Goal: Task Accomplishment & Management: Use online tool/utility

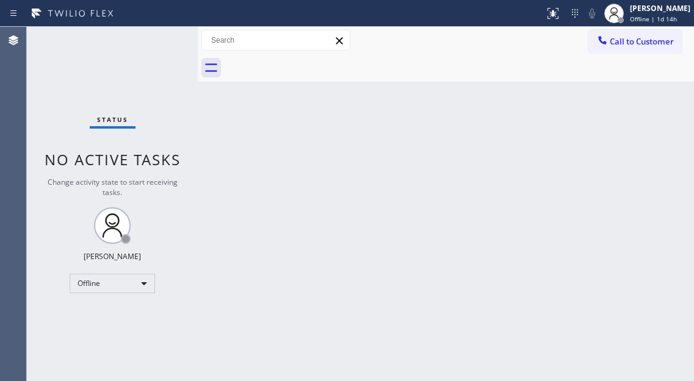
drag, startPoint x: 671, startPoint y: 88, endPoint x: 443, endPoint y: 14, distance: 239.8
click at [671, 88] on div "Back to Dashboard Change Sender ID Customers Technicians Select a contact Outbo…" at bounding box center [446, 204] width 496 height 354
click at [138, 48] on div "Status No active tasks Change activity state to start receiving tasks. [PERSON_…" at bounding box center [112, 204] width 171 height 354
click at [339, 220] on div "Back to Dashboard Change Sender ID Customers Technicians Select a contact Outbo…" at bounding box center [446, 204] width 496 height 354
click at [660, 16] on span "Offline | 1d 14h" at bounding box center [653, 19] width 47 height 9
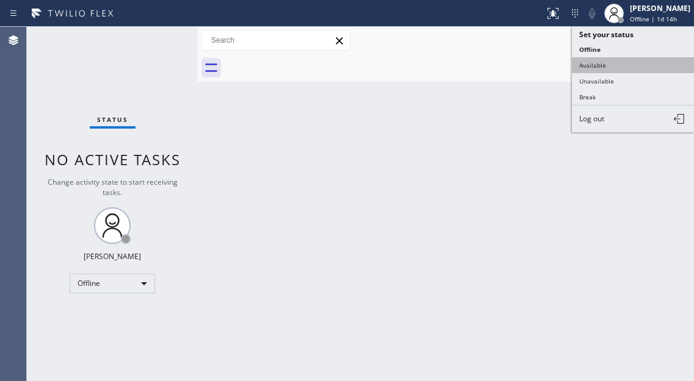
click at [610, 68] on button "Available" at bounding box center [633, 65] width 122 height 16
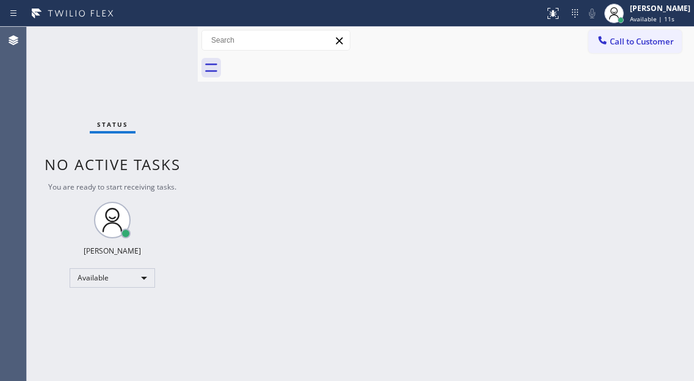
click at [658, 157] on div "Back to Dashboard Change Sender ID Customers Technicians Select a contact Outbo…" at bounding box center [446, 204] width 496 height 354
click at [645, 127] on div "Back to Dashboard Change Sender ID Customers Technicians Select a contact Outbo…" at bounding box center [446, 204] width 496 height 354
click at [637, 162] on div "Back to Dashboard Change Sender ID Customers Technicians Select a contact Outbo…" at bounding box center [446, 204] width 496 height 354
click at [642, 170] on div "Back to Dashboard Change Sender ID Customers Technicians Select a contact Outbo…" at bounding box center [446, 204] width 496 height 354
click at [153, 55] on div "Status No active tasks You are ready to start receiving tasks. Esmael Jarina Av…" at bounding box center [112, 204] width 171 height 354
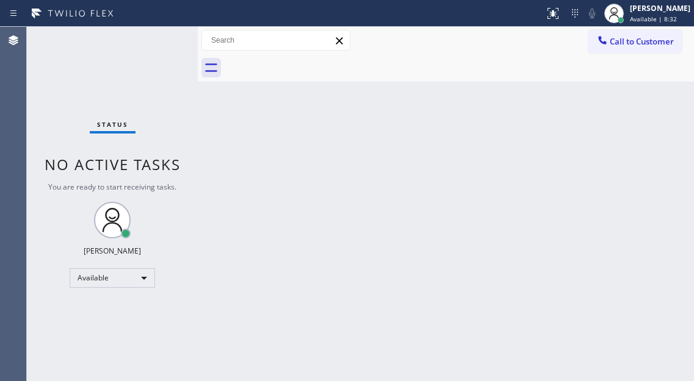
click at [161, 50] on div "Status No active tasks You are ready to start receiving tasks. Esmael Jarina Av…" at bounding box center [112, 204] width 171 height 354
click at [342, 179] on div "Back to Dashboard Change Sender ID Customers Technicians Select a contact Outbo…" at bounding box center [446, 204] width 496 height 354
click at [179, 45] on div "Status No active tasks You are ready to start receiving tasks. Esmael Jarina Av…" at bounding box center [112, 204] width 171 height 354
click at [149, 41] on div "Status No active tasks You are ready to start receiving tasks. Esmael Jarina Av…" at bounding box center [112, 204] width 171 height 354
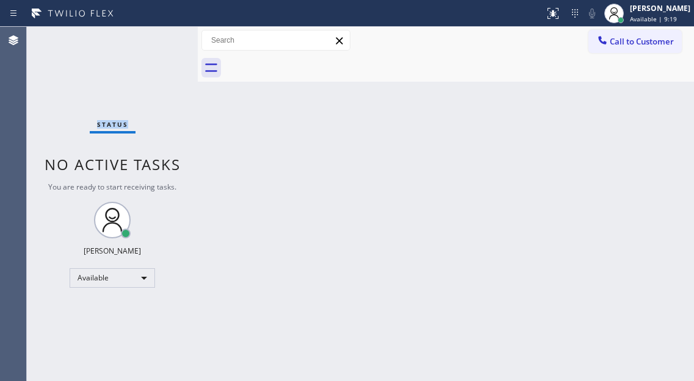
click at [149, 41] on div "Status No active tasks You are ready to start receiving tasks. Esmael Jarina Av…" at bounding box center [112, 204] width 171 height 354
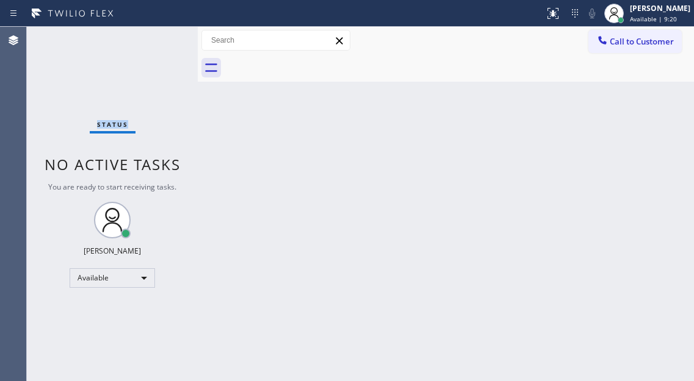
click at [149, 41] on div "Status No active tasks You are ready to start receiving tasks. Esmael Jarina Av…" at bounding box center [112, 204] width 171 height 354
click at [156, 39] on div "Status No active tasks You are ready to start receiving tasks. Esmael Jarina Av…" at bounding box center [112, 204] width 171 height 354
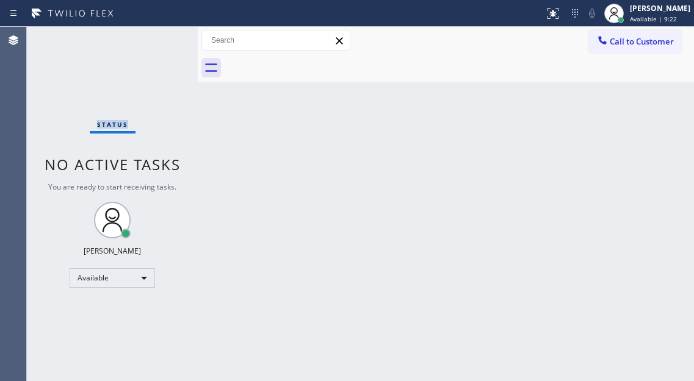
click at [156, 39] on div "Status No active tasks You are ready to start receiving tasks. Esmael Jarina Av…" at bounding box center [112, 204] width 171 height 354
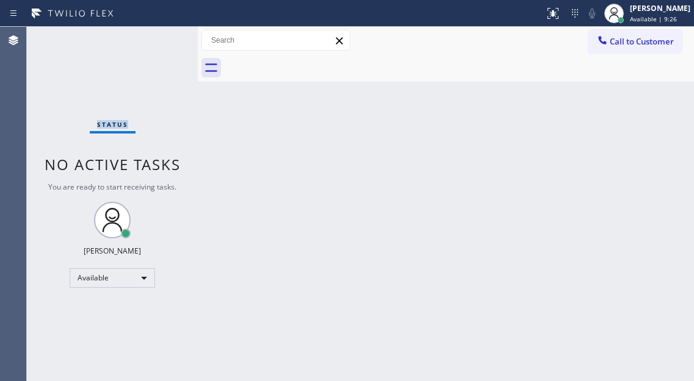
click at [156, 39] on div "Status No active tasks You are ready to start receiving tasks. Esmael Jarina Av…" at bounding box center [112, 204] width 171 height 354
click at [159, 37] on div "Status No active tasks You are ready to start receiving tasks. Esmael Jarina Av…" at bounding box center [112, 204] width 171 height 354
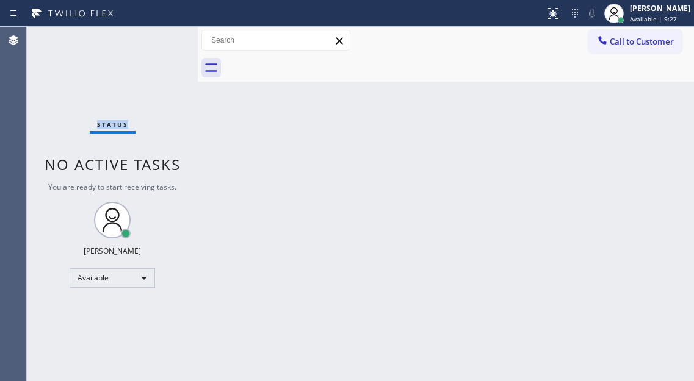
click at [159, 37] on div "Status No active tasks You are ready to start receiving tasks. Esmael Jarina Av…" at bounding box center [112, 204] width 171 height 354
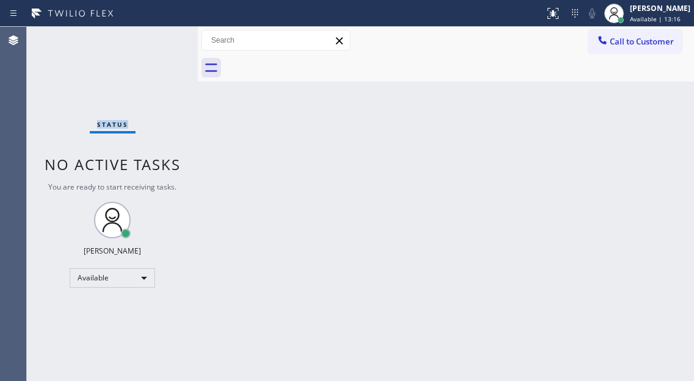
click at [158, 42] on div "Status No active tasks You are ready to start receiving tasks. Esmael Jarina Av…" at bounding box center [112, 204] width 171 height 354
click at [158, 38] on div "Status No active tasks You are ready to start receiving tasks. Esmael Jarina Av…" at bounding box center [112, 204] width 171 height 354
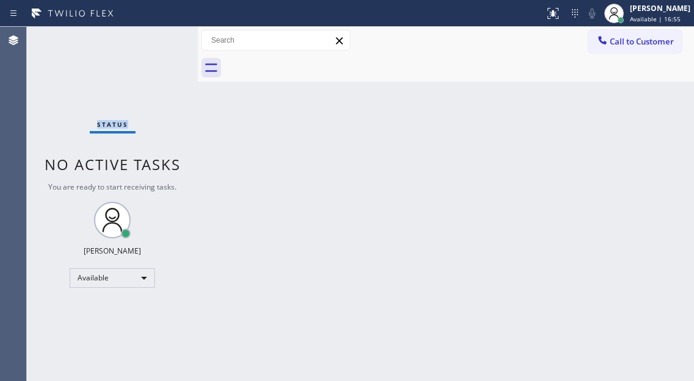
click at [158, 38] on div "Status No active tasks You are ready to start receiving tasks. Esmael Jarina Av…" at bounding box center [112, 204] width 171 height 354
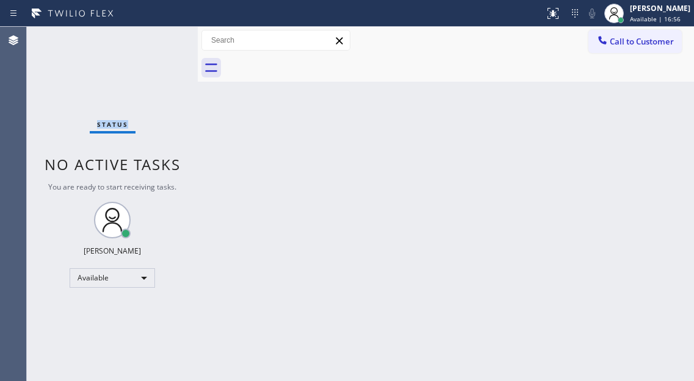
click at [158, 38] on div "Status No active tasks You are ready to start receiving tasks. Esmael Jarina Av…" at bounding box center [112, 204] width 171 height 354
click at [163, 45] on div "Status No active tasks You are ready to start receiving tasks. Esmael Jarina Av…" at bounding box center [112, 204] width 171 height 354
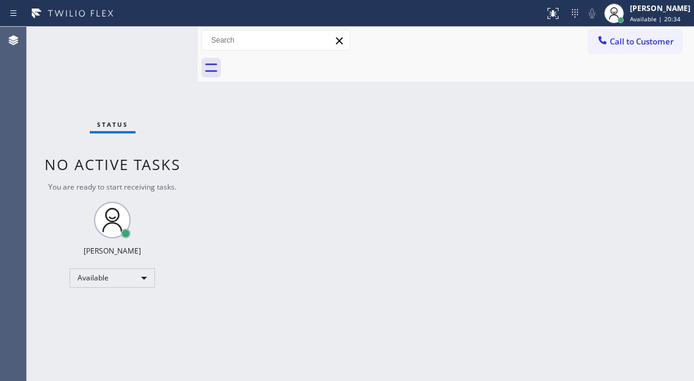
click at [137, 53] on div "Status No active tasks You are ready to start receiving tasks. Esmael Jarina Av…" at bounding box center [112, 204] width 171 height 354
click at [142, 40] on div "Status No active tasks You are ready to start receiving tasks. Esmael Jarina Av…" at bounding box center [112, 204] width 171 height 354
click at [152, 37] on div "Status No active tasks You are ready to start receiving tasks. Esmael Jarina Av…" at bounding box center [112, 204] width 171 height 354
click at [656, 95] on div "Back to Dashboard Change Sender ID Customers Technicians Select a contact Outbo…" at bounding box center [446, 204] width 496 height 354
click at [169, 40] on div "Status No active tasks You are ready to start receiving tasks. Esmael Jarina Av…" at bounding box center [112, 204] width 171 height 354
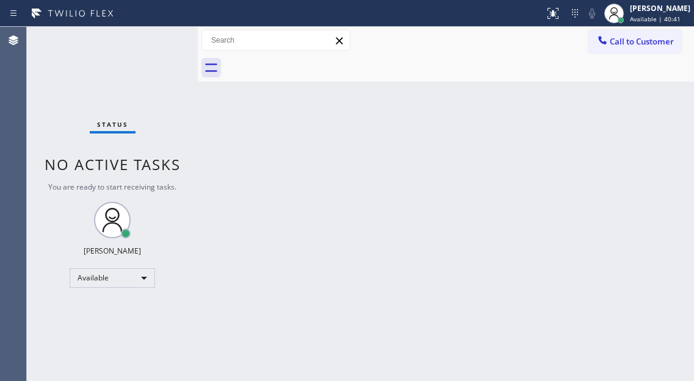
click at [650, 127] on div "Back to Dashboard Change Sender ID Customers Technicians Select a contact Outbo…" at bounding box center [446, 204] width 496 height 354
click at [676, 77] on div at bounding box center [458, 67] width 469 height 27
click at [159, 34] on div "Status No active tasks You are ready to start receiving tasks. Esmael Jarina Av…" at bounding box center [112, 204] width 171 height 354
click at [159, 40] on div "Status No active tasks You are ready to start receiving tasks. Esmael Jarina Av…" at bounding box center [112, 204] width 171 height 354
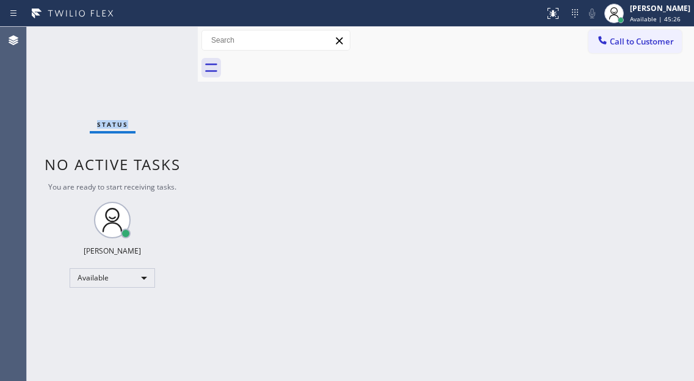
click at [159, 40] on div "Status No active tasks You are ready to start receiving tasks. Esmael Jarina Av…" at bounding box center [112, 204] width 171 height 354
click at [334, 145] on div "Back to Dashboard Change Sender ID Customers Technicians Select a contact Outbo…" at bounding box center [446, 204] width 496 height 354
click at [178, 42] on div "Status No active tasks You are ready to start receiving tasks. Esmael Jarina Av…" at bounding box center [112, 204] width 171 height 354
click at [157, 46] on div "Status No active tasks You are ready to start receiving tasks. Esmael Jarina Av…" at bounding box center [112, 204] width 171 height 354
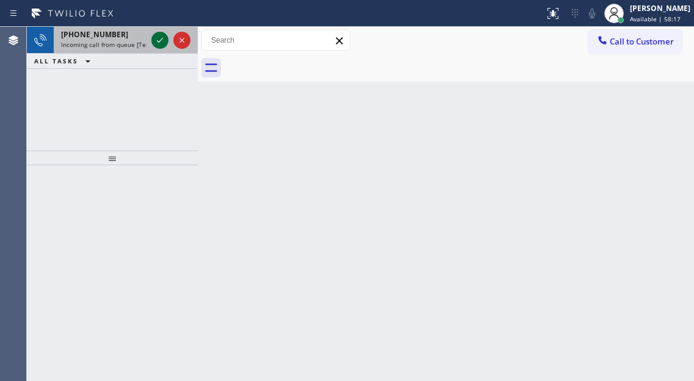
click at [157, 46] on icon at bounding box center [160, 40] width 15 height 15
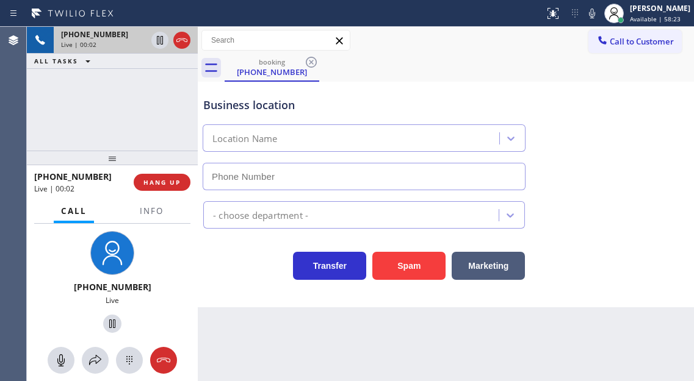
type input "(786) 786-7637"
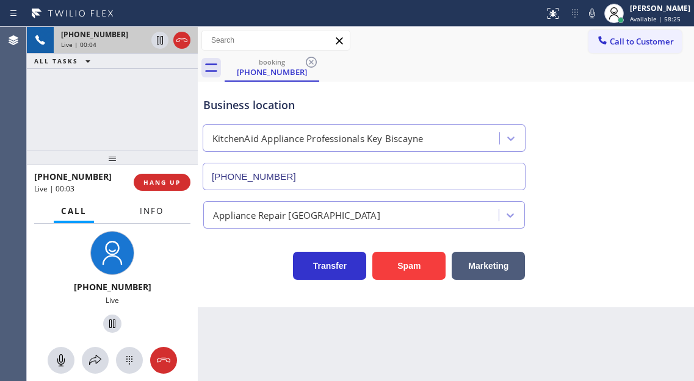
click at [146, 215] on span "Info" at bounding box center [152, 211] width 24 height 11
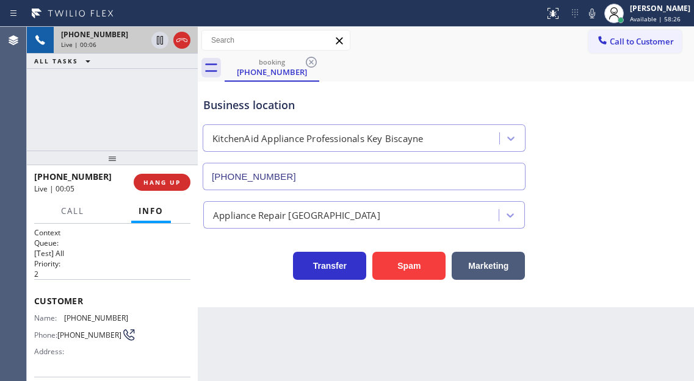
click at [86, 307] on div "Customer Name: (786) 378-3784 Phone: (786) 378-3784 Address:" at bounding box center [112, 328] width 156 height 98
click at [89, 314] on span "(786) 378-3784" at bounding box center [96, 318] width 64 height 9
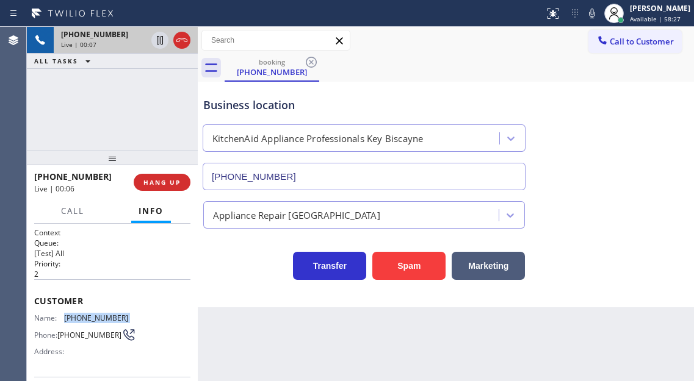
click at [89, 314] on span "(786) 378-3784" at bounding box center [96, 318] width 64 height 9
copy span "(786) 378-3784"
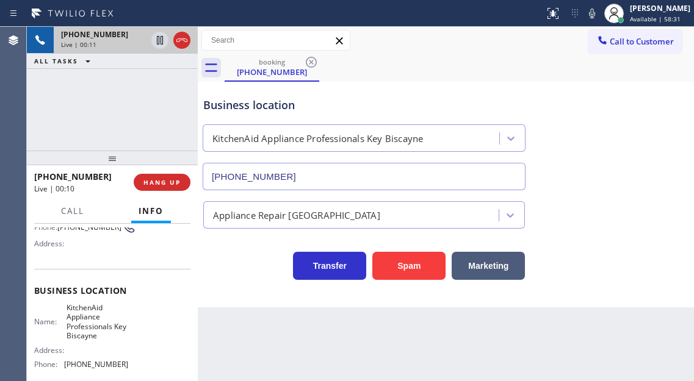
scroll to position [122, 0]
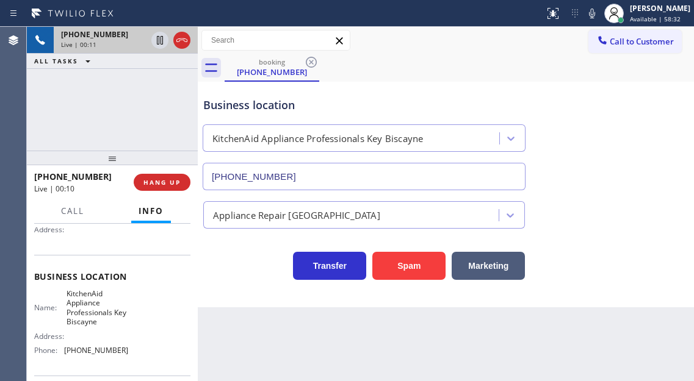
click at [82, 320] on span "KitchenAid Appliance Professionals Key Biscayne" at bounding box center [96, 308] width 61 height 38
copy span "KitchenAid Appliance Professionals Key Biscayne"
click at [180, 306] on div "Name: KitchenAid Appliance Professionals Key Biscayne Address: Phone: (786) 786…" at bounding box center [112, 324] width 156 height 71
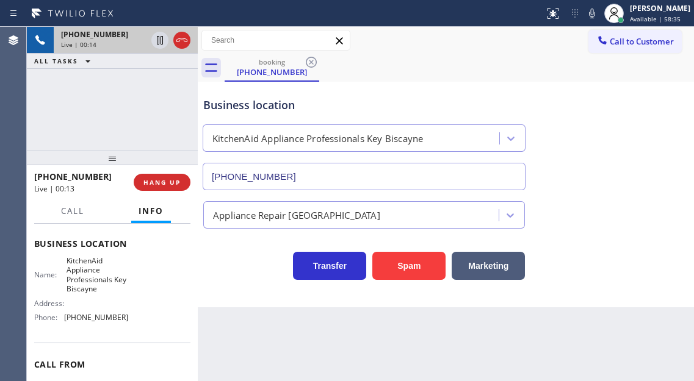
scroll to position [183, 0]
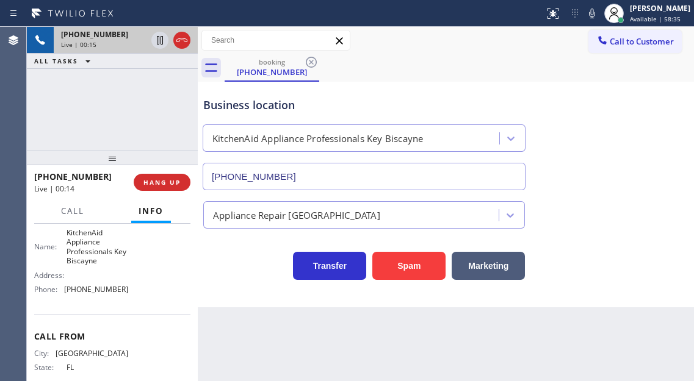
click at [100, 294] on span "(786) 786-7637" at bounding box center [96, 289] width 64 height 9
copy span "(786) 786-7637"
drag, startPoint x: 386, startPoint y: 311, endPoint x: 389, endPoint y: 306, distance: 6.3
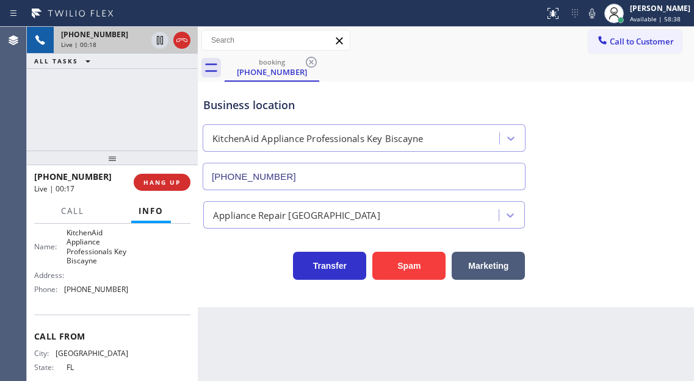
click at [386, 311] on div "Back to Dashboard Change Sender ID Customers Technicians Select a contact Outbo…" at bounding box center [446, 204] width 496 height 354
click at [178, 180] on span "HANG UP" at bounding box center [161, 182] width 37 height 9
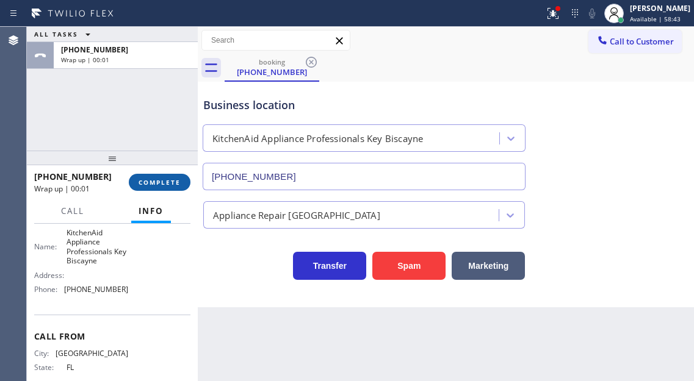
click at [178, 180] on span "COMPLETE" at bounding box center [159, 182] width 42 height 9
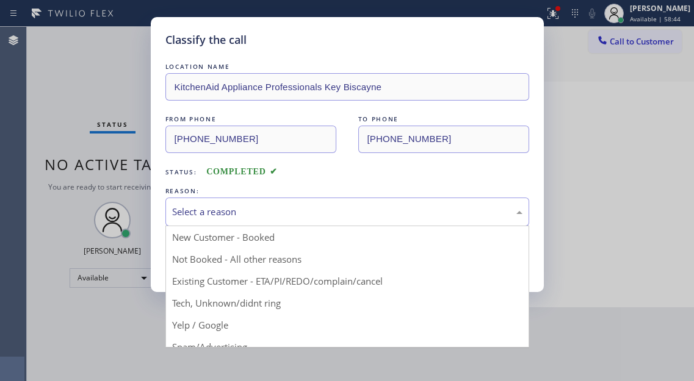
click at [285, 214] on div "Select a reason" at bounding box center [347, 212] width 350 height 14
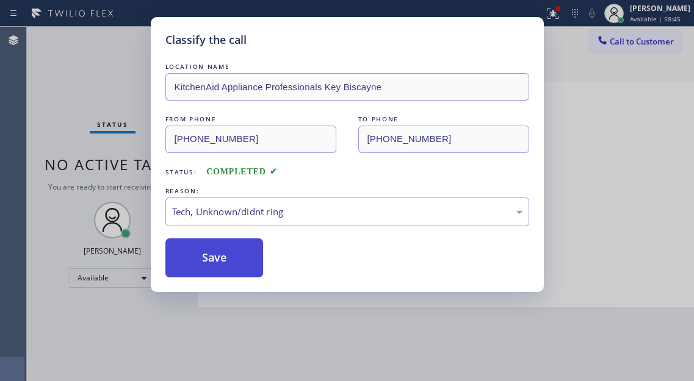
click at [251, 262] on button "Save" at bounding box center [214, 258] width 98 height 39
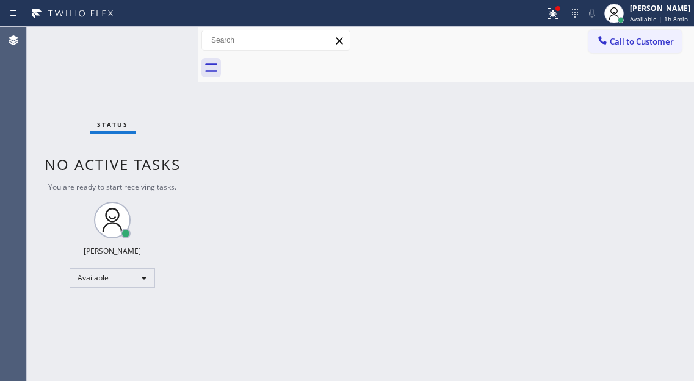
click at [143, 36] on div "Status No active tasks You are ready to start receiving tasks. Esmael Jarina Av…" at bounding box center [112, 204] width 171 height 354
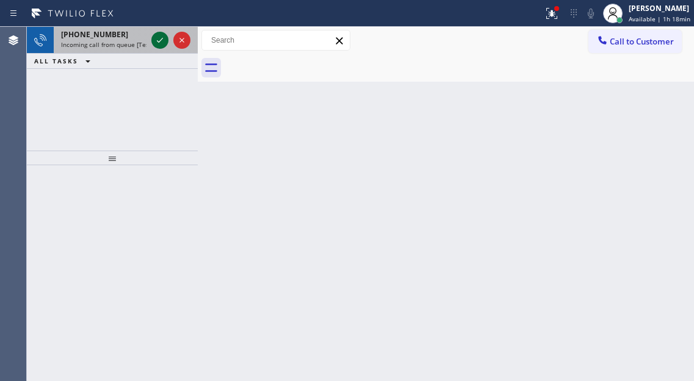
click at [161, 41] on icon at bounding box center [160, 40] width 15 height 15
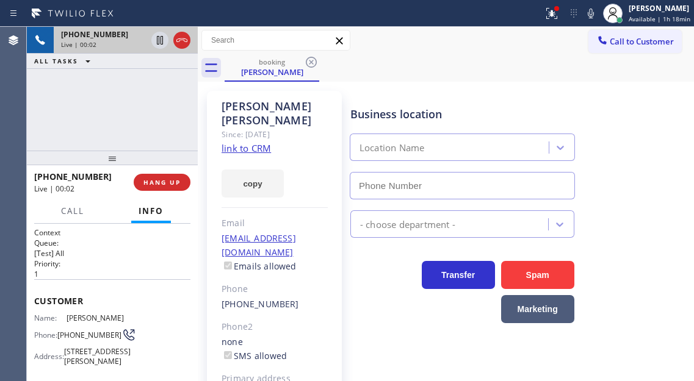
type input "(475) 244-9212"
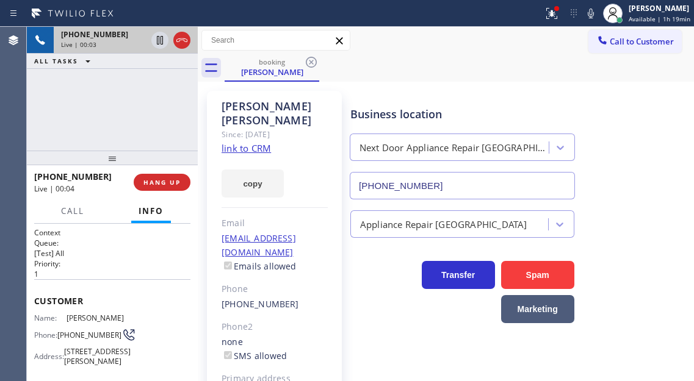
click at [261, 142] on link "link to CRM" at bounding box center [245, 148] width 49 height 12
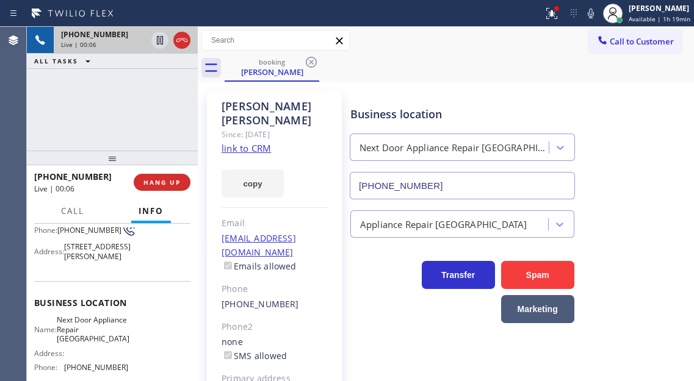
scroll to position [122, 0]
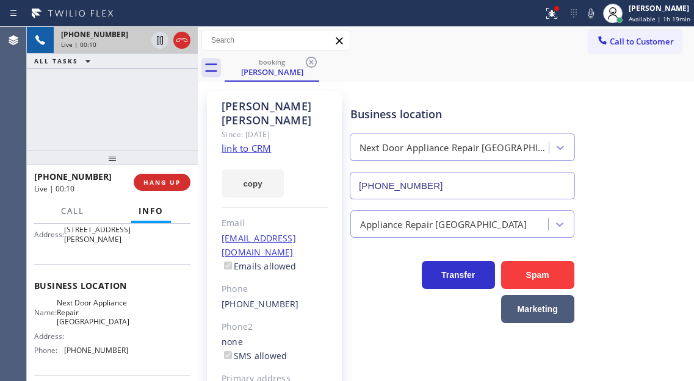
click at [103, 326] on span "Next Door Appliance Repair Branford" at bounding box center [93, 312] width 73 height 28
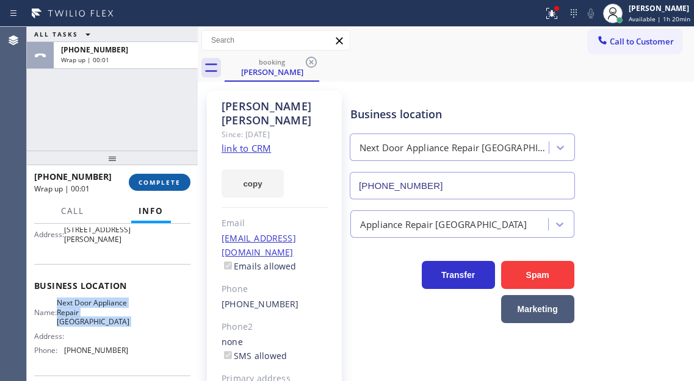
click at [148, 187] on button "COMPLETE" at bounding box center [160, 182] width 62 height 17
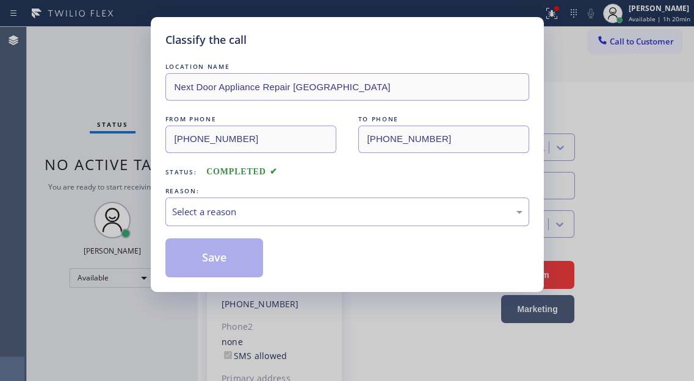
click at [148, 187] on div "Classify the call LOCATION NAME Next Door Appliance Repair Branford FROM PHONE …" at bounding box center [347, 190] width 694 height 381
click at [412, 213] on div "Select a reason" at bounding box center [347, 212] width 350 height 14
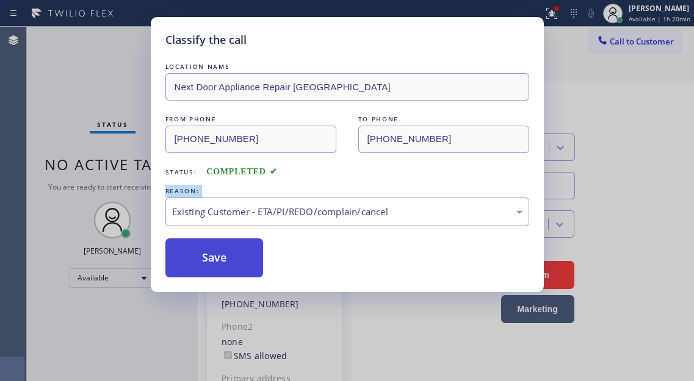
click at [253, 263] on button "Save" at bounding box center [214, 258] width 98 height 39
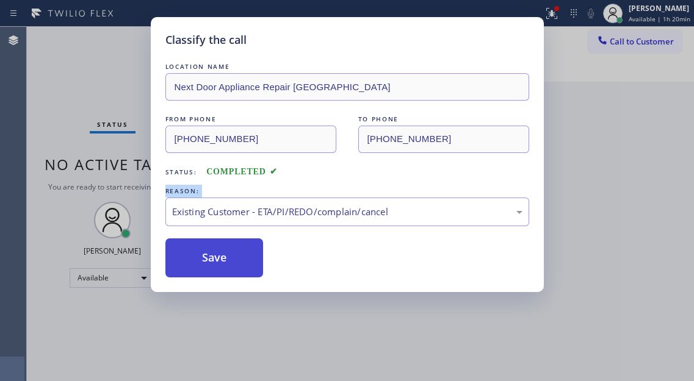
click at [253, 263] on button "Save" at bounding box center [214, 258] width 98 height 39
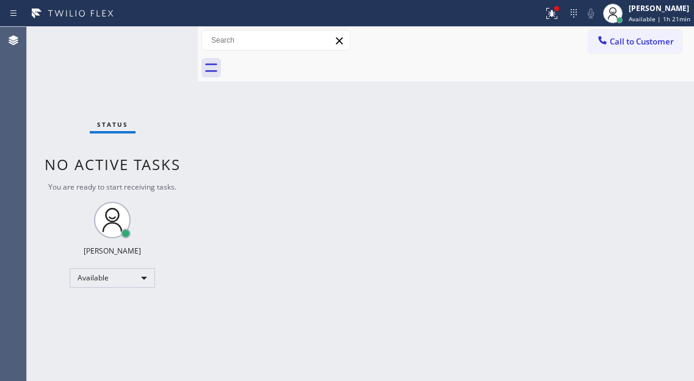
click at [159, 38] on div "Status No active tasks You are ready to start receiving tasks. Esmael Jarina Av…" at bounding box center [112, 204] width 171 height 354
click at [138, 51] on div "Status No active tasks You are ready to start receiving tasks. Esmael Jarina Av…" at bounding box center [112, 204] width 171 height 354
click at [644, 161] on div "Back to Dashboard Change Sender ID Customers Technicians Select a contact Outbo…" at bounding box center [446, 204] width 496 height 354
click at [557, 18] on icon at bounding box center [551, 13] width 15 height 15
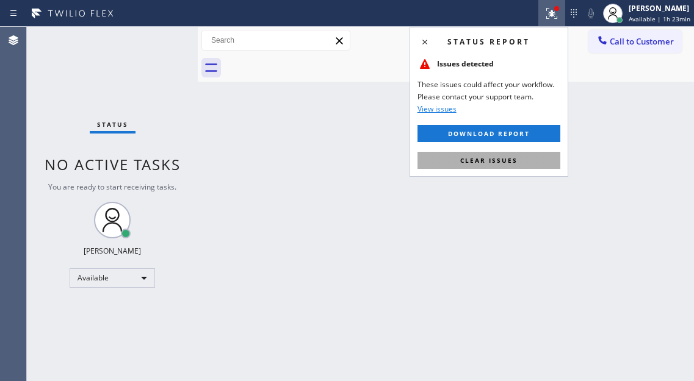
click at [523, 158] on button "Clear issues" at bounding box center [488, 160] width 143 height 17
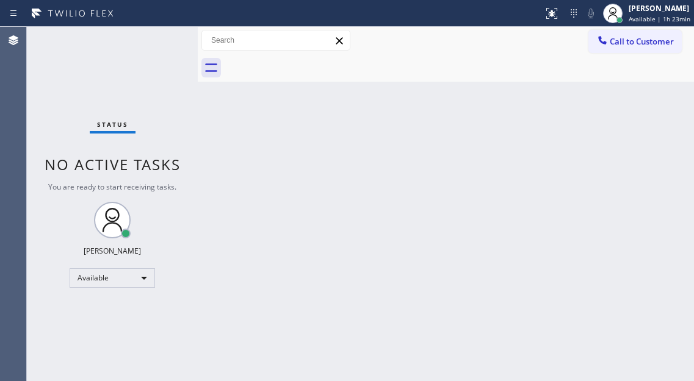
click at [151, 44] on div "Status No active tasks You are ready to start receiving tasks. Esmael Jarina Av…" at bounding box center [112, 204] width 171 height 354
click at [149, 43] on div "Status No active tasks You are ready to start receiving tasks. Esmael Jarina Av…" at bounding box center [112, 204] width 171 height 354
drag, startPoint x: 650, startPoint y: 114, endPoint x: 639, endPoint y: 115, distance: 11.0
click at [650, 114] on div "Back to Dashboard Change Sender ID Customers Technicians Select a contact Outbo…" at bounding box center [446, 204] width 496 height 354
click at [176, 51] on div "Status No active tasks You are ready to start receiving tasks. Esmael Jarina Av…" at bounding box center [112, 204] width 171 height 354
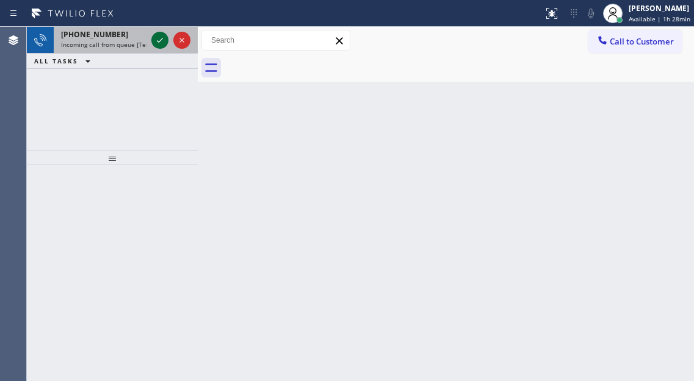
click at [159, 42] on icon at bounding box center [160, 40] width 6 height 5
click at [153, 41] on icon at bounding box center [160, 40] width 15 height 15
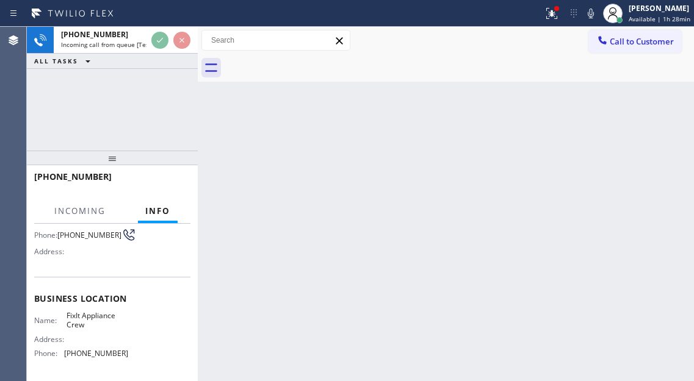
scroll to position [122, 0]
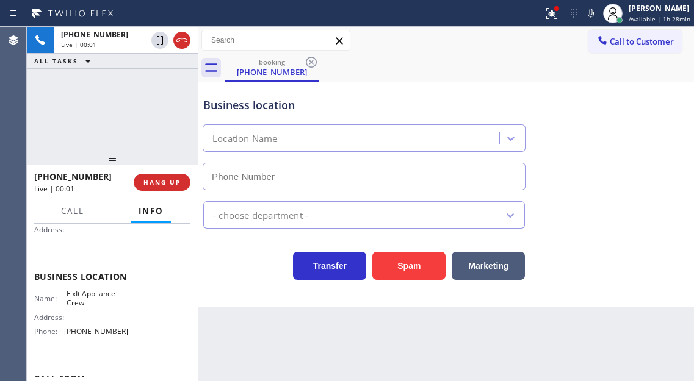
type input "(516) 430-7756"
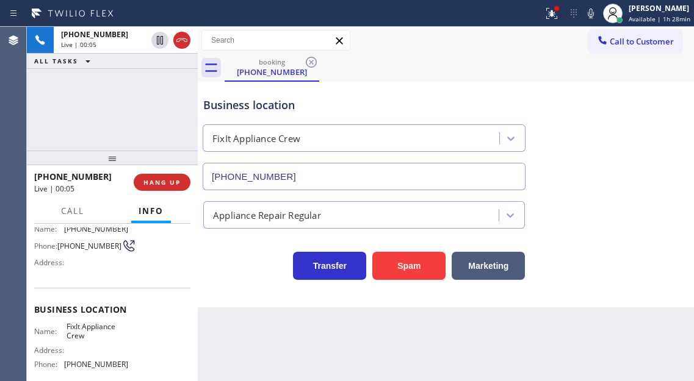
scroll to position [61, 0]
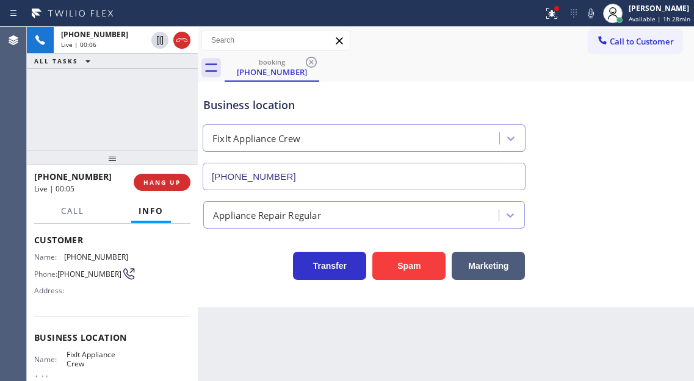
click at [81, 275] on span "(207) 751-7655" at bounding box center [89, 274] width 64 height 9
copy div "(207) 751-7655"
click at [99, 359] on span "FixIt Appliance Crew" at bounding box center [96, 359] width 61 height 19
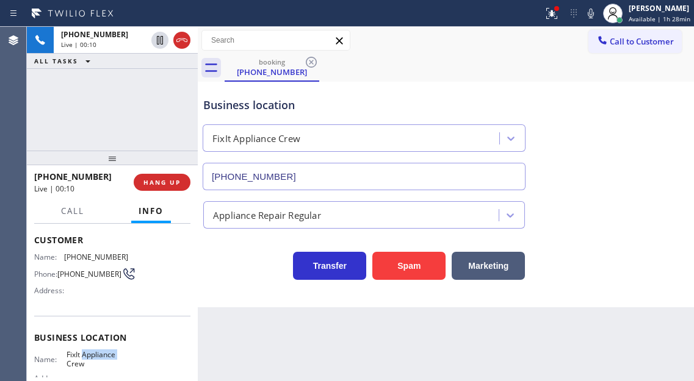
click at [99, 359] on span "FixIt Appliance Crew" at bounding box center [96, 359] width 61 height 19
copy span "FixIt Appliance Crew"
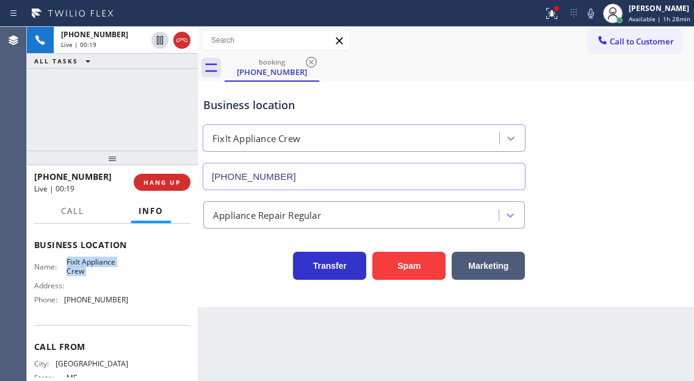
scroll to position [183, 0]
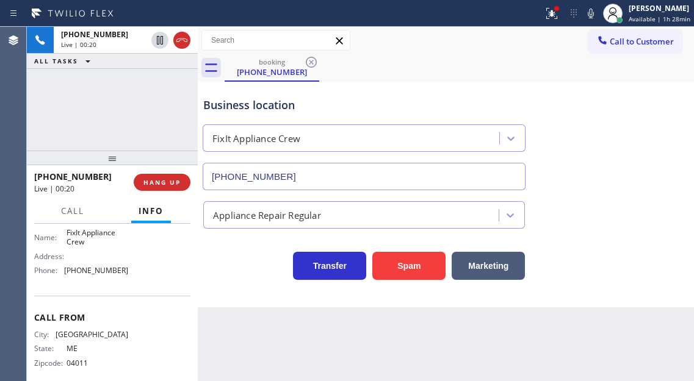
click at [101, 275] on span "(516) 430-7756" at bounding box center [96, 270] width 64 height 9
copy span "(516) 430-7756"
click at [595, 15] on icon at bounding box center [590, 13] width 15 height 15
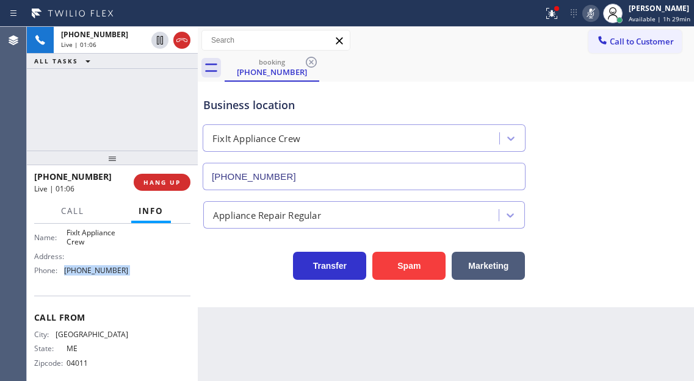
click at [595, 15] on icon at bounding box center [590, 13] width 15 height 15
click at [217, 104] on div "Business location" at bounding box center [363, 105] width 321 height 16
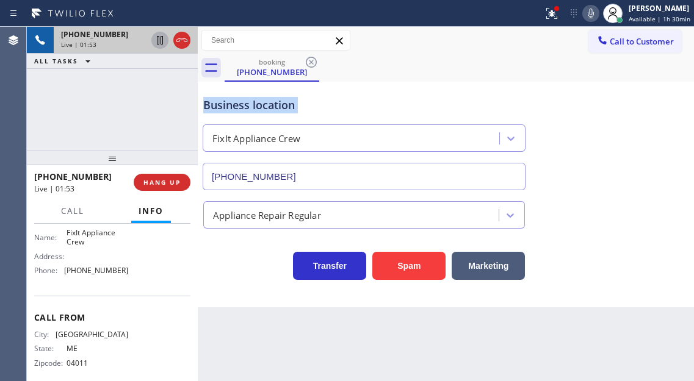
click at [158, 42] on icon at bounding box center [160, 40] width 15 height 15
click at [590, 16] on icon at bounding box center [590, 13] width 15 height 15
click at [159, 42] on icon at bounding box center [160, 40] width 15 height 15
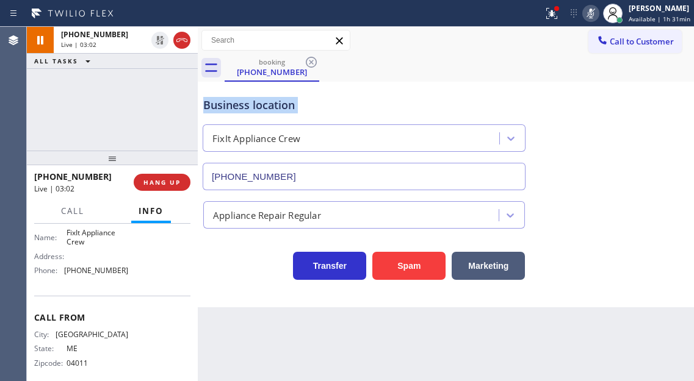
click at [597, 18] on icon at bounding box center [590, 13] width 15 height 15
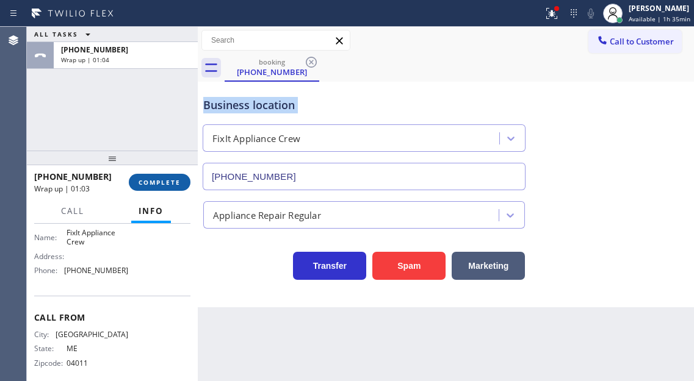
click at [160, 178] on span "COMPLETE" at bounding box center [159, 182] width 42 height 9
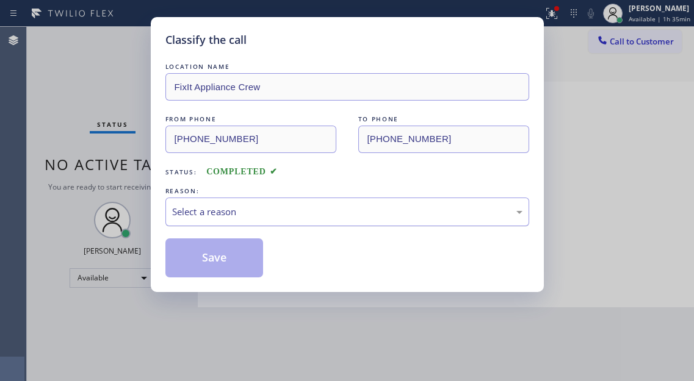
click at [285, 214] on div "Select a reason" at bounding box center [347, 212] width 350 height 14
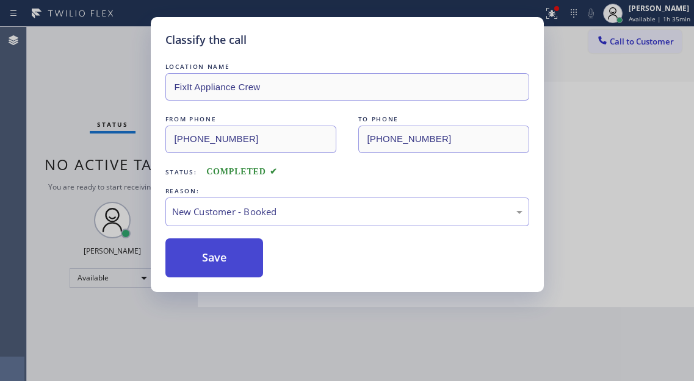
click at [235, 262] on button "Save" at bounding box center [214, 258] width 98 height 39
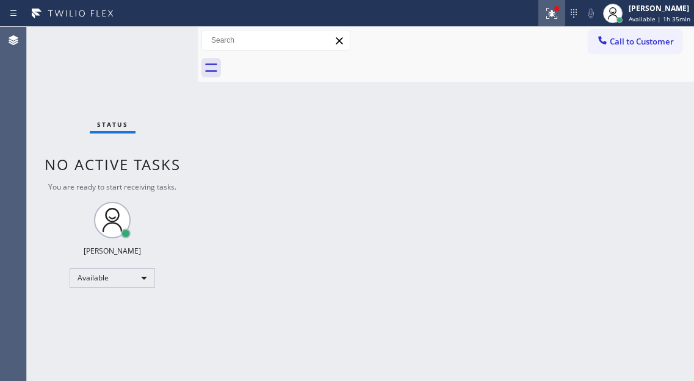
click at [556, 11] on icon at bounding box center [551, 13] width 15 height 15
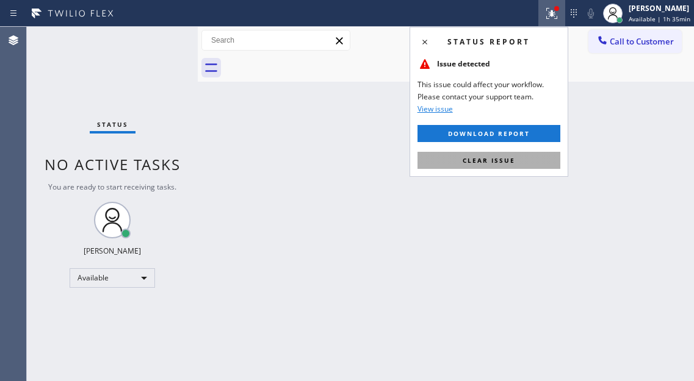
click at [529, 164] on button "Clear issue" at bounding box center [488, 160] width 143 height 17
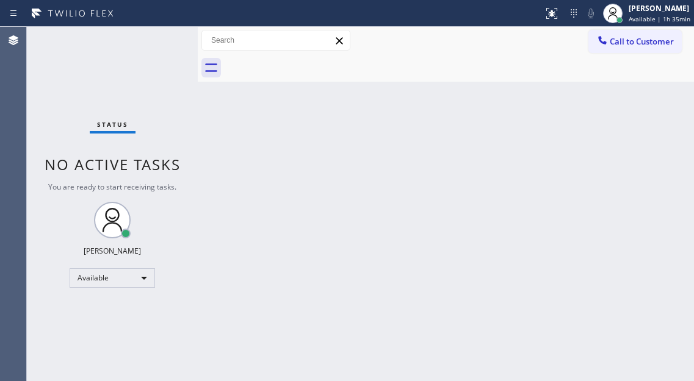
click at [281, 217] on div "Back to Dashboard Change Sender ID Customers Technicians Select a contact Outbo…" at bounding box center [446, 204] width 496 height 354
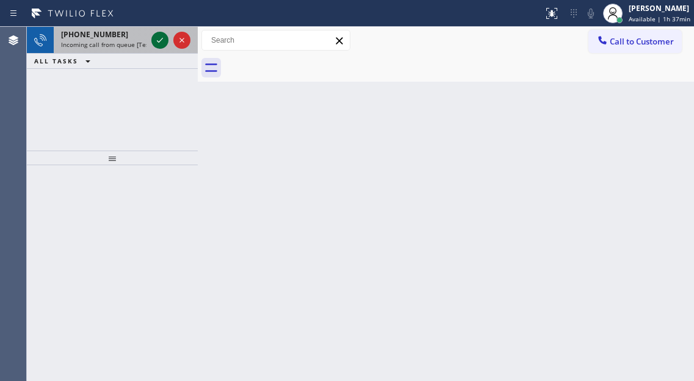
click at [153, 43] on icon at bounding box center [160, 40] width 15 height 15
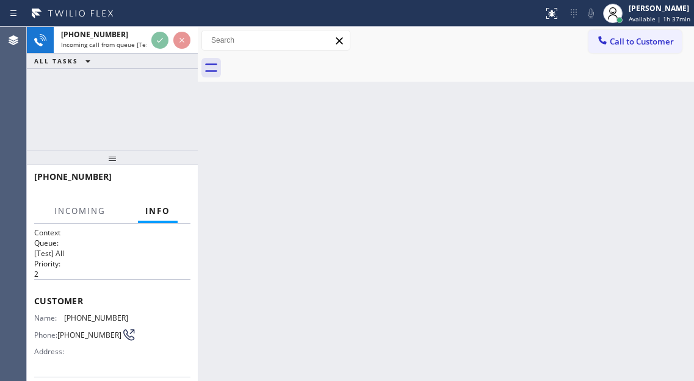
scroll to position [40, 0]
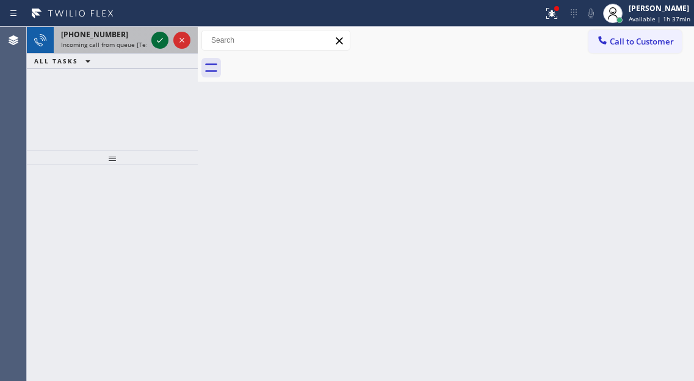
click at [159, 40] on icon at bounding box center [160, 40] width 15 height 15
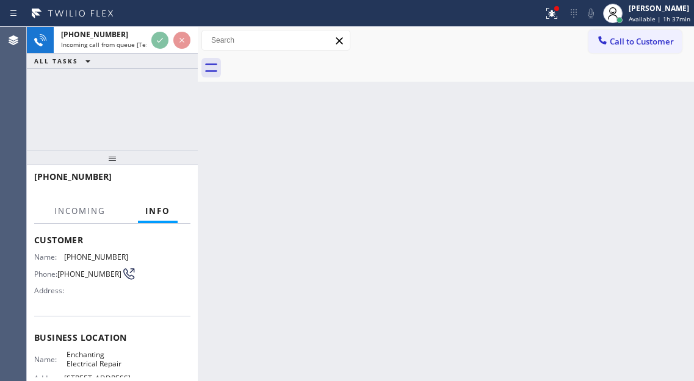
scroll to position [122, 0]
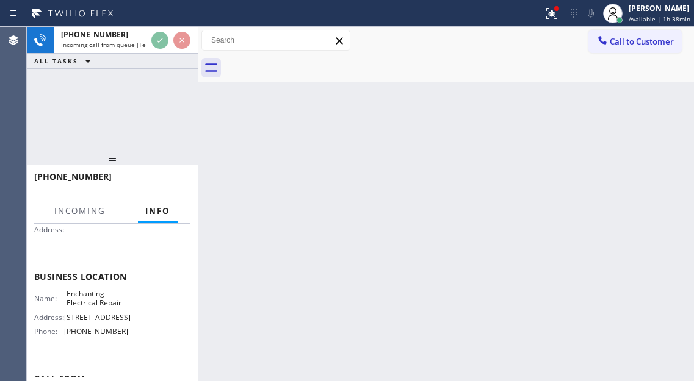
click at [96, 295] on span "Enchanting Electrical Repair" at bounding box center [96, 298] width 61 height 19
click at [98, 305] on span "Enchanting Electrical Repair" at bounding box center [96, 298] width 61 height 19
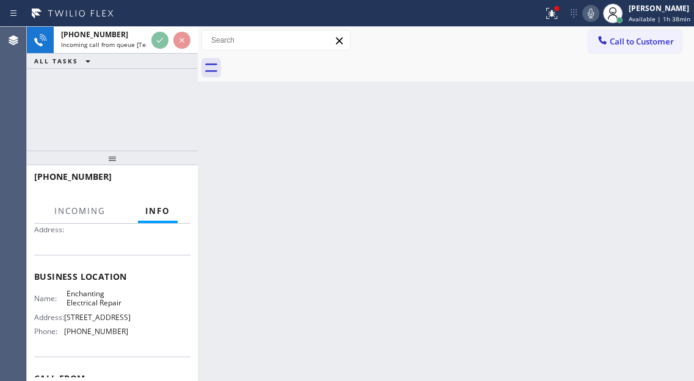
click at [98, 305] on span "Enchanting Electrical Repair" at bounding box center [96, 298] width 61 height 19
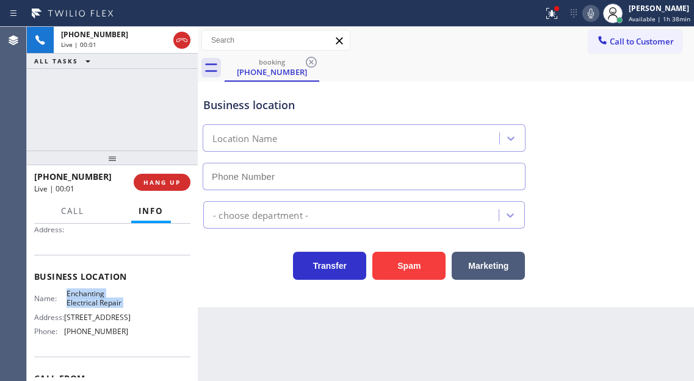
click at [98, 305] on span "Enchanting Electrical Repair" at bounding box center [96, 298] width 61 height 19
type input "(469) 887-4429"
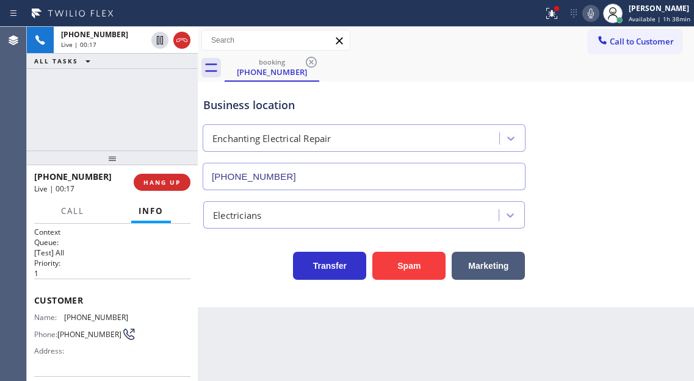
scroll to position [0, 0]
click at [76, 321] on span "(929) 538-1214" at bounding box center [96, 318] width 64 height 9
copy span "(929) 538-1214"
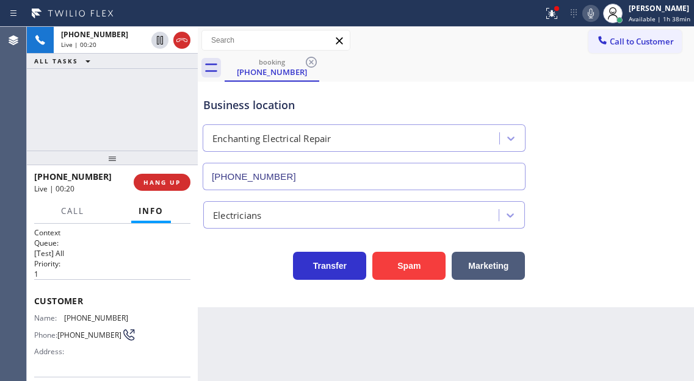
click at [407, 104] on div "Business location" at bounding box center [363, 105] width 321 height 16
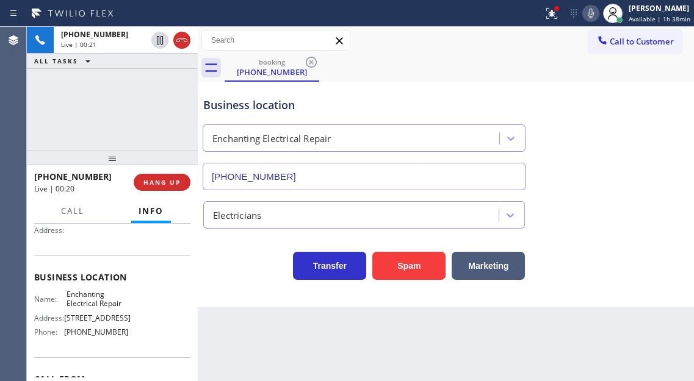
scroll to position [122, 0]
click at [84, 302] on span "Enchanting Electrical Repair" at bounding box center [96, 298] width 61 height 19
copy span "Enchanting Electrical Repair"
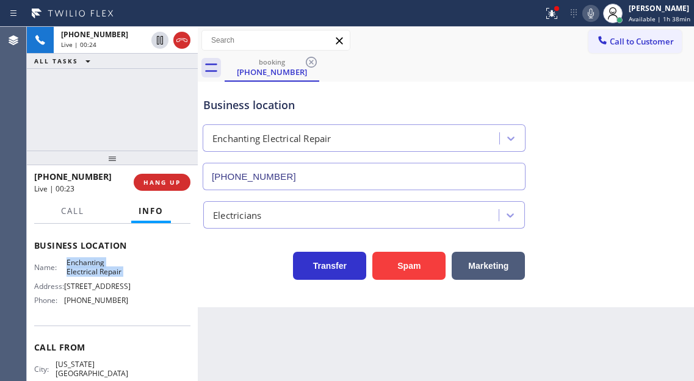
scroll to position [183, 0]
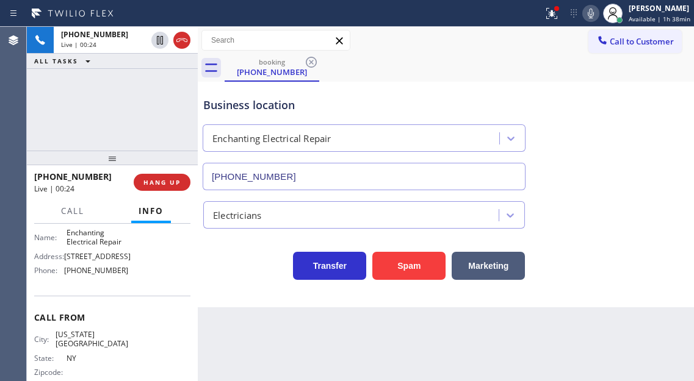
click at [108, 281] on div "Name: Enchanting Electrical Repair Address: 3803 Parks at Arlington Mall, Arlin…" at bounding box center [81, 254] width 94 height 52
copy span "(469) 887-4429"
click at [639, 151] on div "Business location Enchanting Electrical Repair (469) 887-4429" at bounding box center [446, 135] width 490 height 110
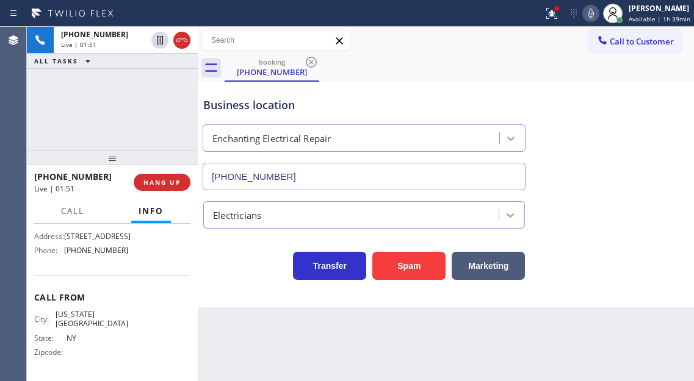
scroll to position [174, 0]
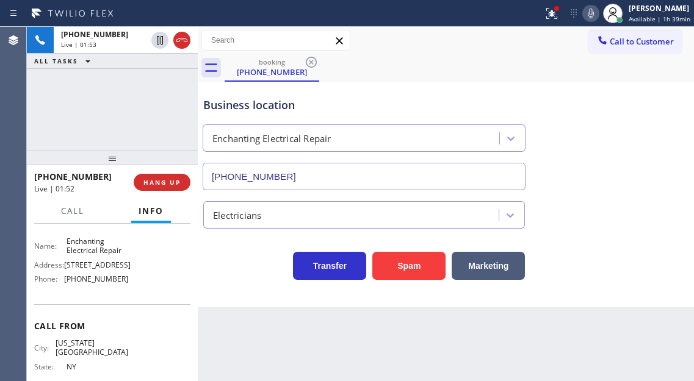
click at [86, 270] on span "3803 Parks at Arlington Mall, Arlington, TX 76015, United States" at bounding box center [97, 264] width 66 height 9
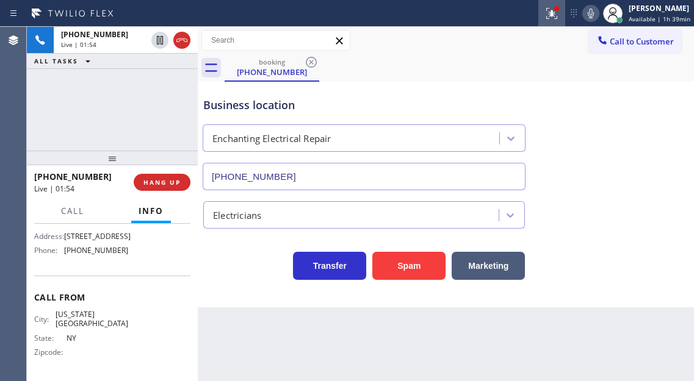
click at [556, 18] on icon at bounding box center [551, 13] width 15 height 15
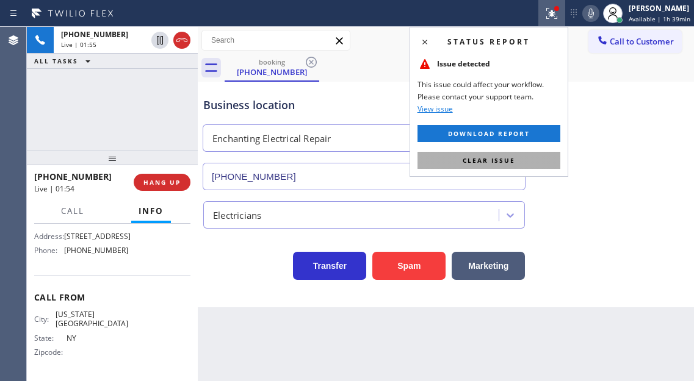
click at [540, 167] on button "Clear issue" at bounding box center [488, 160] width 143 height 17
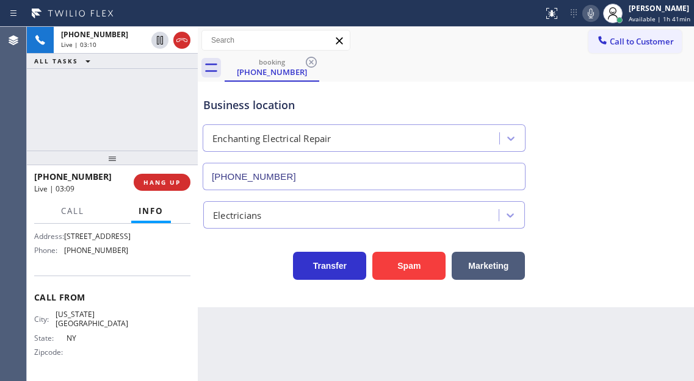
click at [150, 112] on div "+19295381214 Live | 03:10 ALL TASKS ALL TASKS ACTIVE TASKS TASKS IN WRAP UP" at bounding box center [112, 89] width 171 height 124
click at [222, 110] on div "Business location" at bounding box center [363, 105] width 321 height 16
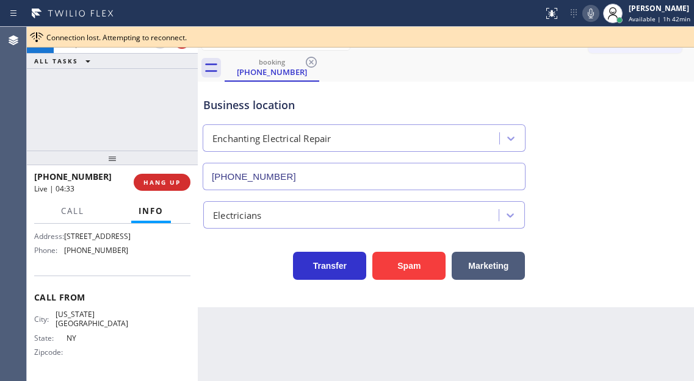
click at [121, 87] on div "+19295381214 Live | 04:34 ALL TASKS ALL TASKS ACTIVE TASKS TASKS IN WRAP UP" at bounding box center [112, 89] width 171 height 124
click at [148, 118] on div "+19295381214 Live | 04:35 ALL TASKS ALL TASKS ACTIVE TASKS TASKS IN WRAP UP" at bounding box center [112, 89] width 171 height 124
click at [157, 179] on span "HANG UP" at bounding box center [161, 182] width 37 height 9
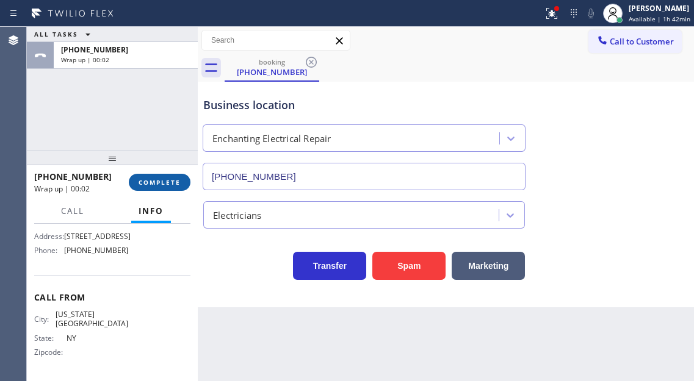
click at [163, 181] on span "COMPLETE" at bounding box center [159, 182] width 42 height 9
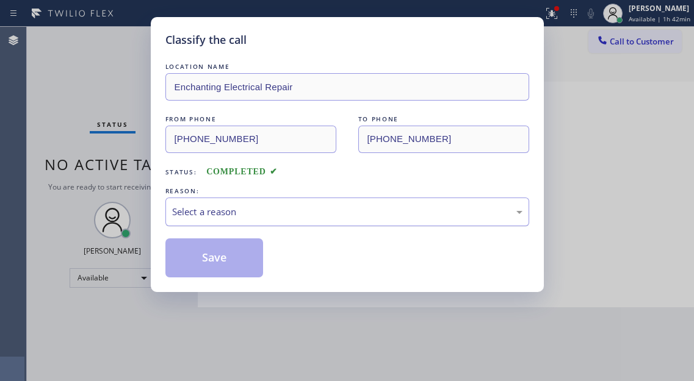
click at [249, 209] on div "Select a reason" at bounding box center [347, 212] width 350 height 14
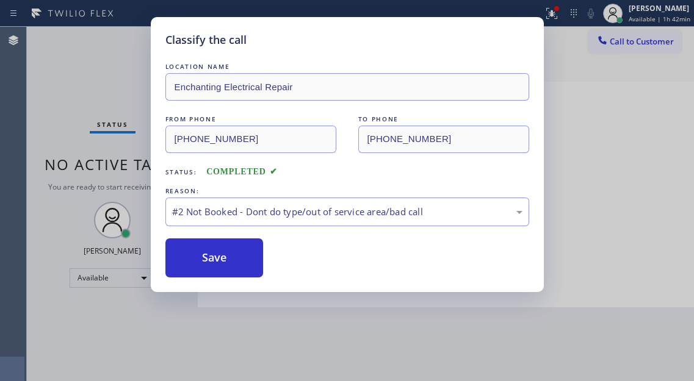
click at [228, 256] on button "Save" at bounding box center [214, 258] width 98 height 39
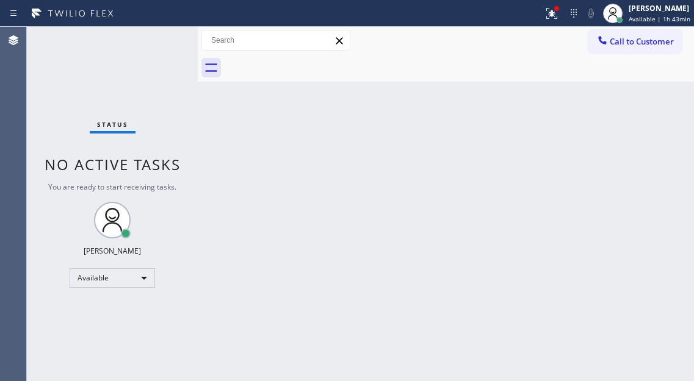
click at [681, 124] on div "Back to Dashboard Change Sender ID Customers Technicians Select a contact Outbo…" at bounding box center [446, 204] width 496 height 354
click at [548, 13] on icon at bounding box center [551, 13] width 15 height 15
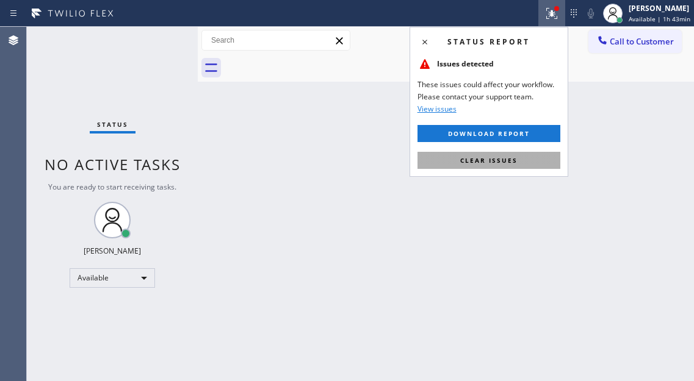
click at [496, 167] on button "Clear issues" at bounding box center [488, 160] width 143 height 17
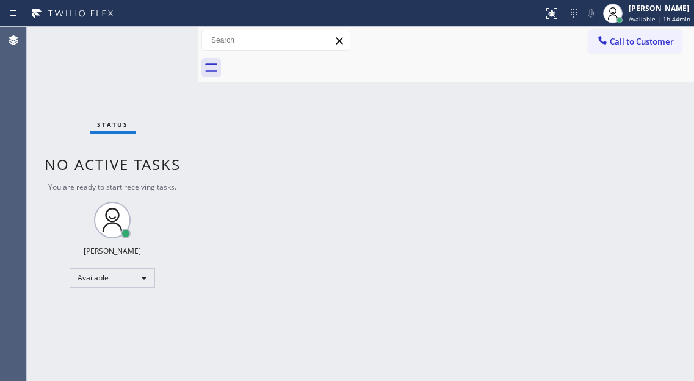
click at [650, 129] on div "Back to Dashboard Change Sender ID Customers Technicians Select a contact Outbo…" at bounding box center [446, 204] width 496 height 354
click at [170, 38] on div "Status No active tasks You are ready to start receiving tasks. Esmael Jarina Av…" at bounding box center [112, 204] width 171 height 354
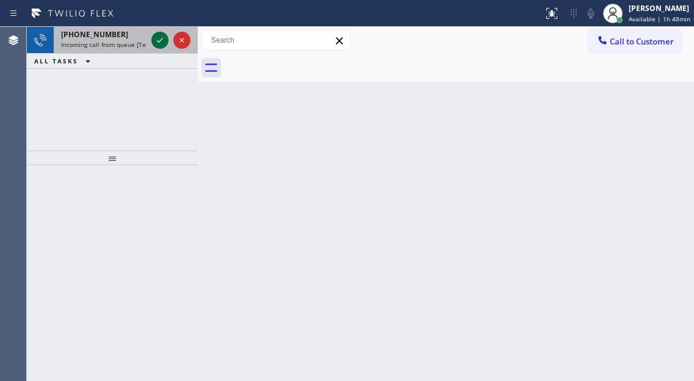
click at [151, 40] on div at bounding box center [159, 40] width 17 height 15
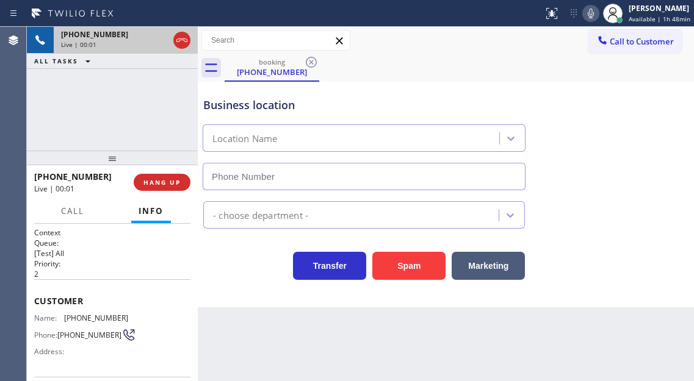
type input "(862) 370-3680"
click at [77, 315] on span "(973) 699-3757" at bounding box center [96, 318] width 64 height 9
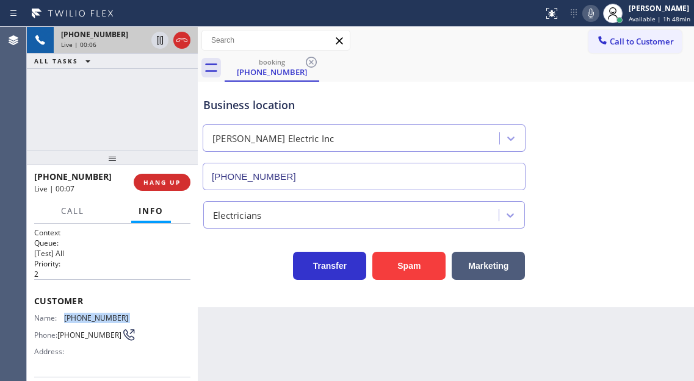
click at [77, 315] on span "(973) 699-3757" at bounding box center [96, 318] width 64 height 9
copy span "(973) 699-3757"
click at [179, 276] on p "2" at bounding box center [112, 274] width 156 height 10
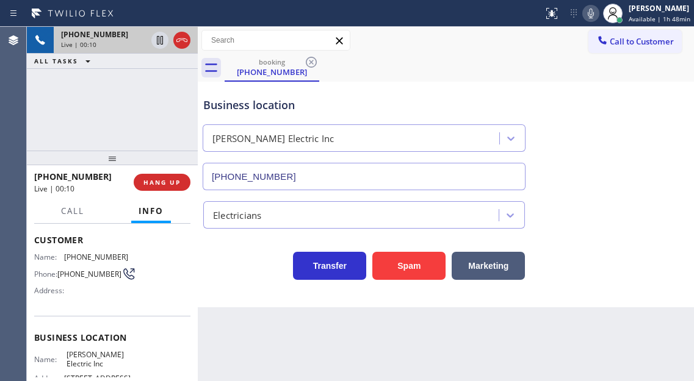
click at [95, 357] on span "Maskal Electric Inc" at bounding box center [96, 359] width 61 height 19
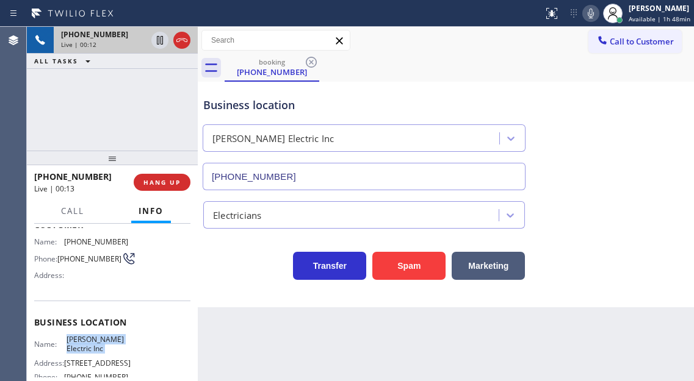
scroll to position [122, 0]
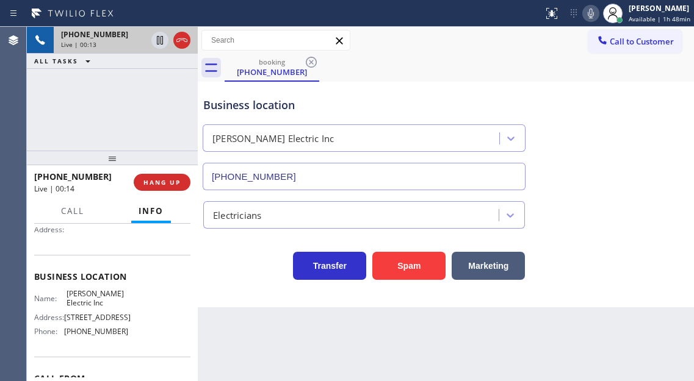
click at [91, 336] on span "(862) 370-3680" at bounding box center [96, 331] width 64 height 9
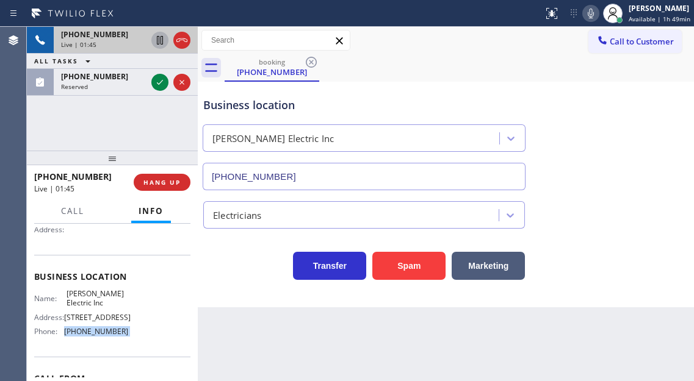
click at [159, 40] on icon at bounding box center [160, 40] width 6 height 9
click at [647, 129] on div "Business location Maskal Electric Inc (862) 370-3680" at bounding box center [446, 135] width 490 height 110
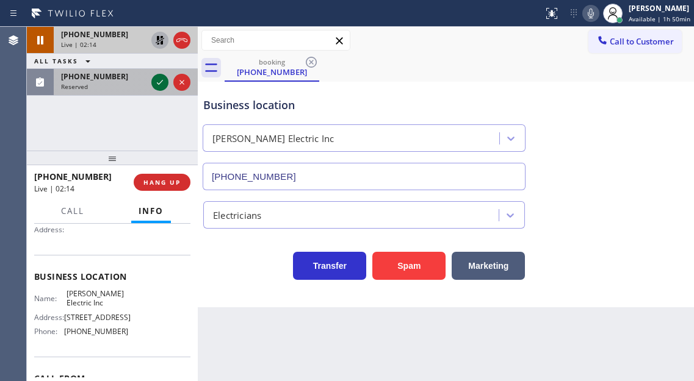
click at [151, 85] on div at bounding box center [159, 82] width 17 height 15
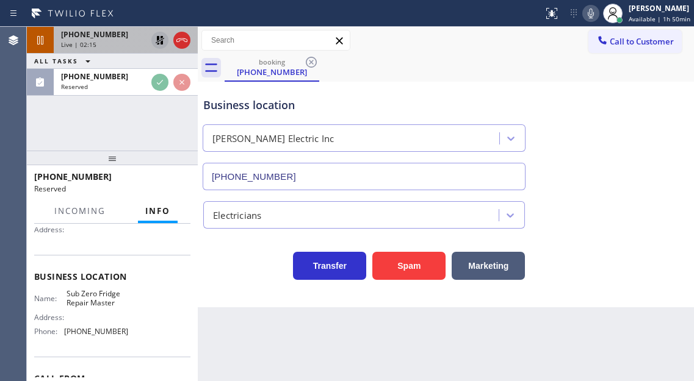
scroll to position [71, 0]
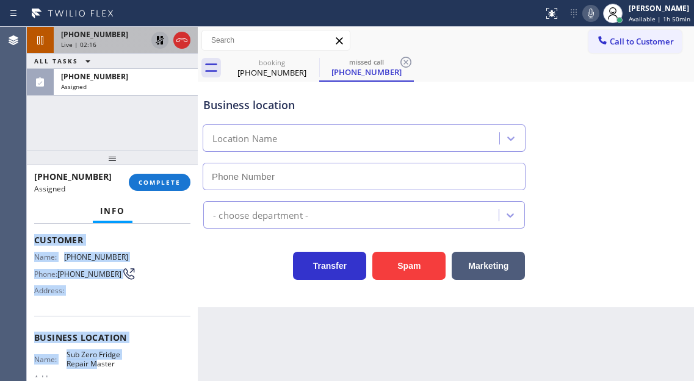
type input "(973) 791-5211"
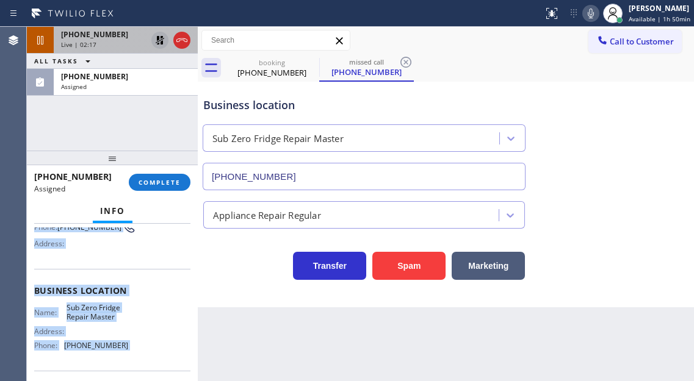
scroll to position [208, 0]
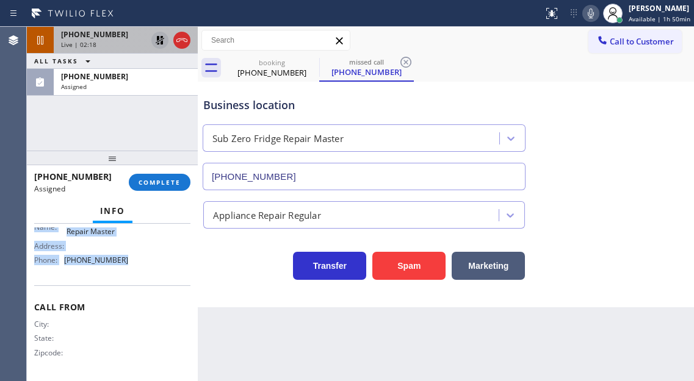
drag, startPoint x: 33, startPoint y: 240, endPoint x: 137, endPoint y: 266, distance: 107.6
click at [137, 266] on div "Context Queue: Appliance Repair Priority: 0 Task Age: Customer Name: (973) 865-…" at bounding box center [112, 302] width 171 height 157
click at [173, 187] on button "COMPLETE" at bounding box center [160, 182] width 62 height 17
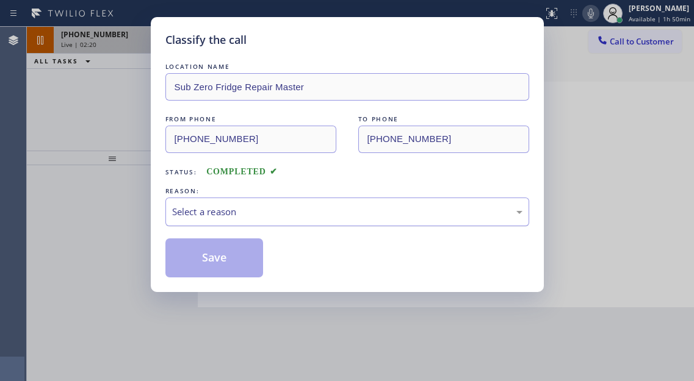
click at [313, 215] on div "Select a reason" at bounding box center [347, 212] width 350 height 14
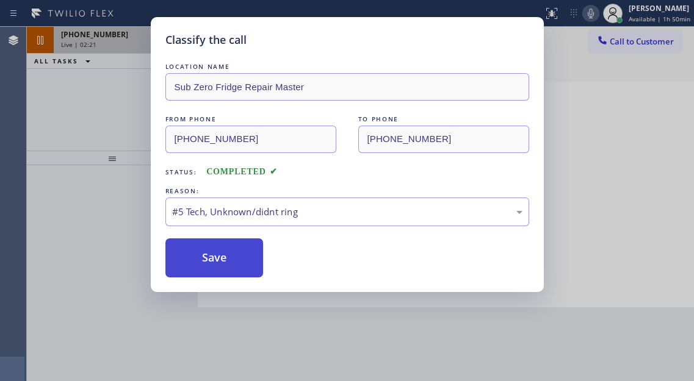
click at [228, 265] on button "Save" at bounding box center [214, 258] width 98 height 39
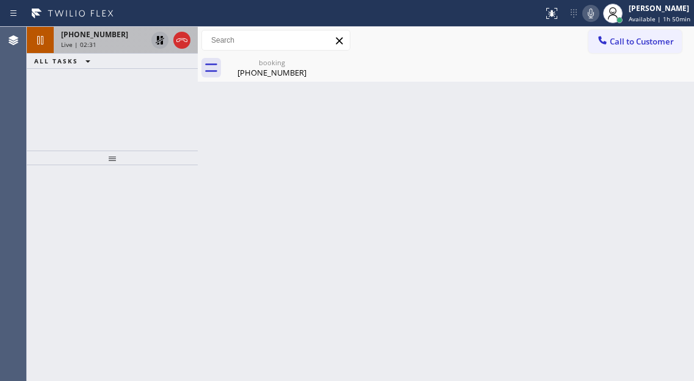
click at [673, 161] on div "Back to Dashboard Change Sender ID Customers Technicians Select a contact Outbo…" at bounding box center [446, 204] width 496 height 354
click at [650, 111] on div "Back to Dashboard Change Sender ID Customers Technicians Select a contact Outbo…" at bounding box center [446, 204] width 496 height 354
click at [158, 43] on icon at bounding box center [160, 40] width 15 height 15
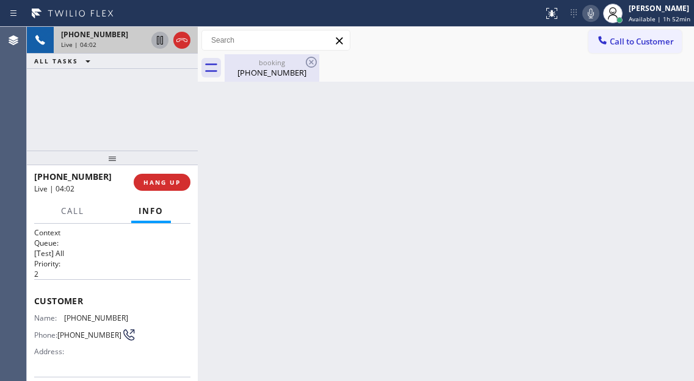
click at [253, 80] on div "booking (973) 699-3757" at bounding box center [272, 67] width 92 height 27
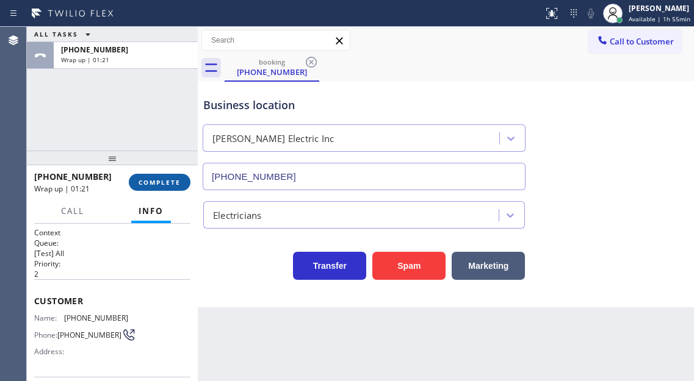
click at [170, 176] on button "COMPLETE" at bounding box center [160, 182] width 62 height 17
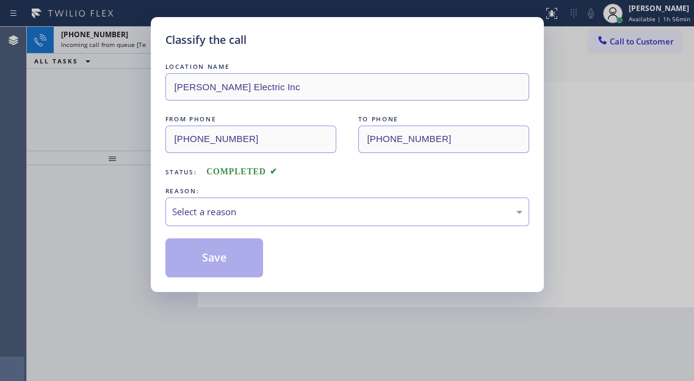
click at [271, 210] on div "Select a reason" at bounding box center [347, 212] width 350 height 14
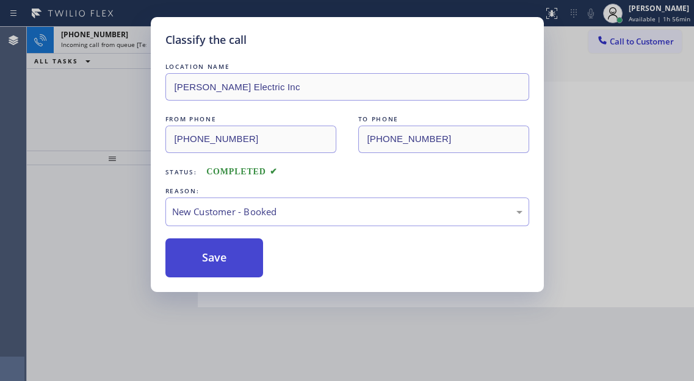
click at [255, 262] on button "Save" at bounding box center [214, 258] width 98 height 39
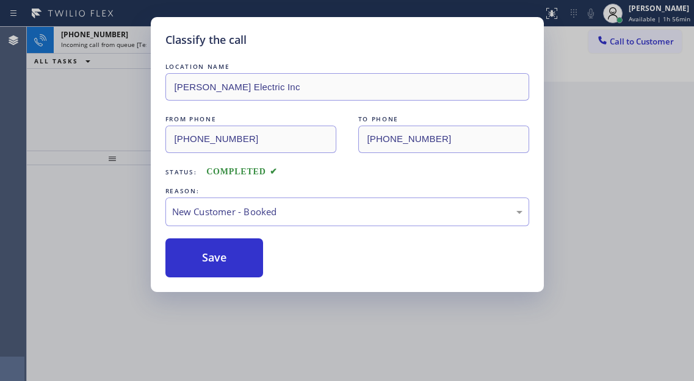
click at [126, 83] on div "Classify the call LOCATION NAME Maskal Electric Inc FROM PHONE (973) 699-3757 T…" at bounding box center [347, 190] width 694 height 381
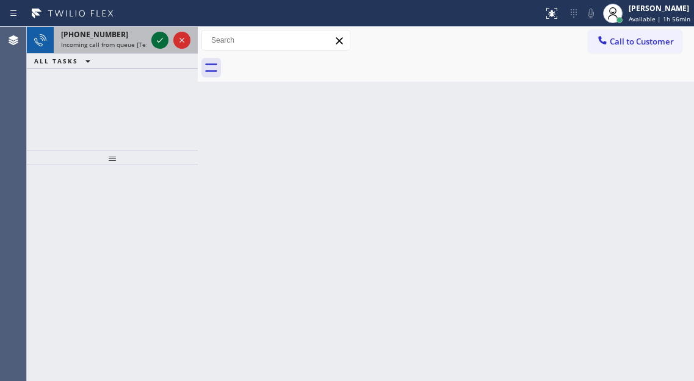
click at [157, 43] on icon at bounding box center [160, 40] width 15 height 15
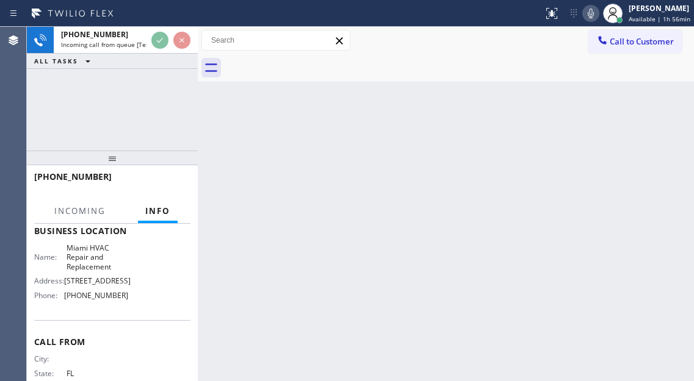
scroll to position [146, 0]
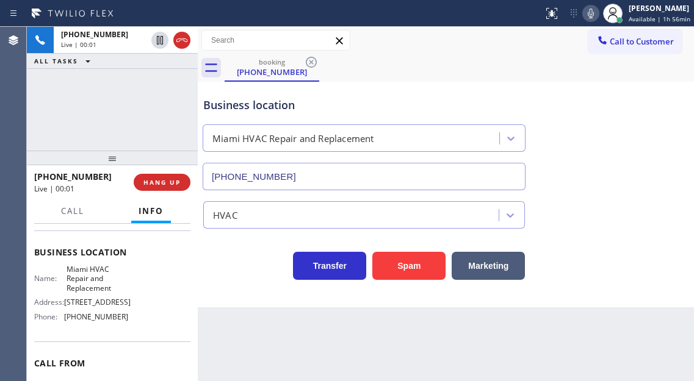
type input "(305) 912-1851"
click at [93, 275] on span "Miami HVAC Repair and Replacement" at bounding box center [96, 279] width 61 height 28
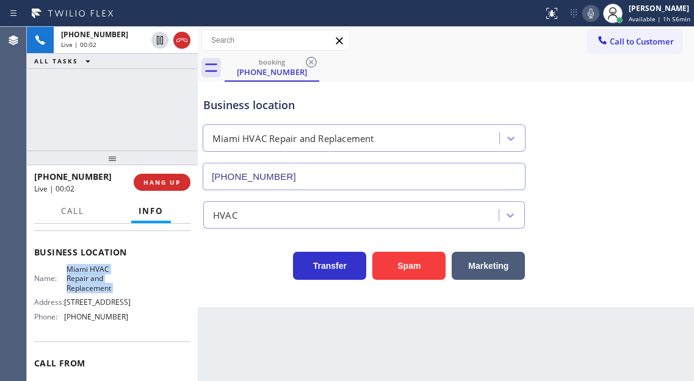
click at [93, 275] on span "Miami HVAC Repair and Replacement" at bounding box center [96, 279] width 61 height 28
click at [118, 111] on div "+17868859170 Live | 00:07 ALL TASKS ALL TASKS ACTIVE TASKS TASKS IN WRAP UP" at bounding box center [112, 89] width 171 height 124
click at [403, 263] on button "Spam" at bounding box center [408, 266] width 73 height 28
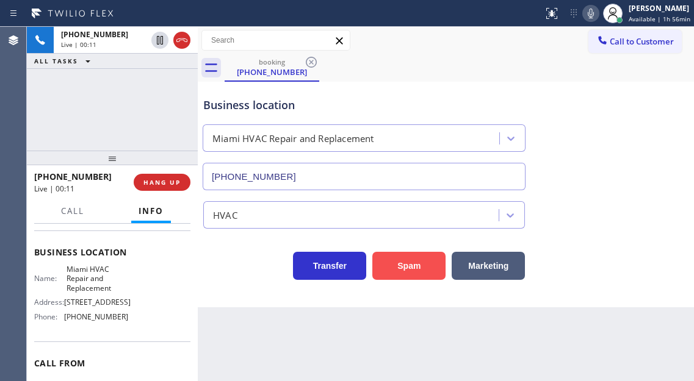
click at [403, 263] on button "Spam" at bounding box center [408, 266] width 73 height 28
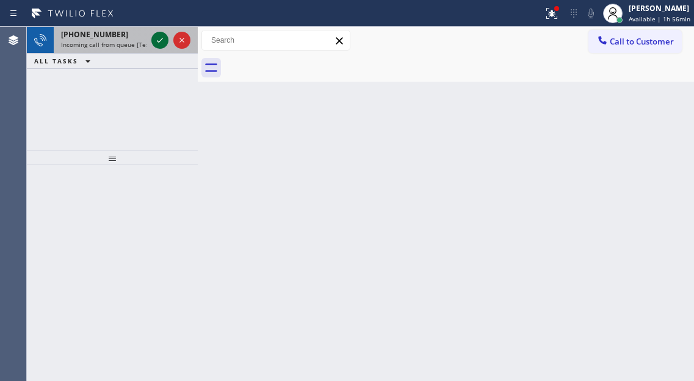
click at [154, 40] on icon at bounding box center [160, 40] width 15 height 15
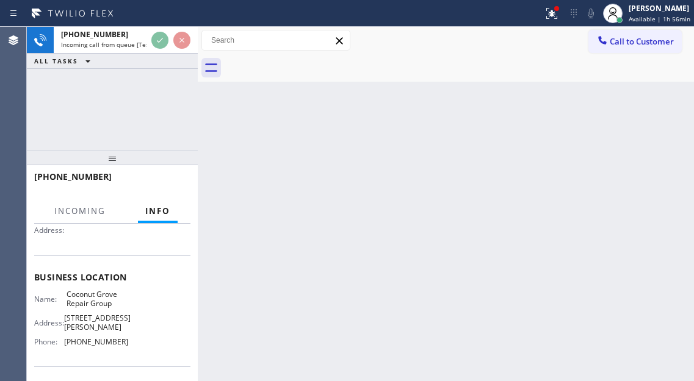
scroll to position [122, 0]
click at [118, 300] on span "Coconut Grove Repair Group" at bounding box center [96, 298] width 61 height 19
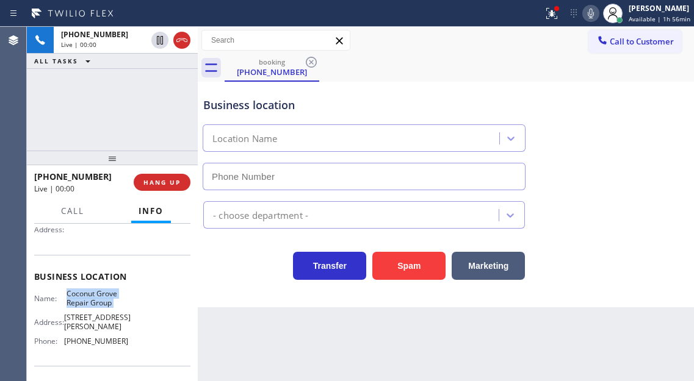
click at [118, 300] on span "Coconut Grove Repair Group" at bounding box center [96, 298] width 61 height 19
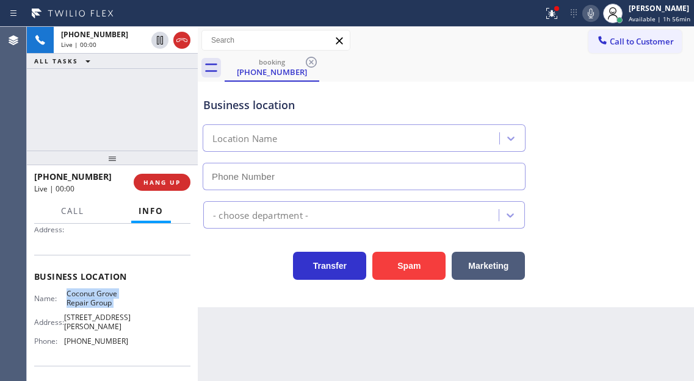
click at [118, 300] on span "Coconut Grove Repair Group" at bounding box center [96, 298] width 61 height 19
type input "(786) 520-2766"
click at [118, 300] on span "Coconut Grove Repair Group" at bounding box center [96, 298] width 61 height 19
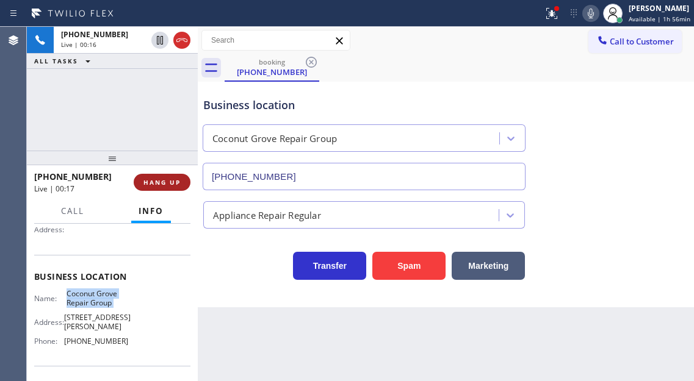
click at [151, 179] on span "HANG UP" at bounding box center [161, 182] width 37 height 9
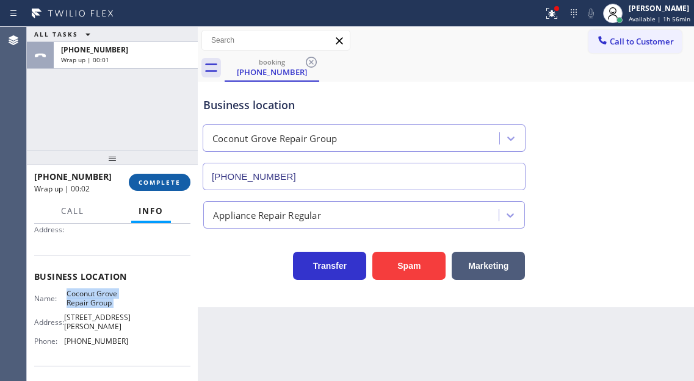
click at [156, 184] on span "COMPLETE" at bounding box center [159, 182] width 42 height 9
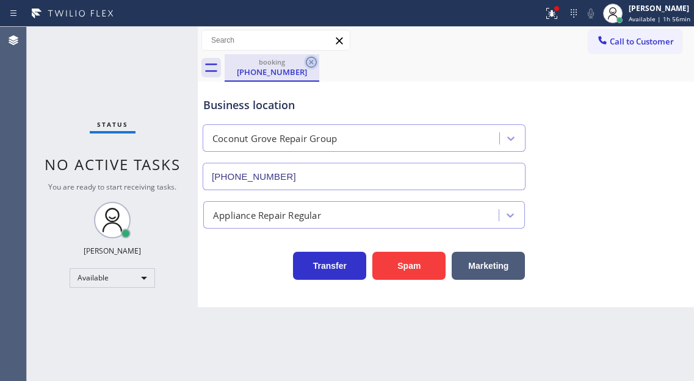
click at [312, 65] on icon at bounding box center [311, 62] width 15 height 15
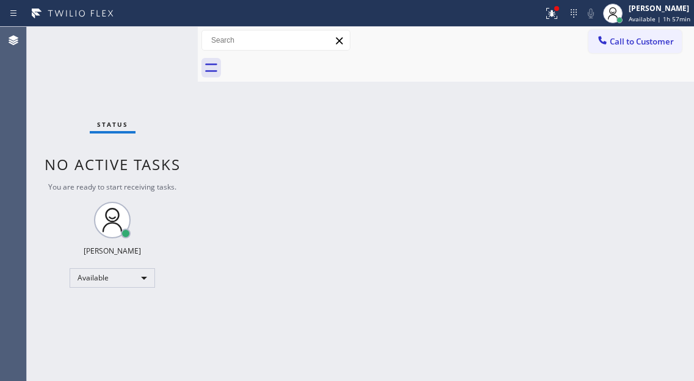
click at [662, 139] on div "Back to Dashboard Change Sender ID Customers Technicians Select a contact Outbo…" at bounding box center [446, 204] width 496 height 354
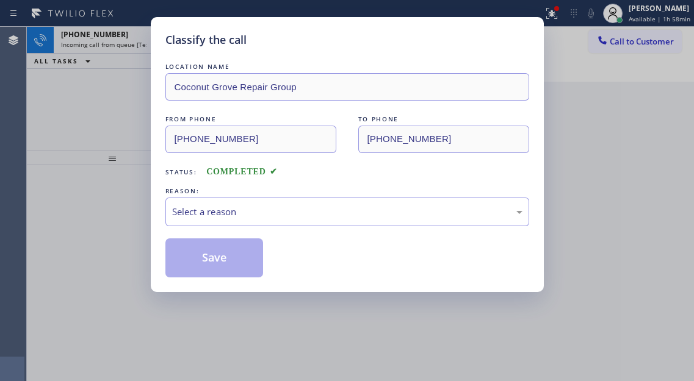
drag, startPoint x: 647, startPoint y: 113, endPoint x: 436, endPoint y: 94, distance: 211.4
click at [647, 113] on div "Classify the call LOCATION NAME Coconut Grove Repair Group FROM PHONE (786) 885…" at bounding box center [347, 190] width 694 height 381
click at [231, 217] on div "Select a reason" at bounding box center [347, 212] width 350 height 14
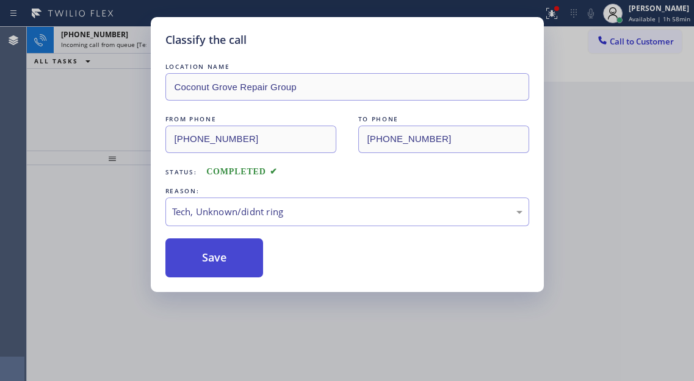
click at [235, 275] on button "Save" at bounding box center [214, 258] width 98 height 39
click at [235, 268] on button "Save" at bounding box center [214, 258] width 98 height 39
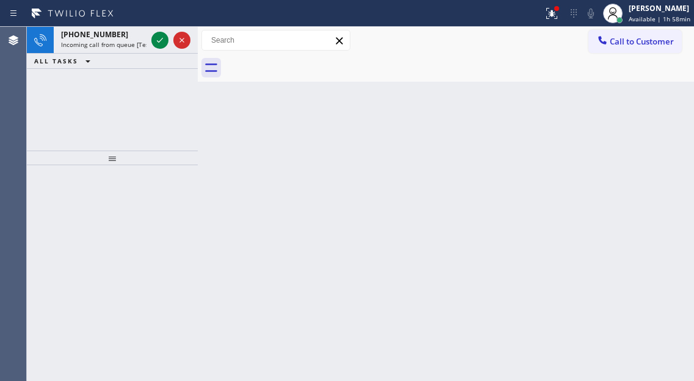
click at [101, 67] on button "ALL TASKS" at bounding box center [65, 61] width 76 height 15
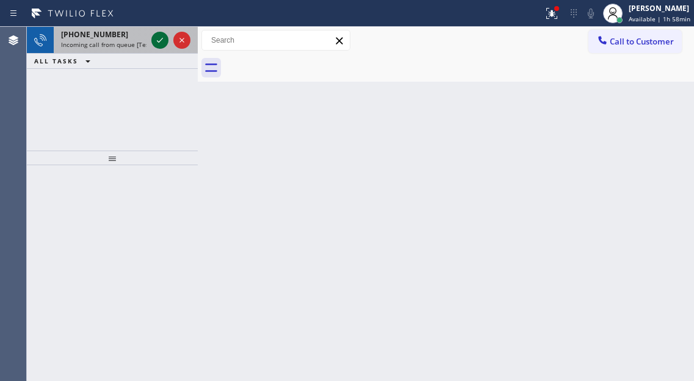
click at [160, 39] on icon at bounding box center [160, 40] width 15 height 15
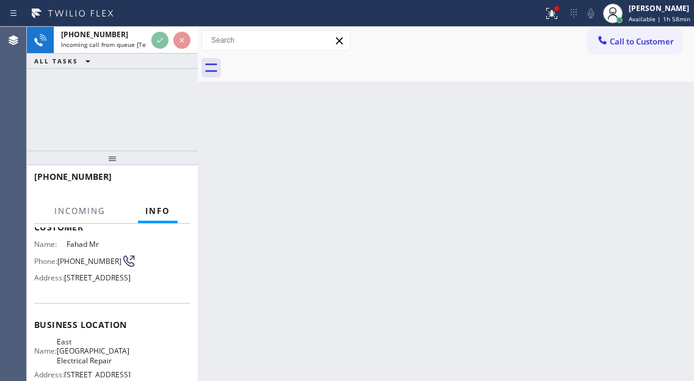
scroll to position [122, 0]
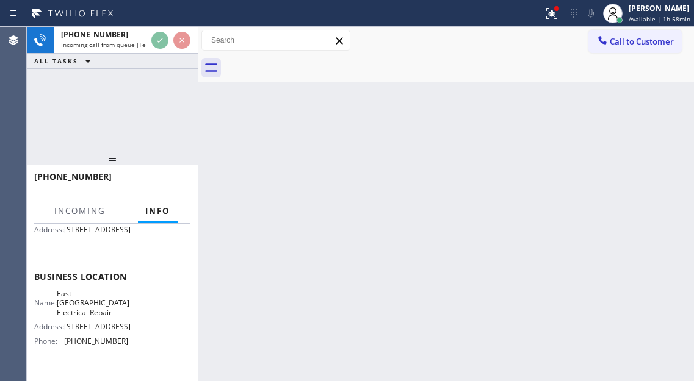
click at [106, 312] on span "East Arlington Electrical Repair" at bounding box center [93, 303] width 73 height 28
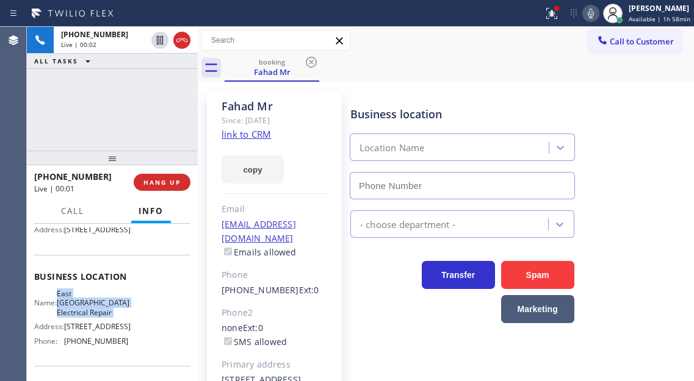
type input "(682) 356-6759"
click at [102, 317] on span "East Arlington Electrical Repair" at bounding box center [93, 303] width 73 height 28
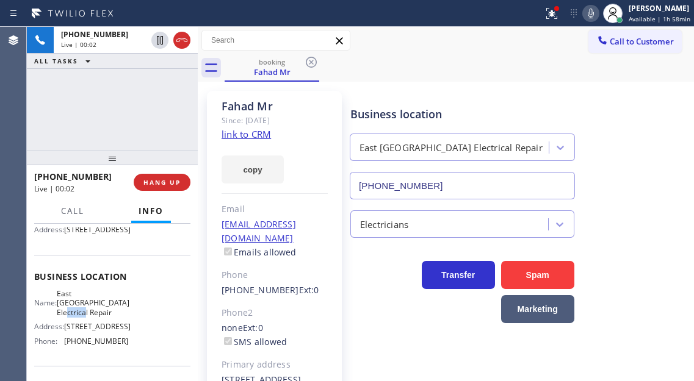
click at [102, 317] on span "East Arlington Electrical Repair" at bounding box center [93, 303] width 73 height 28
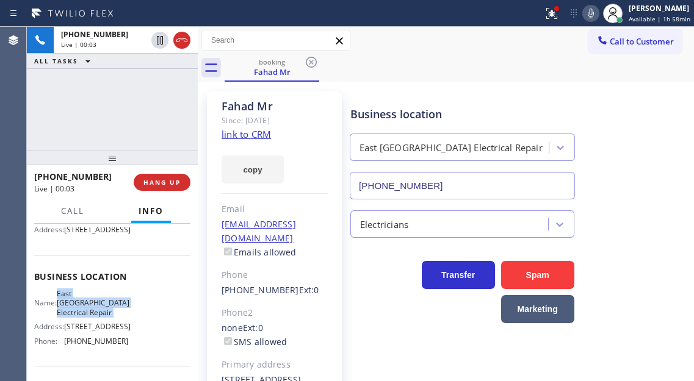
click at [102, 317] on span "East Arlington Electrical Repair" at bounding box center [93, 303] width 73 height 28
click at [655, 160] on div "Business location East Arlington Electrical Repair (682) 356-6759" at bounding box center [519, 144] width 343 height 110
click at [565, 23] on button at bounding box center [551, 13] width 27 height 27
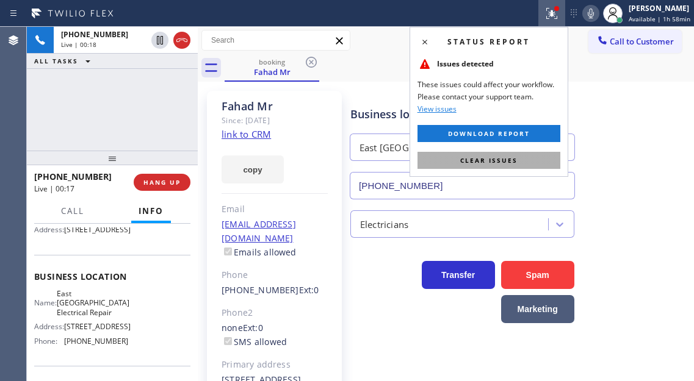
click at [527, 160] on button "Clear issues" at bounding box center [488, 160] width 143 height 17
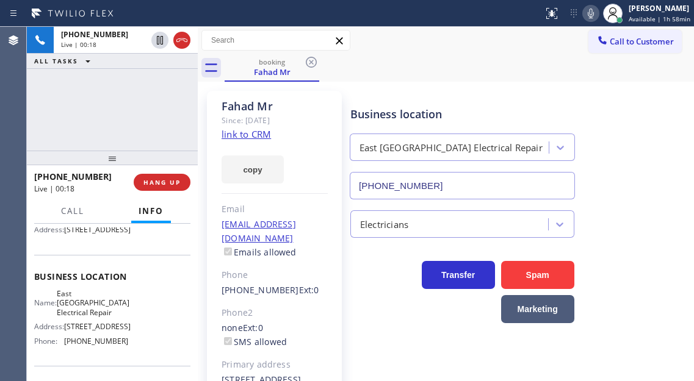
click at [605, 139] on div "Business location East Arlington Electrical Repair (682) 356-6759" at bounding box center [519, 144] width 343 height 110
click at [143, 120] on div "+19295381214 Live | 00:19 ALL TASKS ALL TASKS ACTIVE TASKS TASKS IN WRAP UP" at bounding box center [112, 89] width 171 height 124
click at [146, 110] on div "+19295381214 Live | 00:20 ALL TASKS ALL TASKS ACTIVE TASKS TASKS IN WRAP UP" at bounding box center [112, 89] width 171 height 124
click at [158, 185] on span "HANG UP" at bounding box center [161, 182] width 37 height 9
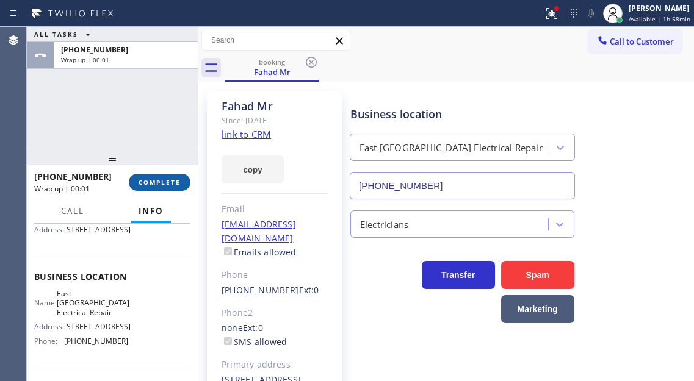
click at [158, 185] on span "COMPLETE" at bounding box center [159, 182] width 42 height 9
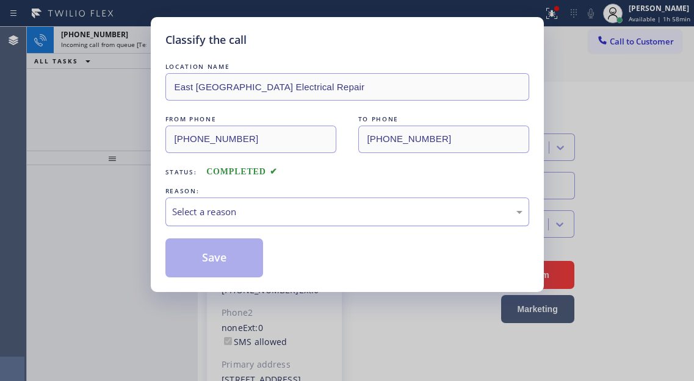
click at [311, 225] on div "Select a reason" at bounding box center [347, 212] width 364 height 29
click at [309, 223] on div "Select a reason" at bounding box center [347, 212] width 364 height 29
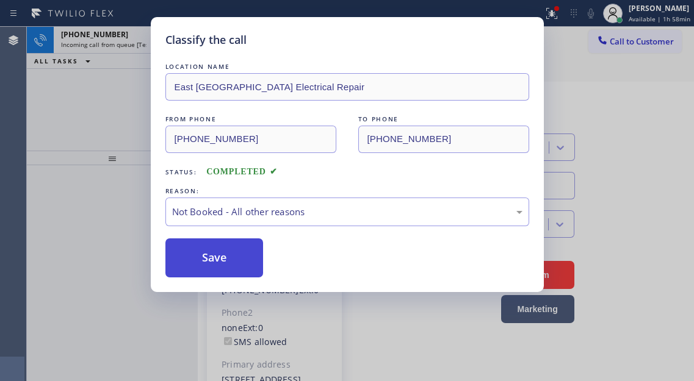
click at [224, 253] on button "Save" at bounding box center [214, 258] width 98 height 39
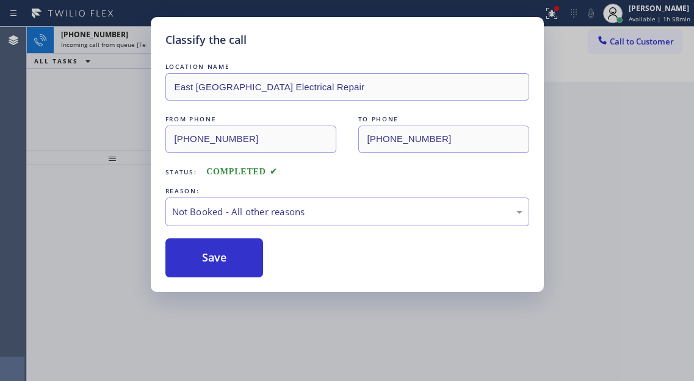
click at [130, 77] on div "Classify the call LOCATION NAME East Arlington Electrical Repair FROM PHONE (92…" at bounding box center [347, 190] width 694 height 381
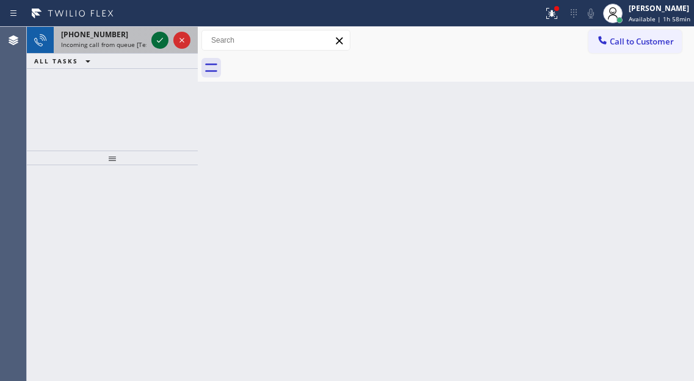
click at [157, 41] on icon at bounding box center [160, 40] width 6 height 5
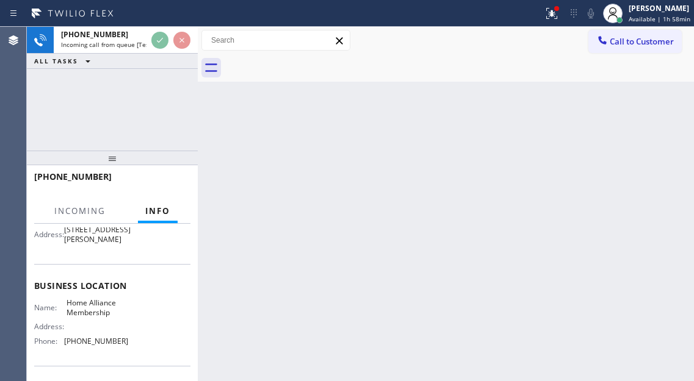
scroll to position [183, 0]
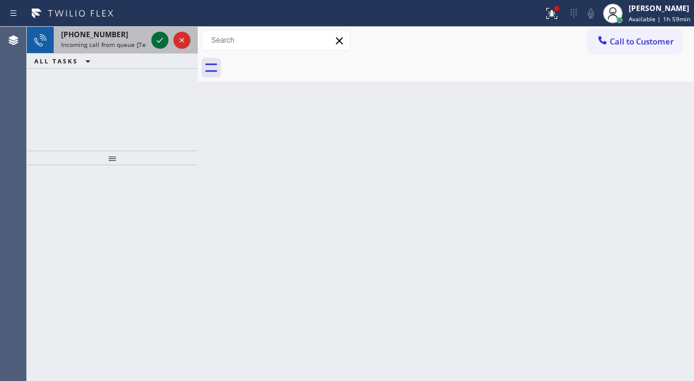
click at [156, 46] on icon at bounding box center [160, 40] width 15 height 15
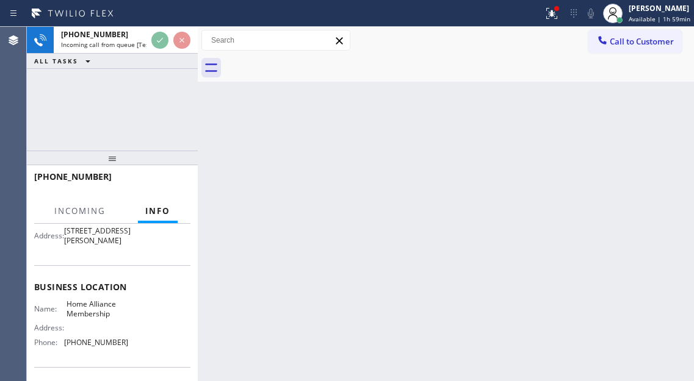
scroll to position [122, 0]
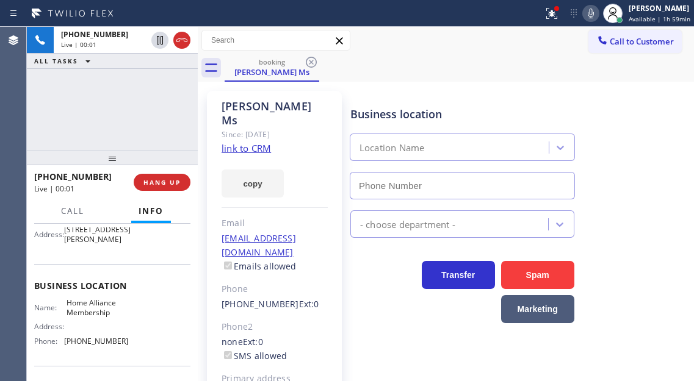
click at [124, 319] on div "Name: Home Alliance Membership Address: Phone: (855) 946-3605" at bounding box center [112, 324] width 156 height 52
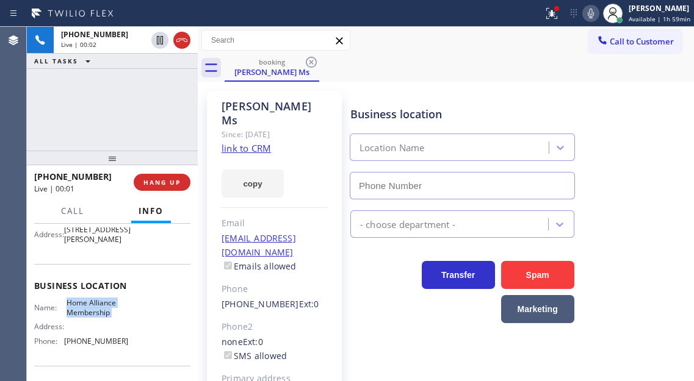
type input "(855) 946-3605"
click at [124, 319] on div "Name: Home Alliance Membership Address: Phone: (855) 946-3605" at bounding box center [112, 324] width 156 height 52
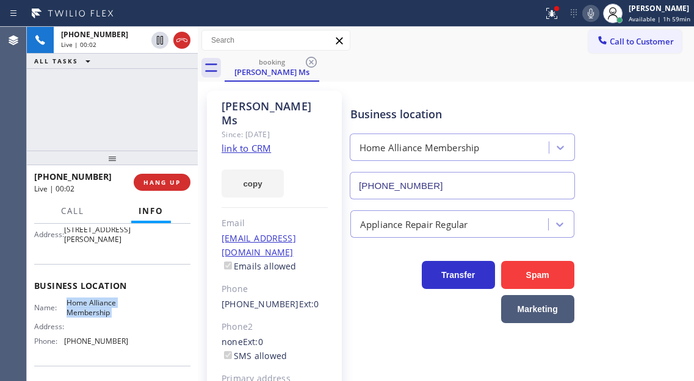
click at [124, 319] on div "Name: Home Alliance Membership Address: Phone: (855) 946-3605" at bounding box center [112, 324] width 156 height 52
click at [241, 142] on link "link to CRM" at bounding box center [245, 148] width 49 height 12
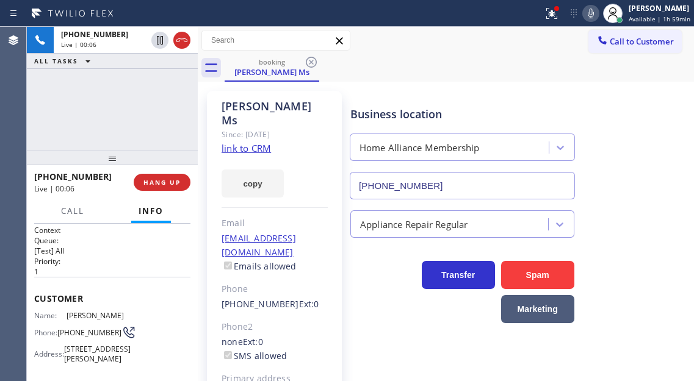
scroll to position [0, 0]
click at [563, 24] on button at bounding box center [551, 13] width 27 height 27
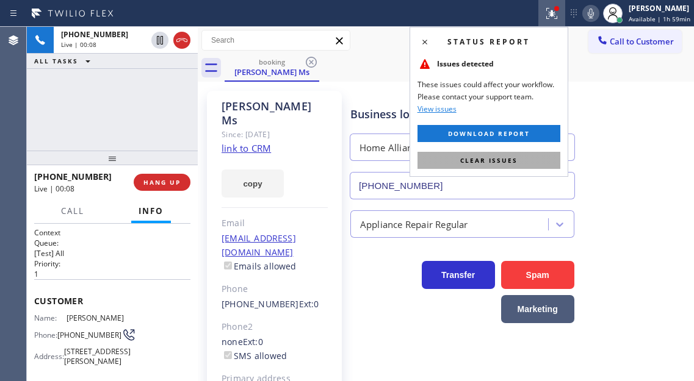
click at [506, 163] on span "Clear issues" at bounding box center [488, 160] width 57 height 9
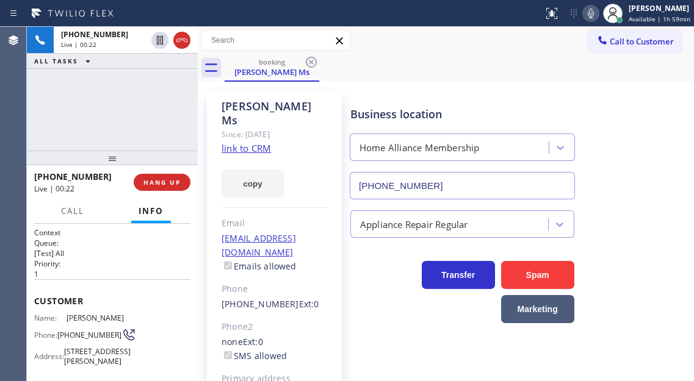
click at [124, 123] on div "+14102949456 Live | 00:22 ALL TASKS ALL TASKS ACTIVE TASKS TASKS IN WRAP UP" at bounding box center [112, 89] width 171 height 124
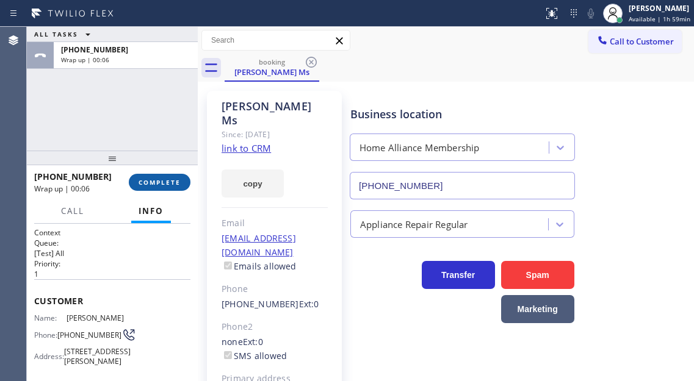
click at [168, 182] on span "COMPLETE" at bounding box center [159, 182] width 42 height 9
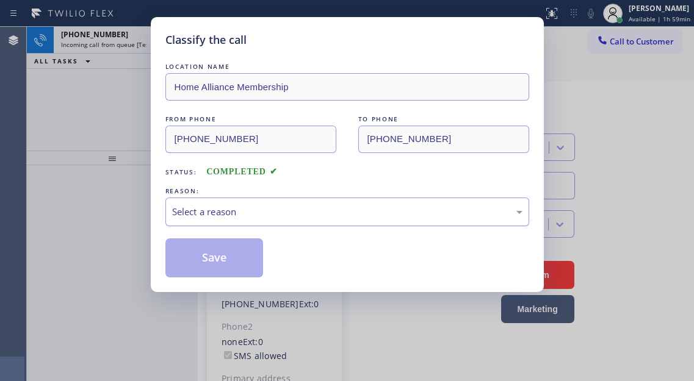
click at [257, 201] on div "Select a reason" at bounding box center [347, 212] width 364 height 29
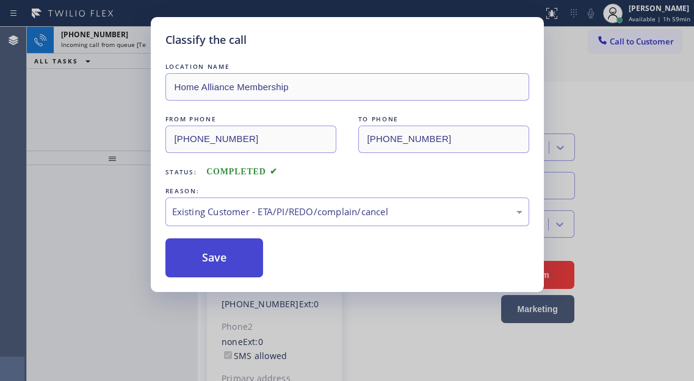
click at [236, 256] on button "Save" at bounding box center [214, 258] width 98 height 39
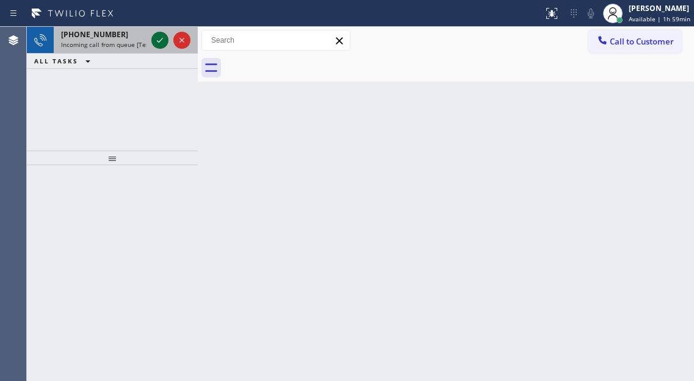
click at [162, 37] on icon at bounding box center [160, 40] width 15 height 15
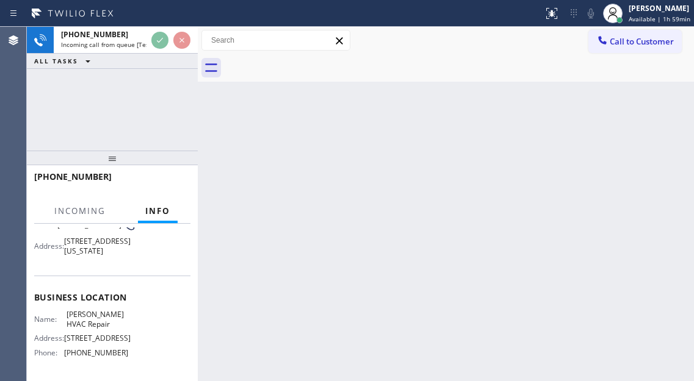
scroll to position [122, 0]
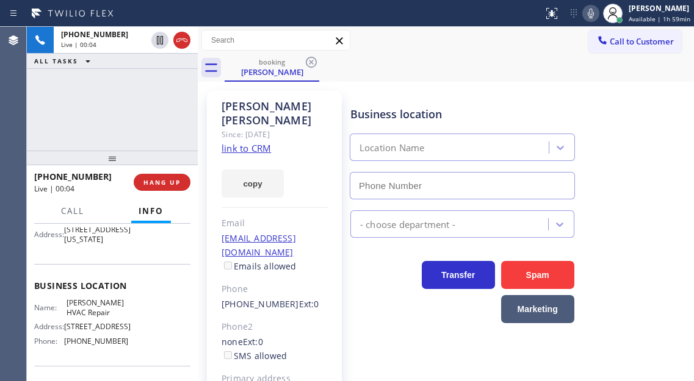
type input "(929) 325-2750"
click at [260, 142] on link "link to CRM" at bounding box center [245, 148] width 49 height 12
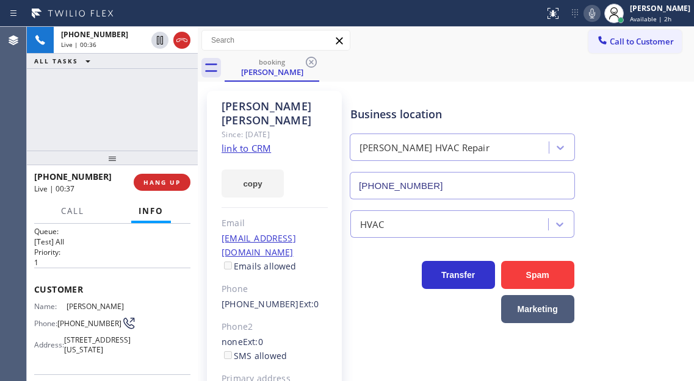
scroll to position [0, 0]
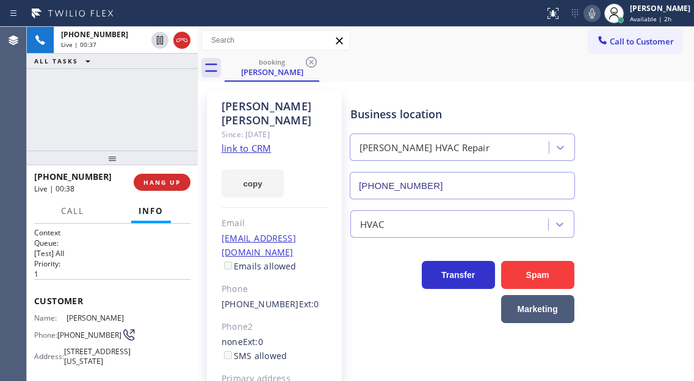
click at [76, 331] on span "(347) 343-1434" at bounding box center [89, 335] width 64 height 9
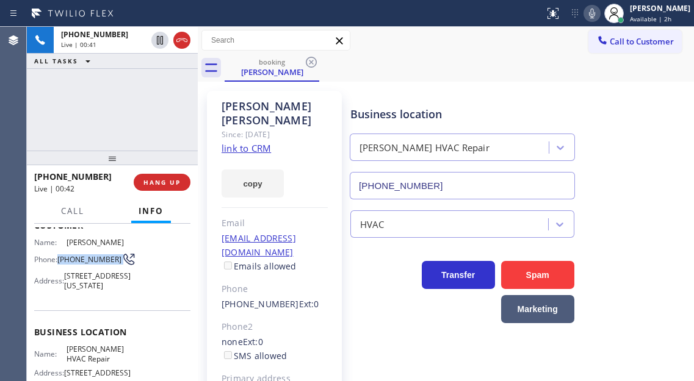
scroll to position [122, 0]
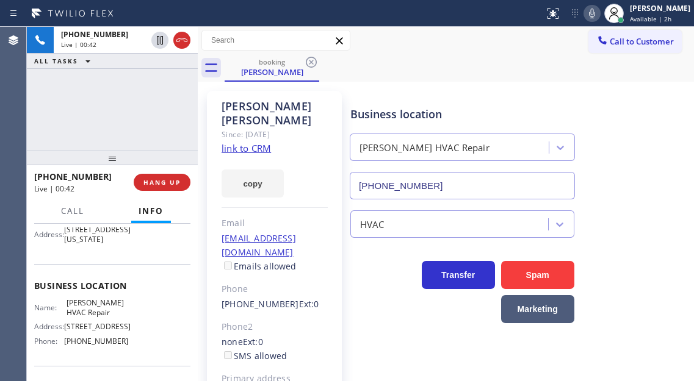
click at [90, 315] on span "Kraus HVAC Repair" at bounding box center [96, 307] width 61 height 19
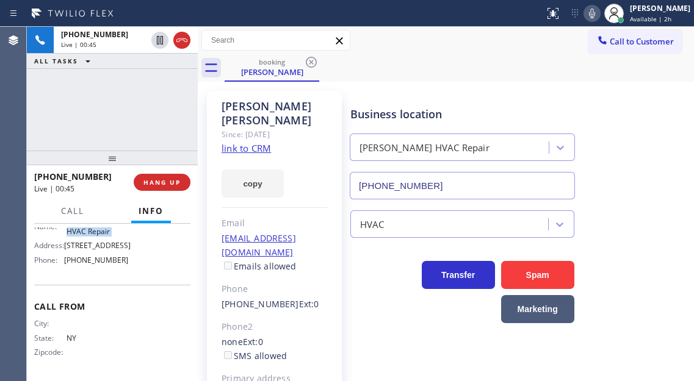
scroll to position [217, 0]
click at [98, 269] on div "Name: Kraus HVAC Repair Address: 418 E 75th St Phone: (929) 325-2750" at bounding box center [81, 243] width 94 height 52
click at [96, 265] on div "Name: Kraus HVAC Repair Address: 418 E 75th St Phone: (929) 325-2750" at bounding box center [81, 243] width 94 height 52
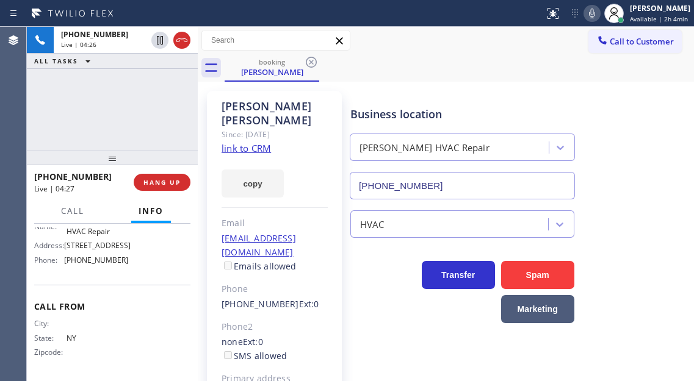
click at [153, 98] on div "+13473431434 Live | 04:26 ALL TASKS ALL TASKS ACTIVE TASKS TASKS IN WRAP UP" at bounding box center [112, 89] width 171 height 124
click at [648, 176] on div "Business location Kraus HVAC Repair (929) 325-2750" at bounding box center [519, 144] width 343 height 110
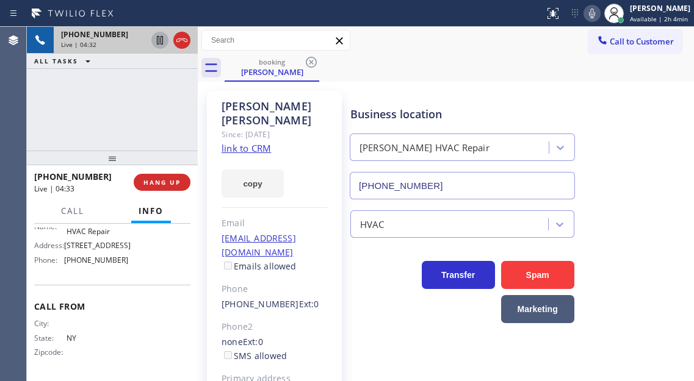
click at [159, 44] on icon at bounding box center [160, 40] width 6 height 9
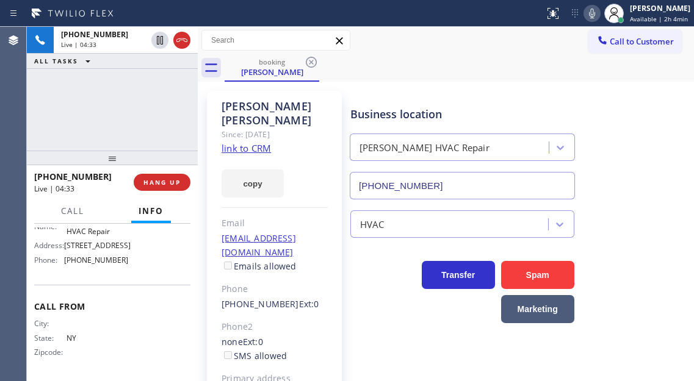
click at [594, 18] on icon at bounding box center [591, 13] width 15 height 15
click at [641, 142] on div "Business location Kraus HVAC Repair (929) 325-2750" at bounding box center [519, 144] width 343 height 110
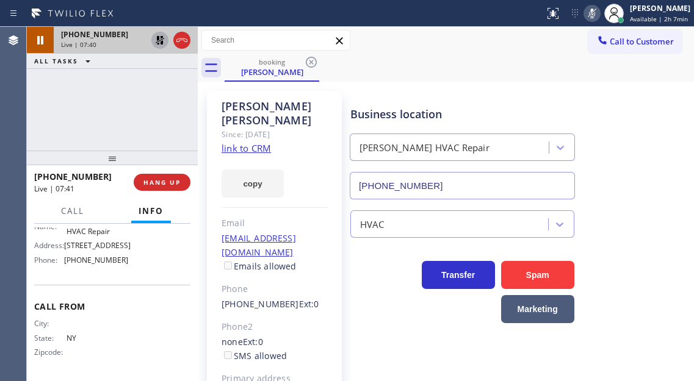
click at [157, 45] on icon at bounding box center [160, 40] width 15 height 15
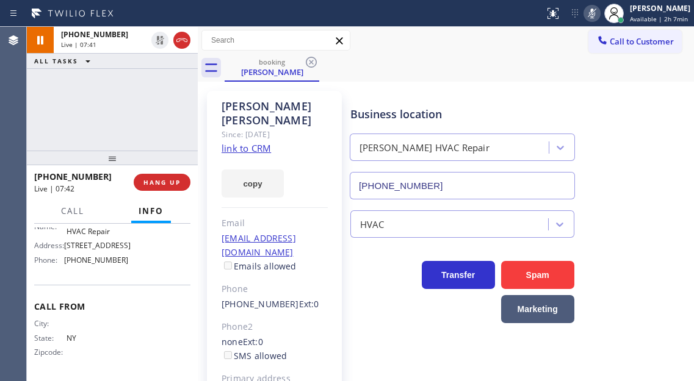
click at [594, 9] on icon at bounding box center [591, 13] width 15 height 15
click at [595, 14] on icon at bounding box center [591, 13] width 15 height 15
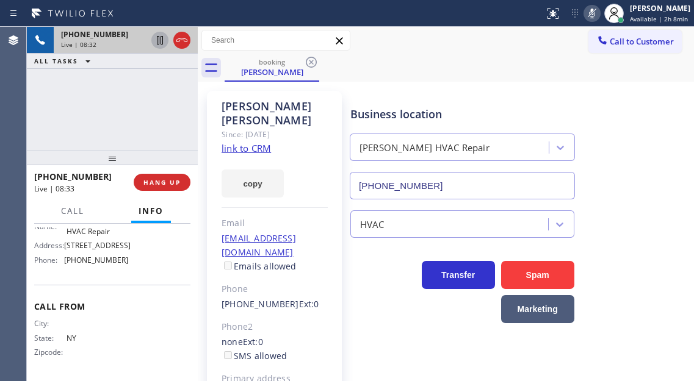
click at [159, 39] on icon at bounding box center [160, 40] width 6 height 9
click at [669, 140] on div "Business location Kraus HVAC Repair (929) 325-2750" at bounding box center [519, 144] width 343 height 110
click at [160, 39] on icon at bounding box center [160, 40] width 15 height 15
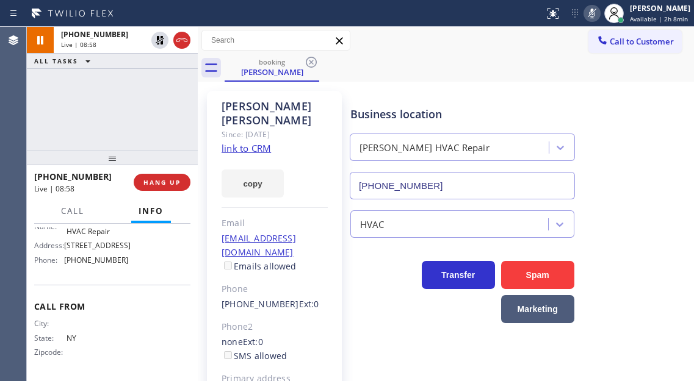
click at [598, 15] on icon at bounding box center [591, 13] width 15 height 15
click at [663, 123] on div "Business location Kraus HVAC Repair (929) 325-2750" at bounding box center [519, 144] width 343 height 110
click at [154, 109] on div "+13473431434 Live | 12:24 ALL TASKS ALL TASKS ACTIVE TASKS TASKS IN WRAP UP" at bounding box center [112, 89] width 171 height 124
click at [157, 116] on div "+13473431434 Live | 12:32 ALL TASKS ALL TASKS ACTIVE TASKS TASKS IN WRAP UP" at bounding box center [112, 89] width 171 height 124
click at [171, 182] on span "HANG UP" at bounding box center [161, 182] width 37 height 9
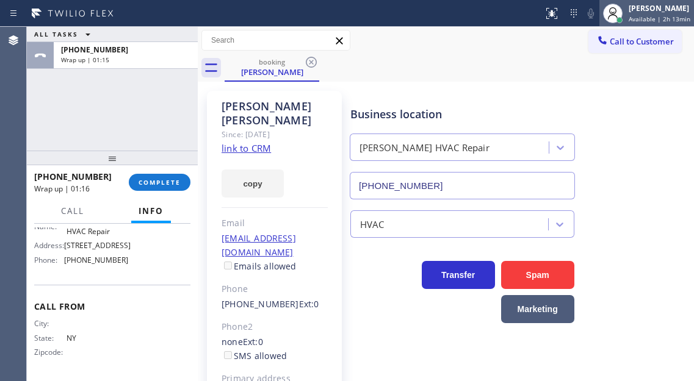
click at [630, 20] on div "Esmael Jarina Available | 2h 13min" at bounding box center [660, 12] width 68 height 21
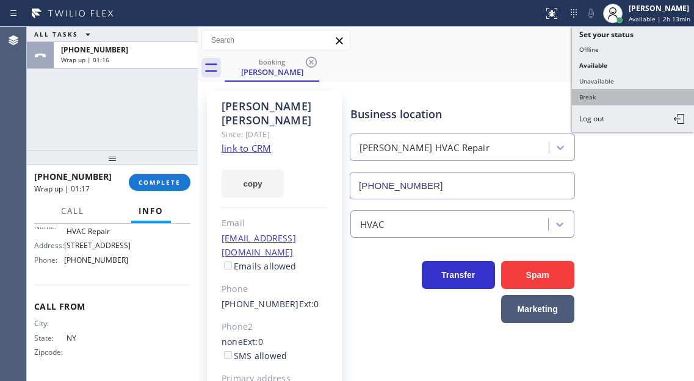
click at [598, 97] on button "Break" at bounding box center [633, 97] width 122 height 16
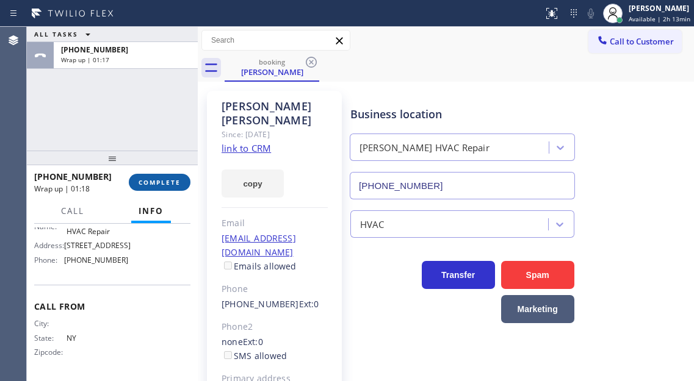
click at [176, 184] on span "COMPLETE" at bounding box center [159, 182] width 42 height 9
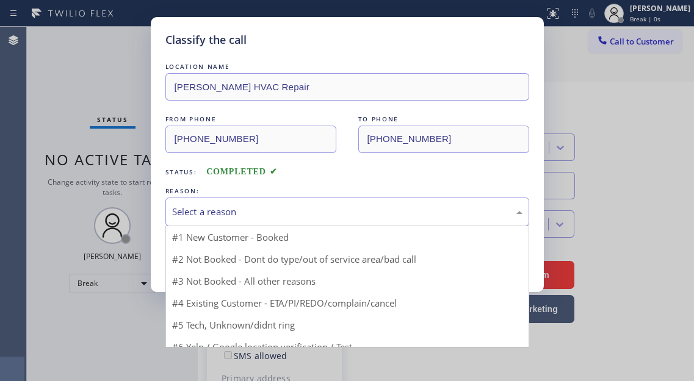
drag, startPoint x: 289, startPoint y: 213, endPoint x: 273, endPoint y: 229, distance: 22.9
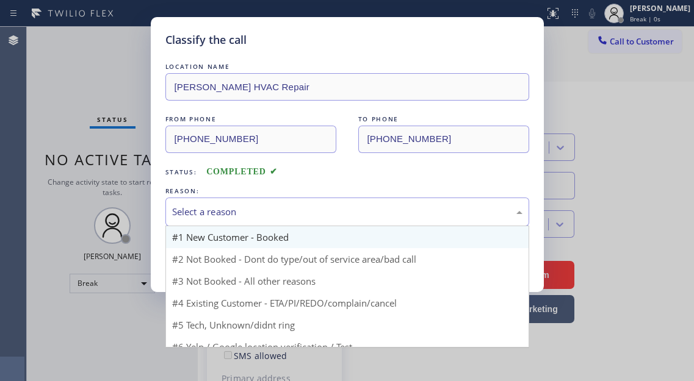
click at [289, 213] on div "Select a reason" at bounding box center [347, 212] width 350 height 14
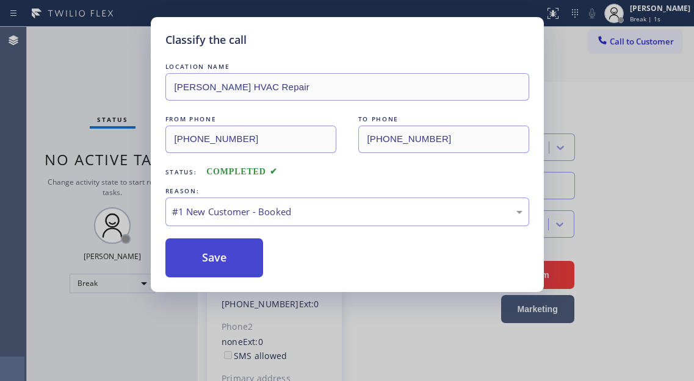
click at [239, 254] on button "Save" at bounding box center [214, 258] width 98 height 39
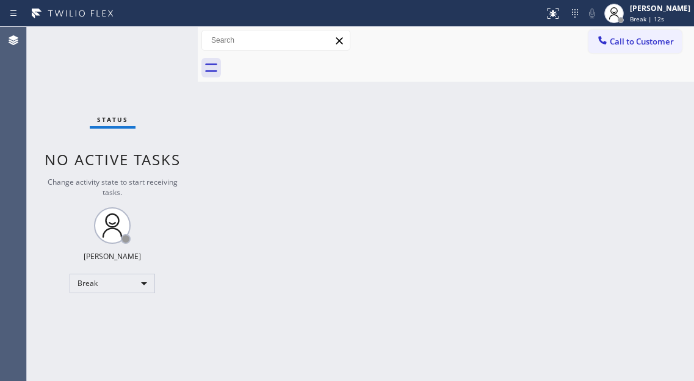
click at [641, 132] on div "Back to Dashboard Change Sender ID Customers Technicians Select a contact Outbo…" at bounding box center [446, 204] width 496 height 354
click at [658, 160] on div "Back to Dashboard Change Sender ID Customers Technicians Select a contact Outbo…" at bounding box center [446, 204] width 496 height 354
click at [669, 21] on span "Break | 14:47" at bounding box center [650, 19] width 40 height 9
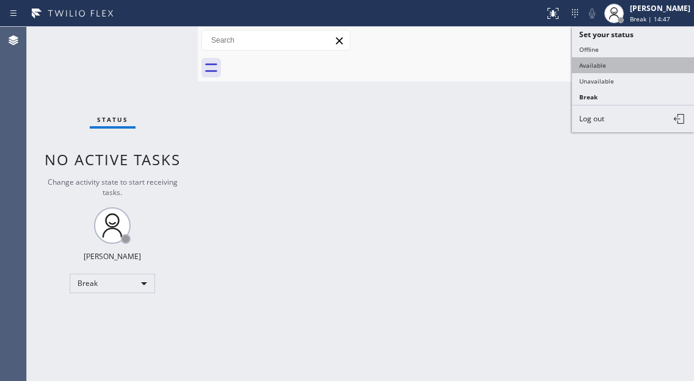
click at [617, 68] on button "Available" at bounding box center [633, 65] width 122 height 16
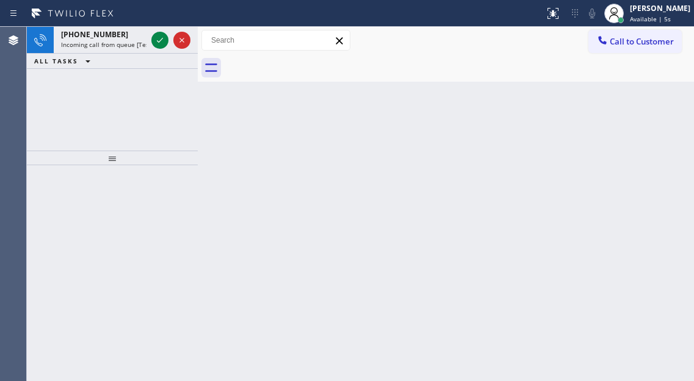
drag, startPoint x: 652, startPoint y: 81, endPoint x: 614, endPoint y: 80, distance: 37.2
click at [652, 81] on div at bounding box center [458, 67] width 469 height 27
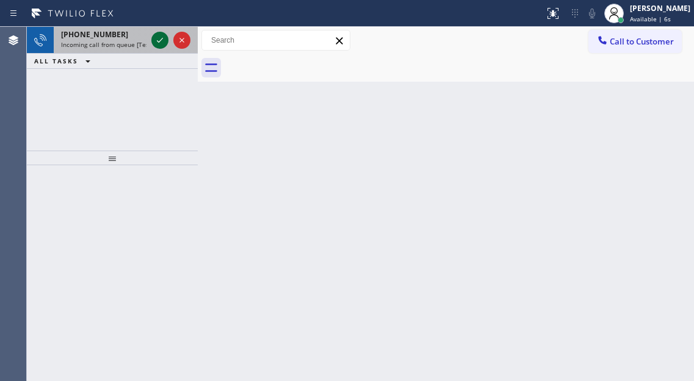
click at [157, 37] on icon at bounding box center [160, 40] width 15 height 15
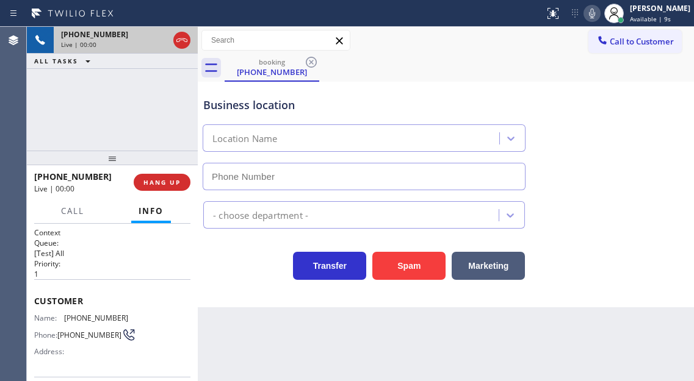
type input "(813) 694-8393"
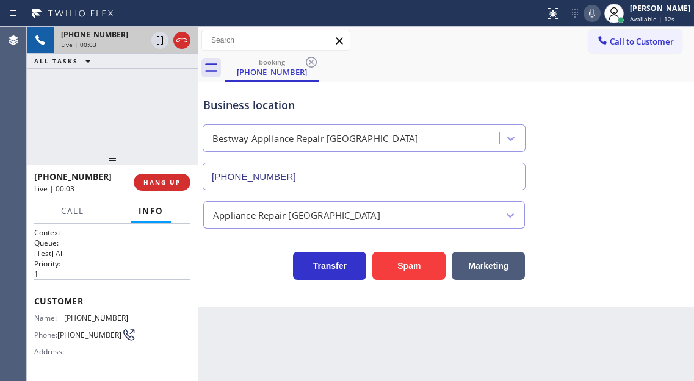
click at [90, 320] on span "(850) 604-1885" at bounding box center [96, 318] width 64 height 9
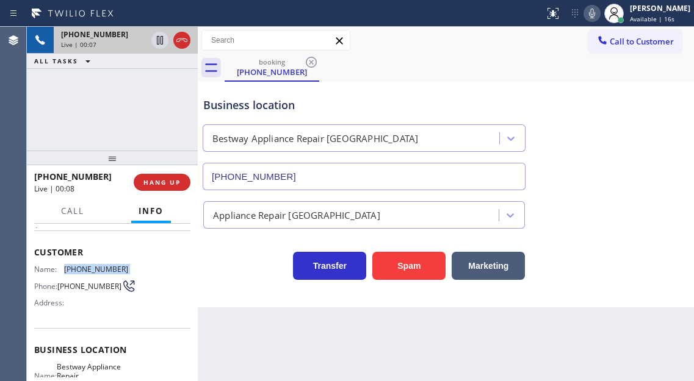
scroll to position [122, 0]
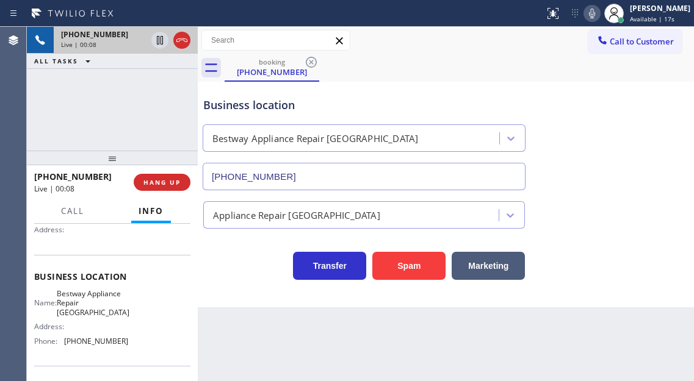
click at [101, 304] on span "Bestway Appliance Repair Tampa" at bounding box center [93, 303] width 73 height 28
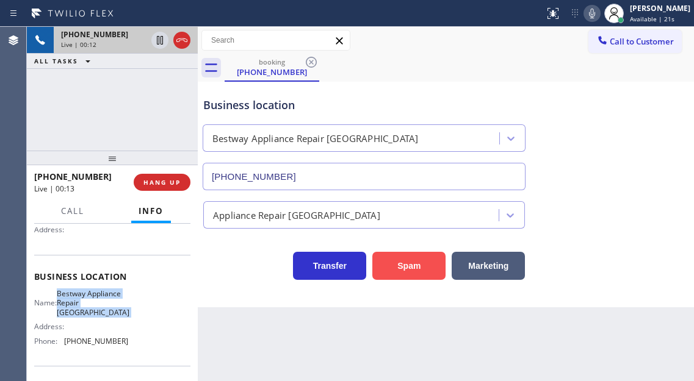
click at [417, 268] on button "Spam" at bounding box center [408, 266] width 73 height 28
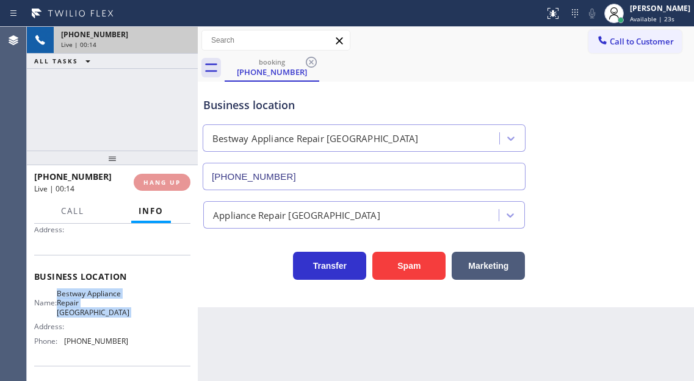
click at [651, 185] on div "Business location Bestway Appliance Repair Tampa (813) 694-8393" at bounding box center [446, 135] width 490 height 110
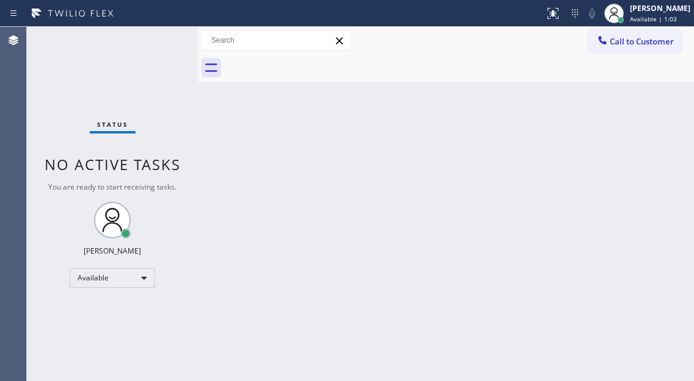
click at [148, 37] on div "Status No active tasks You are ready to start receiving tasks. Esmael Jarina Av…" at bounding box center [112, 204] width 171 height 354
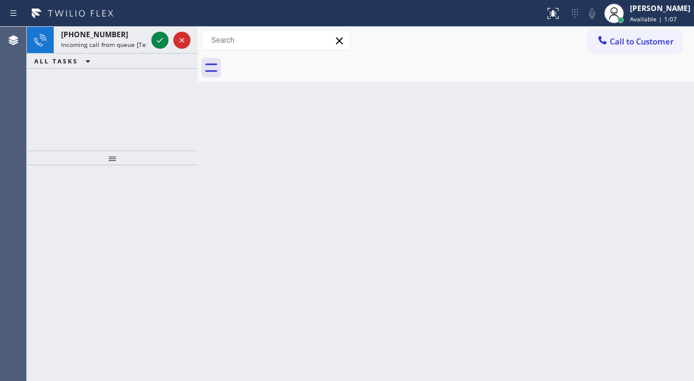
click at [663, 110] on div "Back to Dashboard Change Sender ID Customers Technicians Select a contact Outbo…" at bounding box center [446, 204] width 496 height 354
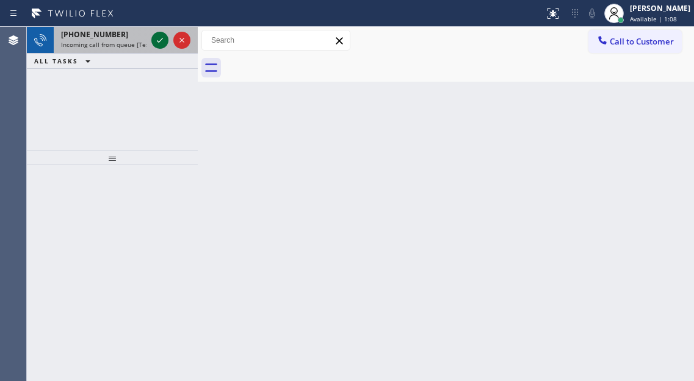
click at [160, 37] on icon at bounding box center [160, 40] width 15 height 15
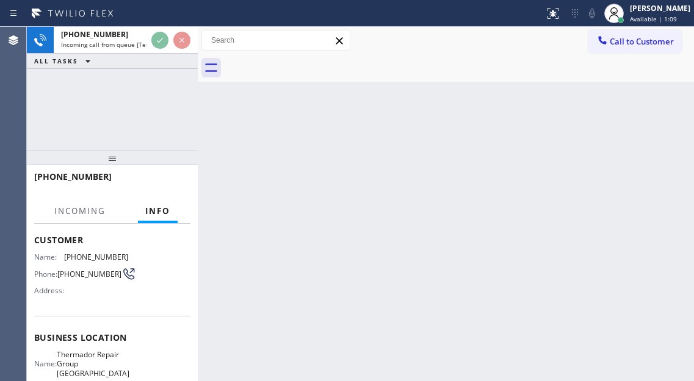
scroll to position [122, 0]
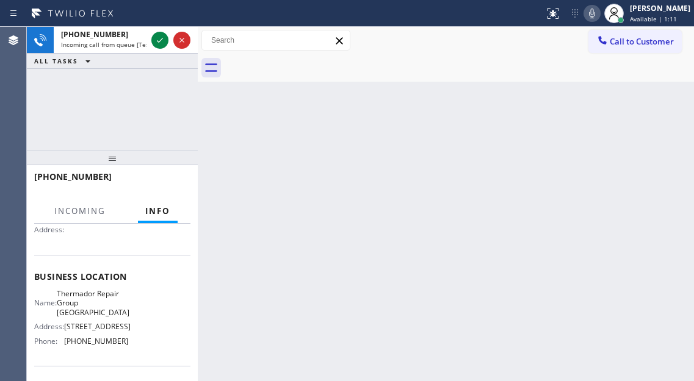
click at [99, 301] on span "Thermador Repair Group Sarasota" at bounding box center [93, 303] width 73 height 28
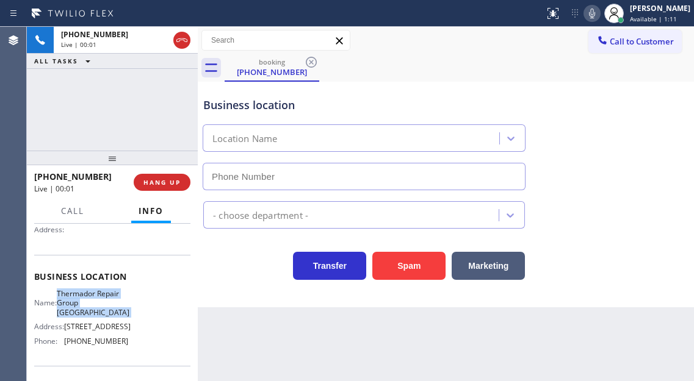
click at [99, 301] on span "Thermador Repair Group Sarasota" at bounding box center [93, 303] width 73 height 28
type input "(941) 241-0899"
click at [99, 301] on span "Thermador Repair Group Sarasota" at bounding box center [93, 303] width 73 height 28
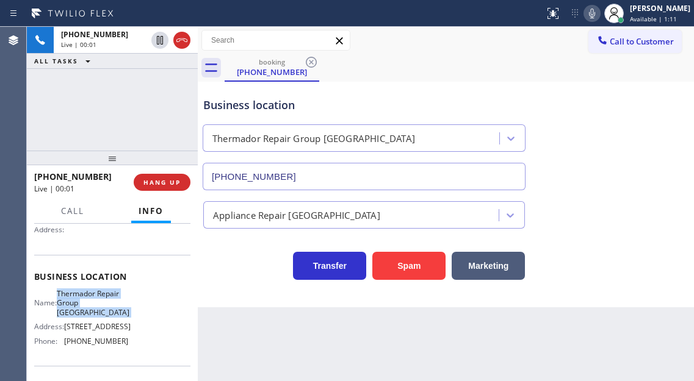
click at [99, 301] on span "Thermador Repair Group Sarasota" at bounding box center [93, 303] width 73 height 28
click at [412, 271] on button "Spam" at bounding box center [408, 266] width 73 height 28
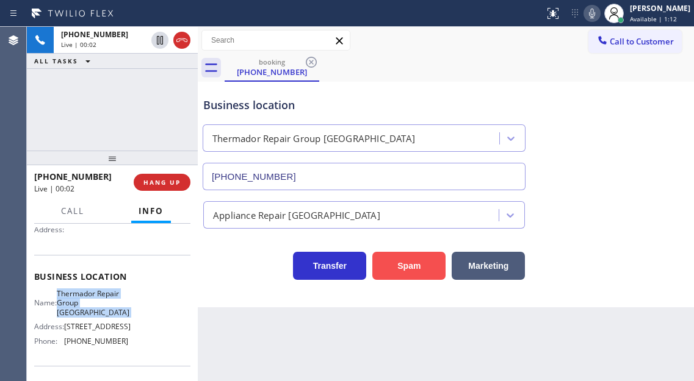
click at [412, 271] on button "Spam" at bounding box center [408, 266] width 73 height 28
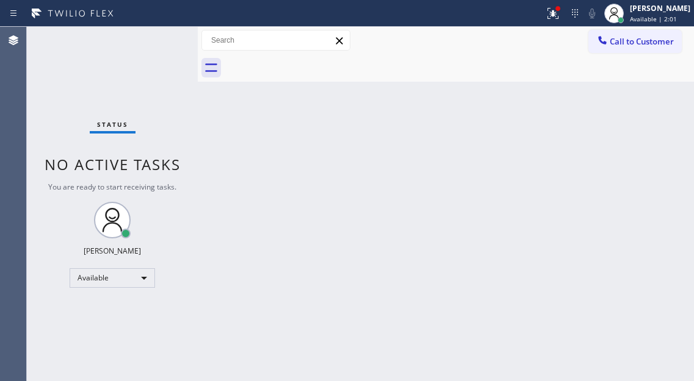
click at [693, 121] on div "Back to Dashboard Change Sender ID Customers Technicians Select a contact Outbo…" at bounding box center [446, 204] width 496 height 354
click at [555, 15] on icon at bounding box center [550, 12] width 7 height 9
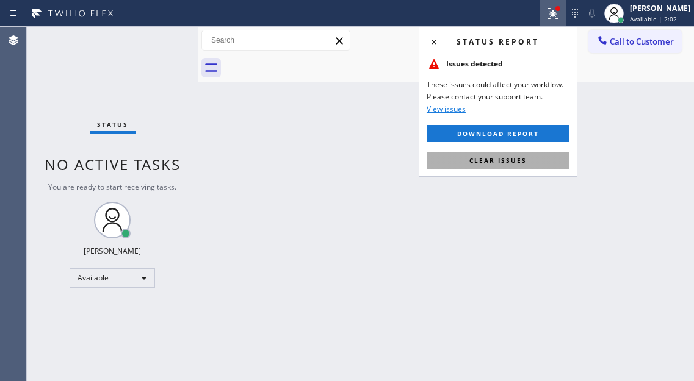
click at [531, 161] on button "Clear issues" at bounding box center [497, 160] width 143 height 17
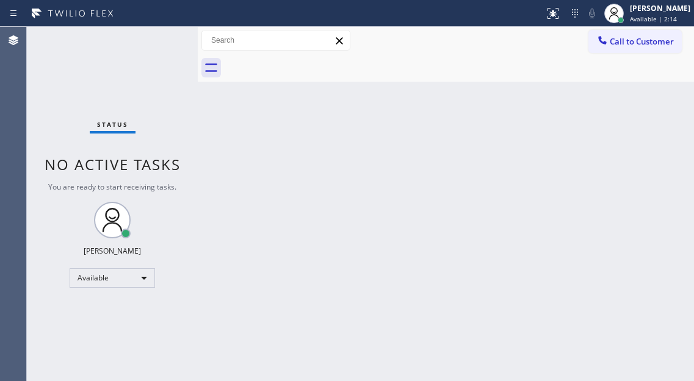
click at [145, 37] on div "Status No active tasks You are ready to start receiving tasks. Esmael Jarina Av…" at bounding box center [112, 204] width 171 height 354
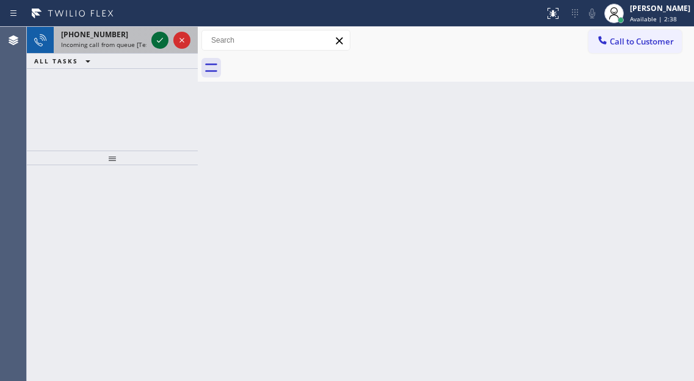
click at [162, 38] on icon at bounding box center [160, 40] width 15 height 15
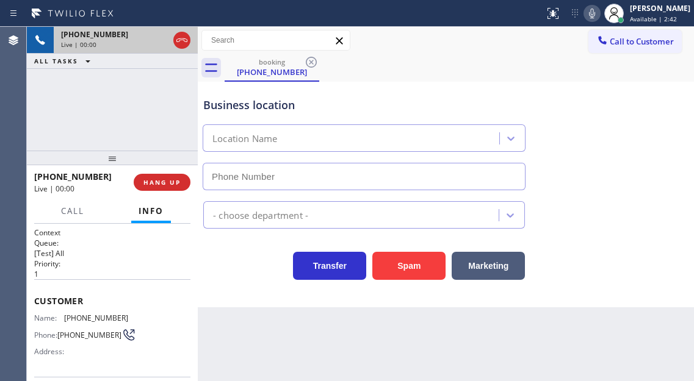
type input "(866) 540-7291"
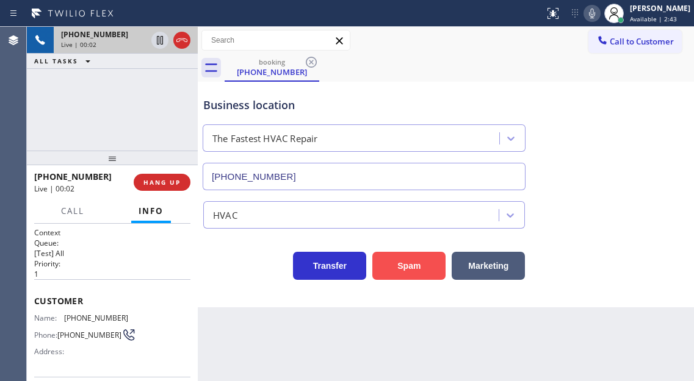
click at [394, 262] on button "Spam" at bounding box center [408, 266] width 73 height 28
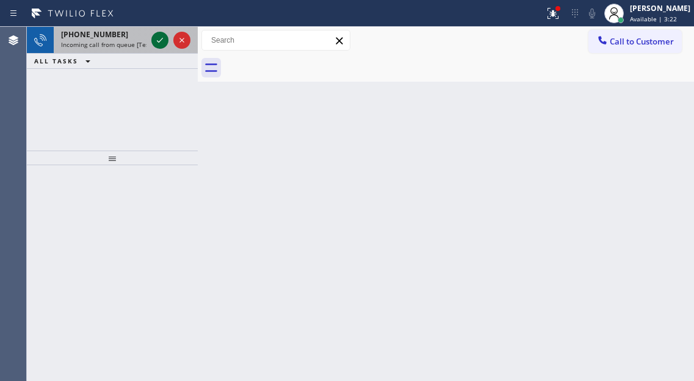
click at [158, 40] on icon at bounding box center [160, 40] width 15 height 15
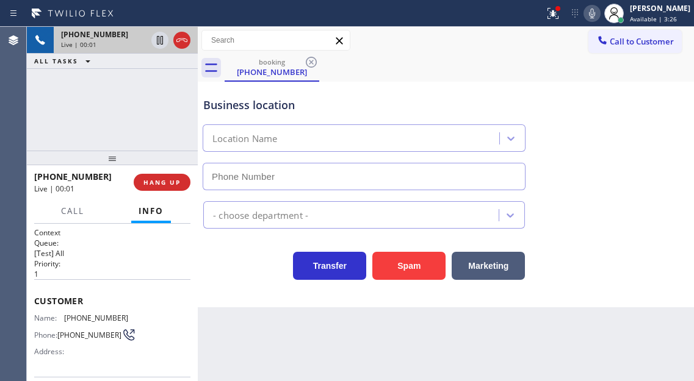
type input "(813) 638-0108"
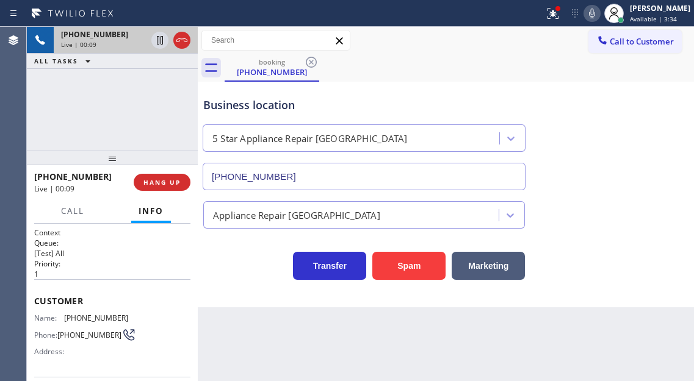
click at [108, 312] on div "Customer Name: (850) 604-1885 Phone: (850) 604-1885 Address:" at bounding box center [112, 328] width 156 height 98
click at [174, 113] on div "+18506041885 Live | 00:10 ALL TASKS ALL TASKS ACTIVE TASKS TASKS IN WRAP UP" at bounding box center [112, 89] width 171 height 124
click at [413, 261] on button "Spam" at bounding box center [408, 266] width 73 height 28
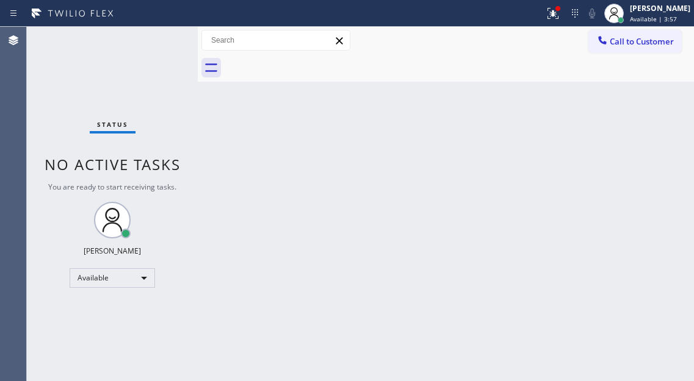
click at [648, 153] on div "Back to Dashboard Change Sender ID Customers Technicians Select a contact Outbo…" at bounding box center [446, 204] width 496 height 354
click at [560, 21] on button at bounding box center [552, 13] width 27 height 27
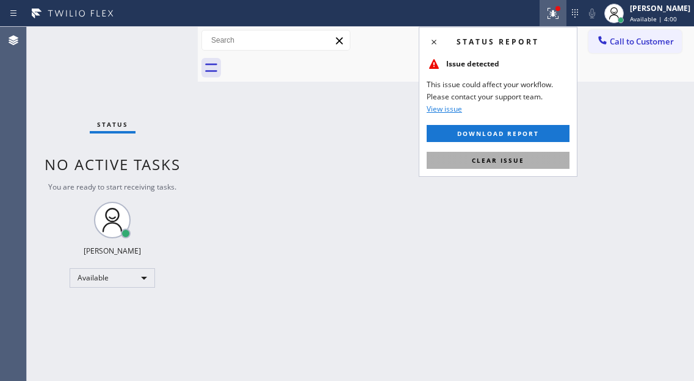
click at [539, 158] on button "Clear issue" at bounding box center [497, 160] width 143 height 17
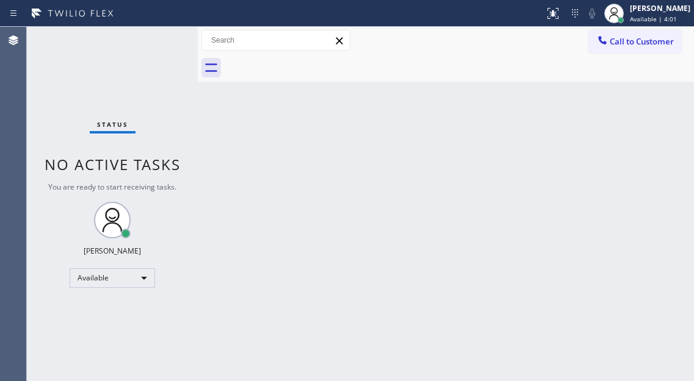
click at [160, 37] on div "Status No active tasks You are ready to start receiving tasks. Esmael Jarina Av…" at bounding box center [112, 204] width 171 height 354
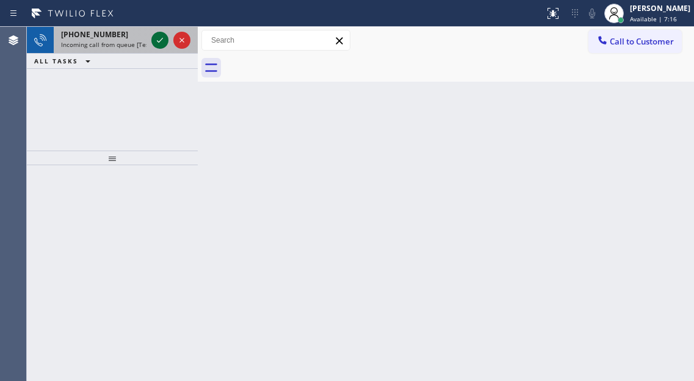
click at [160, 37] on icon at bounding box center [160, 40] width 15 height 15
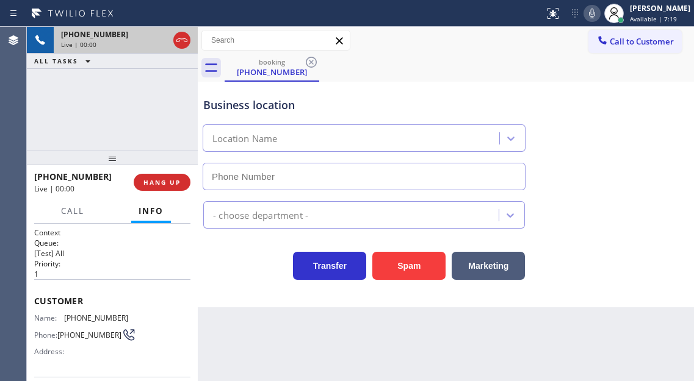
type input "(718) 550-2028"
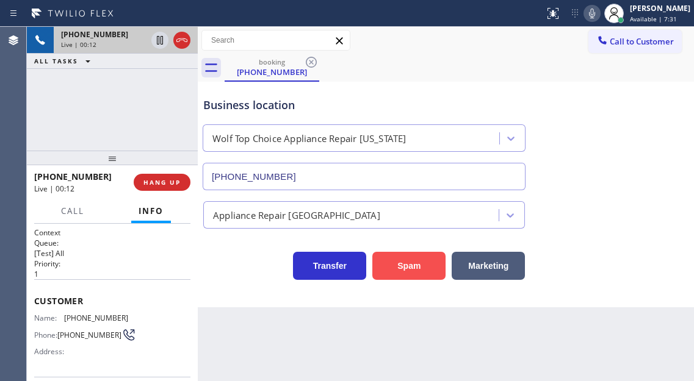
click at [407, 264] on button "Spam" at bounding box center [408, 266] width 73 height 28
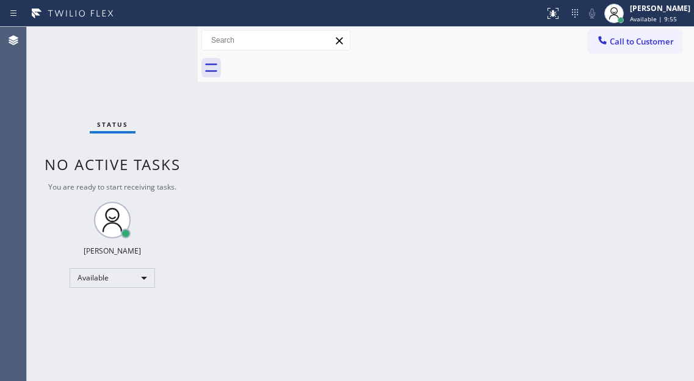
click at [163, 33] on div "Status No active tasks You are ready to start receiving tasks. Esmael Jarina Av…" at bounding box center [112, 204] width 171 height 354
click at [162, 33] on div "Status No active tasks You are ready to start receiving tasks. Esmael Jarina Av…" at bounding box center [112, 204] width 171 height 354
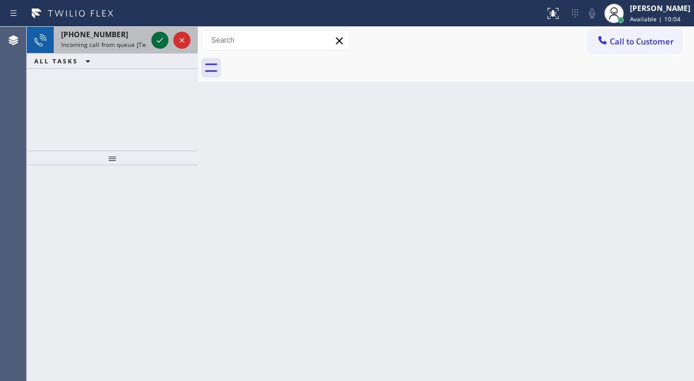
click at [162, 33] on icon at bounding box center [160, 40] width 15 height 15
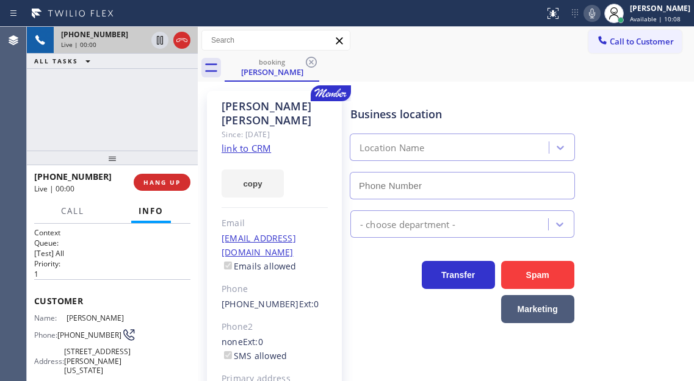
type input "(877) 777-0796"
click at [258, 142] on link "link to CRM" at bounding box center [245, 148] width 49 height 12
click at [81, 334] on span "(347) 245-7349" at bounding box center [89, 335] width 64 height 9
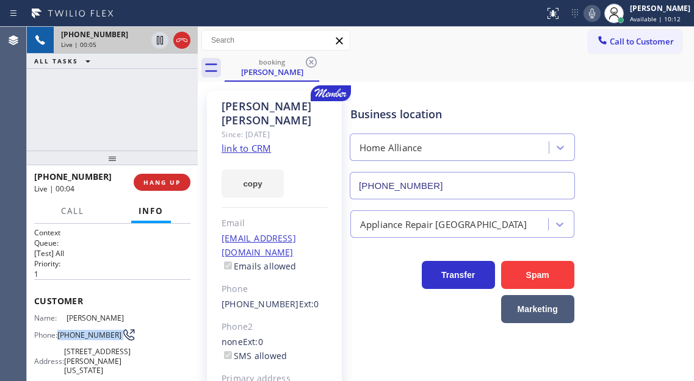
click at [81, 333] on span "(347) 245-7349" at bounding box center [89, 335] width 64 height 9
click at [515, 72] on div "booking Josh Speisman" at bounding box center [458, 67] width 469 height 27
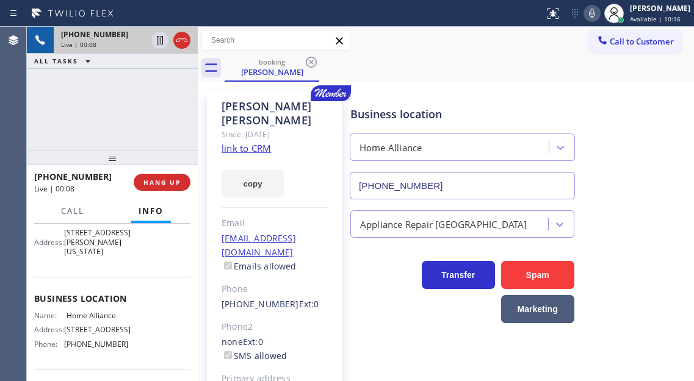
scroll to position [122, 0]
click at [93, 335] on div "Name: Home Alliance Address: 263 W Olive Ave Ste 178 Phone: (877) 777-0796" at bounding box center [81, 329] width 94 height 43
click at [93, 331] on div "Name: Home Alliance Address: 263 W Olive Ave Ste 178 Phone: (877) 777-0796" at bounding box center [81, 329] width 94 height 43
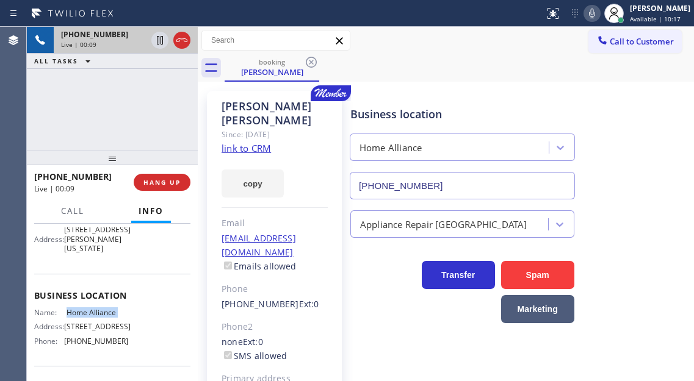
click at [93, 331] on div "Name: Home Alliance Address: 263 W Olive Ave Ste 178 Phone: (877) 777-0796" at bounding box center [81, 329] width 94 height 43
click at [243, 142] on link "link to CRM" at bounding box center [245, 148] width 49 height 12
click at [155, 182] on span "HANG UP" at bounding box center [161, 182] width 37 height 9
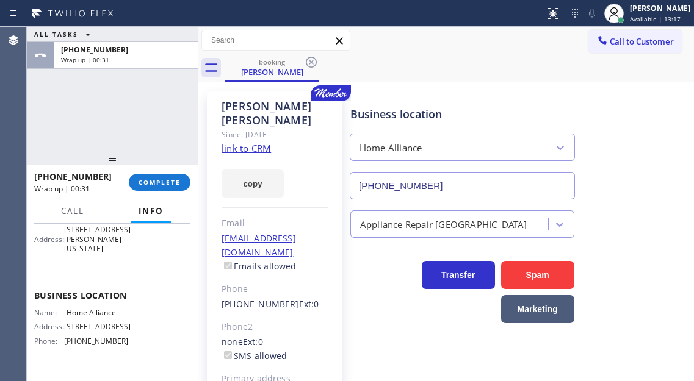
click at [650, 143] on div "Business location Home Alliance (877) 777-0796" at bounding box center [519, 144] width 343 height 110
click at [149, 187] on button "COMPLETE" at bounding box center [160, 182] width 62 height 17
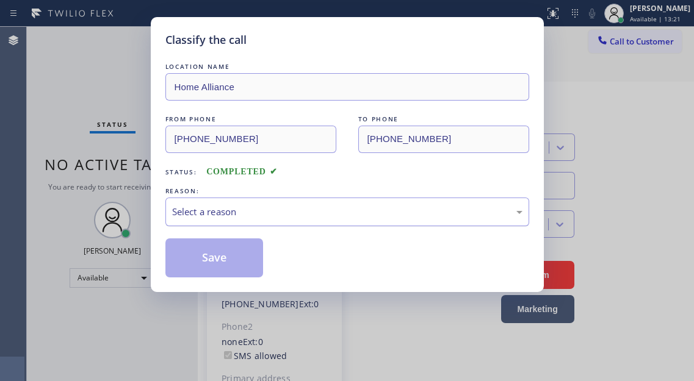
click at [295, 222] on div "Select a reason" at bounding box center [347, 212] width 364 height 29
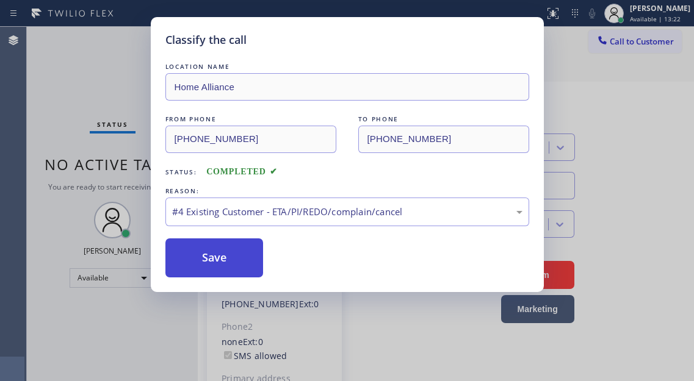
click at [226, 261] on button "Save" at bounding box center [214, 258] width 98 height 39
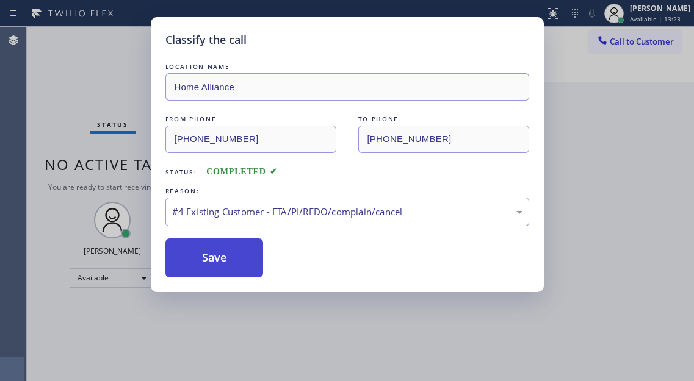
click at [226, 261] on button "Save" at bounding box center [214, 258] width 98 height 39
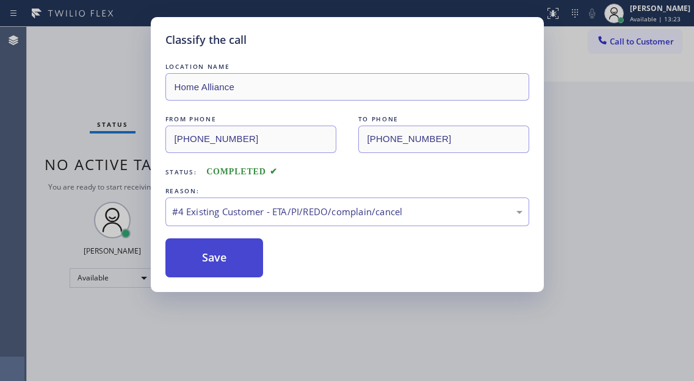
click at [226, 261] on button "Save" at bounding box center [214, 258] width 98 height 39
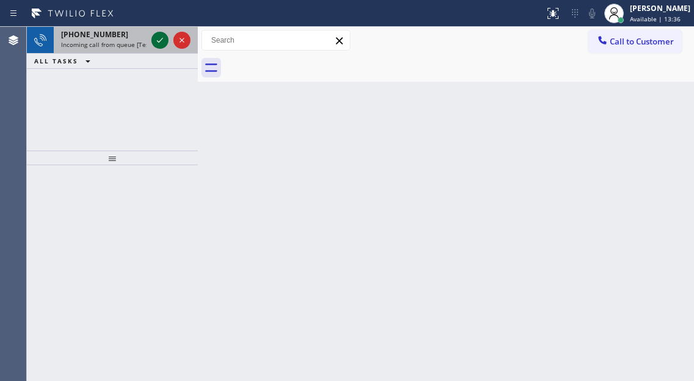
click at [157, 42] on icon at bounding box center [160, 40] width 15 height 15
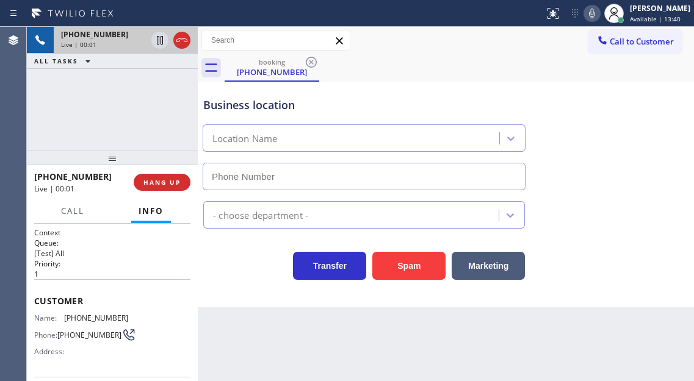
type input "(929) 220-5729"
click at [96, 317] on span "(631) 219-1623" at bounding box center [96, 318] width 64 height 9
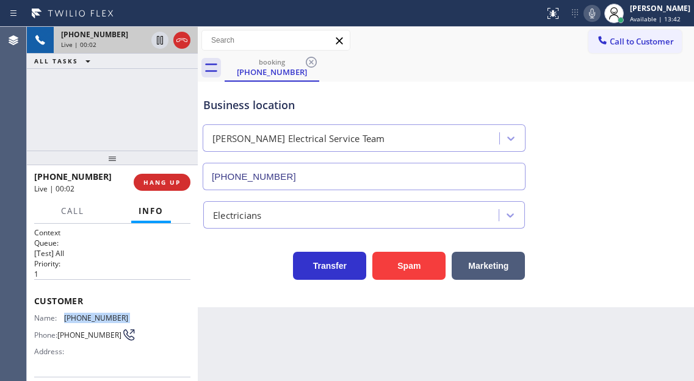
click at [96, 317] on span "(631) 219-1623" at bounding box center [96, 318] width 64 height 9
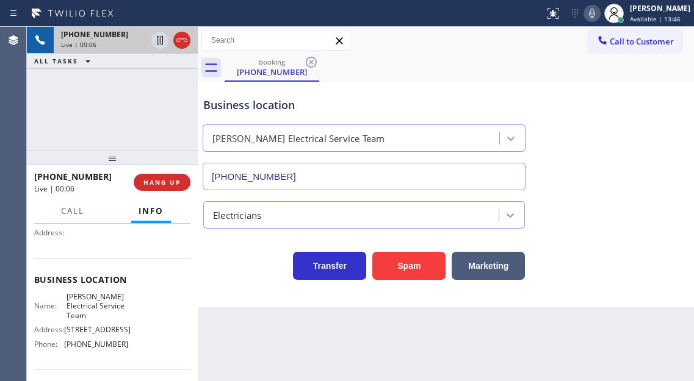
scroll to position [122, 0]
click at [78, 296] on span "Norris Electrical Service Team" at bounding box center [96, 303] width 61 height 28
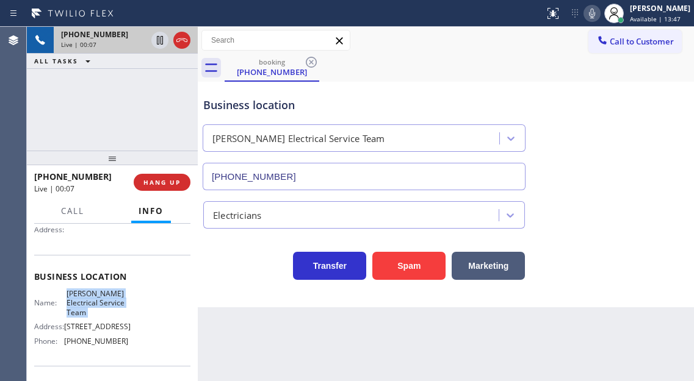
click at [78, 296] on span "Norris Electrical Service Team" at bounding box center [96, 303] width 61 height 28
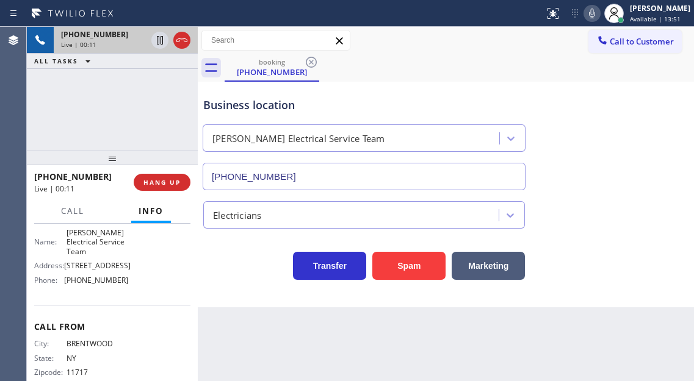
click at [96, 285] on span "(929) 220-5729" at bounding box center [96, 280] width 64 height 9
click at [253, 337] on div "Back to Dashboard Change Sender ID Customers Technicians Select a contact Outbo…" at bounding box center [446, 204] width 496 height 354
click at [650, 129] on div "Business location Norris Electrical Service Team (929) 220-5729" at bounding box center [446, 135] width 490 height 110
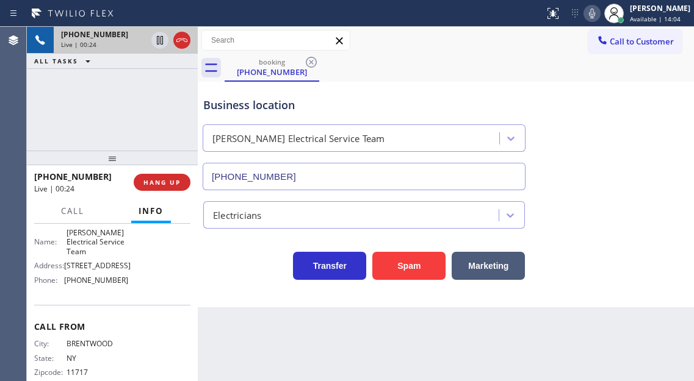
click at [240, 106] on div "Business location" at bounding box center [363, 105] width 321 height 16
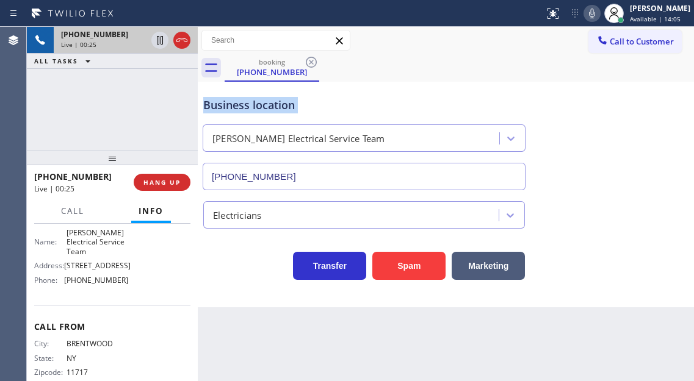
click at [240, 106] on div "Business location" at bounding box center [363, 105] width 321 height 16
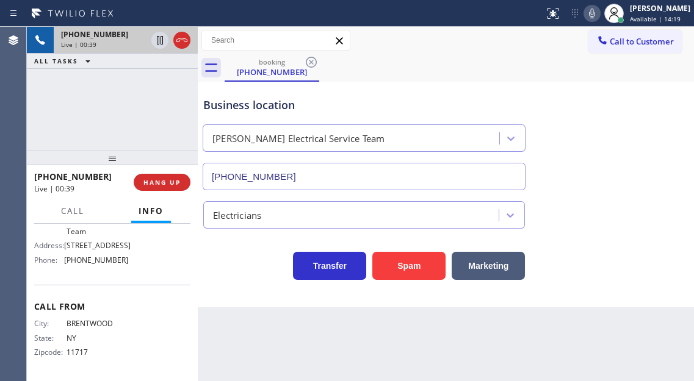
click at [106, 323] on span "BRENTWOOD" at bounding box center [96, 323] width 61 height 9
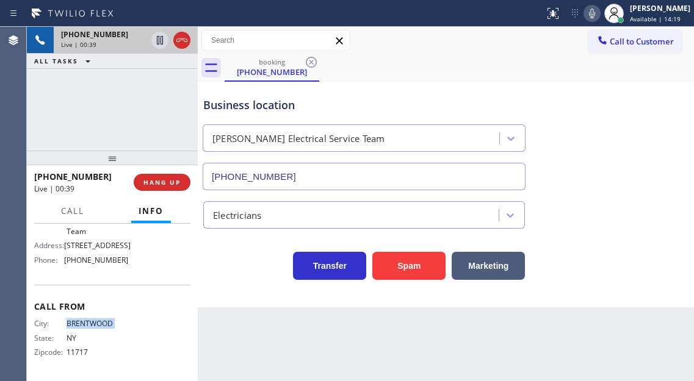
click at [106, 323] on span "BRENTWOOD" at bounding box center [96, 323] width 61 height 9
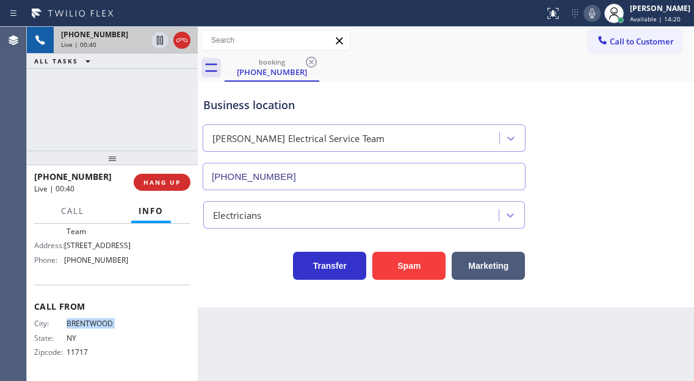
click at [106, 323] on span "BRENTWOOD" at bounding box center [96, 323] width 61 height 9
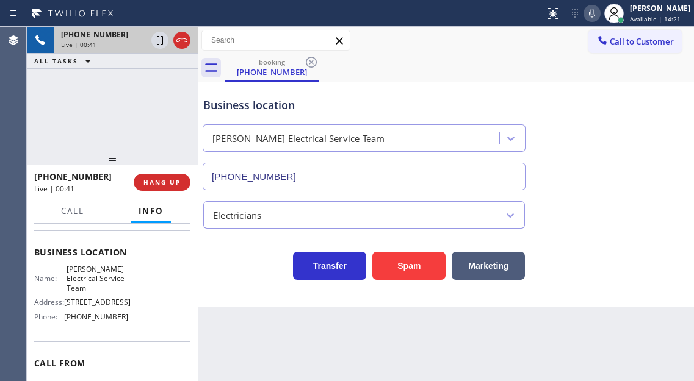
click at [74, 276] on span "Norris Electrical Service Team" at bounding box center [96, 279] width 61 height 28
click at [122, 278] on span "Norris Electrical Service Team" at bounding box center [96, 279] width 61 height 28
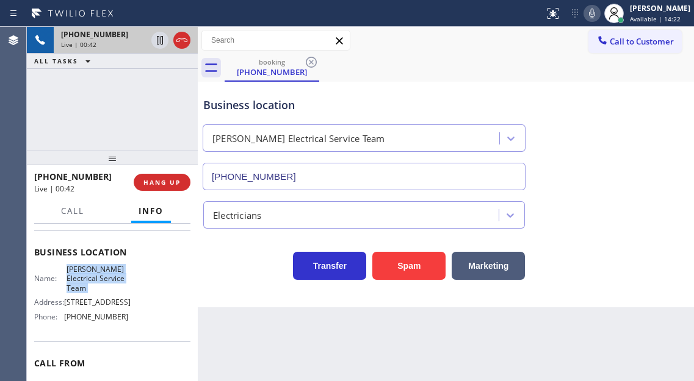
click at [122, 278] on span "Norris Electrical Service Team" at bounding box center [96, 279] width 61 height 28
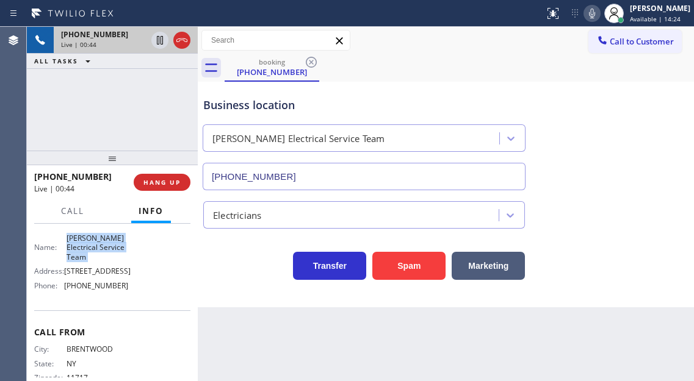
scroll to position [207, 0]
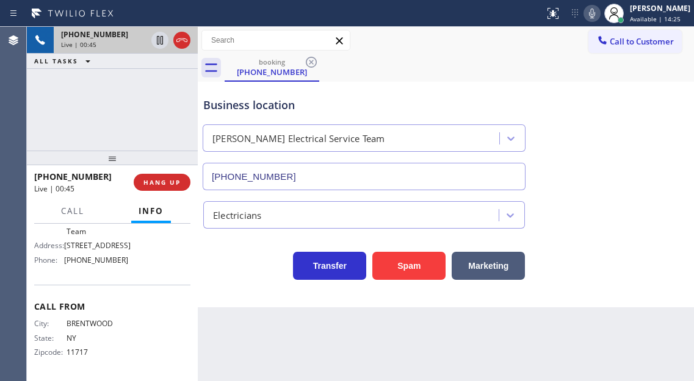
click at [99, 318] on div "Call From City: BRENTWOOD State: NY Zipcode: 11717" at bounding box center [112, 331] width 156 height 92
click at [109, 258] on span "(929) 220-5729" at bounding box center [96, 260] width 64 height 9
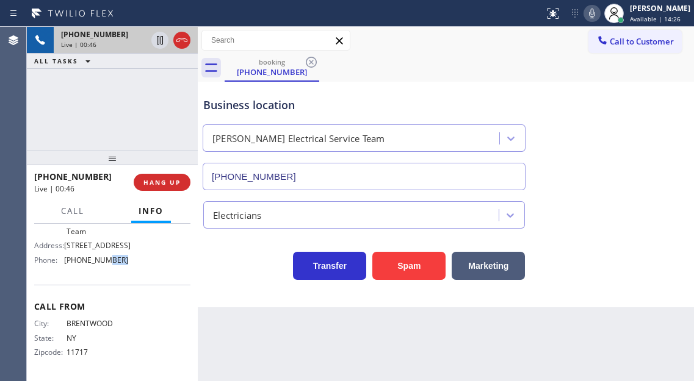
click at [109, 258] on span "(929) 220-5729" at bounding box center [96, 260] width 64 height 9
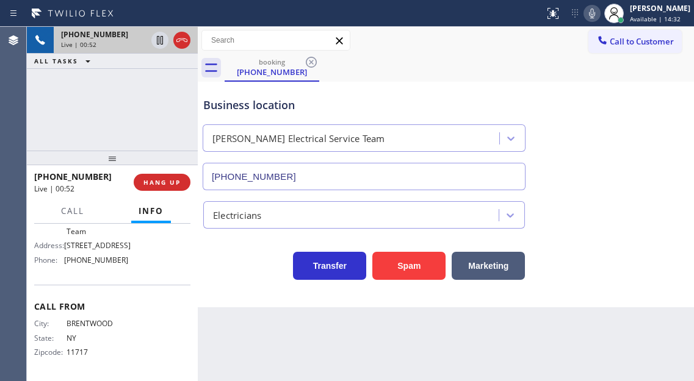
click at [278, 102] on div "Business location" at bounding box center [363, 105] width 321 height 16
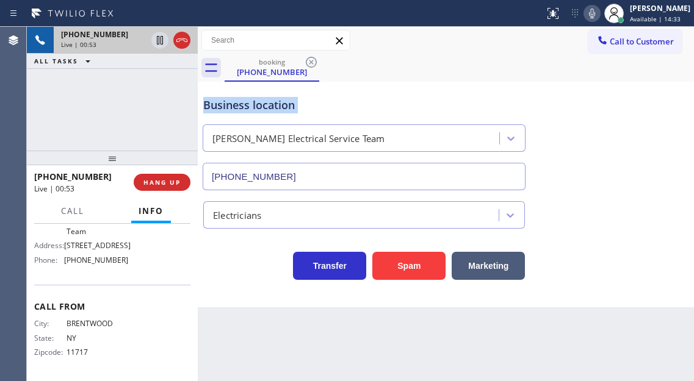
click at [321, 101] on div "Business location" at bounding box center [363, 105] width 321 height 16
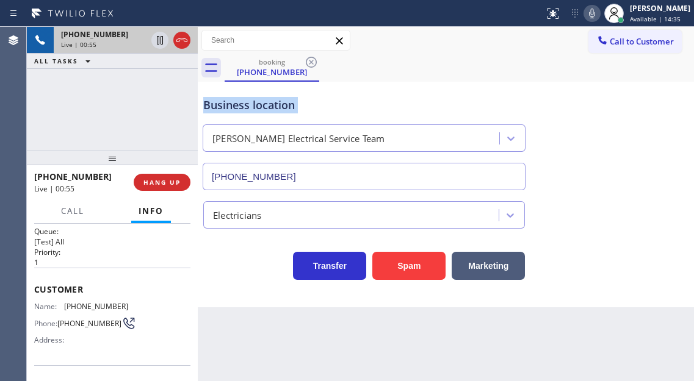
scroll to position [0, 0]
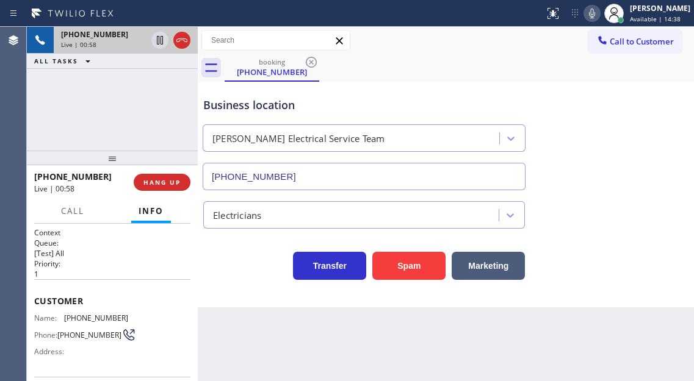
click at [683, 134] on div "Business location Norris Electrical Service Team (929) 220-5729" at bounding box center [446, 135] width 490 height 110
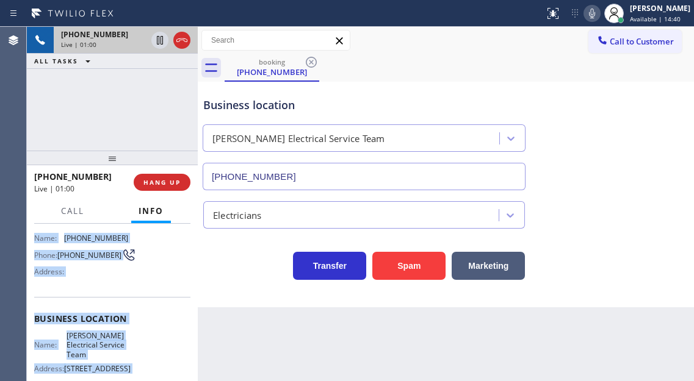
scroll to position [207, 0]
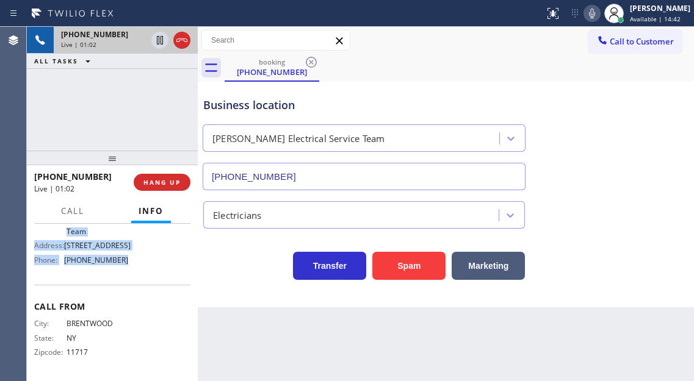
drag, startPoint x: 35, startPoint y: 300, endPoint x: 135, endPoint y: 267, distance: 106.1
click at [135, 267] on div "Context Queue: [Test] All Priority: 1 Customer Name: (631) 219-1623 Phone: (631…" at bounding box center [112, 200] width 156 height 353
click at [153, 100] on div "+16312191623 Live | 01:03 ALL TASKS ALL TASKS ACTIVE TASKS TASKS IN WRAP UP" at bounding box center [112, 89] width 171 height 124
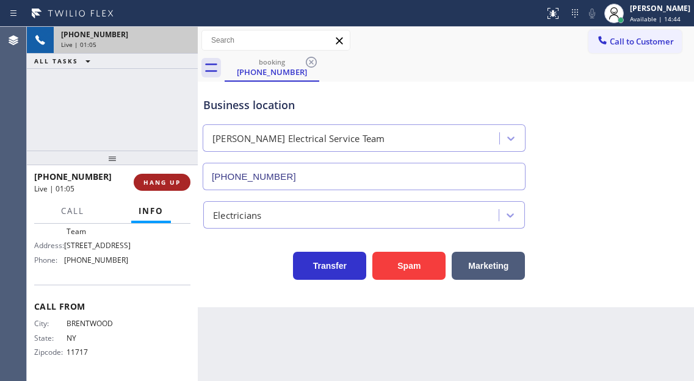
click at [159, 187] on span "HANG UP" at bounding box center [161, 182] width 37 height 9
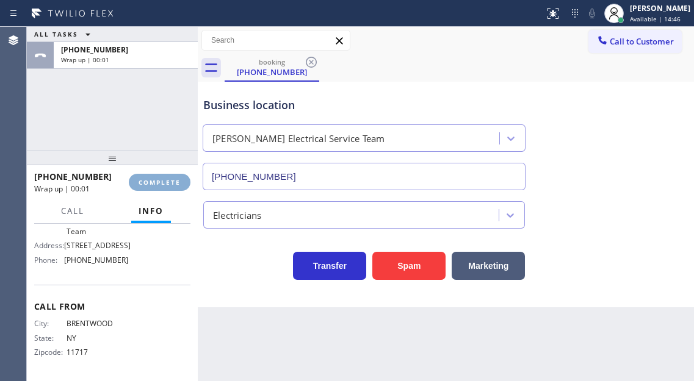
click at [159, 187] on span "COMPLETE" at bounding box center [159, 182] width 42 height 9
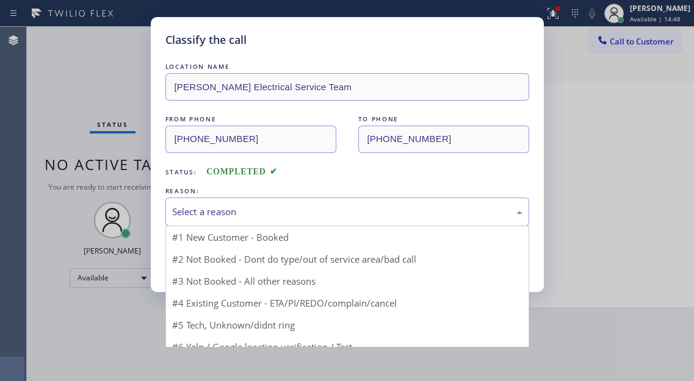
click at [295, 202] on div "Select a reason" at bounding box center [347, 212] width 364 height 29
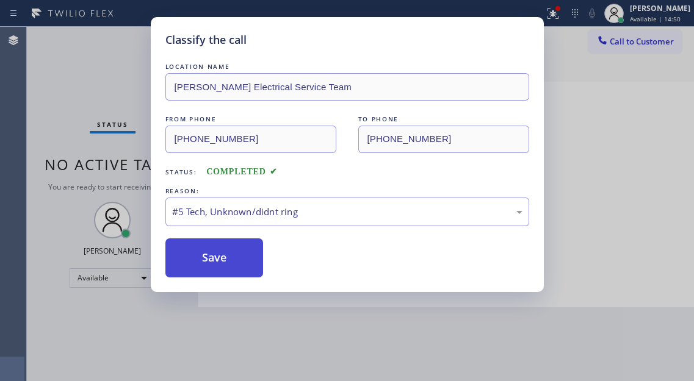
click at [245, 254] on button "Save" at bounding box center [214, 258] width 98 height 39
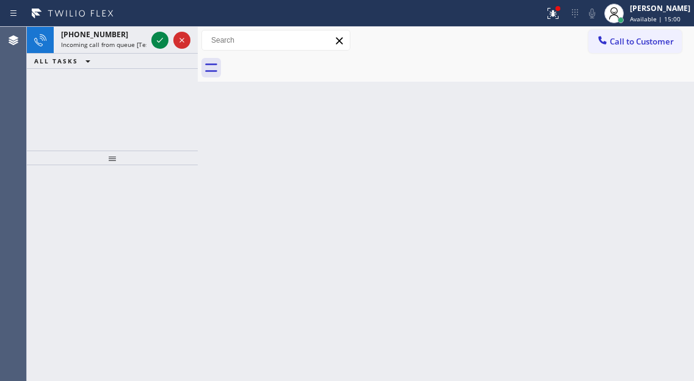
drag, startPoint x: 651, startPoint y: 141, endPoint x: 637, endPoint y: 125, distance: 20.8
click at [651, 141] on div "Back to Dashboard Change Sender ID Customers Technicians Select a contact Outbo…" at bounding box center [446, 204] width 496 height 354
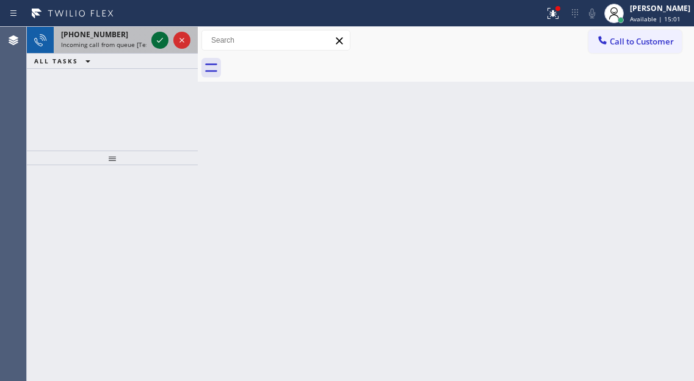
click at [162, 39] on icon at bounding box center [160, 40] width 15 height 15
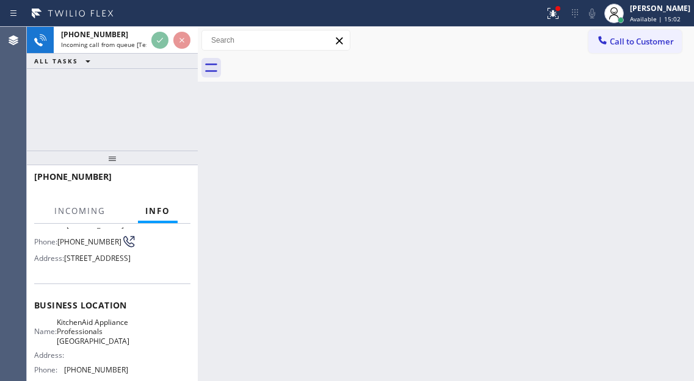
scroll to position [122, 0]
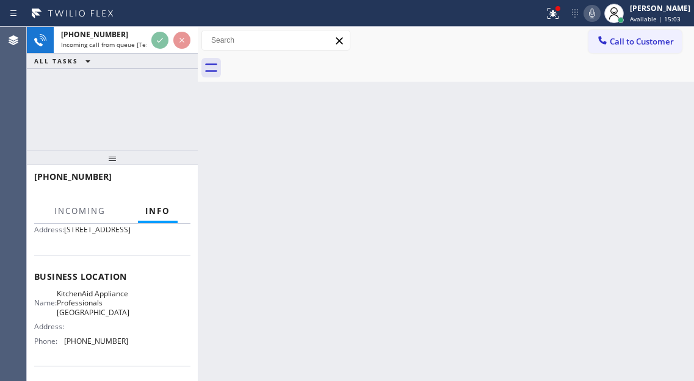
click at [95, 317] on span "KitchenAid Appliance Professionals New Hyde Park" at bounding box center [93, 303] width 73 height 28
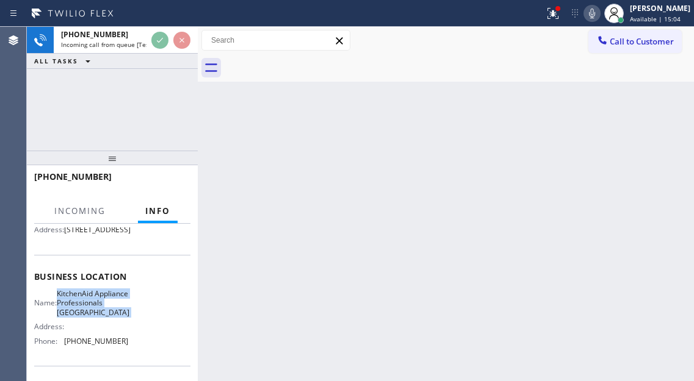
click at [95, 317] on span "KitchenAid Appliance Professionals New Hyde Park" at bounding box center [93, 303] width 73 height 28
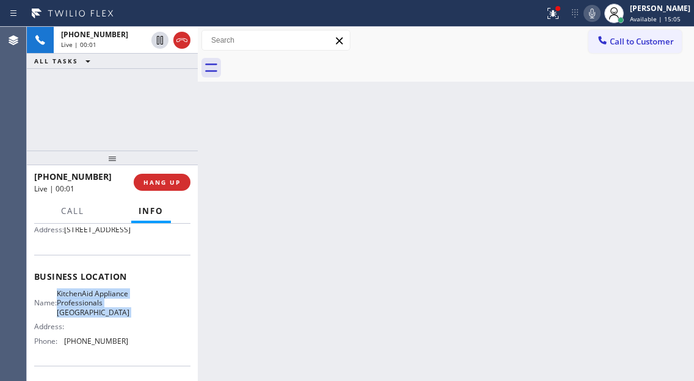
click at [95, 317] on span "KitchenAid Appliance Professionals New Hyde Park" at bounding box center [93, 303] width 73 height 28
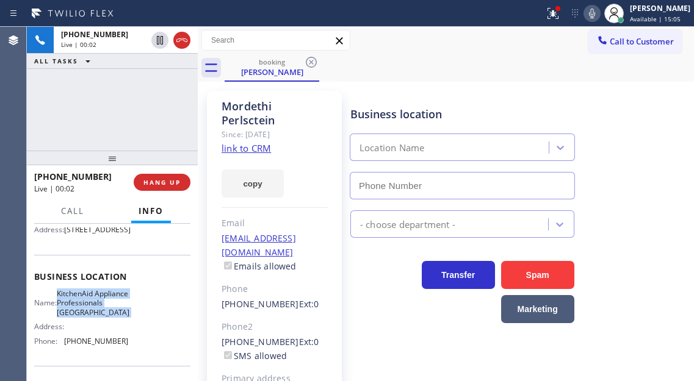
click at [95, 317] on span "KitchenAid Appliance Professionals New Hyde Park" at bounding box center [93, 303] width 73 height 28
type input "(917) 935-4352"
click at [95, 317] on span "KitchenAid Appliance Professionals New Hyde Park" at bounding box center [93, 303] width 73 height 28
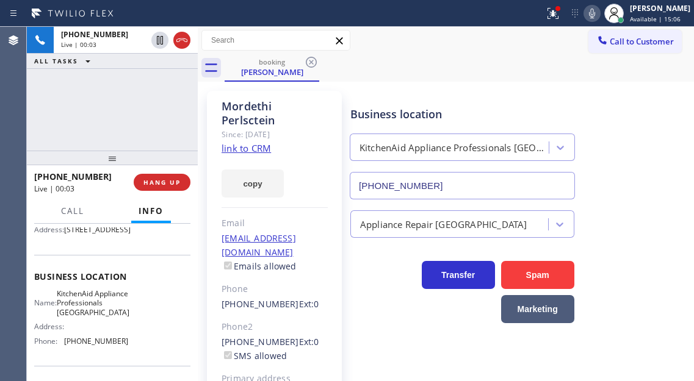
click at [254, 156] on div "copy" at bounding box center [274, 177] width 106 height 42
click at [254, 151] on link "link to CRM" at bounding box center [245, 148] width 49 height 12
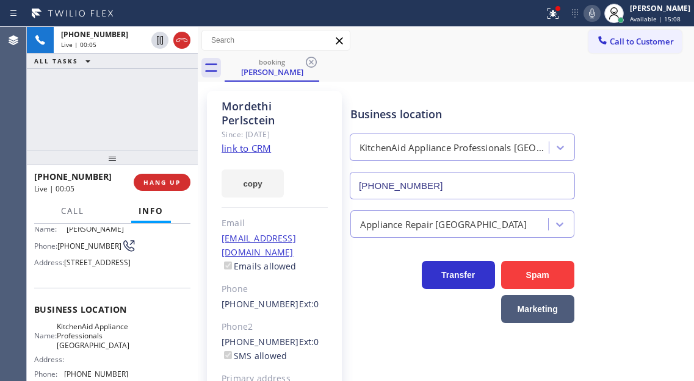
scroll to position [61, 0]
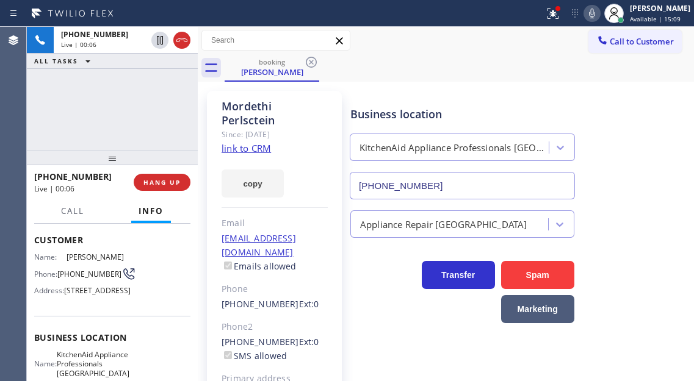
click at [84, 279] on span "(347) 587-9342" at bounding box center [89, 274] width 64 height 9
click at [420, 92] on div "Business location KitchenAid Appliance Professionals New Hyde Park (917) 935-43…" at bounding box center [519, 144] width 343 height 110
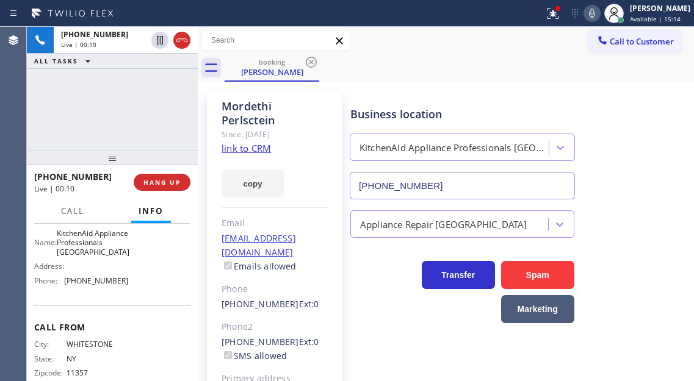
scroll to position [183, 0]
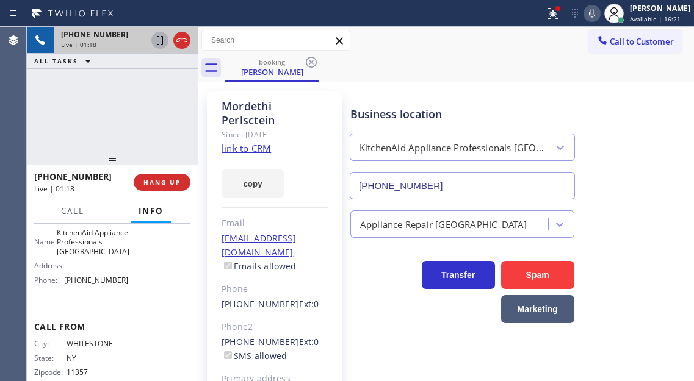
click at [159, 41] on icon at bounding box center [160, 40] width 6 height 9
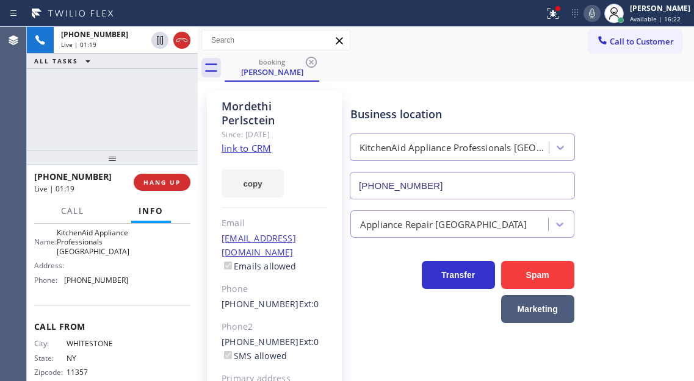
click at [599, 16] on icon at bounding box center [591, 13] width 15 height 15
drag, startPoint x: 678, startPoint y: 162, endPoint x: 631, endPoint y: 147, distance: 49.8
click at [678, 162] on div "Business location KitchenAid Appliance Professionals New Hyde Park (917) 935-43…" at bounding box center [519, 144] width 343 height 110
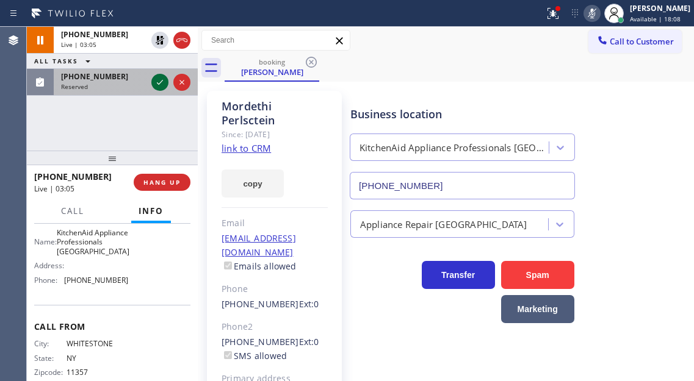
click at [156, 86] on icon at bounding box center [160, 82] width 15 height 15
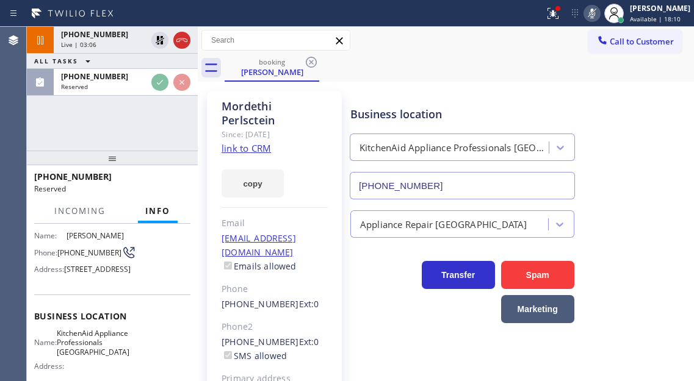
scroll to position [82, 0]
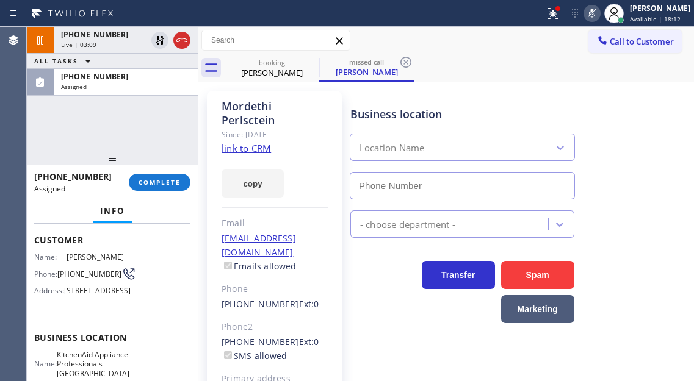
type input "(917) 935-4352"
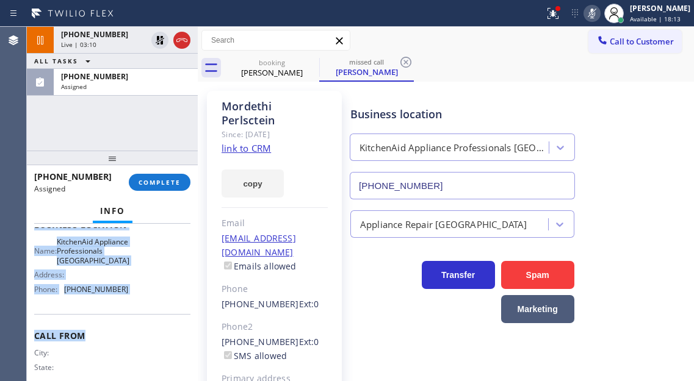
scroll to position [203, 0]
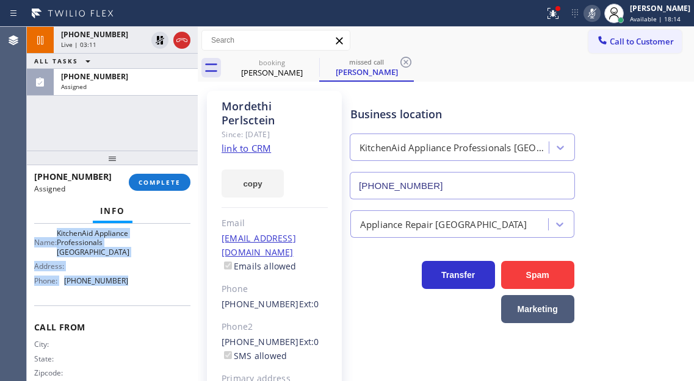
drag, startPoint x: 34, startPoint y: 239, endPoint x: 139, endPoint y: 329, distance: 138.5
click at [139, 329] on div "Context Queue: Appliance Repair High End Priority: 0 Task Age: 1 minute(s) Cust…" at bounding box center [112, 302] width 171 height 157
click at [165, 181] on span "COMPLETE" at bounding box center [159, 182] width 42 height 9
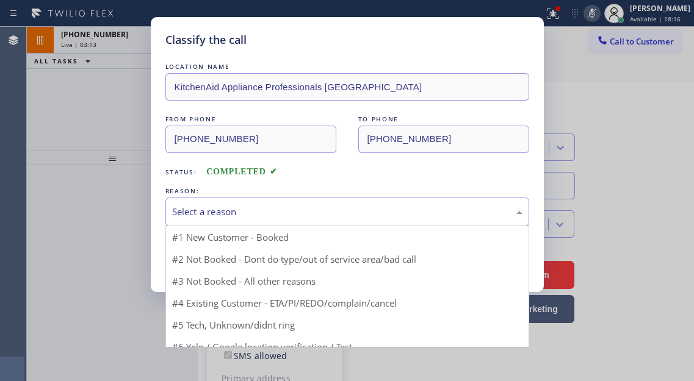
click at [314, 203] on div "Select a reason" at bounding box center [347, 212] width 364 height 29
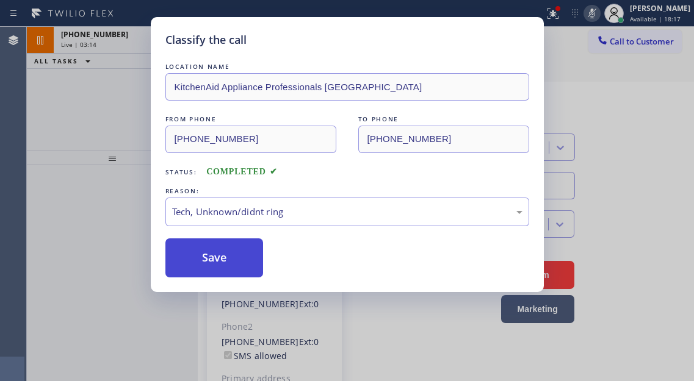
drag, startPoint x: 235, startPoint y: 266, endPoint x: 186, endPoint y: 255, distance: 50.0
click at [234, 266] on button "Save" at bounding box center [214, 258] width 98 height 39
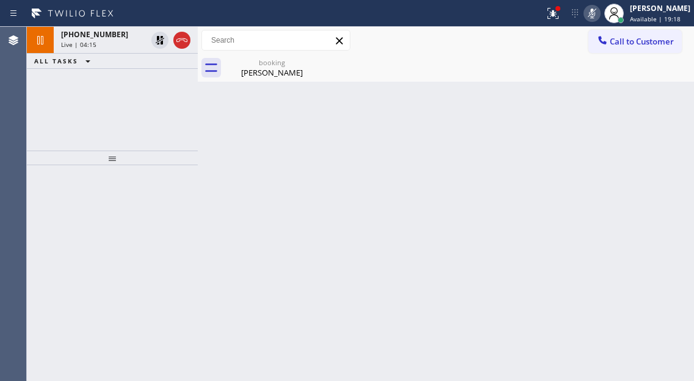
click at [678, 157] on div "Back to Dashboard Change Sender ID Customers Technicians Select a contact Outbo…" at bounding box center [446, 204] width 496 height 354
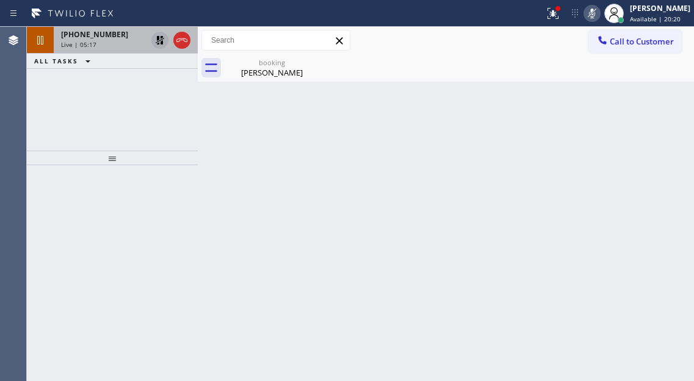
click at [155, 46] on icon at bounding box center [160, 40] width 15 height 15
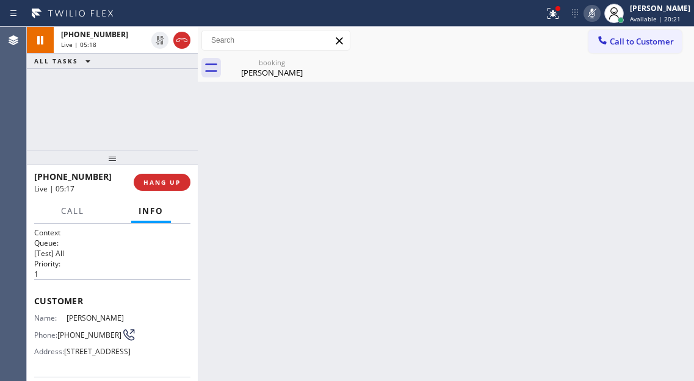
click at [599, 11] on icon at bounding box center [591, 13] width 15 height 15
click at [560, 16] on icon at bounding box center [552, 13] width 15 height 15
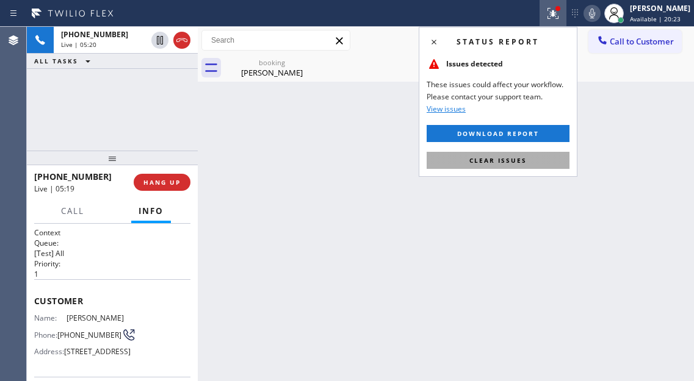
click at [532, 155] on button "Clear issues" at bounding box center [497, 160] width 143 height 17
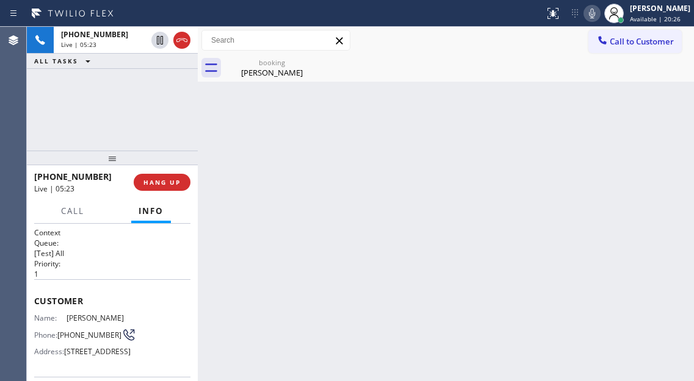
click at [655, 154] on div "Back to Dashboard Change Sender ID Customers Technicians Select a contact Outbo…" at bounding box center [446, 204] width 496 height 354
click at [109, 102] on div "+13475879342 Live | 08:24 ALL TASKS ALL TASKS ACTIVE TASKS TASKS IN WRAP UP" at bounding box center [112, 89] width 171 height 124
click at [252, 70] on div "Mordethi Perlsctein" at bounding box center [272, 72] width 92 height 11
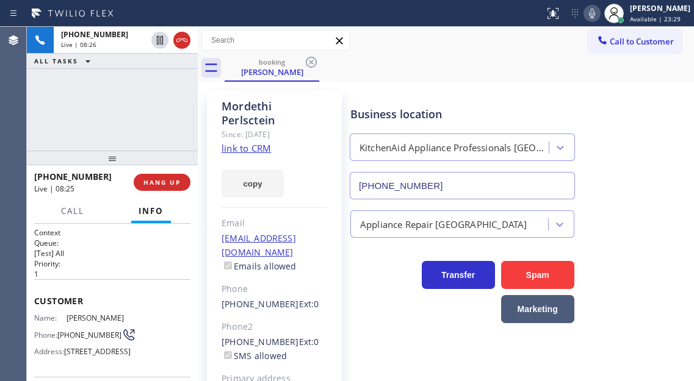
click at [110, 126] on div "+13475879342 Live | 08:26 ALL TASKS ALL TASKS ACTIVE TASKS TASKS IN WRAP UP" at bounding box center [112, 89] width 171 height 124
click at [658, 179] on div "Business location KitchenAid Appliance Professionals New Hyde Park (917) 935-43…" at bounding box center [519, 144] width 343 height 110
click at [166, 187] on button "HANG UP" at bounding box center [162, 182] width 57 height 17
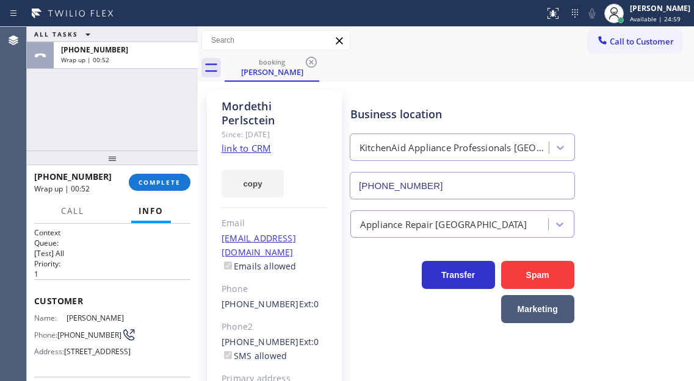
click at [655, 127] on div "Business location KitchenAid Appliance Professionals New Hyde Park (917) 935-43…" at bounding box center [519, 144] width 343 height 110
click at [155, 185] on span "COMPLETE" at bounding box center [159, 182] width 42 height 9
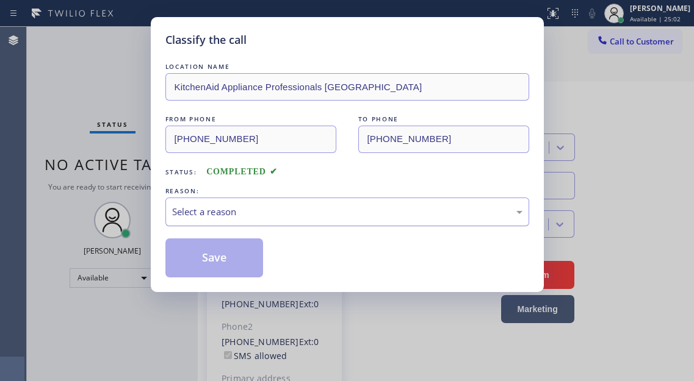
click at [301, 217] on div "Select a reason" at bounding box center [347, 212] width 350 height 14
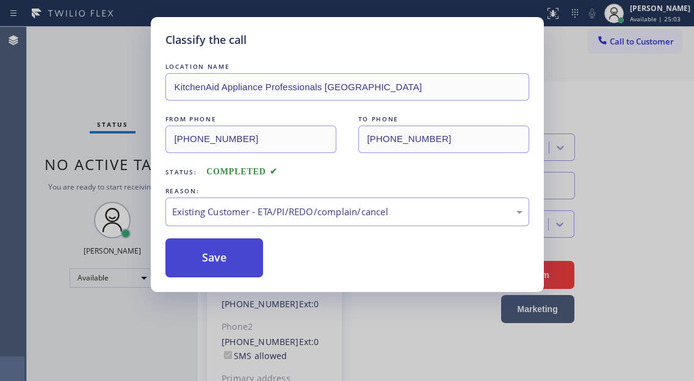
click at [268, 264] on div "Save" at bounding box center [347, 258] width 364 height 39
click at [237, 258] on button "Save" at bounding box center [214, 258] width 98 height 39
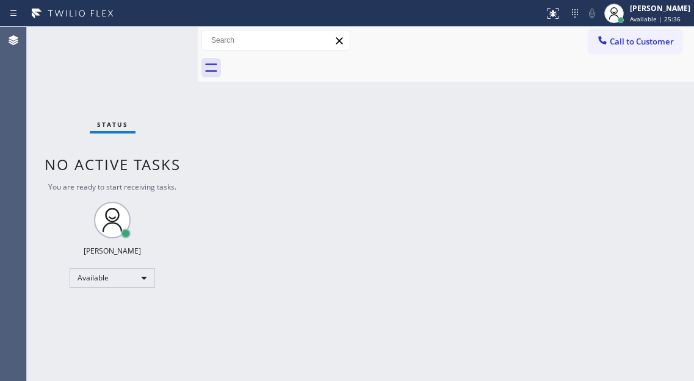
click at [641, 148] on div "Back to Dashboard Change Sender ID Customers Technicians Select a contact Outbo…" at bounding box center [446, 204] width 496 height 354
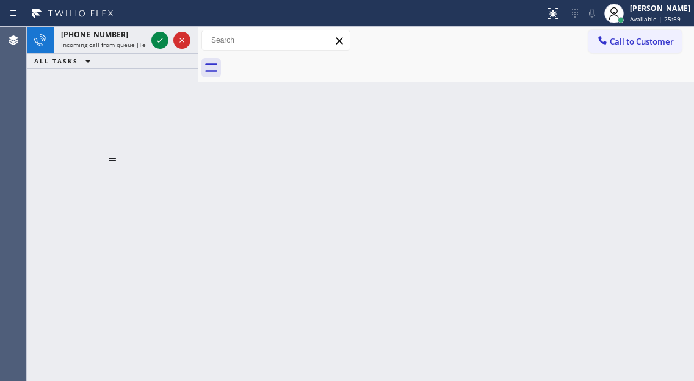
drag, startPoint x: 659, startPoint y: 145, endPoint x: 508, endPoint y: 125, distance: 152.5
click at [659, 145] on div "Back to Dashboard Change Sender ID Customers Technicians Select a contact Outbo…" at bounding box center [446, 204] width 496 height 354
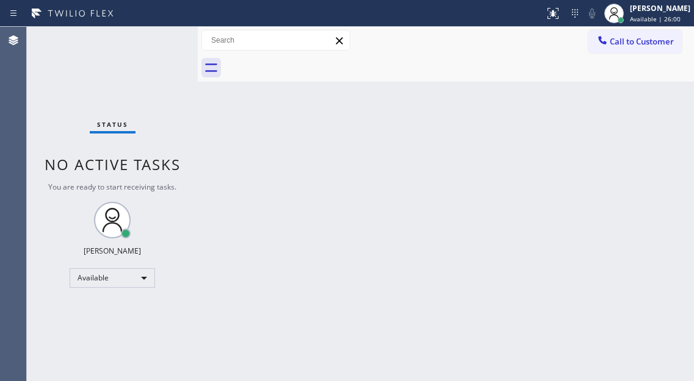
click at [156, 44] on div "Status No active tasks You are ready to start receiving tasks. Esmael Jarina Av…" at bounding box center [112, 204] width 171 height 354
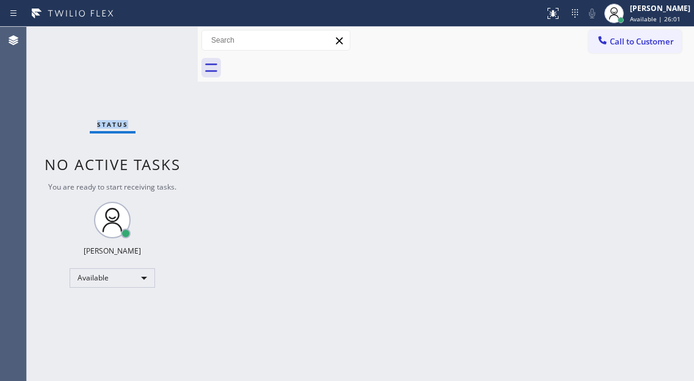
click at [156, 44] on div "Status No active tasks You are ready to start receiving tasks. Esmael Jarina Av…" at bounding box center [112, 204] width 171 height 354
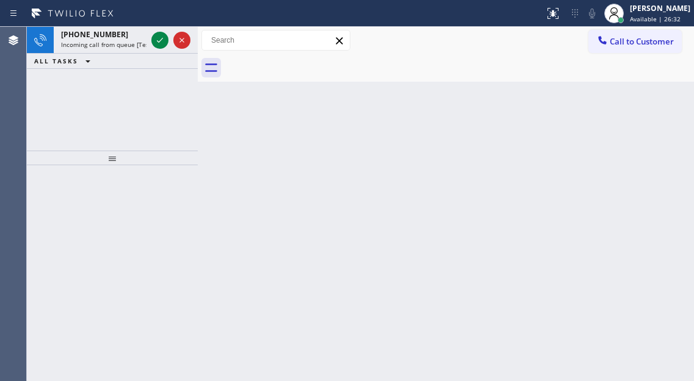
click at [653, 104] on div "Back to Dashboard Change Sender ID Customers Technicians Select a contact Outbo…" at bounding box center [446, 204] width 496 height 354
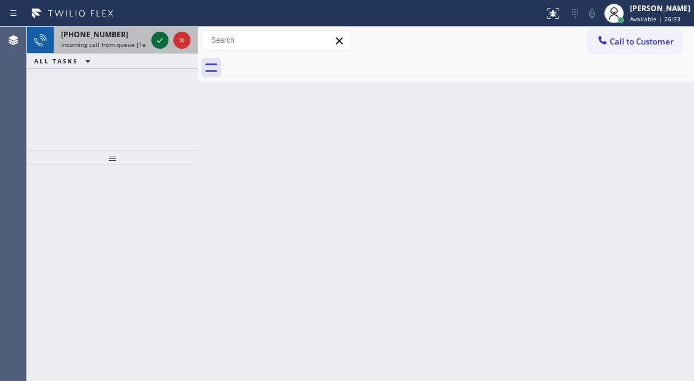
click at [156, 46] on icon at bounding box center [160, 40] width 15 height 15
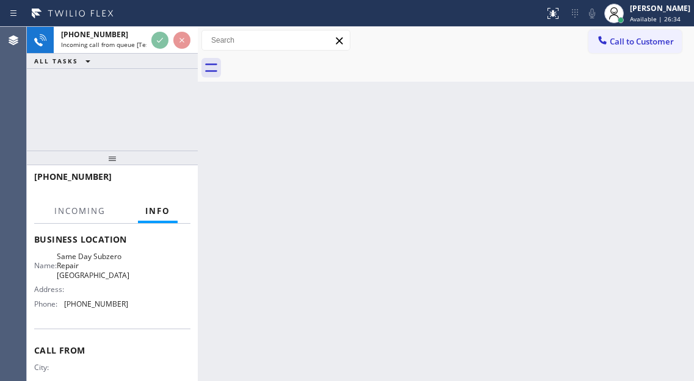
scroll to position [183, 0]
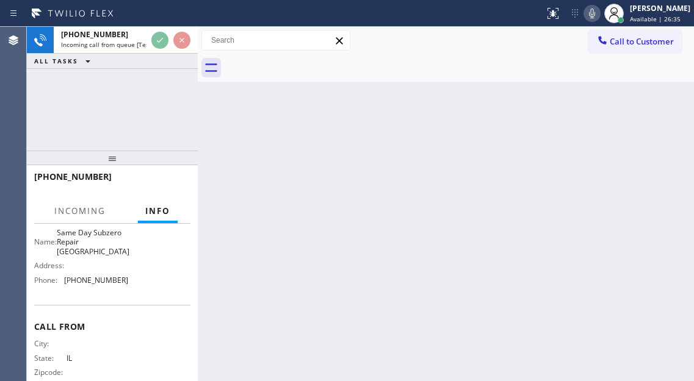
click at [87, 246] on span "Same Day Subzero Repair Northbrook" at bounding box center [93, 242] width 73 height 28
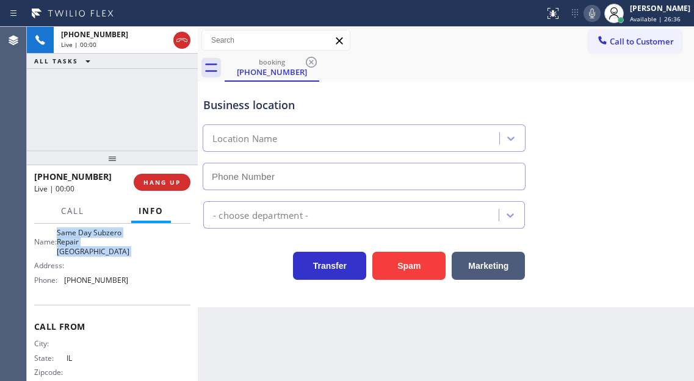
click at [87, 246] on span "Same Day Subzero Repair Northbrook" at bounding box center [93, 242] width 73 height 28
type input "(224) 246-8334"
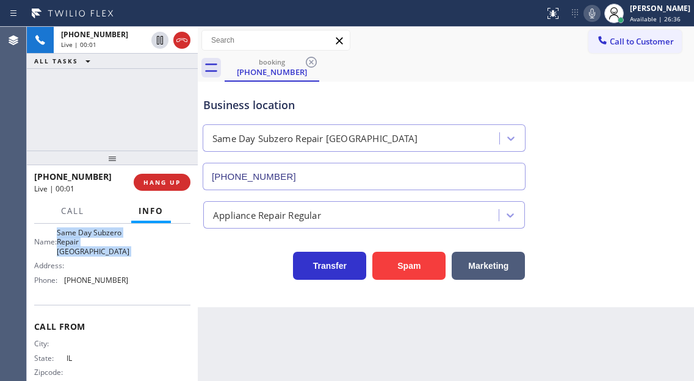
click at [87, 246] on span "Same Day Subzero Repair Northbrook" at bounding box center [93, 242] width 73 height 28
click at [435, 256] on button "Spam" at bounding box center [408, 266] width 73 height 28
drag, startPoint x: 435, startPoint y: 256, endPoint x: 171, endPoint y: 181, distance: 274.8
click at [435, 256] on button "Spam" at bounding box center [408, 266] width 73 height 28
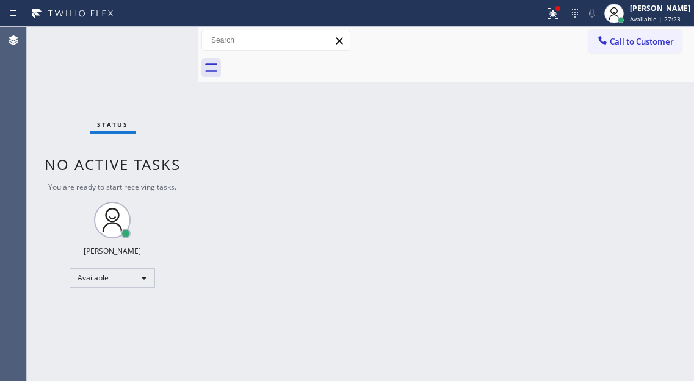
click at [664, 145] on div "Back to Dashboard Change Sender ID Customers Technicians Select a contact Outbo…" at bounding box center [446, 204] width 496 height 354
click at [581, 19] on icon at bounding box center [574, 13] width 15 height 15
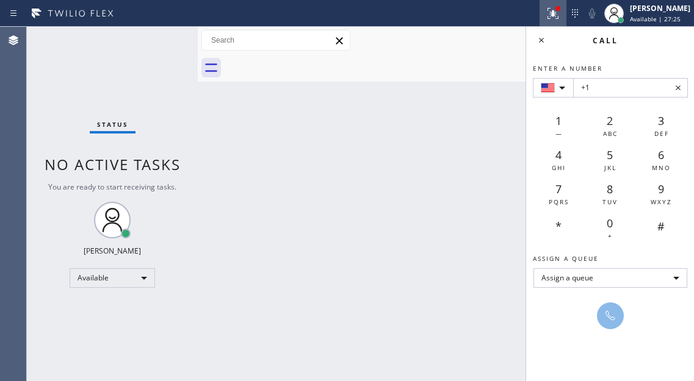
click at [558, 18] on icon at bounding box center [552, 13] width 15 height 15
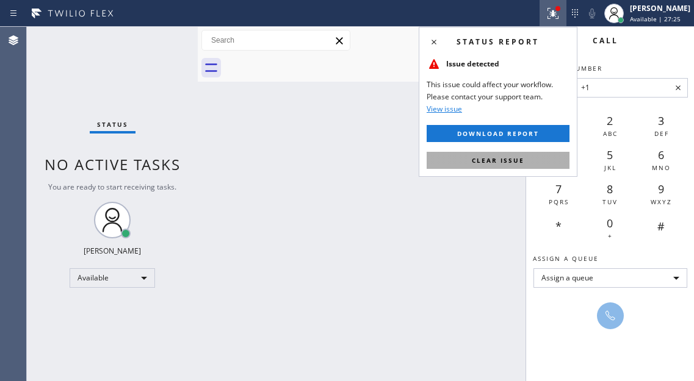
click at [534, 161] on button "Clear issue" at bounding box center [497, 160] width 143 height 17
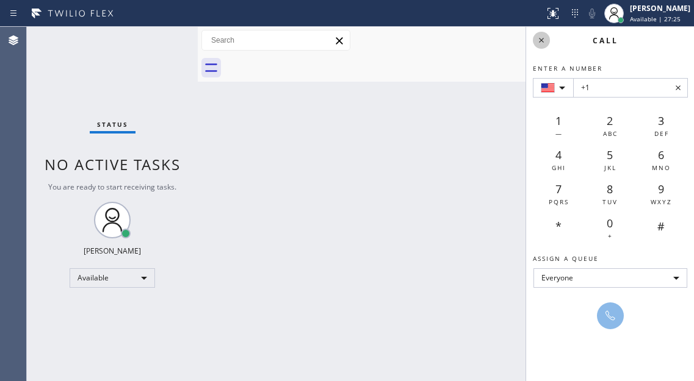
click at [536, 45] on icon at bounding box center [541, 40] width 15 height 15
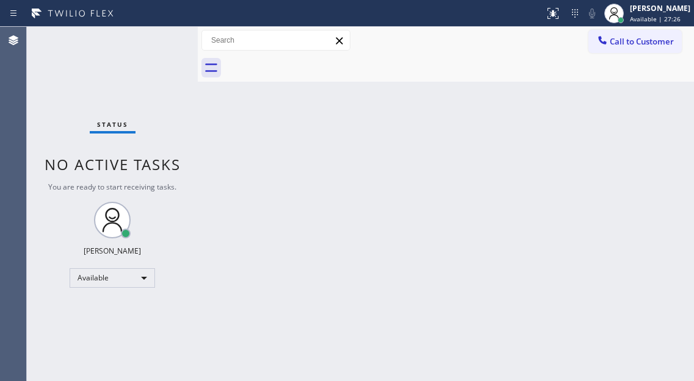
click at [153, 48] on div "Status No active tasks You are ready to start receiving tasks. Esmael Jarina Av…" at bounding box center [112, 204] width 171 height 354
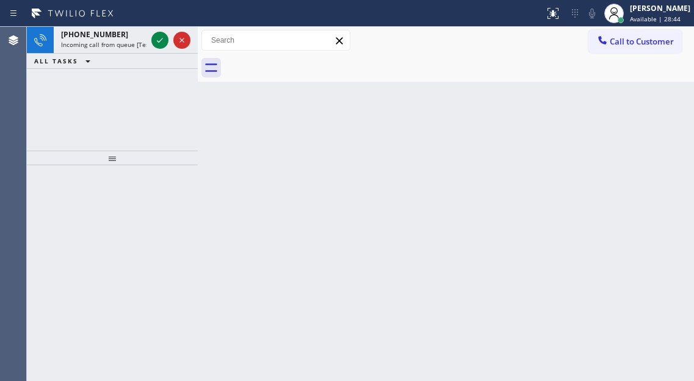
click at [664, 114] on div "Back to Dashboard Change Sender ID Customers Technicians Select a contact Outbo…" at bounding box center [446, 204] width 496 height 354
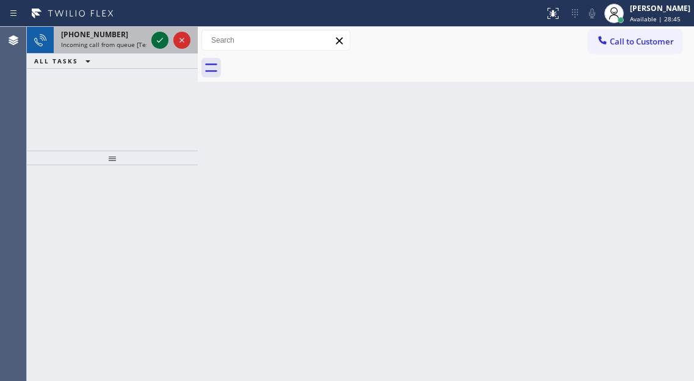
click at [159, 43] on icon at bounding box center [160, 40] width 15 height 15
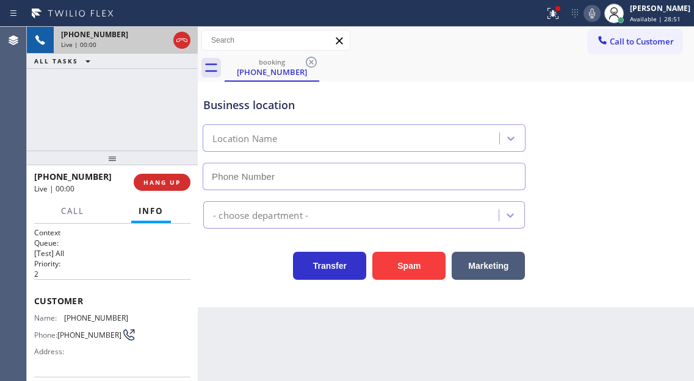
type input "(630) 315-0332"
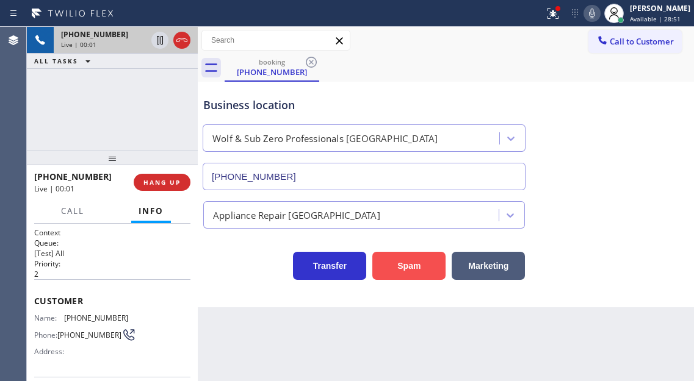
click at [398, 273] on button "Spam" at bounding box center [408, 266] width 73 height 28
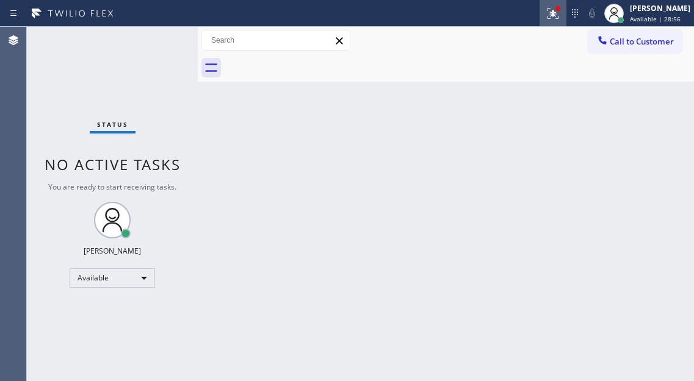
click at [556, 18] on icon at bounding box center [552, 13] width 15 height 15
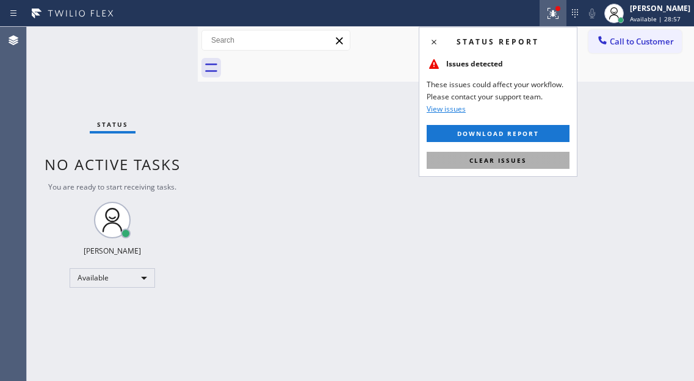
click at [533, 162] on button "Clear issues" at bounding box center [497, 160] width 143 height 17
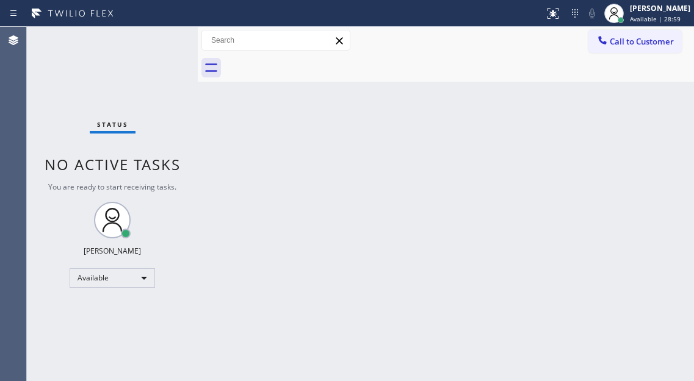
click at [663, 134] on div "Back to Dashboard Change Sender ID Customers Technicians Select a contact Outbo…" at bounding box center [446, 204] width 496 height 354
click at [171, 41] on div "Status No active tasks You are ready to start receiving tasks. Esmael Jarina Av…" at bounding box center [112, 204] width 171 height 354
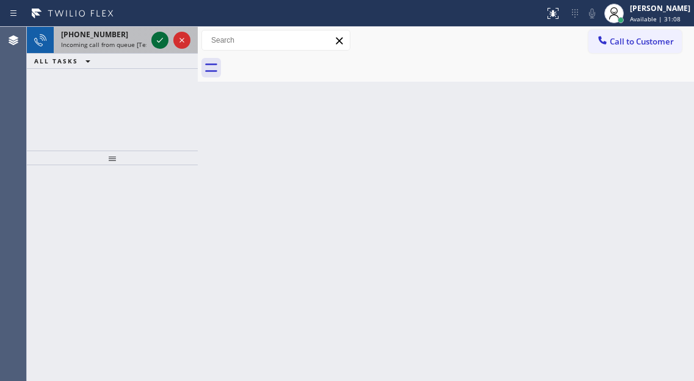
click at [161, 37] on icon at bounding box center [160, 40] width 15 height 15
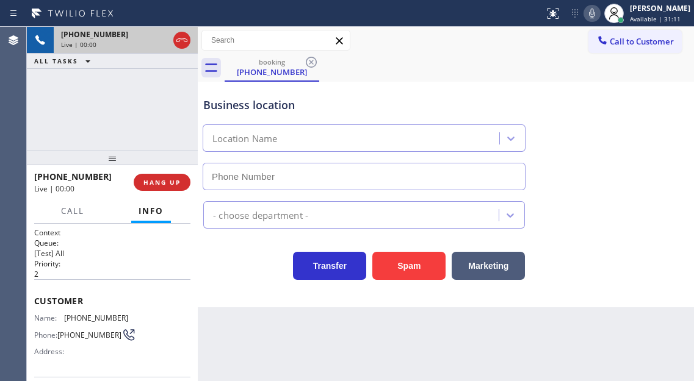
type input "(561) 349-4370"
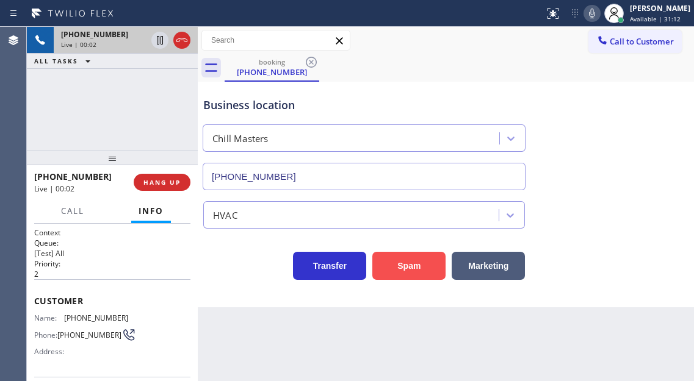
click at [409, 259] on button "Spam" at bounding box center [408, 266] width 73 height 28
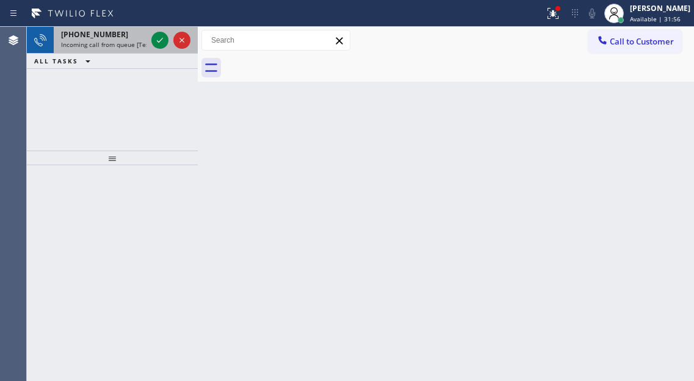
click at [131, 48] on div "+15169513971 Incoming call from queue [Test] All" at bounding box center [101, 40] width 95 height 27
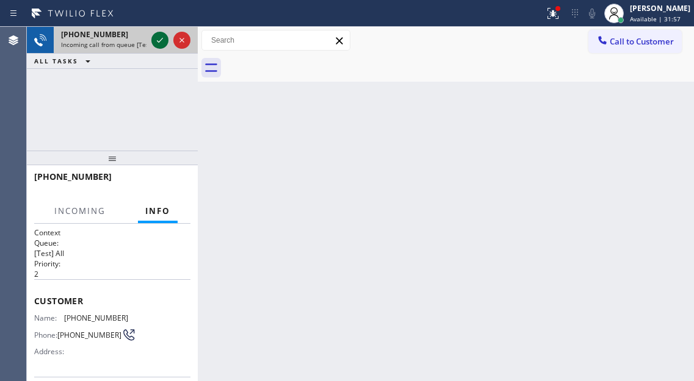
click at [157, 44] on icon at bounding box center [160, 40] width 15 height 15
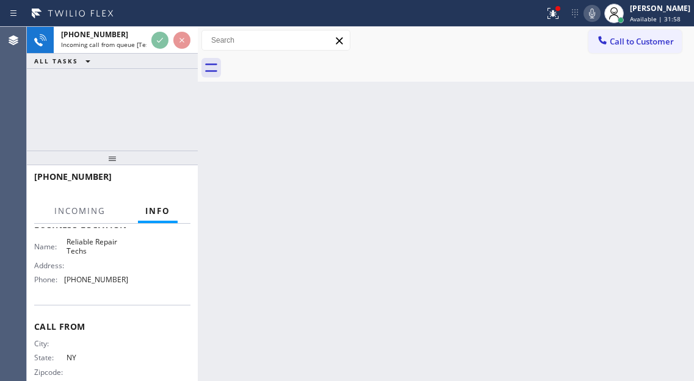
scroll to position [183, 0]
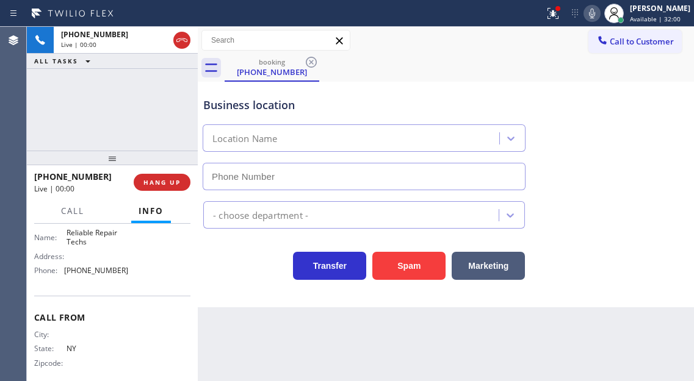
type input "(516) 549-0061"
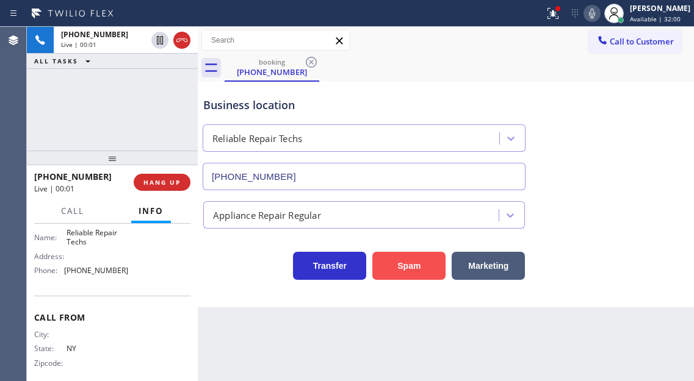
click at [420, 265] on button "Spam" at bounding box center [408, 266] width 73 height 28
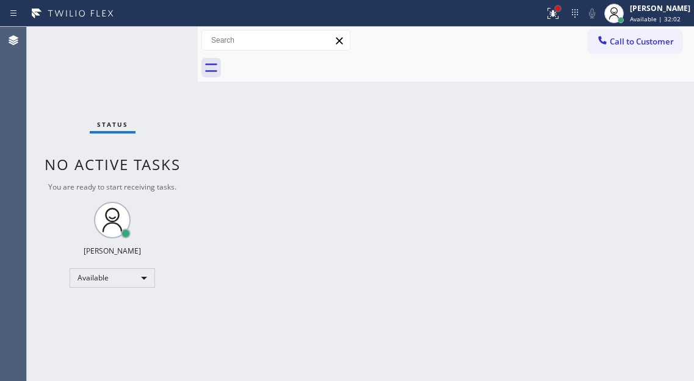
click at [560, 6] on div at bounding box center [557, 8] width 5 height 5
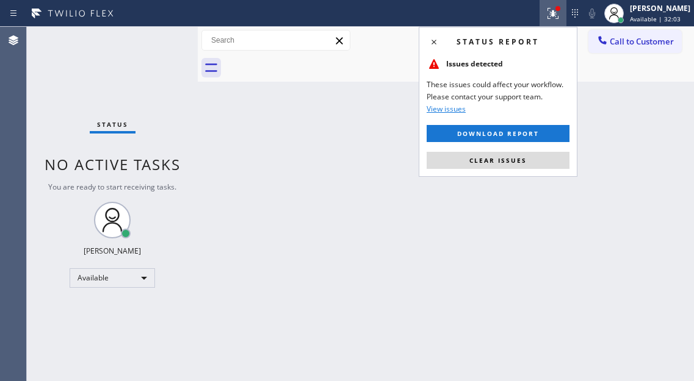
click at [559, 169] on div "Status report Issues detected These issues could affect your workflow. Please c…" at bounding box center [497, 102] width 159 height 150
click at [544, 157] on button "Clear issues" at bounding box center [497, 160] width 143 height 17
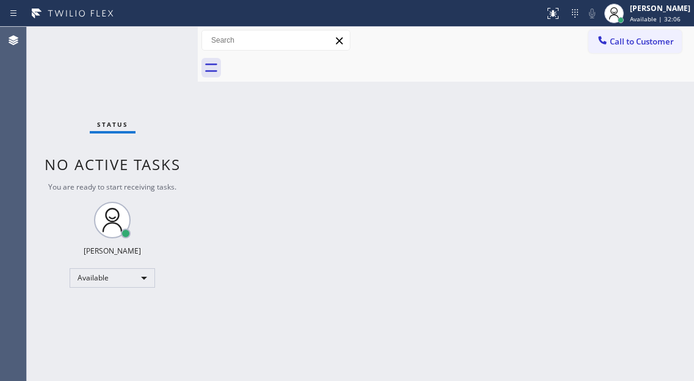
click at [153, 37] on div "Status No active tasks You are ready to start receiving tasks. Esmael Jarina Av…" at bounding box center [112, 204] width 171 height 354
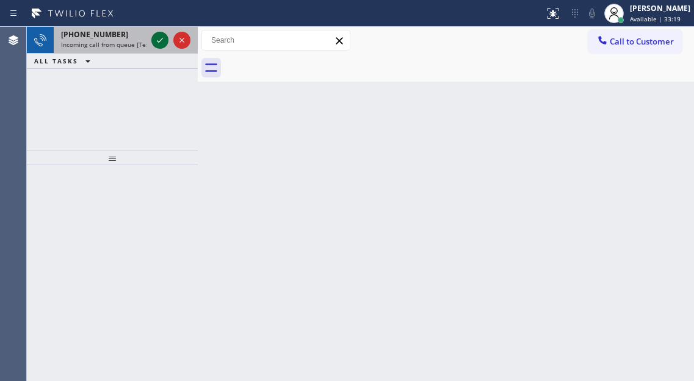
click at [153, 37] on icon at bounding box center [160, 40] width 15 height 15
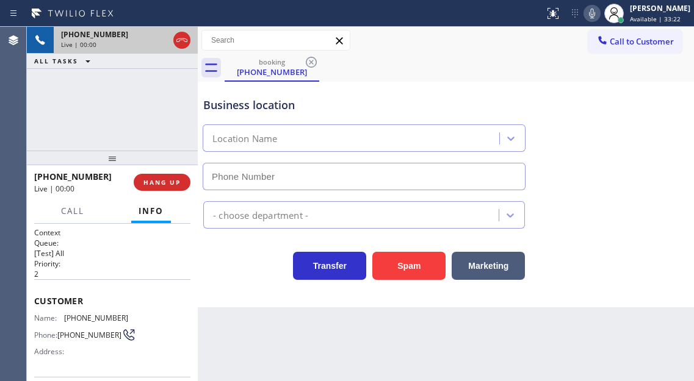
type input "(714) 716-4254"
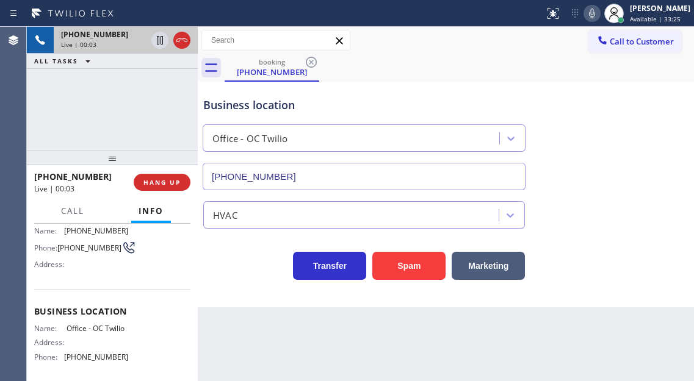
scroll to position [122, 0]
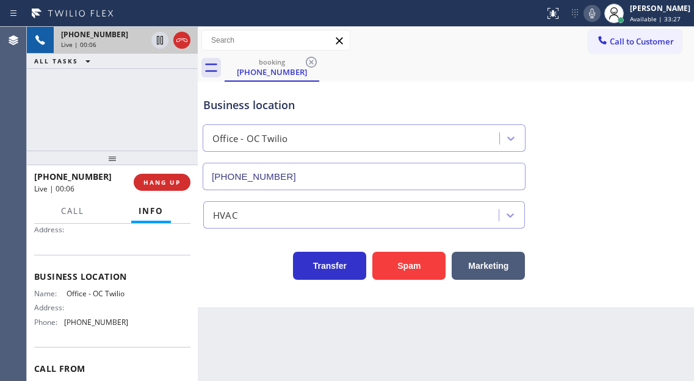
click at [139, 121] on div "+17144782222 Live | 00:06 ALL TASKS ALL TASKS ACTIVE TASKS TASKS IN WRAP UP" at bounding box center [112, 89] width 171 height 124
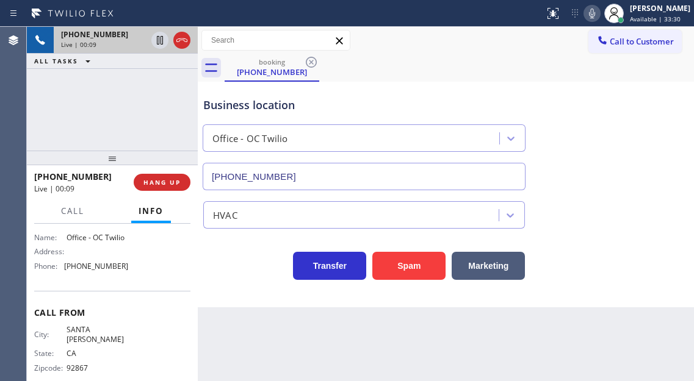
scroll to position [183, 0]
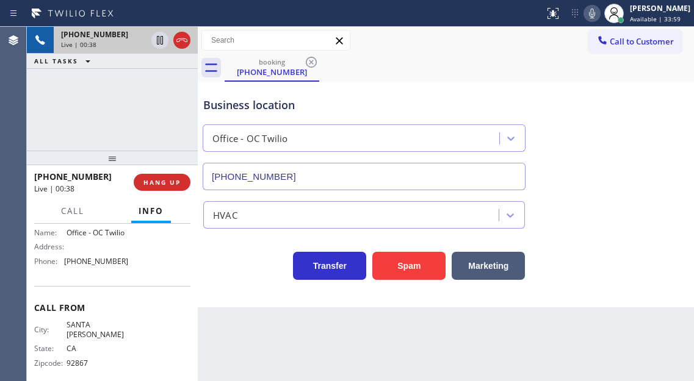
click at [656, 153] on div "Business location Office - OC Twilio (714) 716-4254" at bounding box center [446, 135] width 490 height 110
click at [153, 128] on div "+17144782222 Live | 00:39 ALL TASKS ALL TASKS ACTIVE TASKS TASKS IN WRAP UP" at bounding box center [112, 89] width 171 height 124
click at [159, 180] on span "HANG UP" at bounding box center [161, 182] width 37 height 9
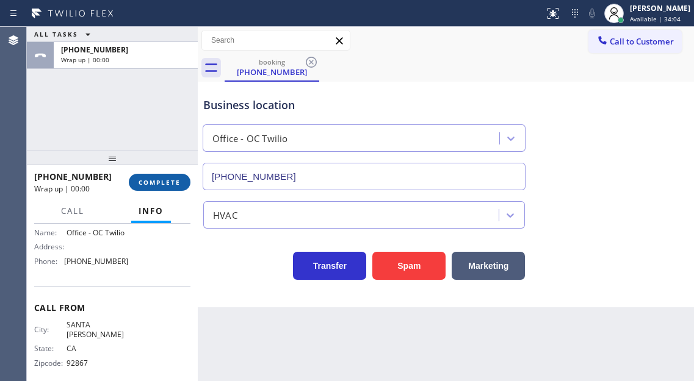
click at [159, 180] on span "COMPLETE" at bounding box center [159, 182] width 42 height 9
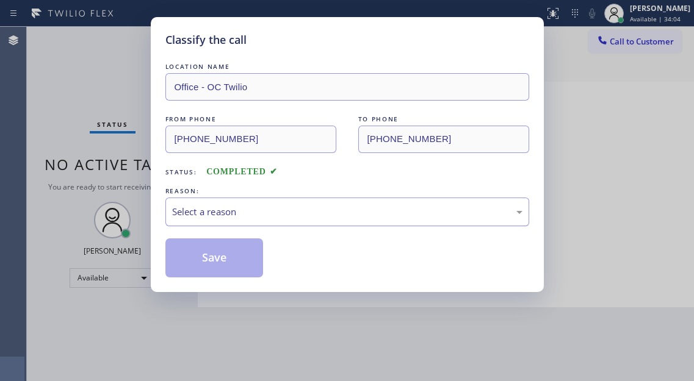
click at [278, 211] on div "Select a reason" at bounding box center [347, 212] width 350 height 14
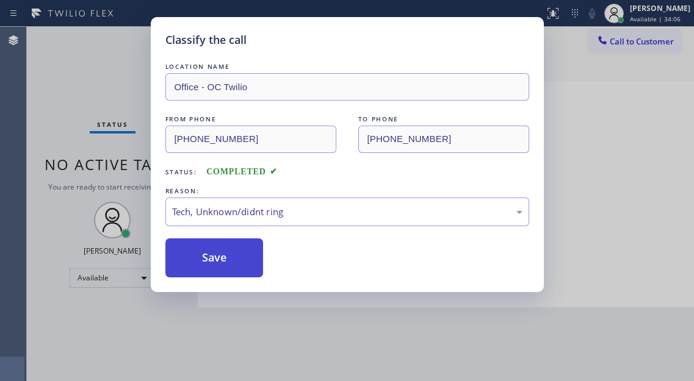
click at [237, 262] on button "Save" at bounding box center [214, 258] width 98 height 39
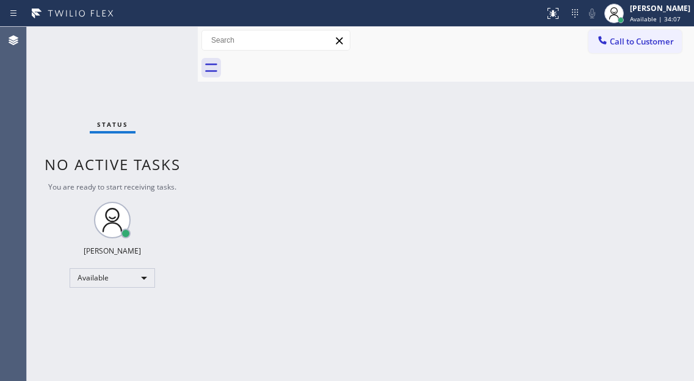
click at [132, 49] on div "Status No active tasks You are ready to start receiving tasks. Esmael Jarina Av…" at bounding box center [112, 204] width 171 height 354
click at [162, 42] on div "Status No active tasks You are ready to start receiving tasks. Esmael Jarina Av…" at bounding box center [112, 204] width 171 height 354
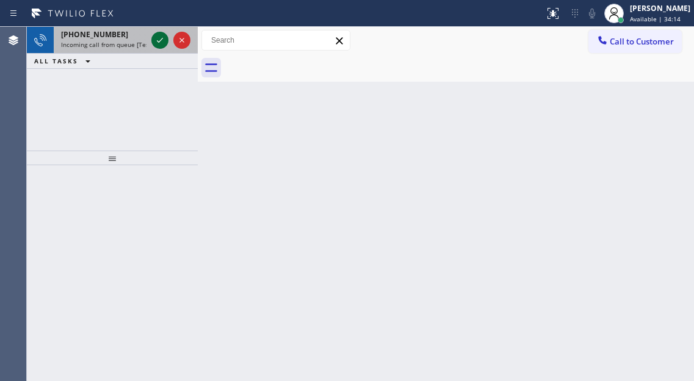
click at [162, 43] on icon at bounding box center [160, 40] width 15 height 15
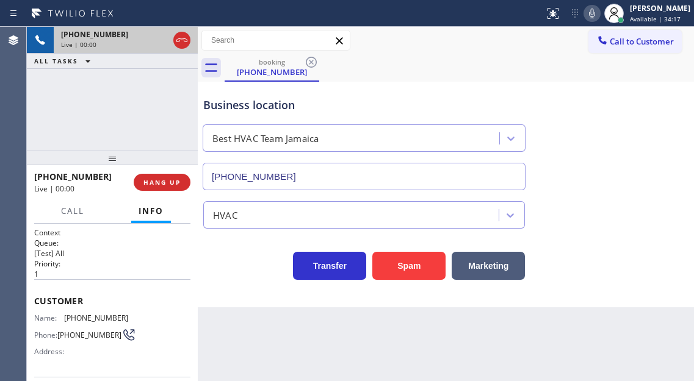
type input "(347) 508-8095"
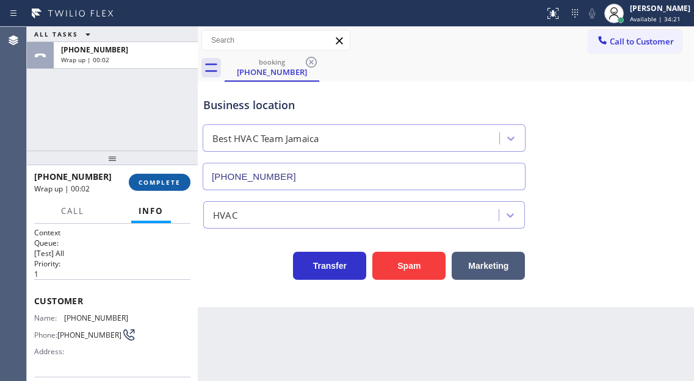
click at [166, 179] on span "COMPLETE" at bounding box center [159, 182] width 42 height 9
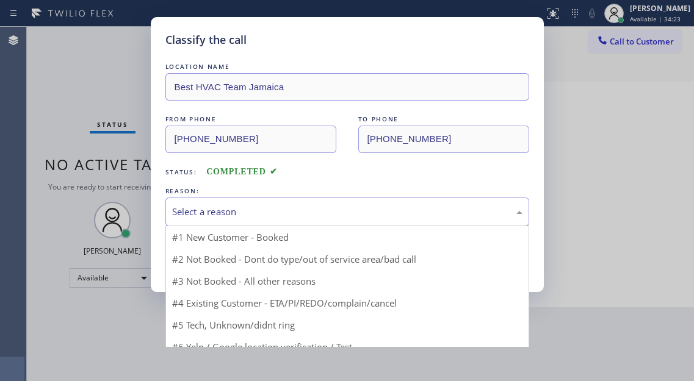
click at [283, 212] on div "Select a reason" at bounding box center [347, 212] width 350 height 14
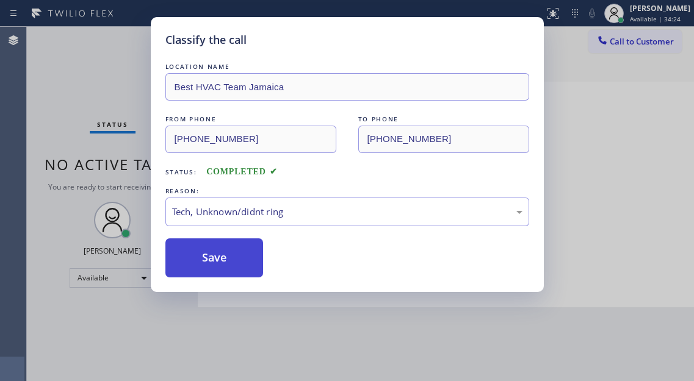
click at [225, 248] on button "Save" at bounding box center [214, 258] width 98 height 39
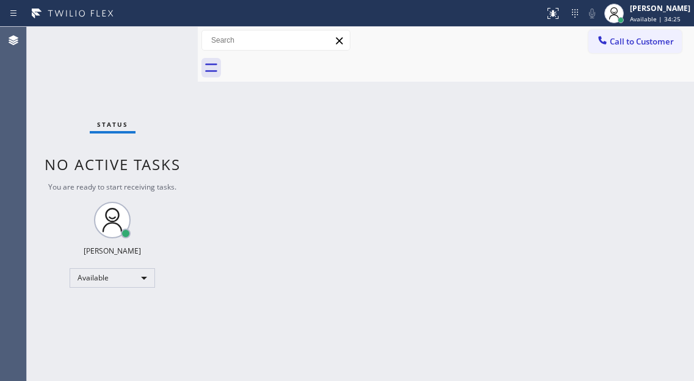
click at [134, 51] on div "Classify the call LOCATION NAME KitchenAid Appliance Professionals Key Biscayne…" at bounding box center [360, 204] width 667 height 354
click at [151, 37] on div "Status No active tasks You are ready to start receiving tasks. Esmael Jarina Av…" at bounding box center [112, 204] width 171 height 354
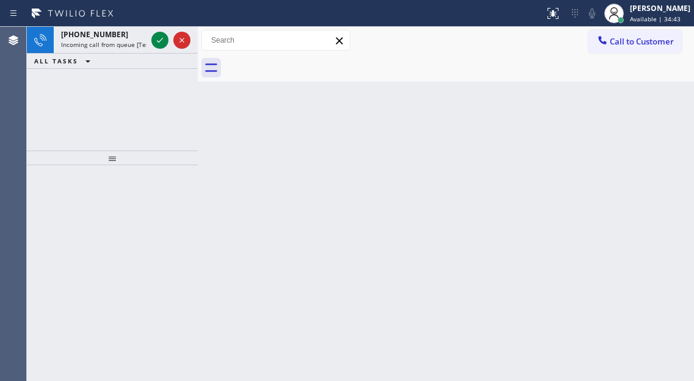
click at [151, 37] on div at bounding box center [171, 40] width 44 height 27
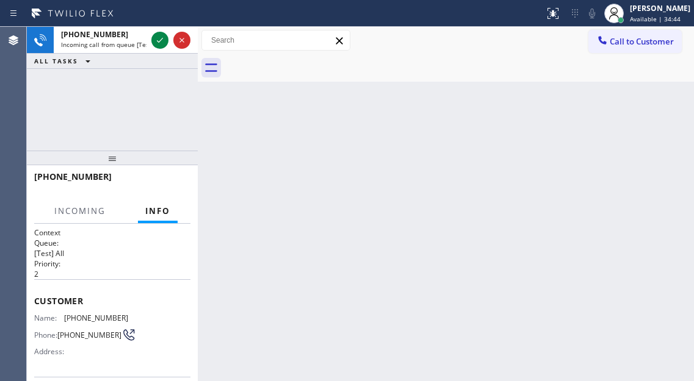
click at [151, 37] on div at bounding box center [171, 40] width 44 height 27
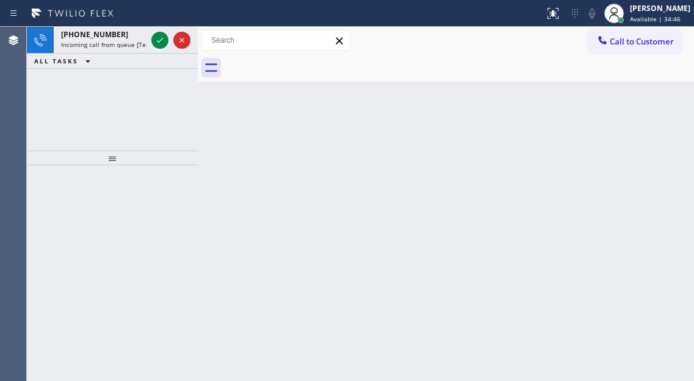
click at [151, 37] on div at bounding box center [171, 40] width 44 height 27
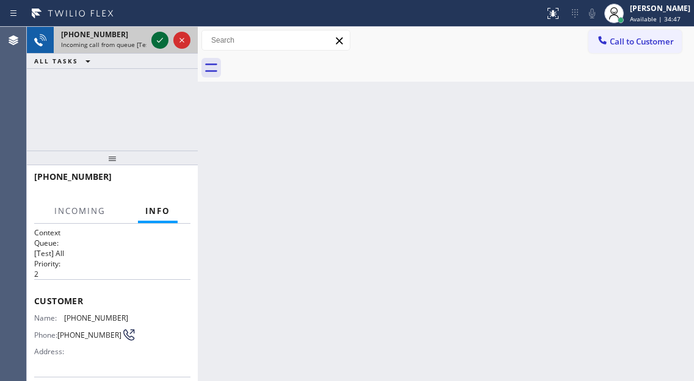
click at [156, 42] on icon at bounding box center [160, 40] width 15 height 15
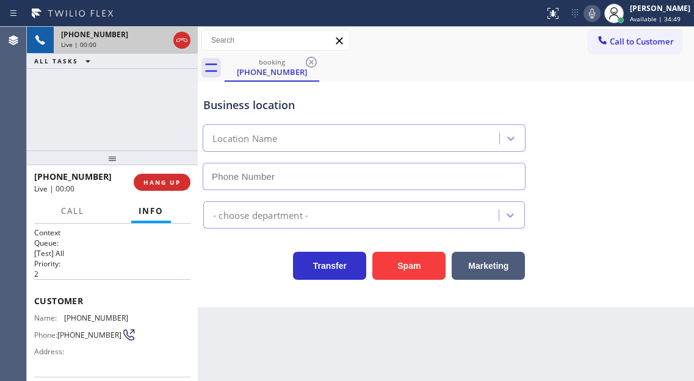
type input "(847) 719-6556"
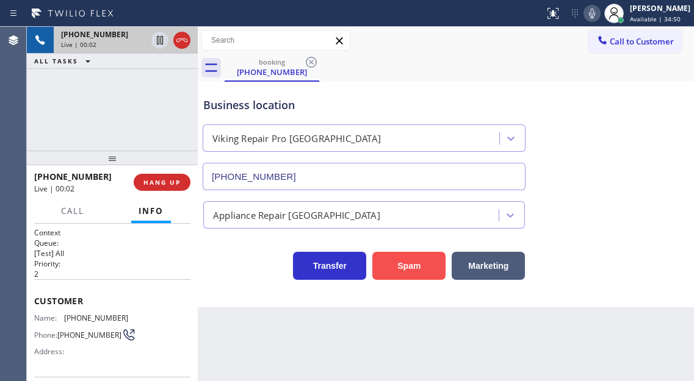
click at [409, 275] on button "Spam" at bounding box center [408, 266] width 73 height 28
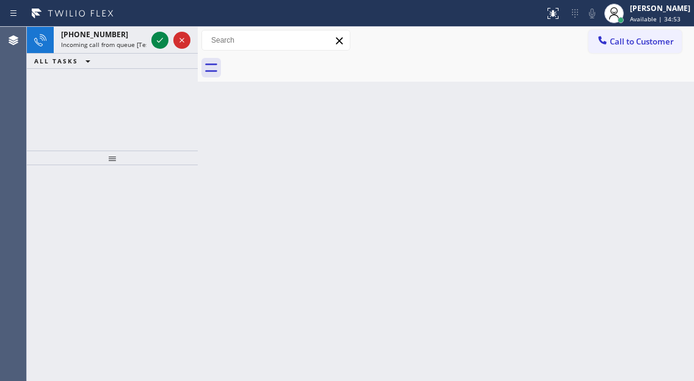
click at [158, 46] on icon at bounding box center [160, 40] width 15 height 15
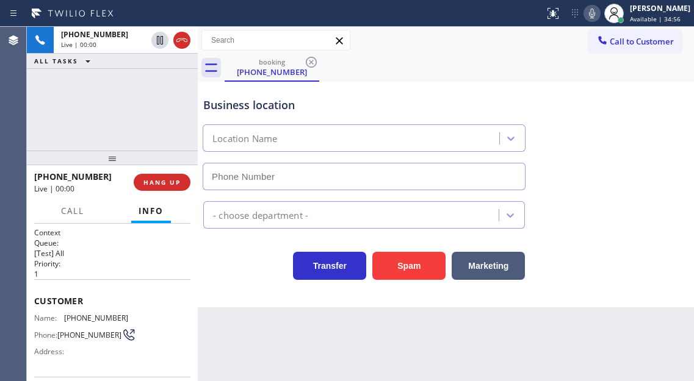
type input "(551) 550-9365"
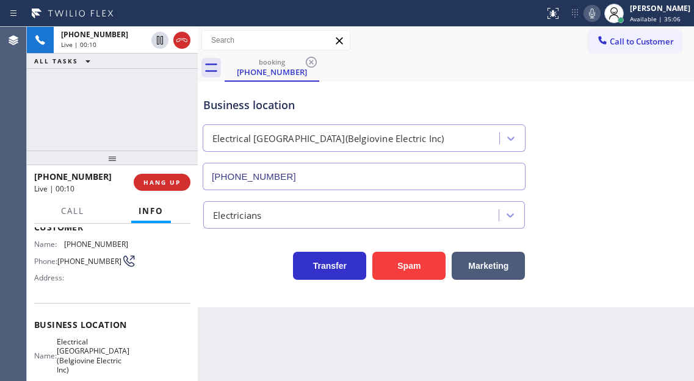
scroll to position [52, 0]
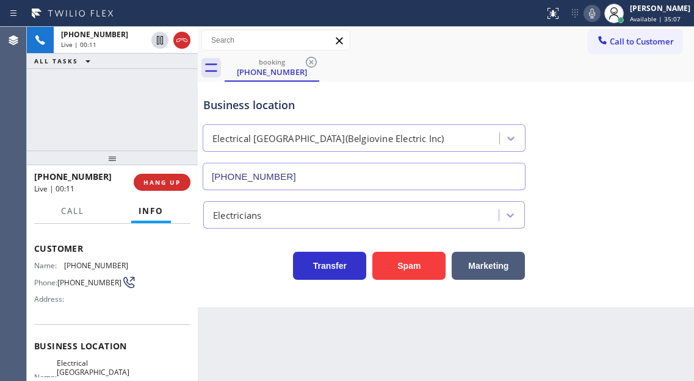
click at [95, 269] on span "(347) 870-0414" at bounding box center [96, 265] width 64 height 9
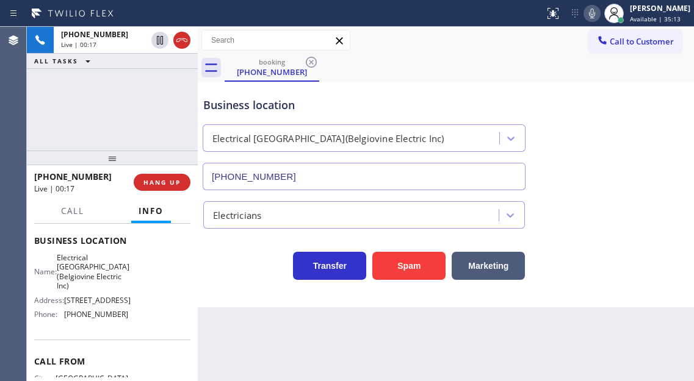
scroll to position [174, 0]
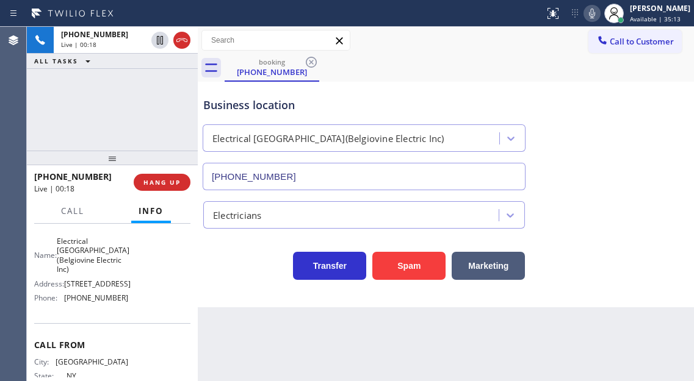
click at [93, 254] on span "Electrical Empire Saddle Brook(Belgiovine Electric Inc)" at bounding box center [93, 256] width 73 height 38
click at [107, 303] on span "(551) 550-9365" at bounding box center [96, 297] width 64 height 9
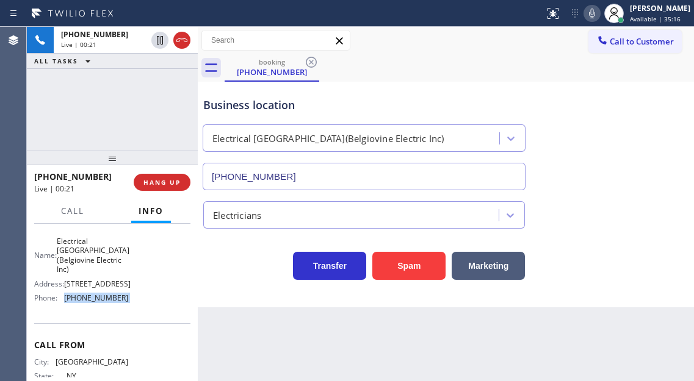
click at [107, 303] on span "(551) 550-9365" at bounding box center [96, 297] width 64 height 9
click at [255, 321] on div "Back to Dashboard Change Sender ID Customers Technicians Select a contact Outbo…" at bounding box center [446, 204] width 496 height 354
click at [658, 167] on div "Business location Electrical Empire Saddle Brook(Belgiovine Electric Inc) (551)…" at bounding box center [446, 135] width 490 height 110
click at [145, 88] on div "+13478700414 Live | 02:06 ALL TASKS ALL TASKS ACTIVE TASKS TASKS IN WRAP UP" at bounding box center [112, 89] width 171 height 124
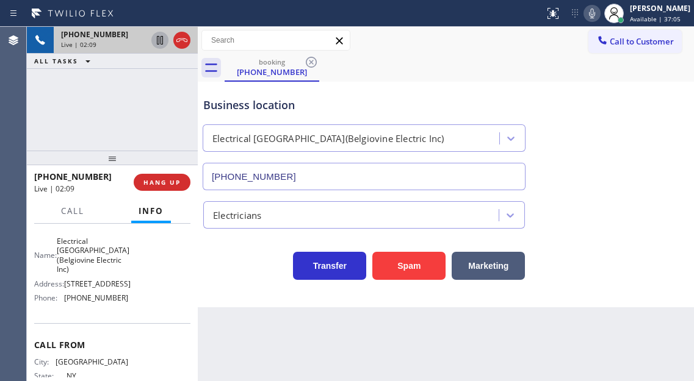
click at [160, 41] on icon at bounding box center [160, 40] width 6 height 9
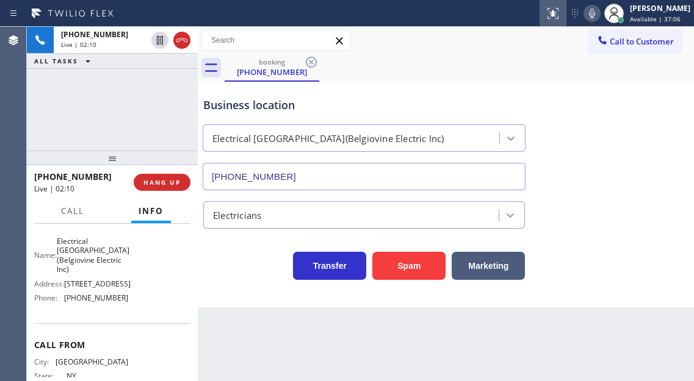
click at [599, 13] on icon at bounding box center [591, 13] width 15 height 15
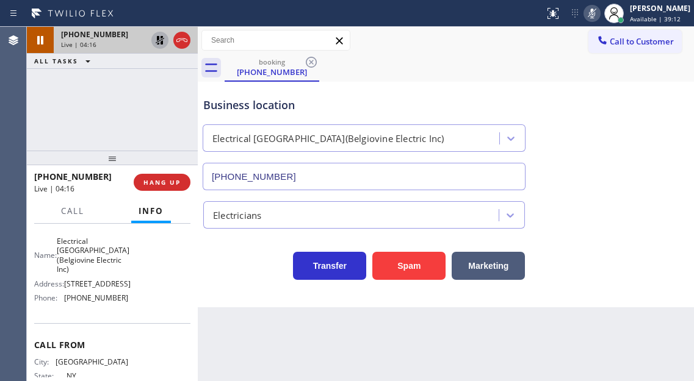
click at [159, 35] on icon at bounding box center [160, 40] width 15 height 15
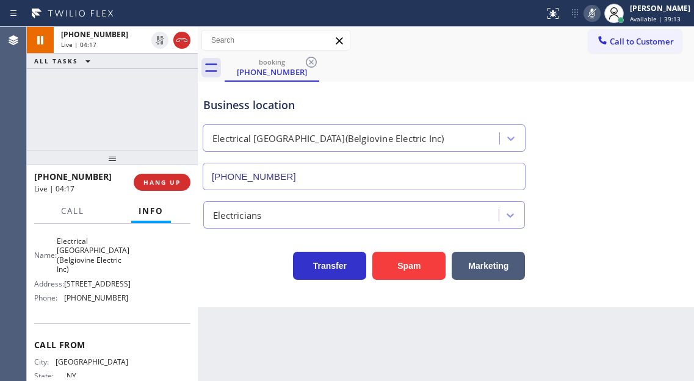
click at [599, 13] on icon at bounding box center [591, 13] width 15 height 15
click at [683, 111] on div "Business location Electrical Empire Saddle Brook(Belgiovine Electric Inc) (551)…" at bounding box center [446, 135] width 490 height 110
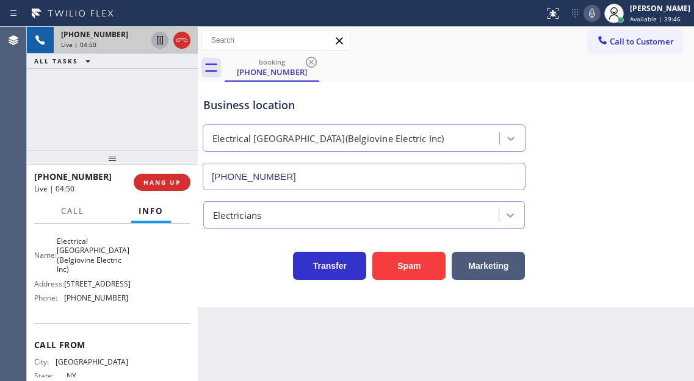
click at [161, 45] on icon at bounding box center [160, 40] width 6 height 9
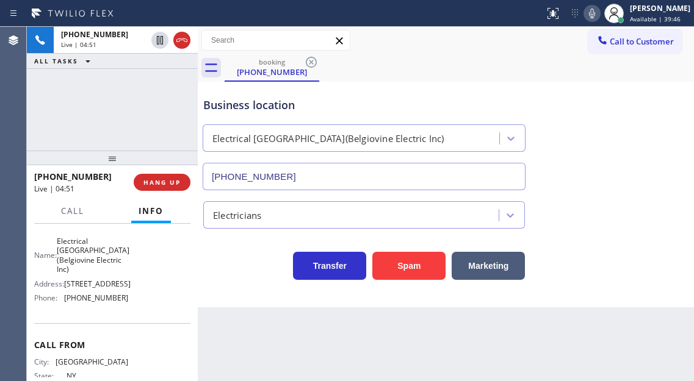
click at [599, 18] on icon at bounding box center [591, 13] width 15 height 15
click at [666, 167] on div "Business location Electrical Empire Saddle Brook(Belgiovine Electric Inc) (551)…" at bounding box center [446, 135] width 490 height 110
click at [596, 13] on rect at bounding box center [591, 12] width 9 height 9
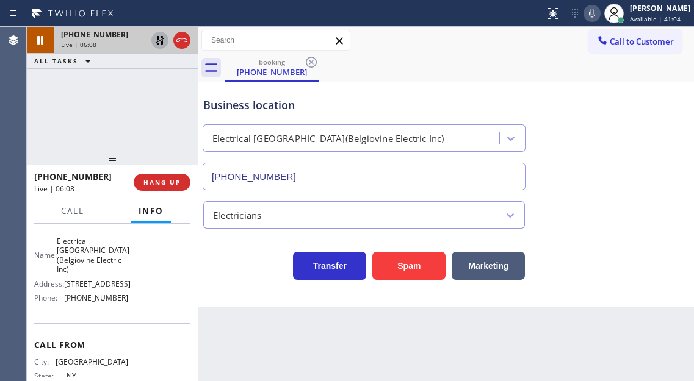
click at [159, 38] on icon at bounding box center [160, 40] width 9 height 9
click at [599, 15] on icon at bounding box center [591, 13] width 15 height 15
click at [594, 18] on div at bounding box center [591, 13] width 17 height 15
click at [680, 121] on div "Business location Electrical Empire Saddle Brook(Belgiovine Electric Inc) (551)…" at bounding box center [446, 135] width 490 height 110
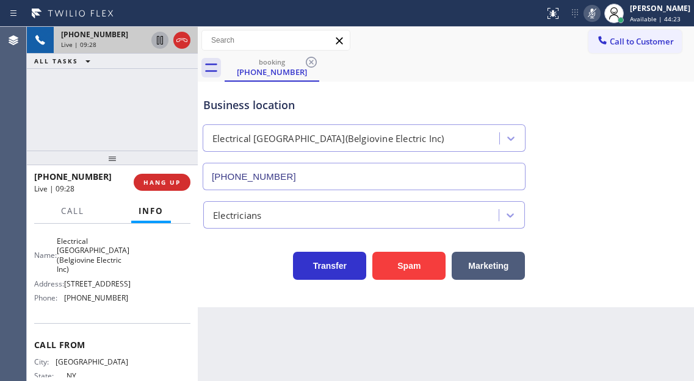
click at [599, 15] on icon at bounding box center [591, 13] width 15 height 15
click at [599, 13] on icon at bounding box center [591, 13] width 15 height 15
click at [670, 148] on div "Business location Electrical Empire Saddle Brook(Belgiovine Electric Inc) (551)…" at bounding box center [446, 135] width 490 height 110
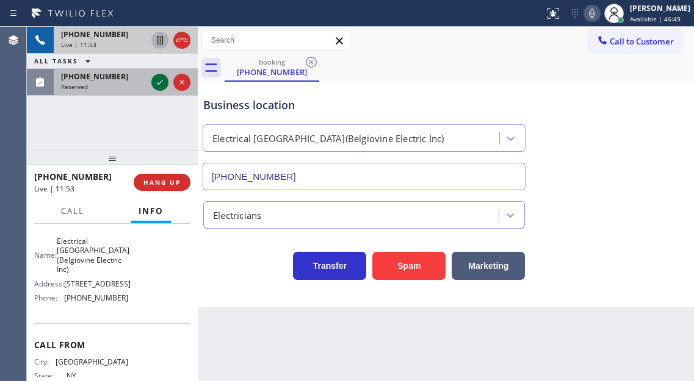
click at [160, 81] on icon at bounding box center [160, 82] width 15 height 15
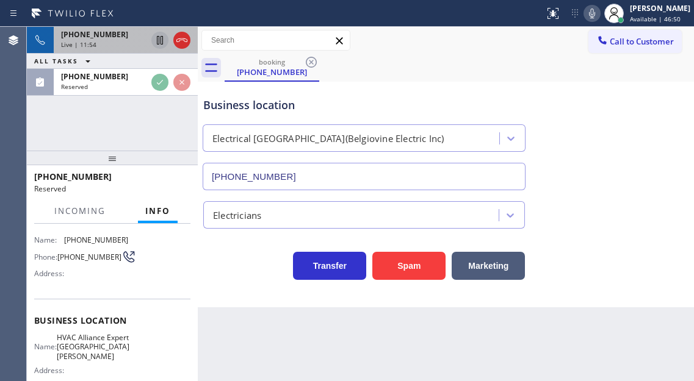
scroll to position [73, 0]
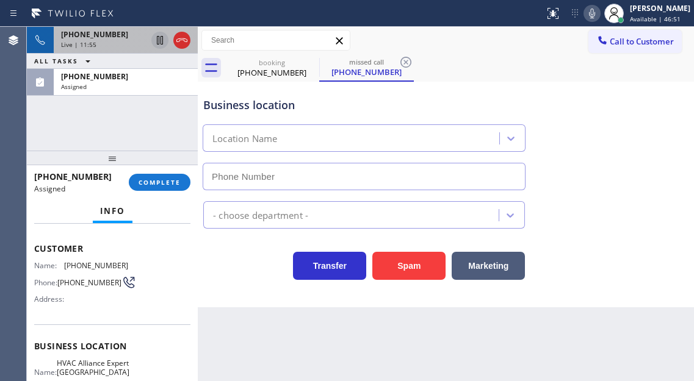
type input "(949) 687-3772"
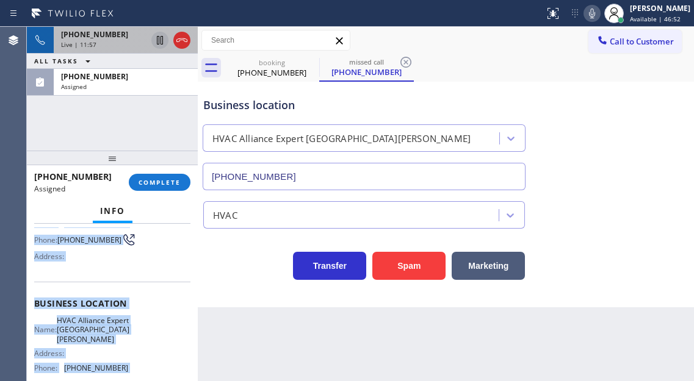
scroll to position [228, 0]
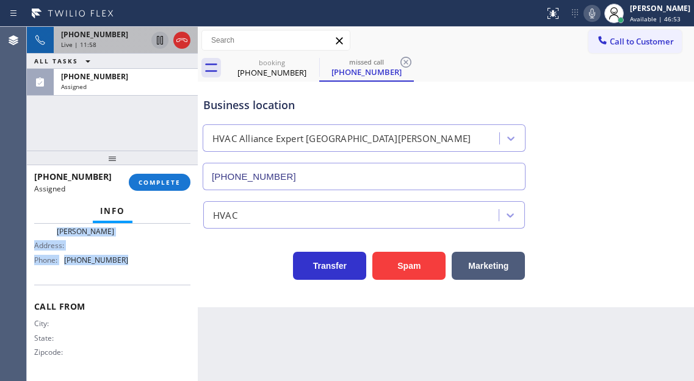
drag, startPoint x: 35, startPoint y: 249, endPoint x: 140, endPoint y: 276, distance: 108.3
click at [140, 276] on div "Context Queue: HVAC Priority: 0 Task Age: 1 minute(s) Customer Name: (931) 310-…" at bounding box center [112, 191] width 156 height 374
click at [159, 182] on span "COMPLETE" at bounding box center [159, 182] width 42 height 9
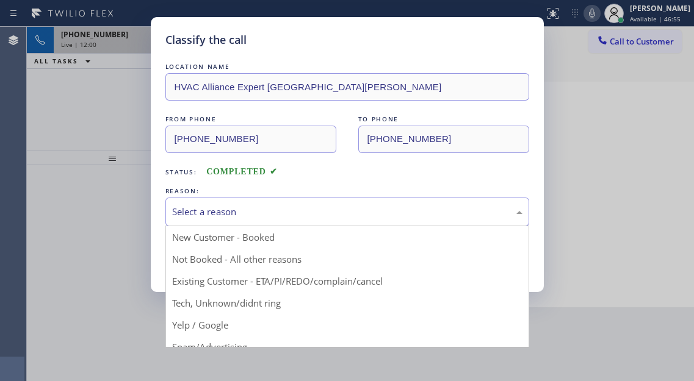
click at [294, 210] on div "Select a reason" at bounding box center [347, 212] width 350 height 14
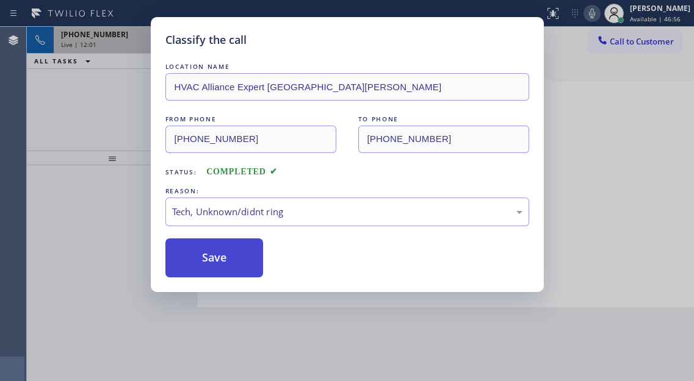
click at [234, 260] on button "Save" at bounding box center [214, 258] width 98 height 39
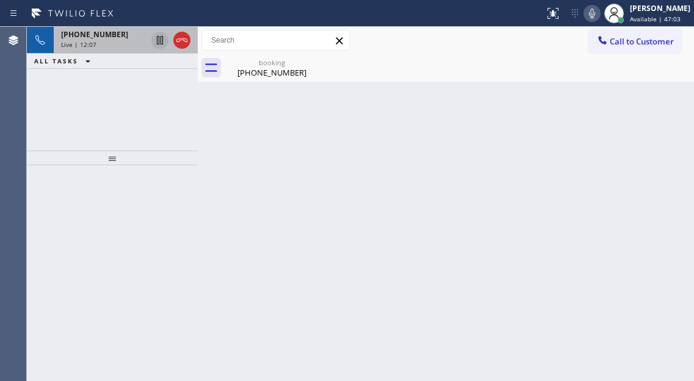
click at [658, 79] on div "booking (347) 870-0414" at bounding box center [458, 67] width 469 height 27
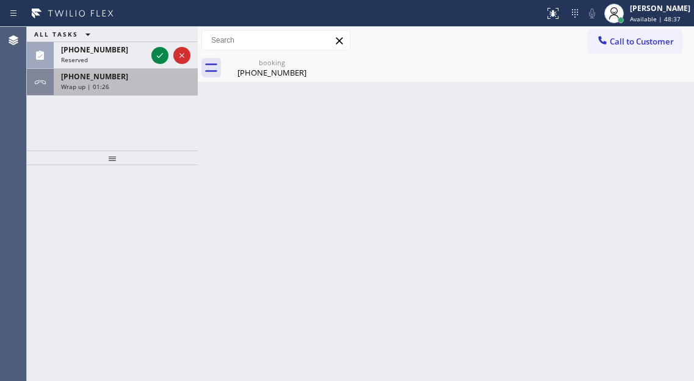
click at [151, 76] on div "+13478700414" at bounding box center [125, 76] width 129 height 10
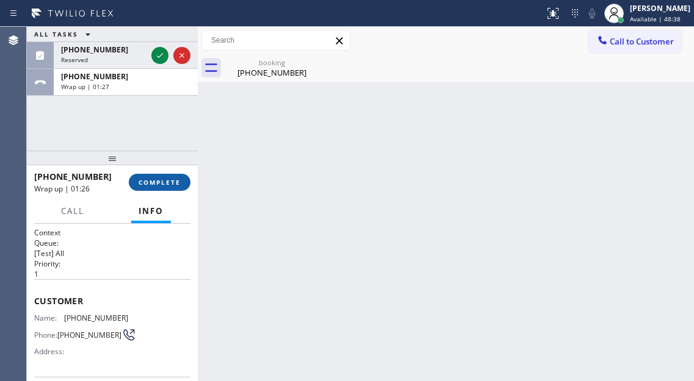
click at [168, 183] on span "COMPLETE" at bounding box center [159, 182] width 42 height 9
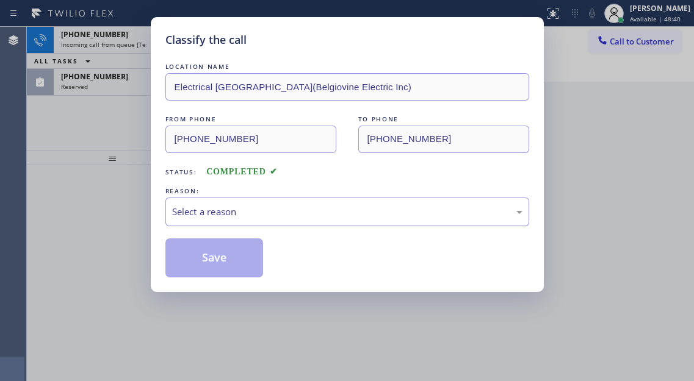
click at [301, 224] on div "Select a reason" at bounding box center [347, 212] width 364 height 29
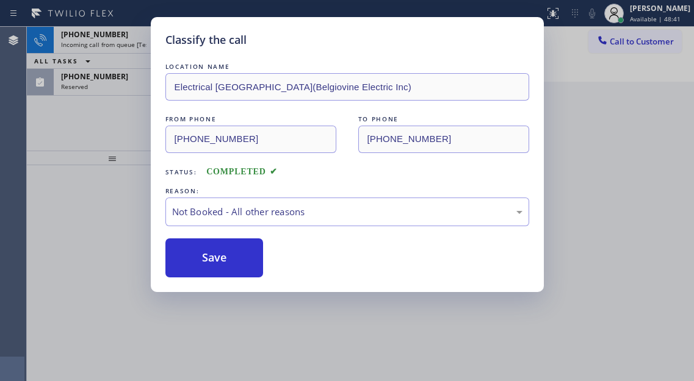
click at [214, 257] on button "Save" at bounding box center [214, 258] width 98 height 39
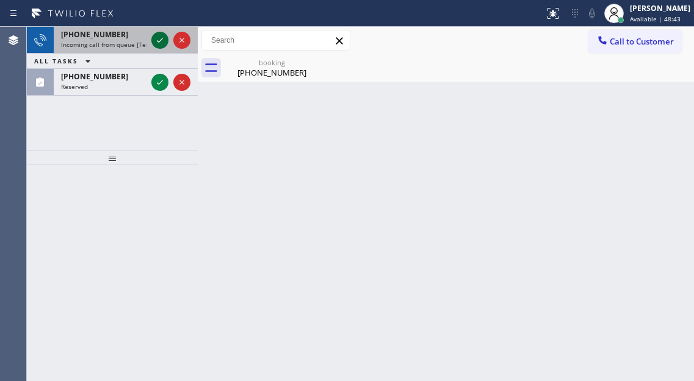
click at [160, 43] on icon at bounding box center [160, 40] width 15 height 15
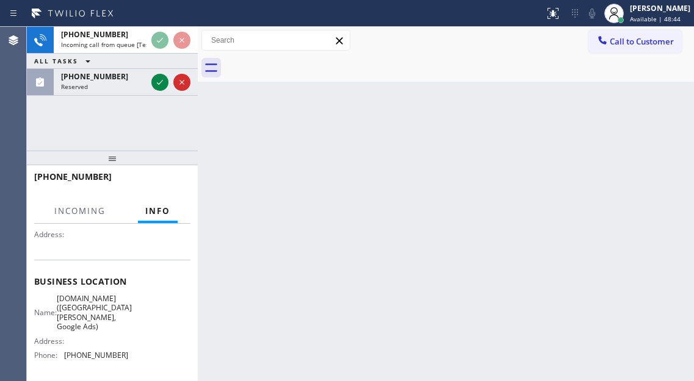
scroll to position [122, 0]
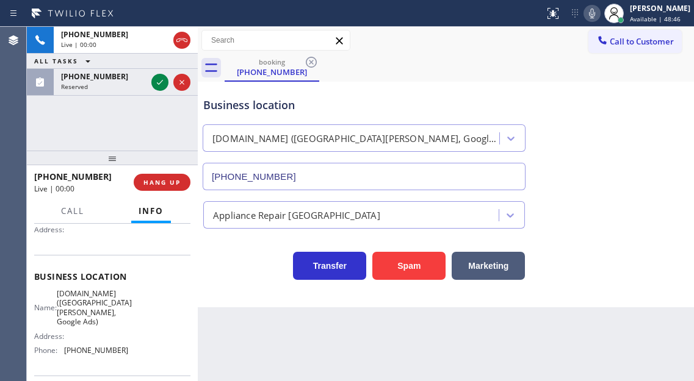
type input "(669) 208-7970"
click at [98, 300] on span "SubzeroCare.online (San Jose, Google Ads)" at bounding box center [94, 308] width 75 height 38
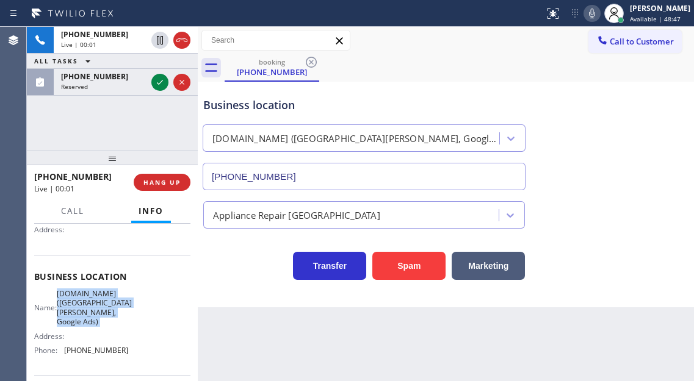
click at [98, 300] on span "SubzeroCare.online (San Jose, Google Ads)" at bounding box center [94, 308] width 75 height 38
click at [408, 271] on button "Spam" at bounding box center [408, 266] width 73 height 28
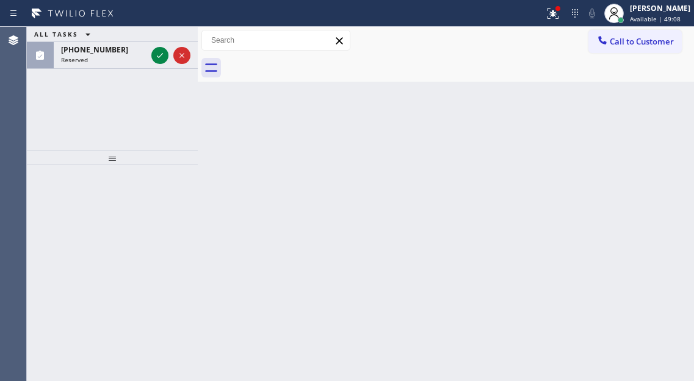
drag, startPoint x: 157, startPoint y: 52, endPoint x: 156, endPoint y: 92, distance: 39.1
click at [157, 52] on icon at bounding box center [160, 55] width 15 height 15
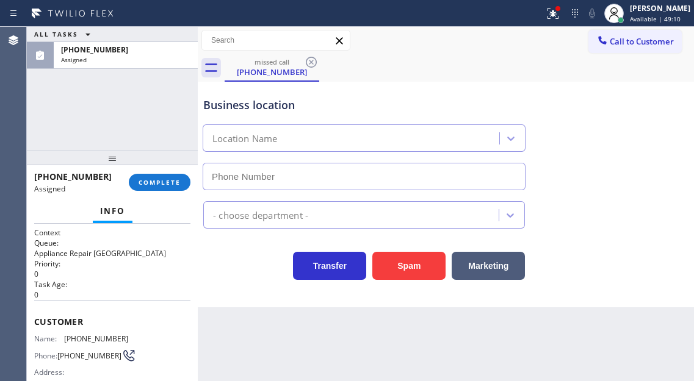
type input "(669) 208-7970"
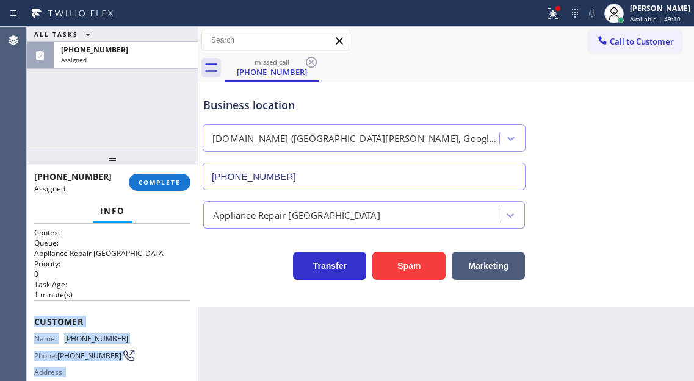
scroll to position [228, 0]
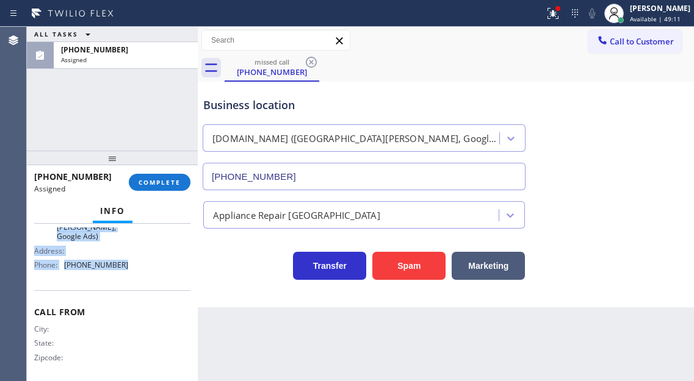
drag, startPoint x: 32, startPoint y: 323, endPoint x: 147, endPoint y: 269, distance: 127.4
click at [147, 269] on div "Context Queue: Appliance Repair High End Priority: 0 Task Age: 1 minute(s) Cust…" at bounding box center [112, 302] width 171 height 157
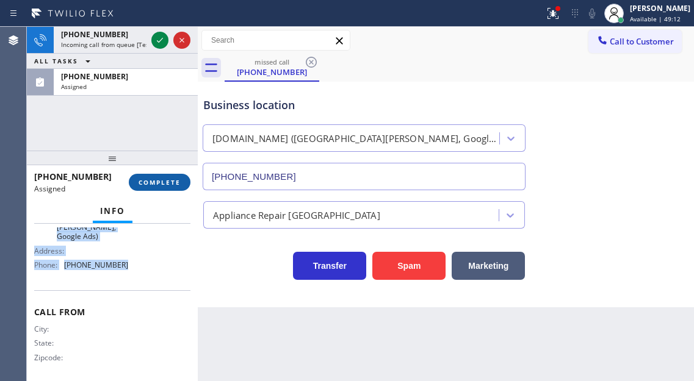
click at [163, 185] on span "COMPLETE" at bounding box center [159, 182] width 42 height 9
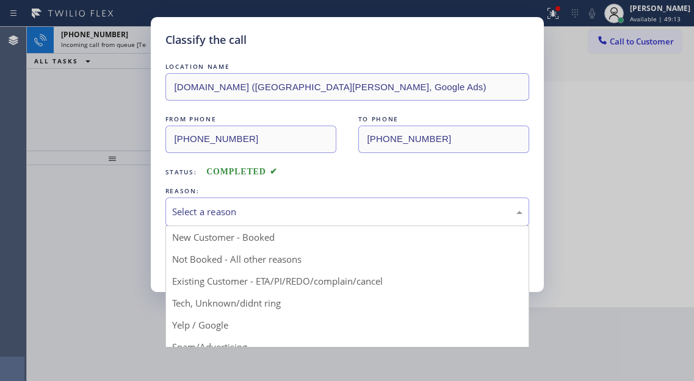
click at [289, 203] on div "Select a reason" at bounding box center [347, 212] width 364 height 29
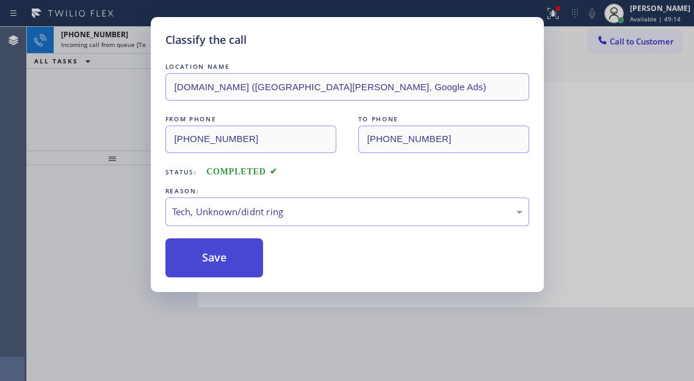
click at [239, 262] on button "Save" at bounding box center [214, 258] width 98 height 39
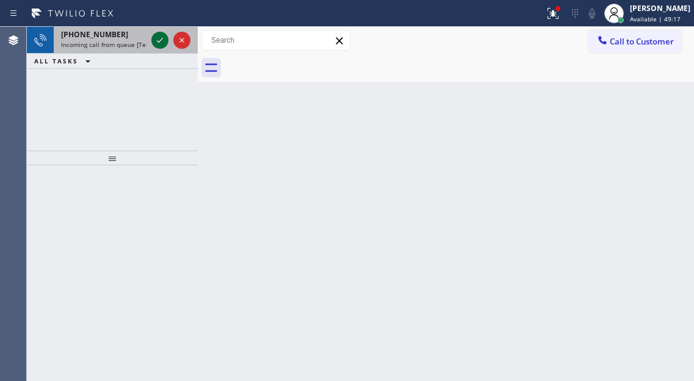
click at [158, 39] on icon at bounding box center [160, 40] width 15 height 15
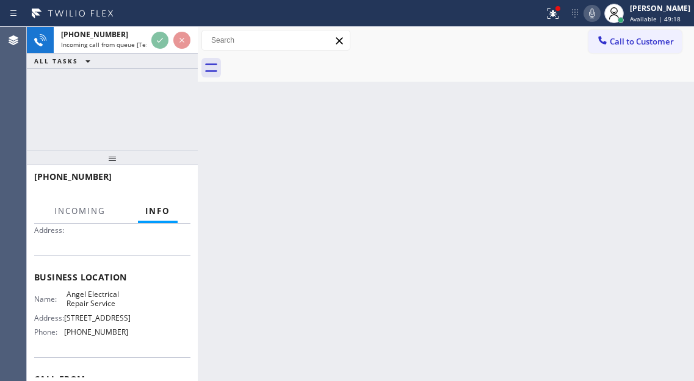
scroll to position [122, 0]
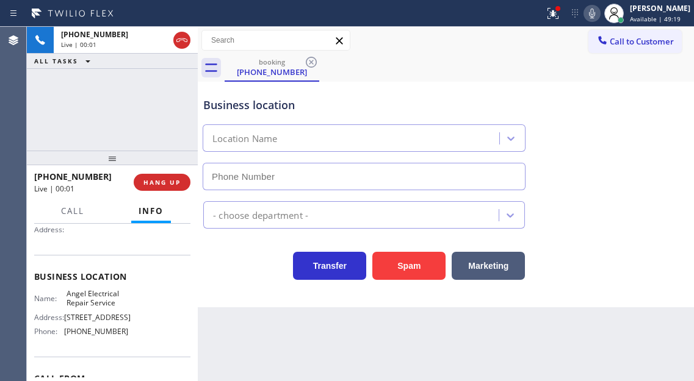
type input "(714) 581-9550"
drag, startPoint x: 642, startPoint y: 97, endPoint x: 636, endPoint y: 96, distance: 6.2
click at [642, 98] on div "Business location Angel Electrical Repair Service (714) 581-9550" at bounding box center [446, 135] width 490 height 110
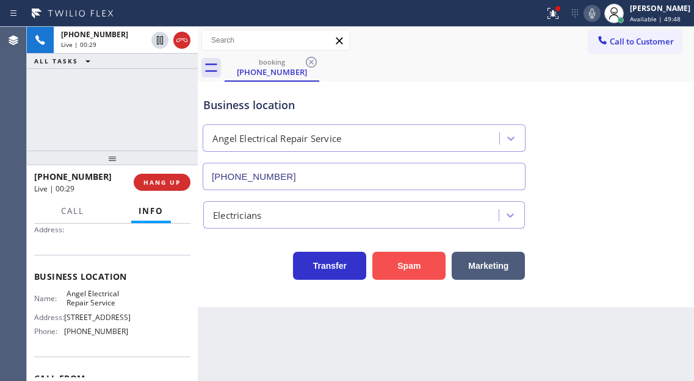
click at [393, 260] on button "Spam" at bounding box center [408, 266] width 73 height 28
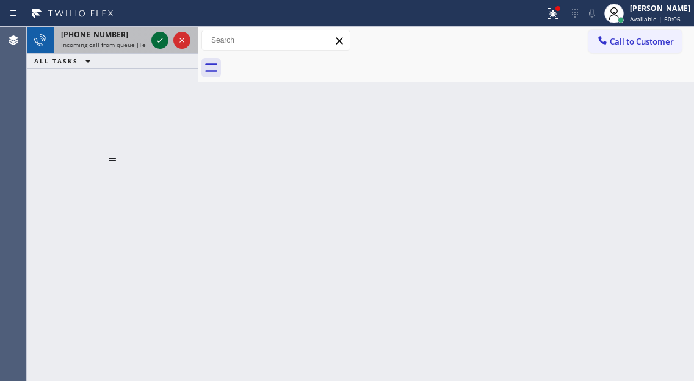
click at [158, 42] on icon at bounding box center [160, 40] width 6 height 5
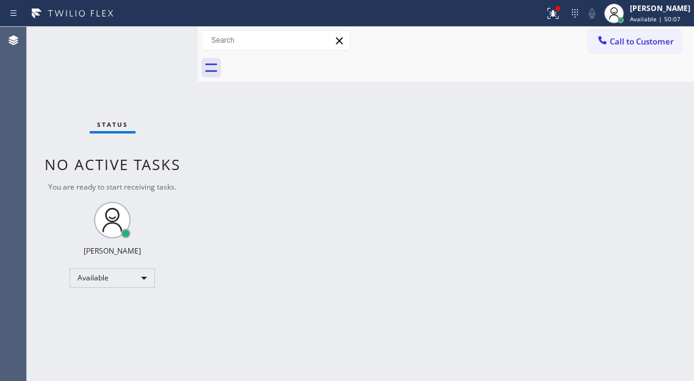
click at [158, 42] on div "Status No active tasks You are ready to start receiving tasks. Esmael Jarina Av…" at bounding box center [112, 204] width 171 height 354
click at [654, 193] on div "Back to Dashboard Change Sender ID Customers Technicians Select a contact Outbo…" at bounding box center [446, 204] width 496 height 354
click at [560, 19] on icon at bounding box center [552, 13] width 15 height 15
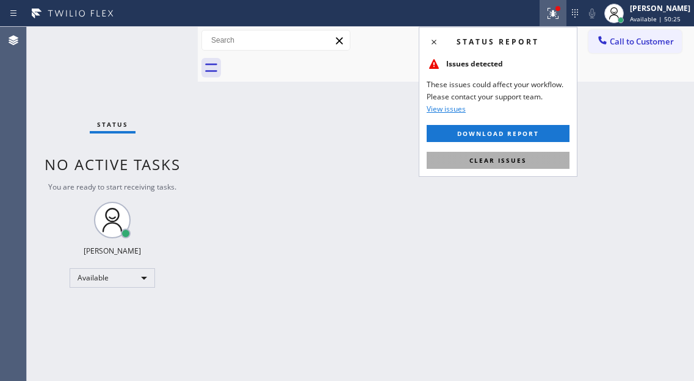
click at [556, 163] on button "Clear issues" at bounding box center [497, 160] width 143 height 17
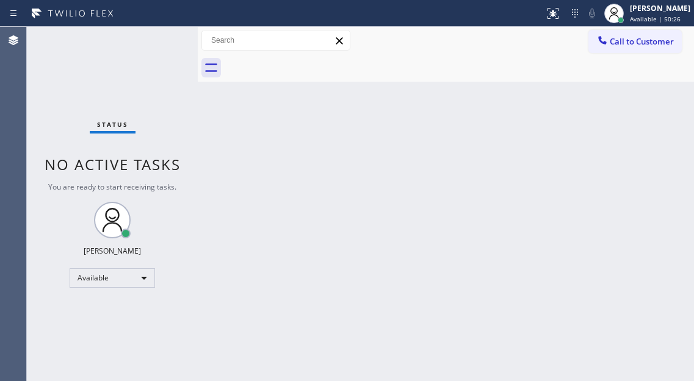
click at [158, 37] on div "Status No active tasks You are ready to start receiving tasks. Esmael Jarina Av…" at bounding box center [112, 204] width 171 height 354
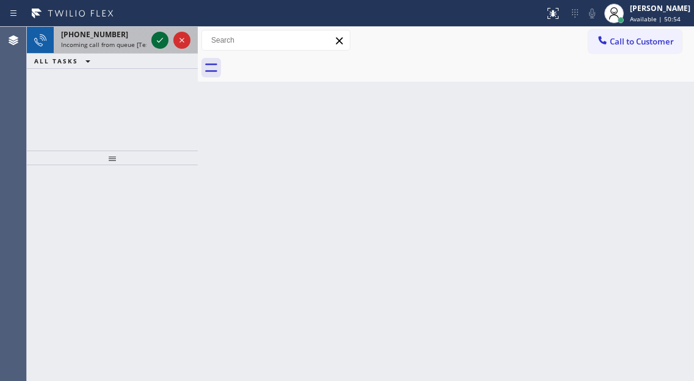
click at [158, 37] on icon at bounding box center [160, 40] width 15 height 15
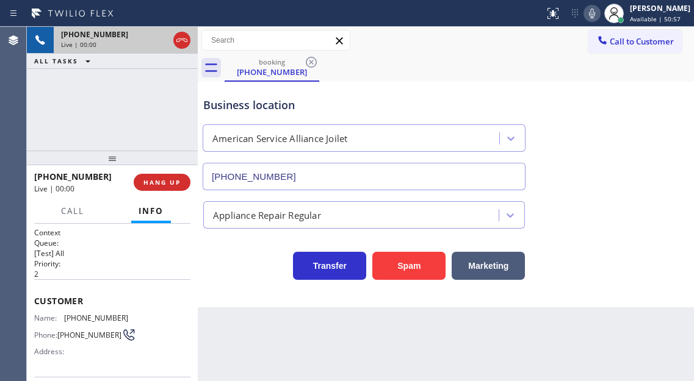
type input "(779) 212-7220"
click at [98, 320] on span "(210) 773-7672" at bounding box center [96, 318] width 64 height 9
click at [193, 265] on div "Context Queue: [Test] All Priority: 2 Customer Name: (210) 773-7672 Phone: (210…" at bounding box center [112, 302] width 171 height 157
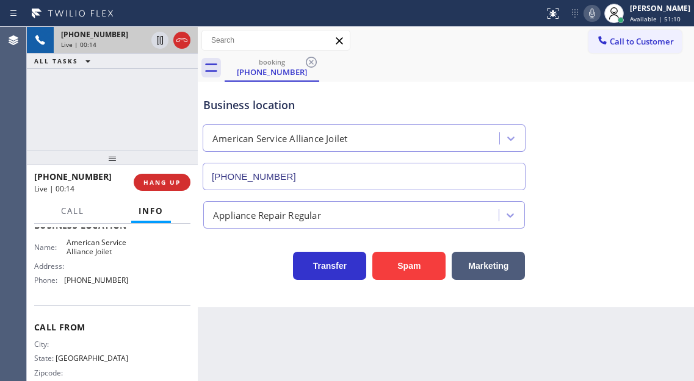
scroll to position [183, 0]
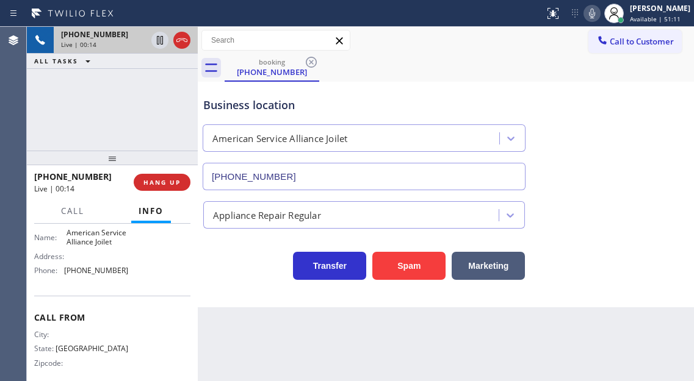
click at [94, 243] on span "American Service Alliance Joilet" at bounding box center [96, 237] width 61 height 19
click at [99, 275] on span "(779) 212-7220" at bounding box center [96, 270] width 64 height 9
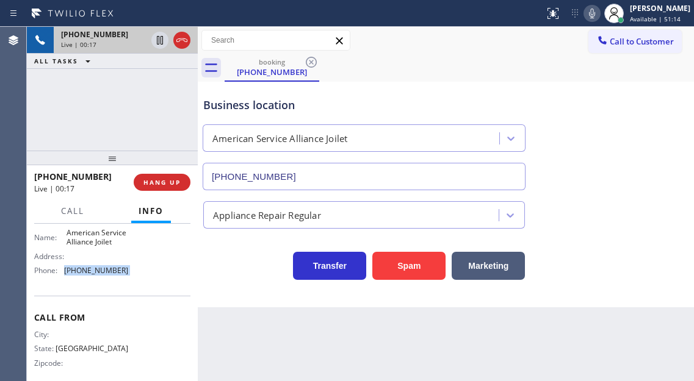
click at [99, 275] on span "(779) 212-7220" at bounding box center [96, 270] width 64 height 9
click at [647, 140] on div "Business location American Service Alliance Joilet (779) 212-7220" at bounding box center [446, 135] width 490 height 110
click at [84, 247] on span "American Service Alliance Joilet" at bounding box center [96, 237] width 61 height 19
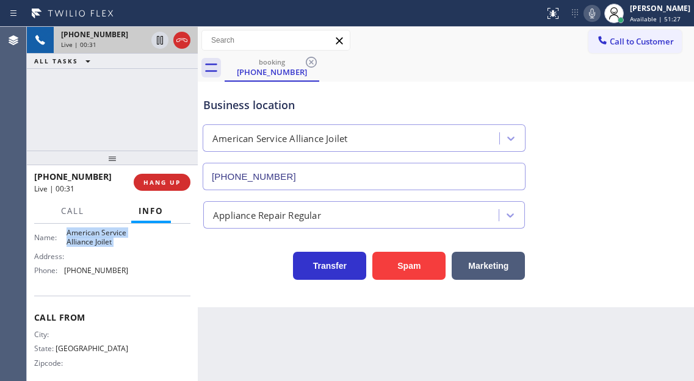
click at [84, 247] on span "American Service Alliance Joilet" at bounding box center [96, 237] width 61 height 19
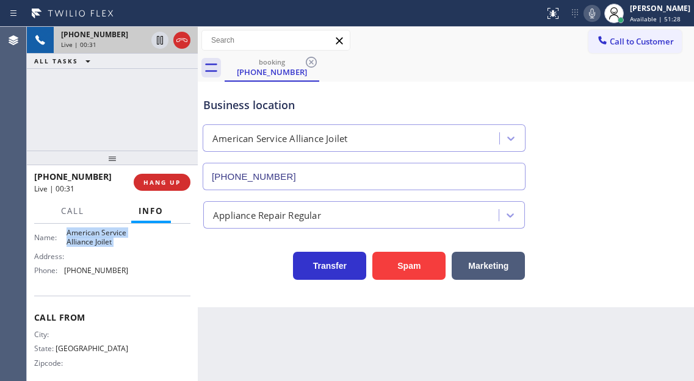
click at [84, 247] on span "American Service Alliance Joilet" at bounding box center [96, 237] width 61 height 19
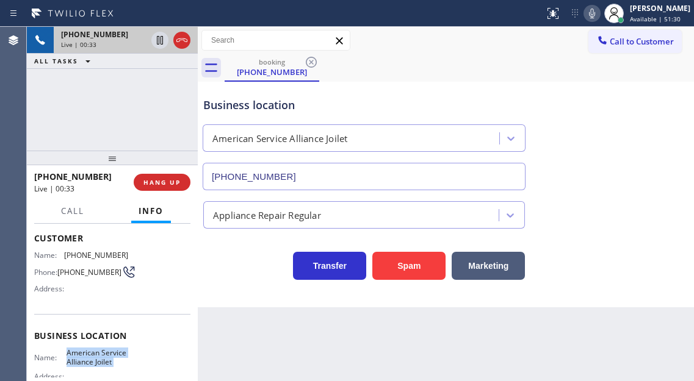
scroll to position [61, 0]
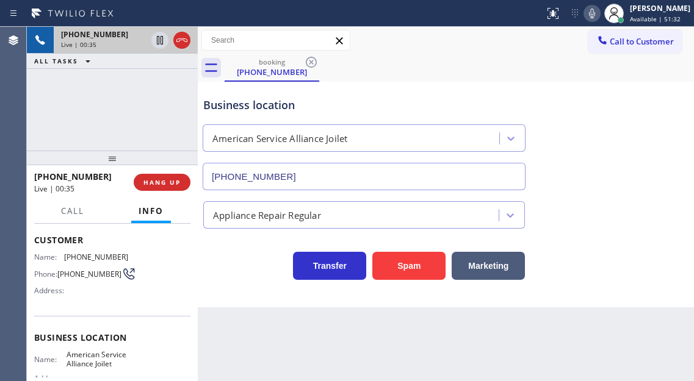
click at [77, 270] on span "(210) 773-7672" at bounding box center [89, 274] width 64 height 9
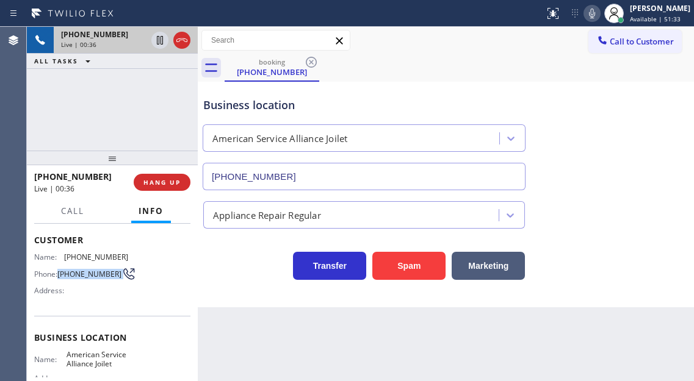
click at [77, 270] on span "(210) 773-7672" at bounding box center [89, 274] width 64 height 9
click at [77, 256] on span "(210) 773-7672" at bounding box center [96, 257] width 64 height 9
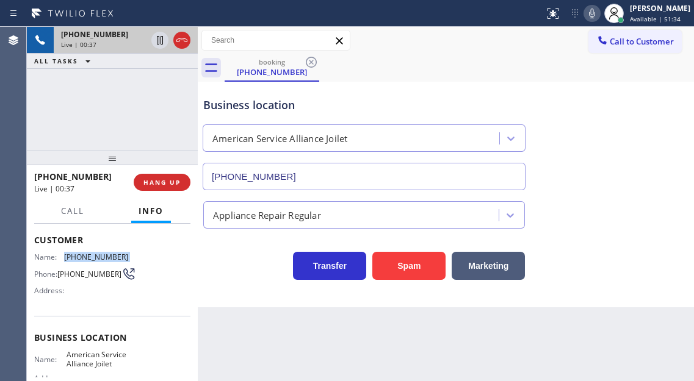
click at [77, 256] on span "(210) 773-7672" at bounding box center [96, 257] width 64 height 9
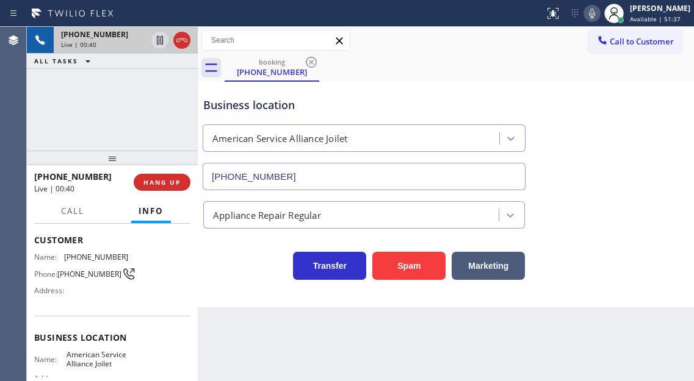
click at [129, 66] on div "ALL TASKS ALL TASKS ACTIVE TASKS TASKS IN WRAP UP" at bounding box center [112, 61] width 171 height 15
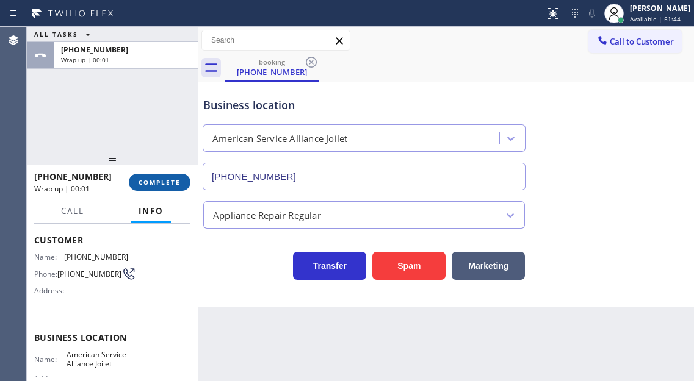
click at [176, 177] on button "COMPLETE" at bounding box center [160, 182] width 62 height 17
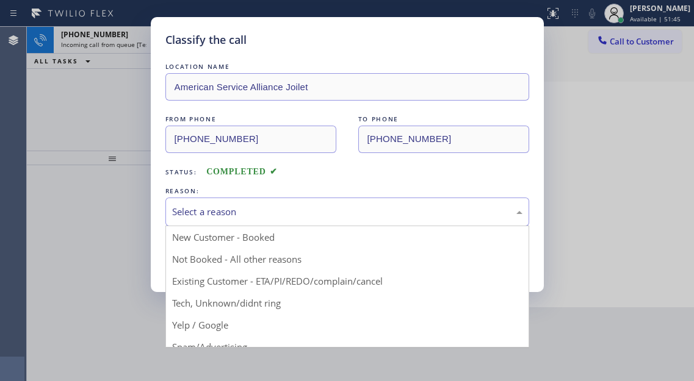
click at [301, 215] on div "Select a reason" at bounding box center [347, 212] width 350 height 14
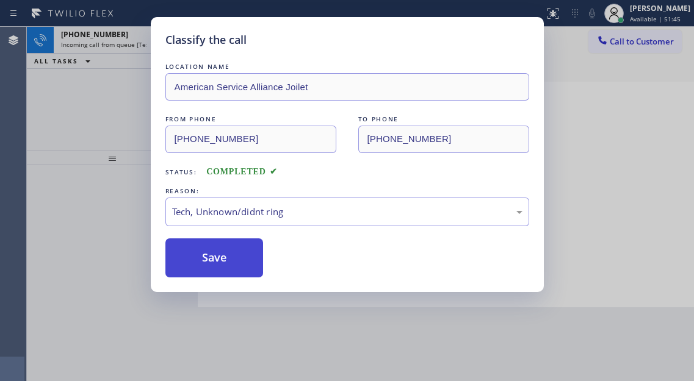
click at [231, 260] on button "Save" at bounding box center [214, 258] width 98 height 39
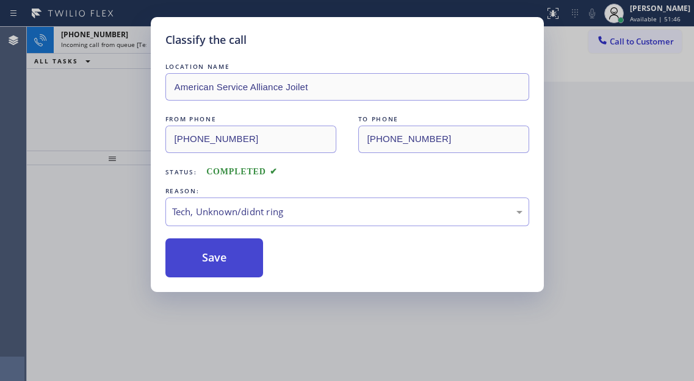
click at [231, 260] on button "Save" at bounding box center [214, 258] width 98 height 39
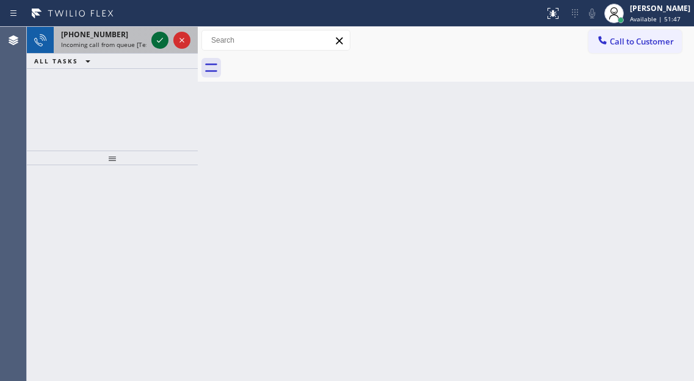
click at [160, 40] on icon at bounding box center [160, 40] width 15 height 15
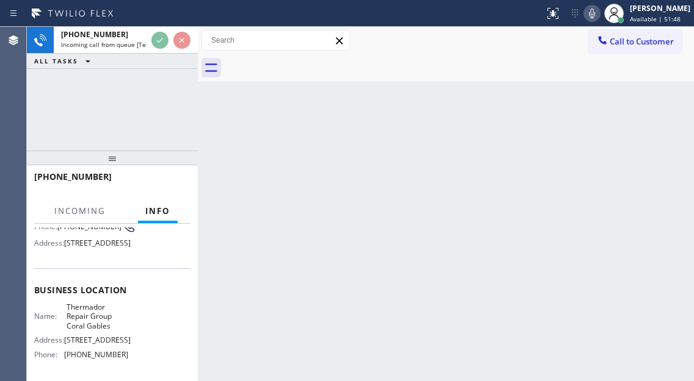
scroll to position [122, 0]
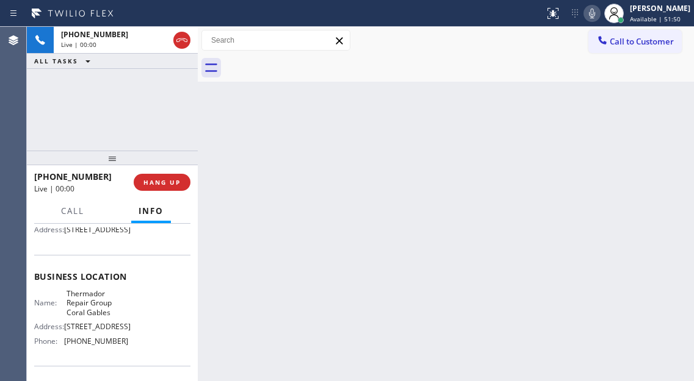
click at [82, 317] on span "Thermador Repair Group Coral Gables" at bounding box center [96, 303] width 61 height 28
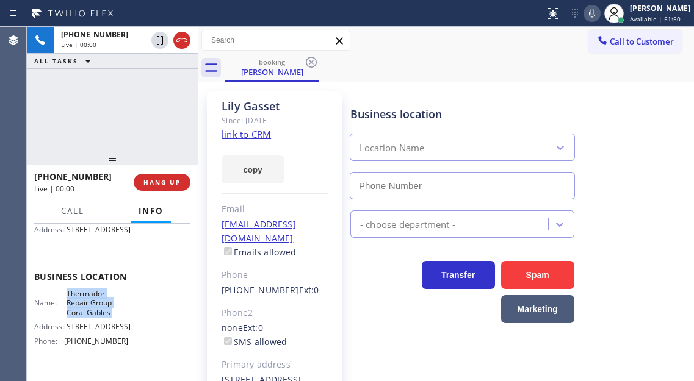
click at [82, 317] on span "Thermador Repair Group Coral Gables" at bounding box center [96, 303] width 61 height 28
type input "(786) 661-1617"
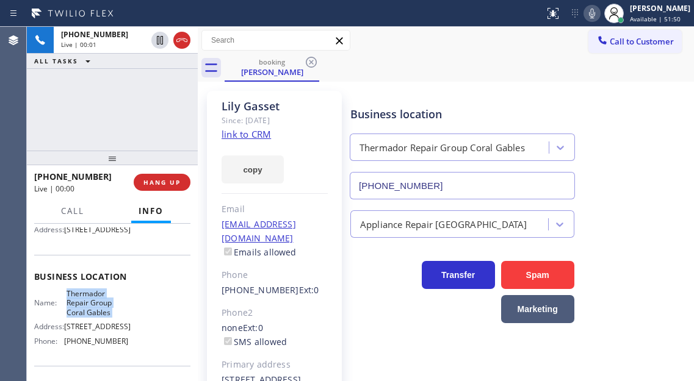
click at [82, 317] on span "Thermador Repair Group Coral Gables" at bounding box center [96, 303] width 61 height 28
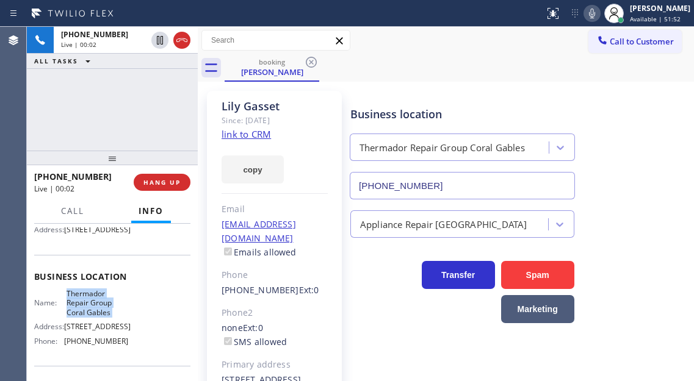
click at [243, 131] on link "link to CRM" at bounding box center [245, 134] width 49 height 12
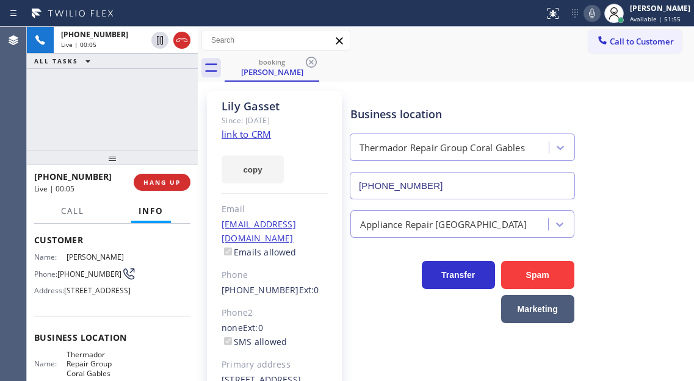
click at [74, 270] on span "(305) 460-9993" at bounding box center [89, 274] width 64 height 9
click at [400, 79] on div "booking Lily Gasset" at bounding box center [458, 67] width 469 height 27
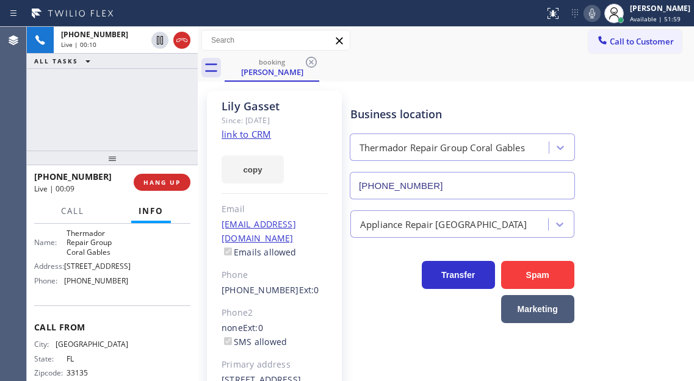
scroll to position [183, 0]
click at [78, 256] on span "Thermador Repair Group Coral Gables" at bounding box center [96, 242] width 61 height 28
click at [163, 185] on span "HANG UP" at bounding box center [161, 182] width 37 height 9
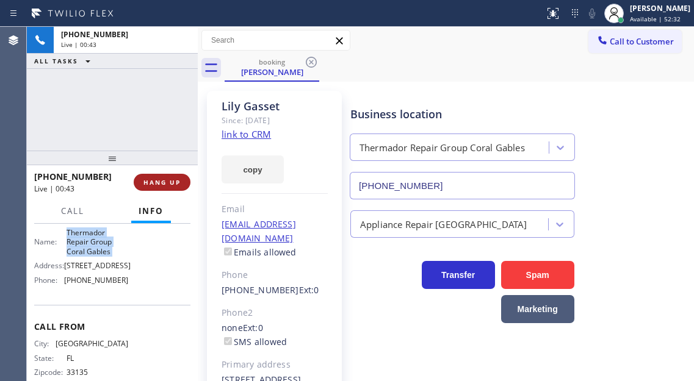
click at [163, 185] on span "HANG UP" at bounding box center [161, 182] width 37 height 9
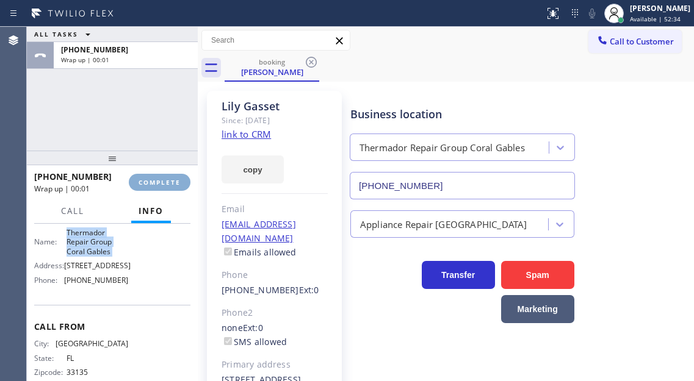
click at [163, 185] on span "COMPLETE" at bounding box center [159, 182] width 42 height 9
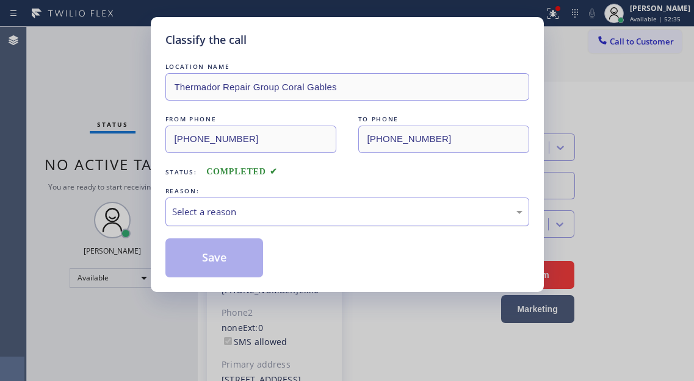
click at [306, 213] on div "Select a reason" at bounding box center [347, 212] width 350 height 14
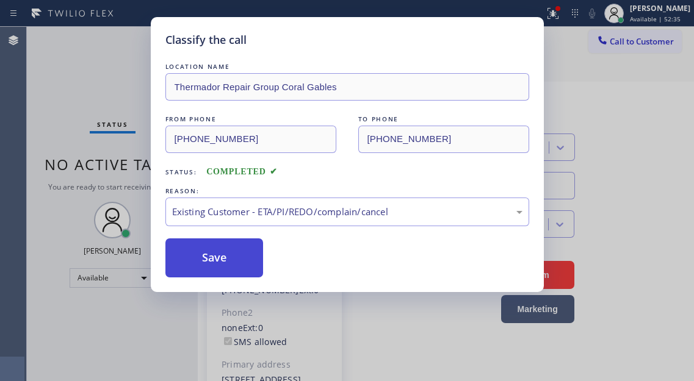
click at [259, 265] on button "Save" at bounding box center [214, 258] width 98 height 39
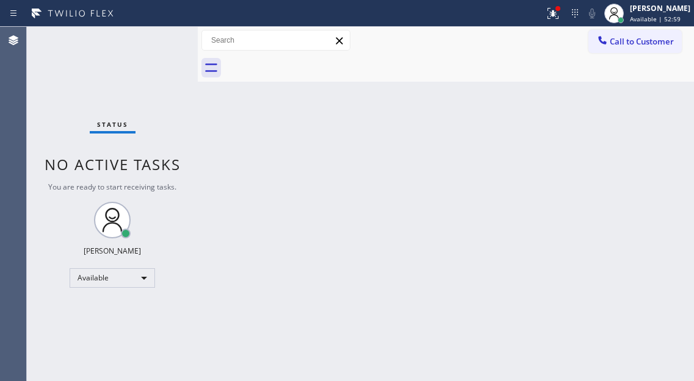
click at [151, 41] on div "Status No active tasks You are ready to start receiving tasks. Esmael Jarina Av…" at bounding box center [112, 204] width 171 height 354
click at [153, 42] on div "Status No active tasks You are ready to start receiving tasks. Esmael Jarina Av…" at bounding box center [112, 204] width 171 height 354
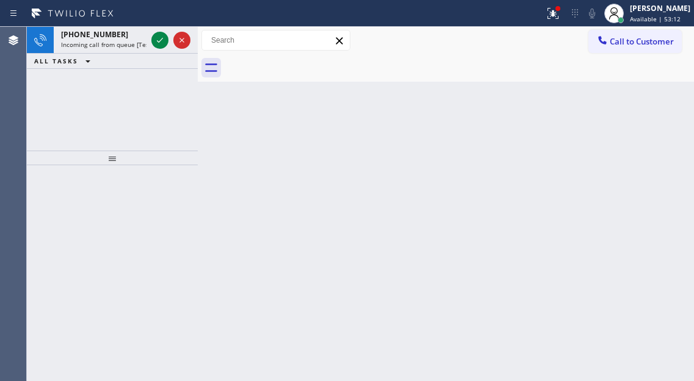
click at [153, 42] on icon at bounding box center [160, 40] width 15 height 15
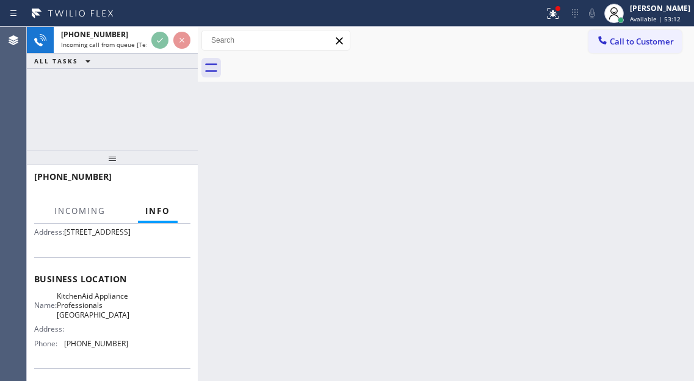
scroll to position [122, 0]
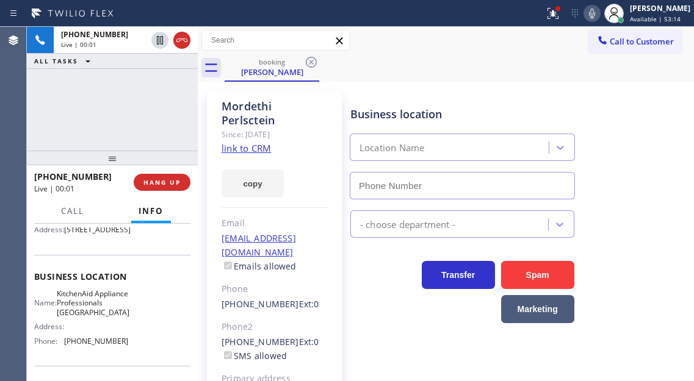
click at [94, 317] on span "KitchenAid Appliance Professionals New Hyde Park" at bounding box center [93, 303] width 73 height 28
type input "(917) 935-4352"
click at [94, 317] on span "KitchenAid Appliance Professionals New Hyde Park" at bounding box center [93, 303] width 73 height 28
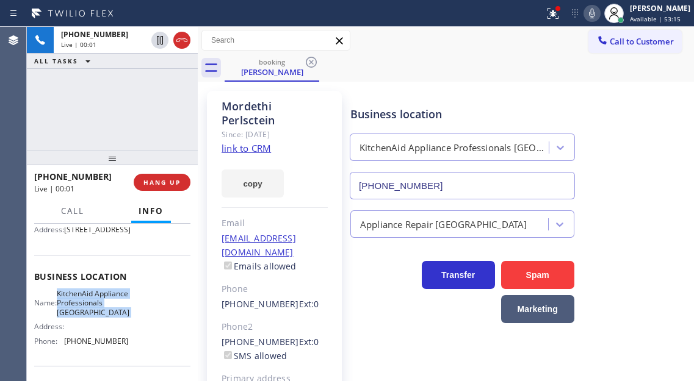
click at [94, 317] on span "KitchenAid Appliance Professionals New Hyde Park" at bounding box center [93, 303] width 73 height 28
click at [243, 154] on link "link to CRM" at bounding box center [245, 148] width 49 height 12
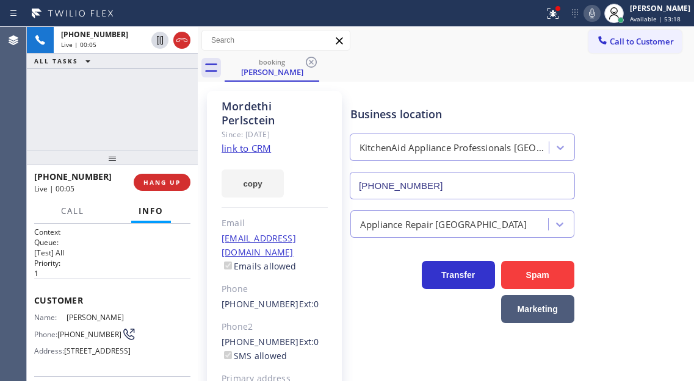
scroll to position [0, 0]
click at [130, 111] on div "+13475879342 Live | 00:05 ALL TASKS ALL TASKS ACTIVE TASKS TASKS IN WRAP UP" at bounding box center [112, 89] width 171 height 124
click at [181, 110] on div "+13475879342 Live | 00:51 ALL TASKS ALL TASKS ACTIVE TASKS TASKS IN WRAP UP" at bounding box center [112, 89] width 171 height 124
click at [221, 106] on div "Mordethi Perlsctein" at bounding box center [274, 113] width 106 height 28
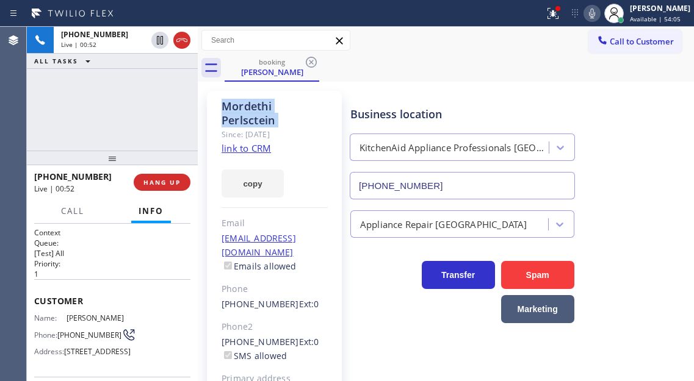
click at [221, 106] on div "Mordethi Perlsctein" at bounding box center [274, 113] width 106 height 28
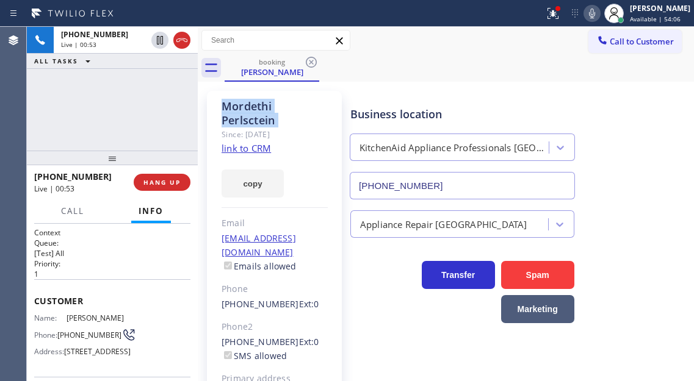
click at [221, 106] on div "Mordethi Perlsctein" at bounding box center [274, 113] width 106 height 28
click at [563, 21] on button at bounding box center [552, 13] width 27 height 27
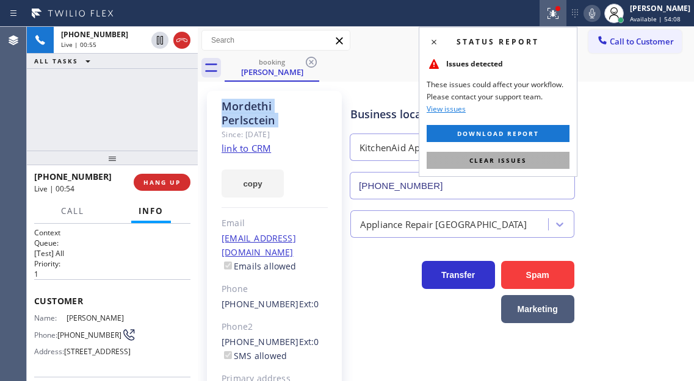
click at [566, 159] on button "Clear issues" at bounding box center [497, 160] width 143 height 17
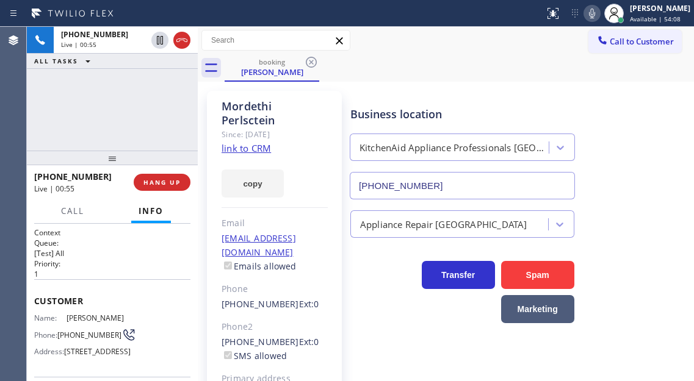
click at [603, 160] on div "Business location KitchenAid Appliance Professionals New Hyde Park (917) 935-43…" at bounding box center [519, 144] width 343 height 110
click at [144, 91] on div "+13475879342 Live | 00:56 ALL TASKS ALL TASKS ACTIVE TASKS TASKS IN WRAP UP" at bounding box center [112, 89] width 171 height 124
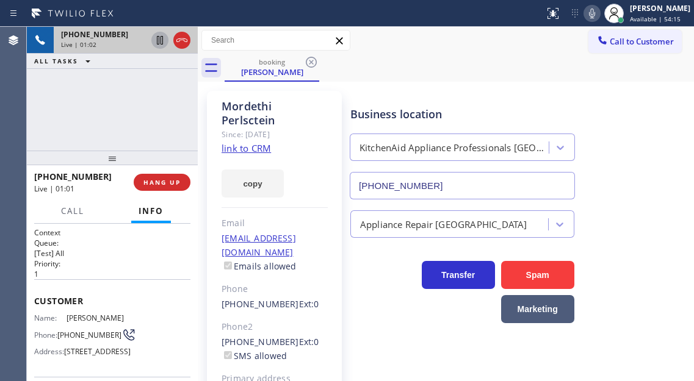
click at [157, 42] on icon at bounding box center [160, 40] width 6 height 9
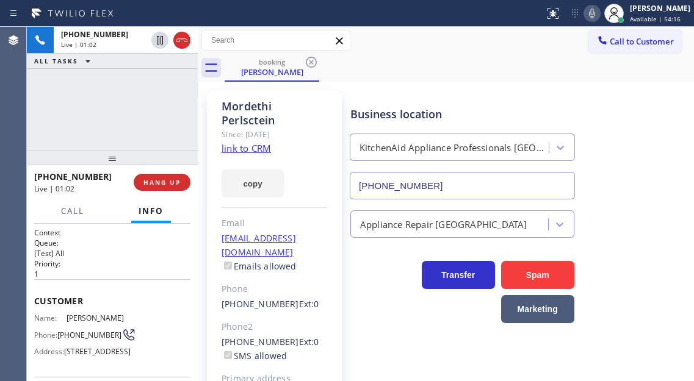
click at [595, 12] on icon at bounding box center [592, 14] width 6 height 10
click at [640, 151] on div "Business location KitchenAid Appliance Professionals New Hyde Park (917) 935-43…" at bounding box center [519, 144] width 343 height 110
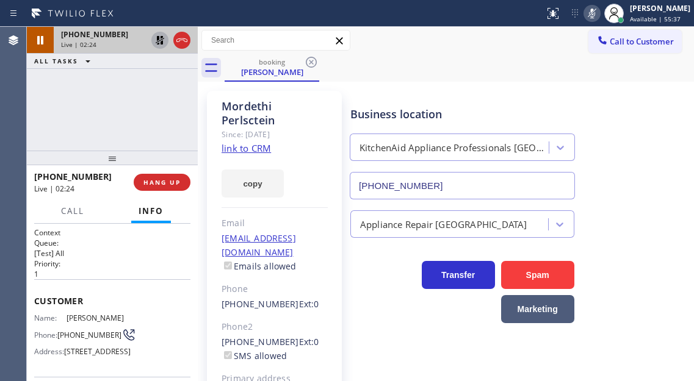
click at [161, 42] on icon at bounding box center [160, 40] width 9 height 9
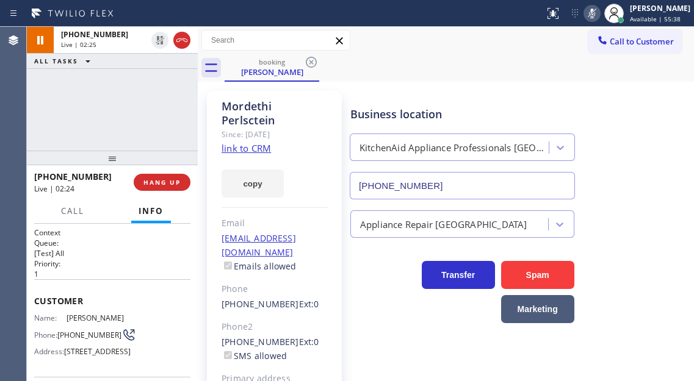
click at [598, 12] on icon at bounding box center [591, 13] width 15 height 15
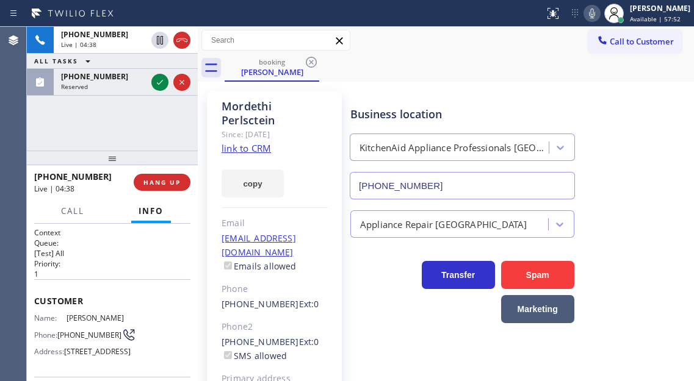
click at [666, 186] on div "Business location KitchenAid Appliance Professionals New Hyde Park (917) 935-43…" at bounding box center [519, 144] width 343 height 110
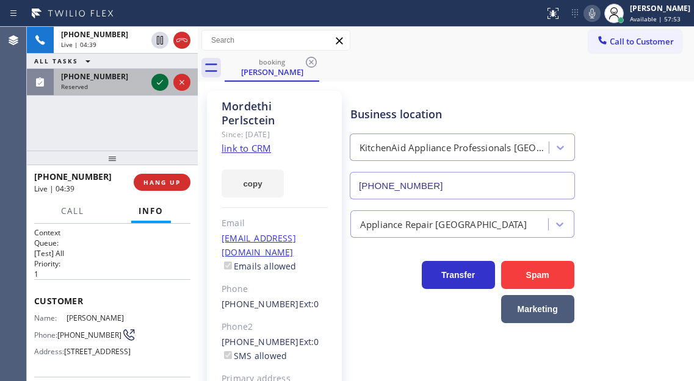
click at [156, 84] on icon at bounding box center [160, 82] width 15 height 15
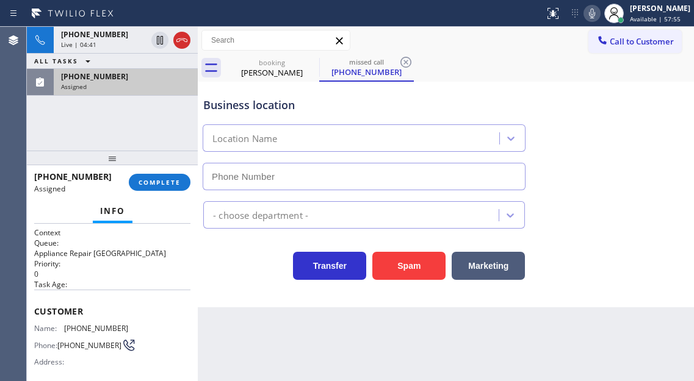
type input "(669) 257-7102"
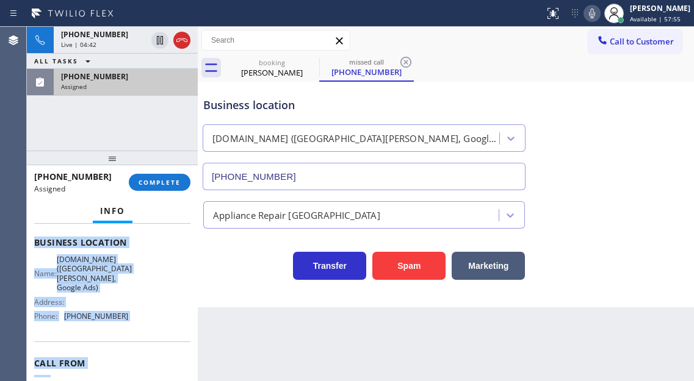
scroll to position [208, 0]
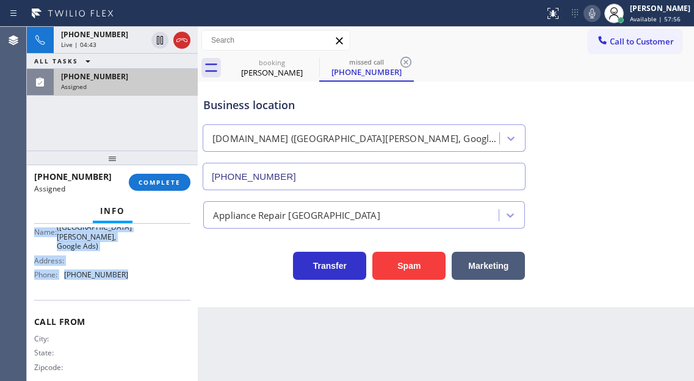
drag, startPoint x: 34, startPoint y: 311, endPoint x: 146, endPoint y: 278, distance: 117.6
click at [146, 278] on div "Context Queue: Appliance Repair High End Priority: 0 Task Age: Customer Name: (…" at bounding box center [112, 302] width 171 height 157
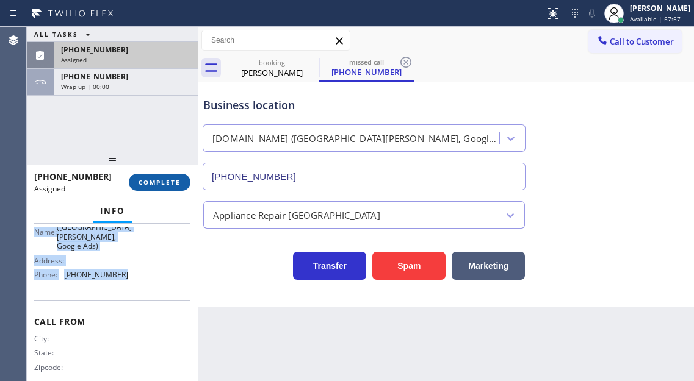
click at [170, 187] on span "COMPLETE" at bounding box center [159, 182] width 42 height 9
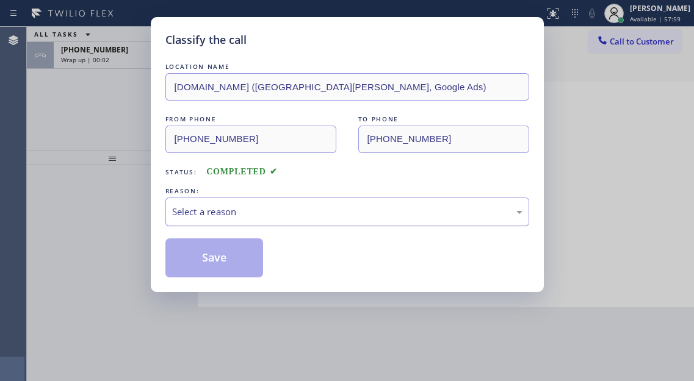
click at [303, 217] on div "Select a reason" at bounding box center [347, 212] width 350 height 14
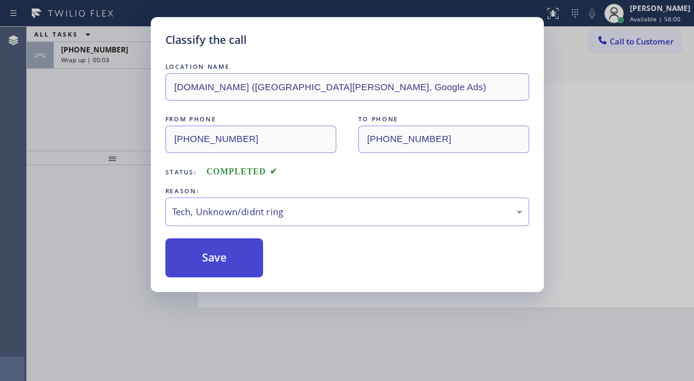
click at [255, 266] on button "Save" at bounding box center [214, 258] width 98 height 39
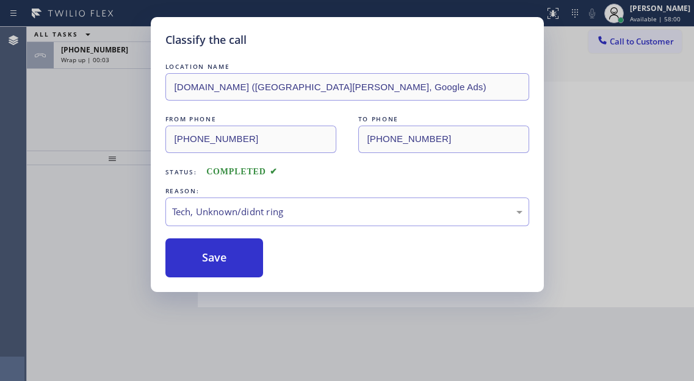
type input "(917) 935-4352"
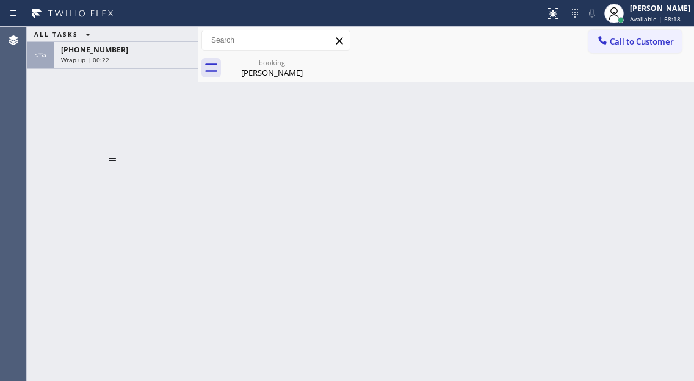
click at [652, 150] on div "Back to Dashboard Change Sender ID Customers Technicians Select a contact Outbo…" at bounding box center [446, 204] width 496 height 354
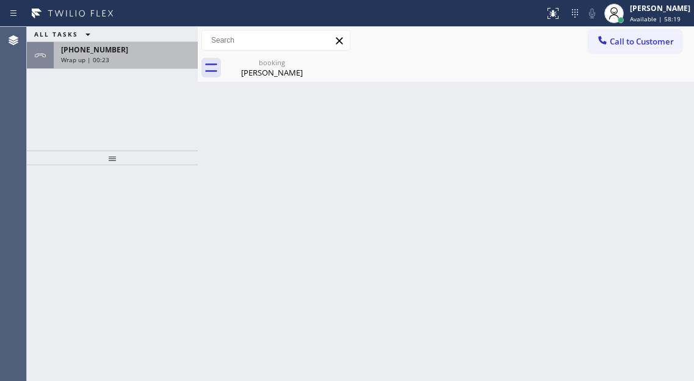
click at [162, 59] on div "Wrap up | 00:23" at bounding box center [125, 60] width 129 height 9
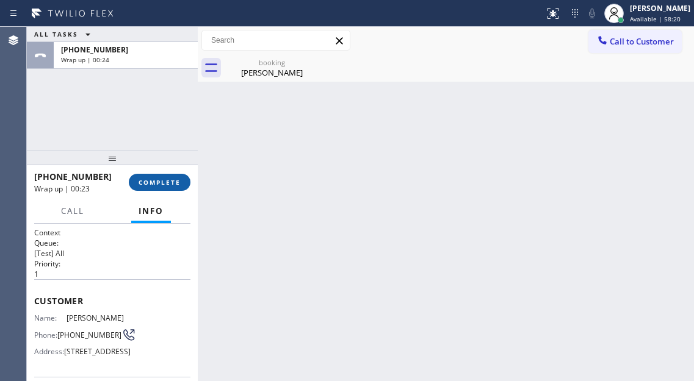
click at [181, 181] on button "COMPLETE" at bounding box center [160, 182] width 62 height 17
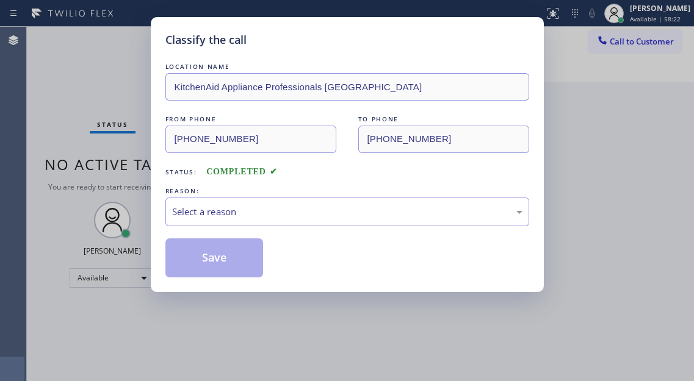
click at [295, 211] on div "Select a reason" at bounding box center [347, 212] width 350 height 14
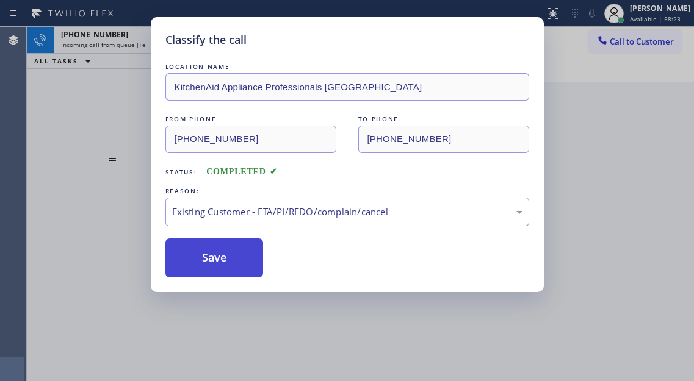
click at [263, 268] on button "Save" at bounding box center [214, 258] width 98 height 39
click at [245, 267] on button "Save" at bounding box center [214, 258] width 98 height 39
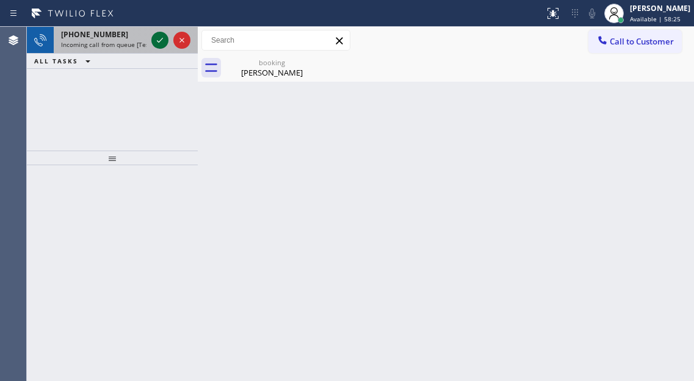
click at [159, 42] on icon at bounding box center [160, 40] width 6 height 5
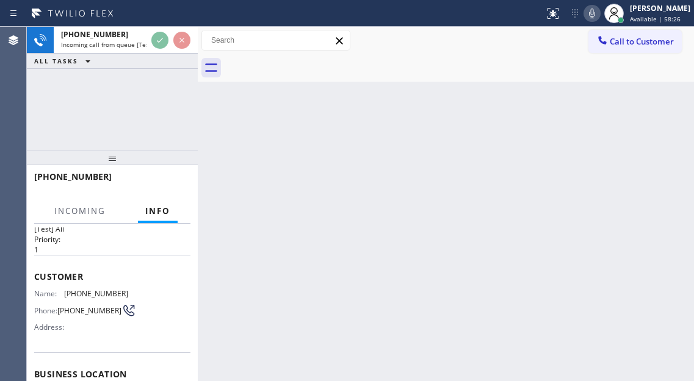
scroll to position [61, 0]
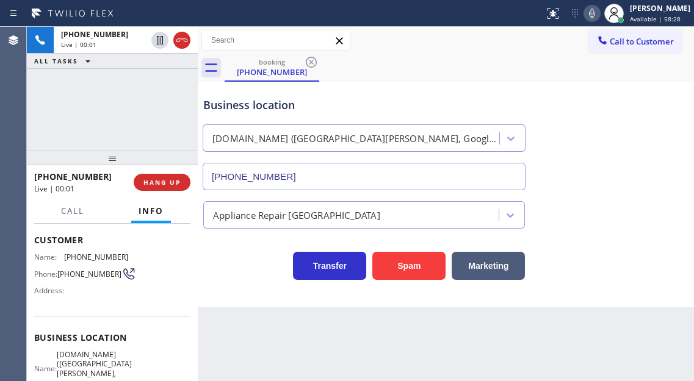
type input "(669) 257-7102"
click at [85, 362] on span "SubzeroExperts.online (San Jose, Google Ads)" at bounding box center [94, 369] width 75 height 38
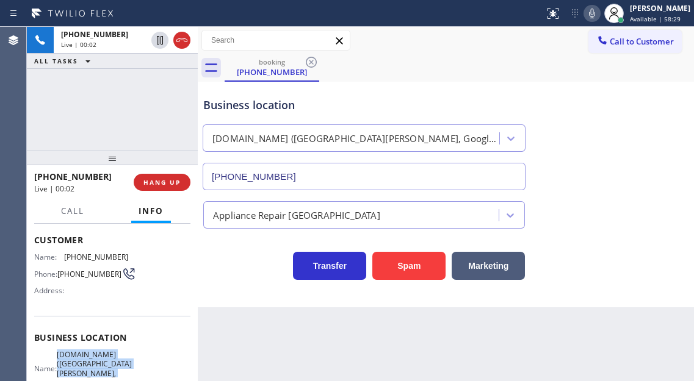
click at [85, 362] on span "SubzeroExperts.online (San Jose, Google Ads)" at bounding box center [94, 369] width 75 height 38
click at [76, 275] on span "(757) 345-1504" at bounding box center [89, 274] width 64 height 9
click at [671, 195] on div "Appliance Repair High End" at bounding box center [446, 209] width 490 height 38
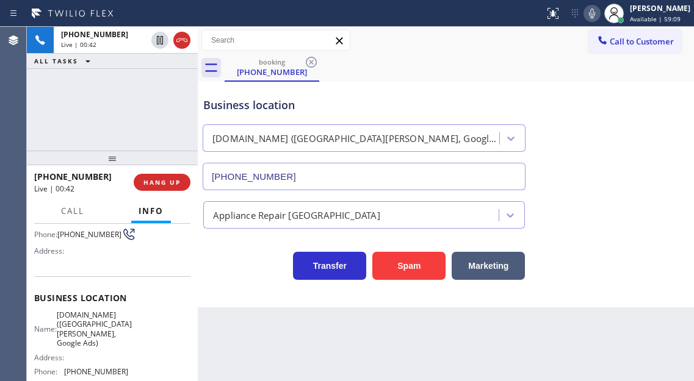
scroll to position [122, 0]
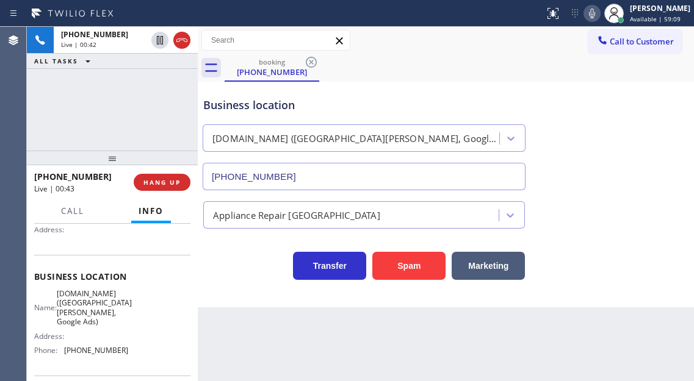
click at [110, 309] on span "SubzeroExperts.online (San Jose, Google Ads)" at bounding box center [94, 308] width 75 height 38
click at [192, 316] on div "Context Queue: [Test] All Priority: 1 Customer Name: (757) 345-1504 Phone: (757…" at bounding box center [112, 302] width 171 height 157
click at [95, 346] on span "(669) 257-7102" at bounding box center [96, 350] width 64 height 9
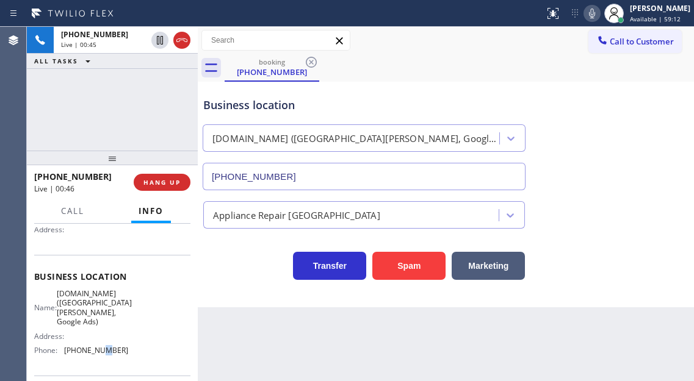
click at [95, 346] on span "(669) 257-7102" at bounding box center [96, 350] width 64 height 9
click at [671, 110] on div "Business location SubzeroExperts.online (San Jose, Google Ads) (669) 257-7102" at bounding box center [446, 135] width 490 height 110
click at [262, 102] on div "Business location" at bounding box center [363, 105] width 321 height 16
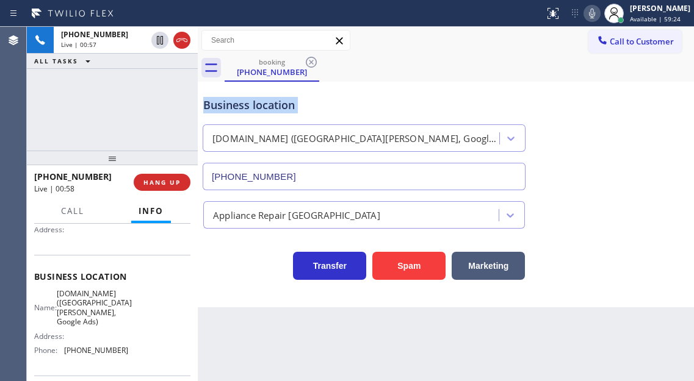
click at [262, 102] on div "Business location" at bounding box center [363, 105] width 321 height 16
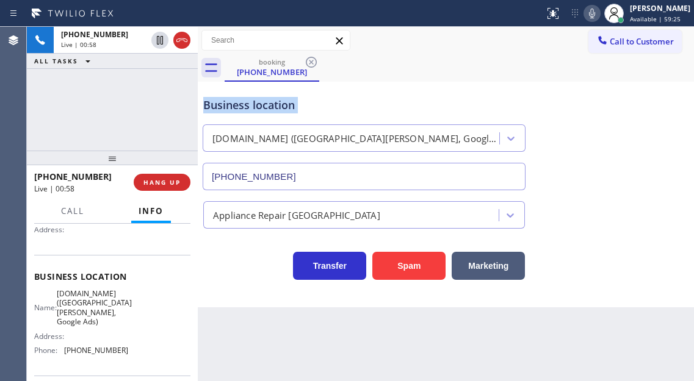
click at [262, 102] on div "Business location" at bounding box center [363, 105] width 321 height 16
click at [320, 101] on div "Business location" at bounding box center [363, 105] width 321 height 16
click at [169, 118] on div "+17573451504 Live | 00:59 ALL TASKS ALL TASKS ACTIVE TASKS TASKS IN WRAP UP" at bounding box center [112, 89] width 171 height 124
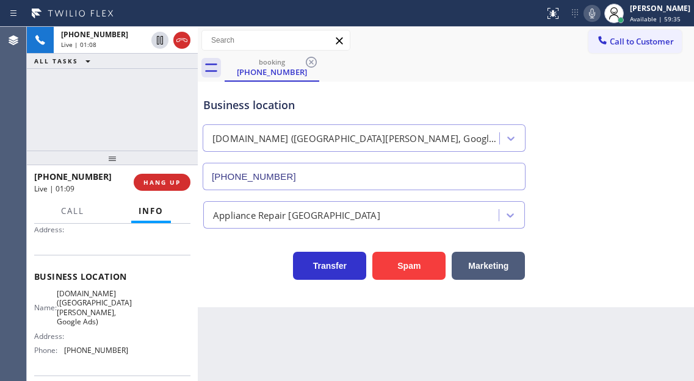
click at [676, 129] on div "Business location SubzeroExperts.online (San Jose, Google Ads) (669) 257-7102" at bounding box center [446, 135] width 490 height 110
click at [120, 71] on div "+17573451504 Live | 01:09 ALL TASKS ALL TASKS ACTIVE TASKS TASKS IN WRAP UP" at bounding box center [112, 89] width 171 height 124
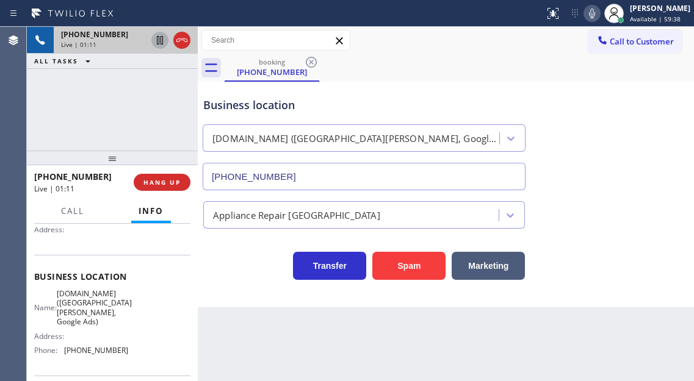
click at [160, 43] on icon at bounding box center [160, 40] width 6 height 9
drag, startPoint x: 661, startPoint y: 184, endPoint x: 653, endPoint y: 184, distance: 8.0
click at [661, 184] on div "Business location SubzeroExperts.online (San Jose, Google Ads) (669) 257-7102" at bounding box center [446, 135] width 490 height 110
click at [68, 206] on span "Call" at bounding box center [72, 211] width 23 height 11
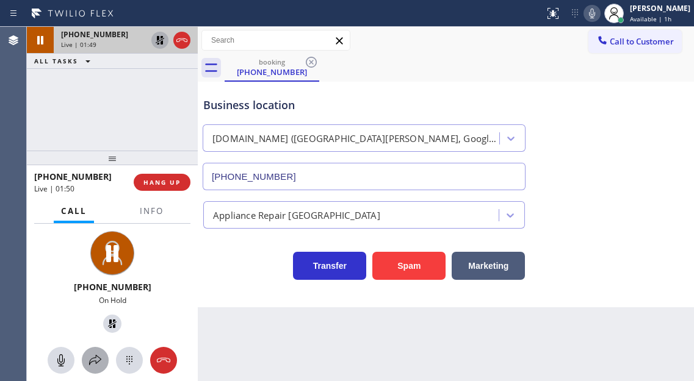
click at [104, 362] on div at bounding box center [95, 360] width 27 height 15
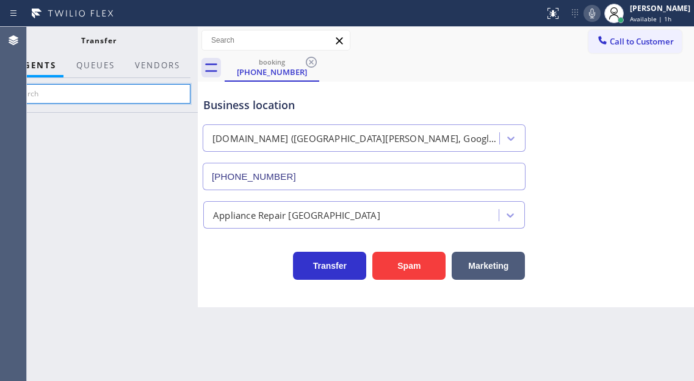
click at [127, 87] on input "text" at bounding box center [99, 94] width 184 height 20
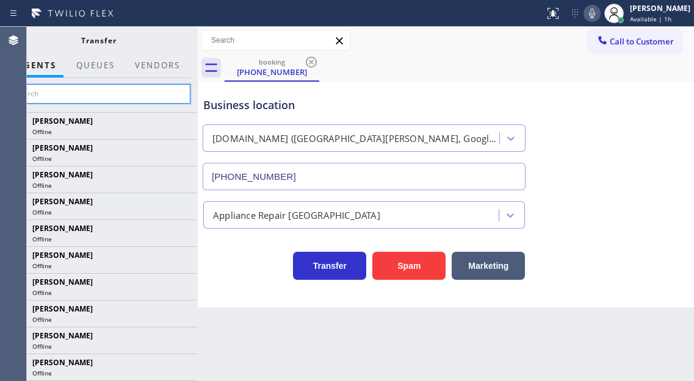
click at [127, 88] on input "text" at bounding box center [99, 94] width 184 height 20
type input "J"
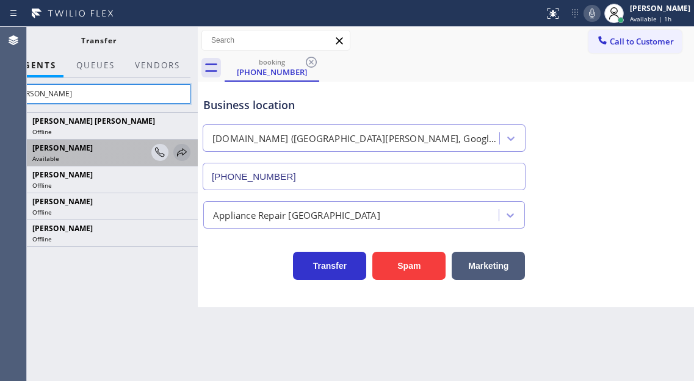
type input "Jen"
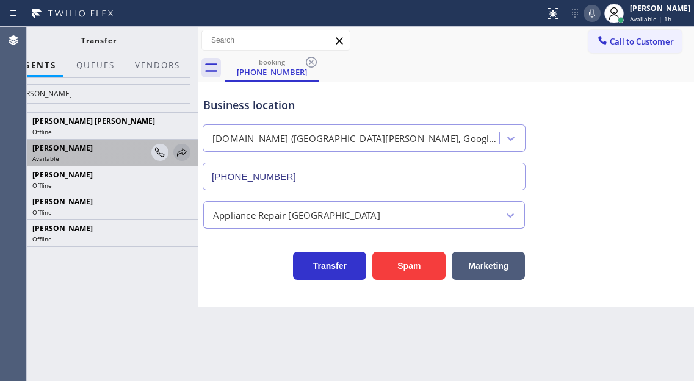
click at [178, 152] on icon at bounding box center [181, 152] width 15 height 15
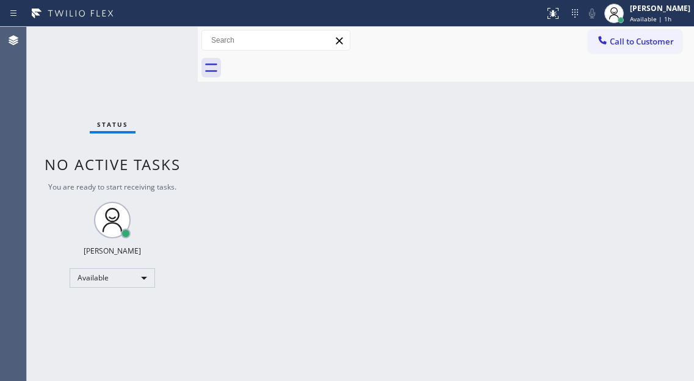
click at [151, 49] on div "Status No active tasks You are ready to start receiving tasks. Esmael Jarina Av…" at bounding box center [112, 204] width 171 height 354
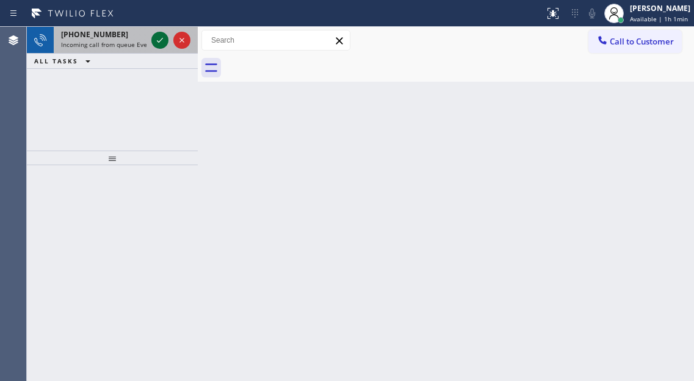
click at [159, 41] on icon at bounding box center [160, 40] width 15 height 15
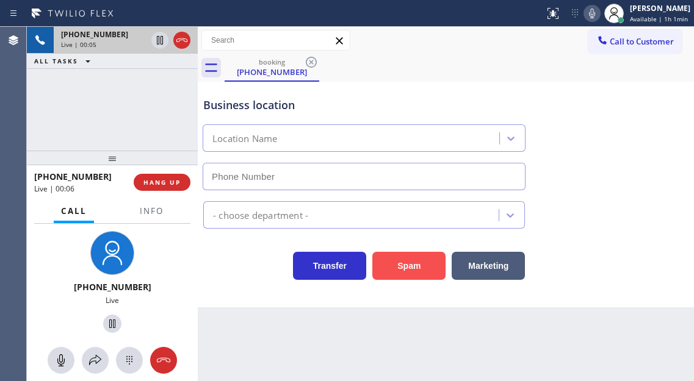
click at [407, 270] on button "Spam" at bounding box center [408, 266] width 73 height 28
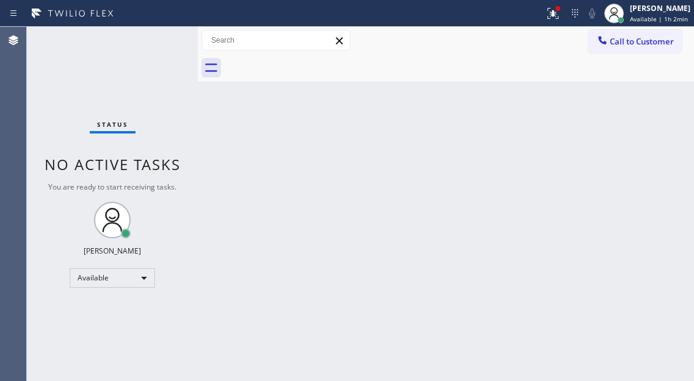
drag, startPoint x: 669, startPoint y: 103, endPoint x: 447, endPoint y: 85, distance: 222.2
click at [669, 103] on div "Back to Dashboard Change Sender ID Customers Technicians Select a contact Outbo…" at bounding box center [446, 204] width 496 height 354
click at [552, 14] on icon at bounding box center [552, 13] width 15 height 15
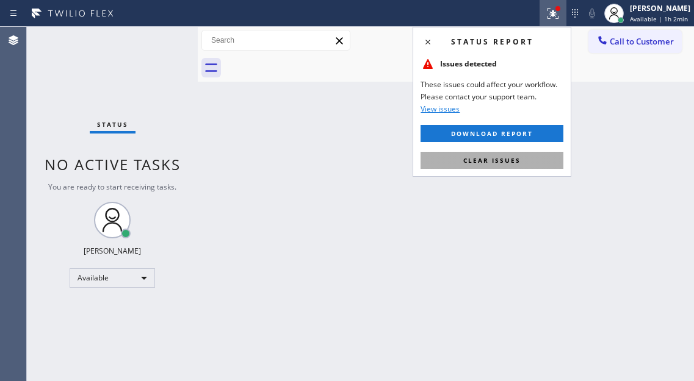
click at [533, 166] on button "Clear issues" at bounding box center [491, 160] width 143 height 17
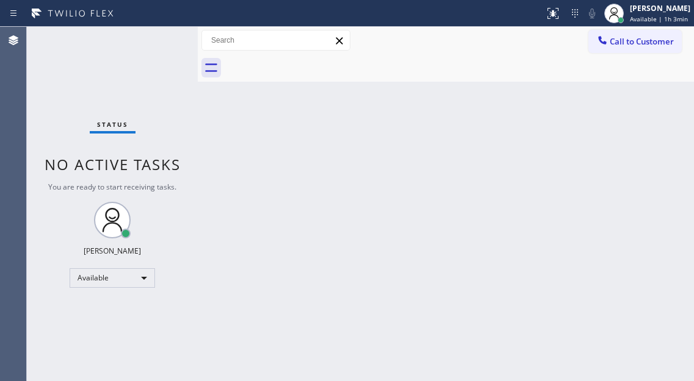
click at [169, 39] on div "Status No active tasks You are ready to start receiving tasks. Esmael Jarina Av…" at bounding box center [112, 204] width 171 height 354
click at [160, 34] on div "Status No active tasks You are ready to start receiving tasks. Esmael Jarina Av…" at bounding box center [112, 204] width 171 height 354
click at [162, 34] on div "Status No active tasks You are ready to start receiving tasks. Esmael Jarina Av…" at bounding box center [112, 204] width 171 height 354
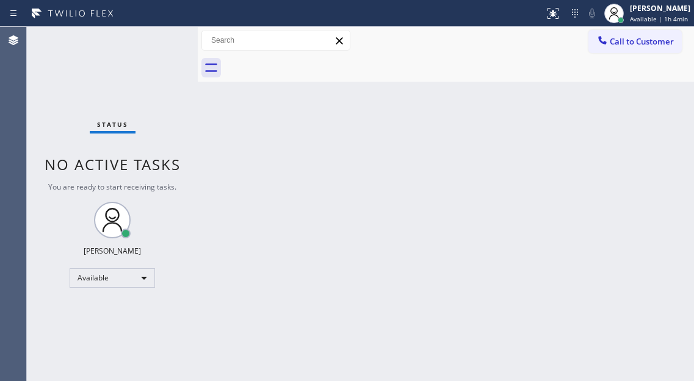
click at [163, 40] on div "Status No active tasks You are ready to start receiving tasks. Esmael Jarina Av…" at bounding box center [112, 204] width 171 height 354
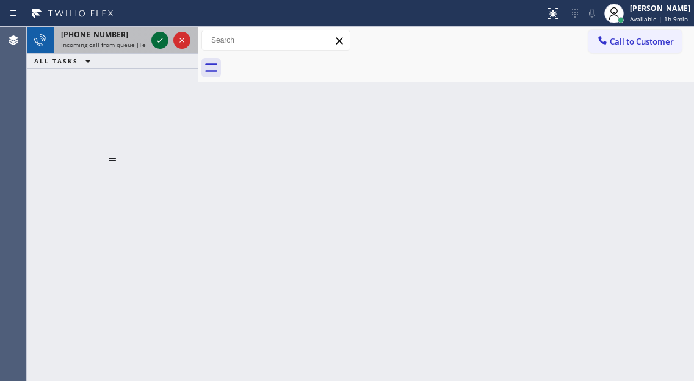
click at [154, 45] on icon at bounding box center [160, 40] width 15 height 15
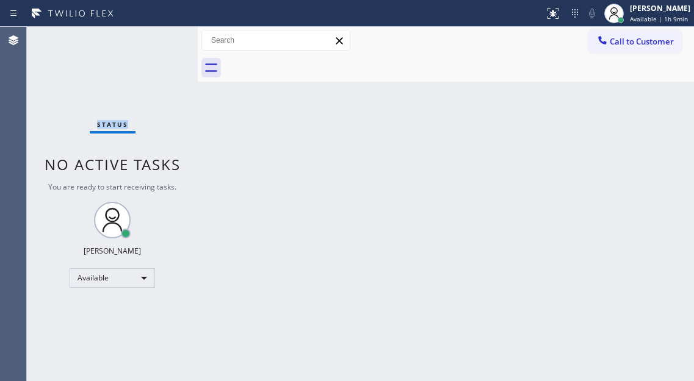
click at [157, 41] on div "Status No active tasks You are ready to start receiving tasks. Esmael Jarina Av…" at bounding box center [112, 204] width 171 height 354
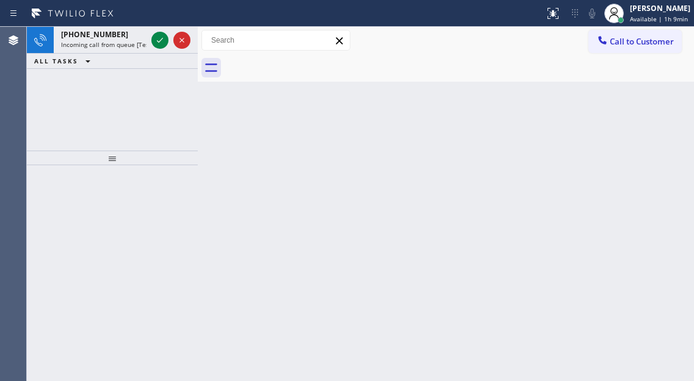
click at [157, 41] on icon at bounding box center [160, 40] width 6 height 5
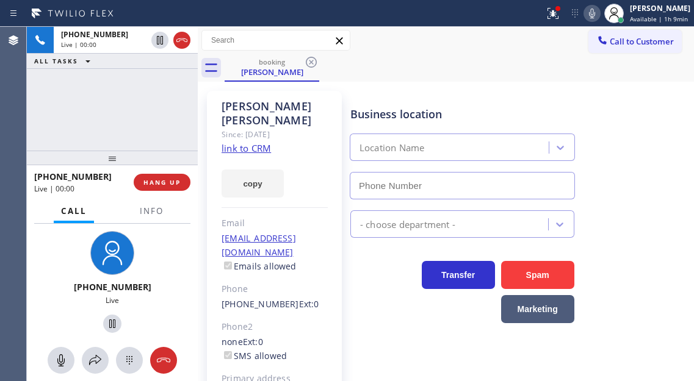
type input "(855) 731-4952"
click at [240, 143] on link "link to CRM" at bounding box center [245, 148] width 49 height 12
click at [147, 215] on span "Info" at bounding box center [152, 211] width 24 height 11
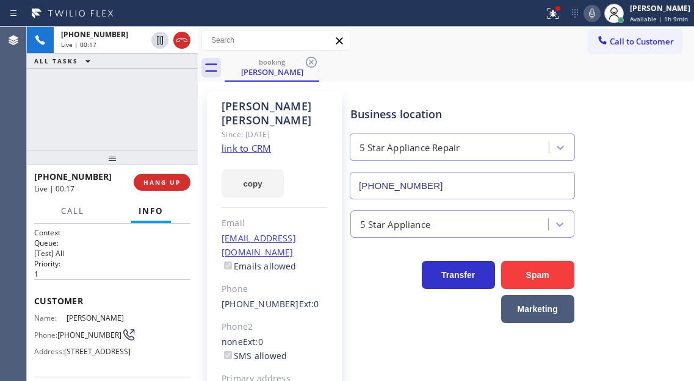
click at [73, 340] on span "(970) 691-4224" at bounding box center [89, 335] width 64 height 9
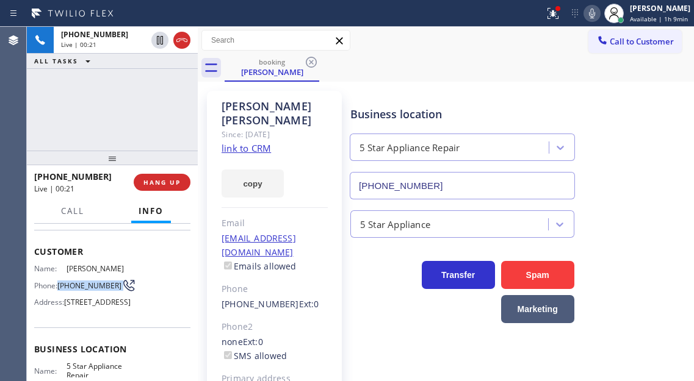
scroll to position [122, 0]
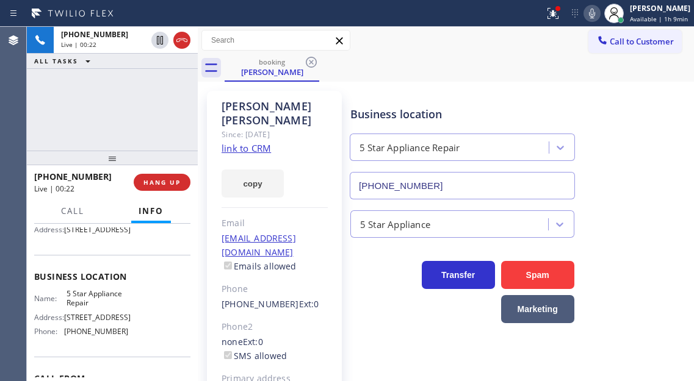
click at [83, 308] on span "5 Star Appliance Repair" at bounding box center [96, 298] width 61 height 19
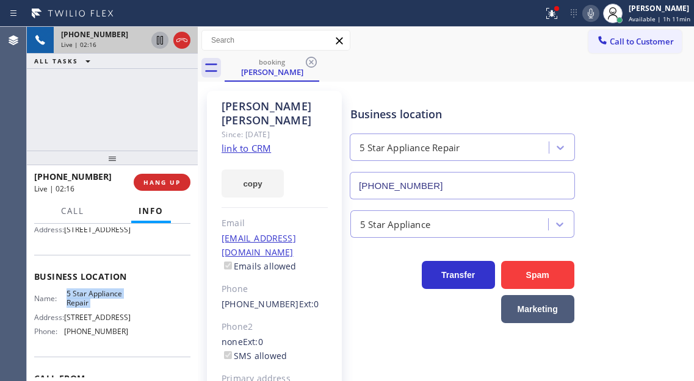
click at [157, 45] on icon at bounding box center [160, 40] width 15 height 15
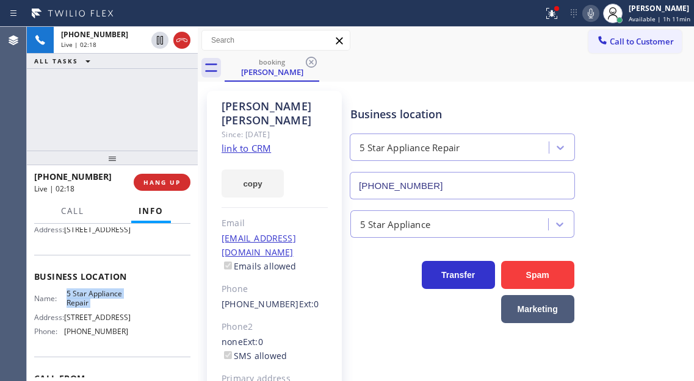
click at [594, 20] on icon at bounding box center [590, 13] width 15 height 15
click at [554, 16] on icon at bounding box center [551, 13] width 15 height 15
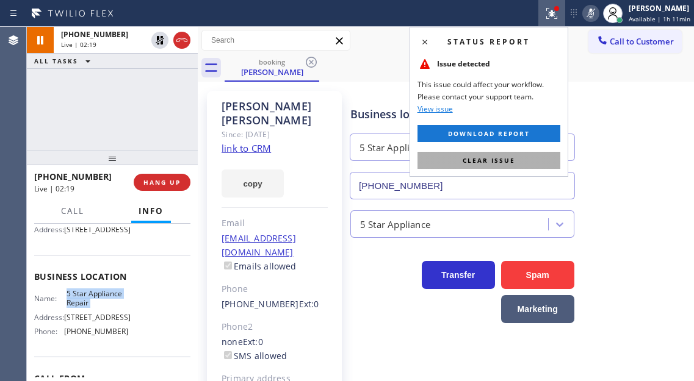
click at [545, 160] on button "Clear issue" at bounding box center [488, 160] width 143 height 17
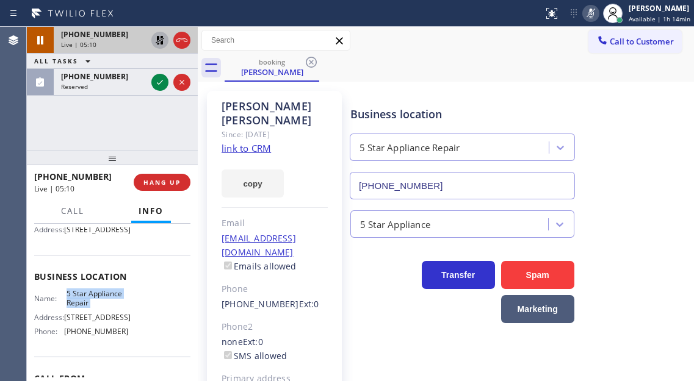
click at [157, 45] on icon at bounding box center [160, 40] width 15 height 15
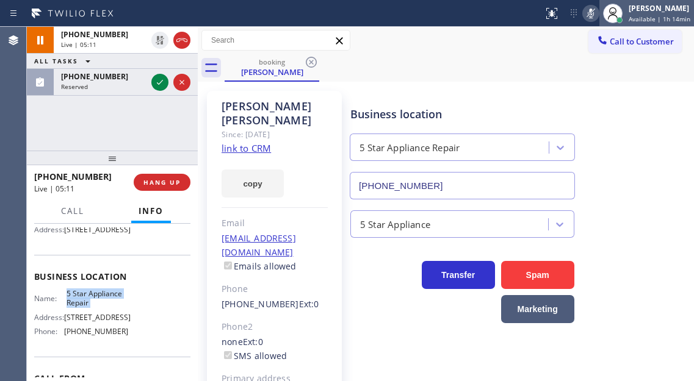
click at [607, 13] on div at bounding box center [613, 14] width 20 height 20
click at [598, 14] on icon at bounding box center [590, 13] width 15 height 15
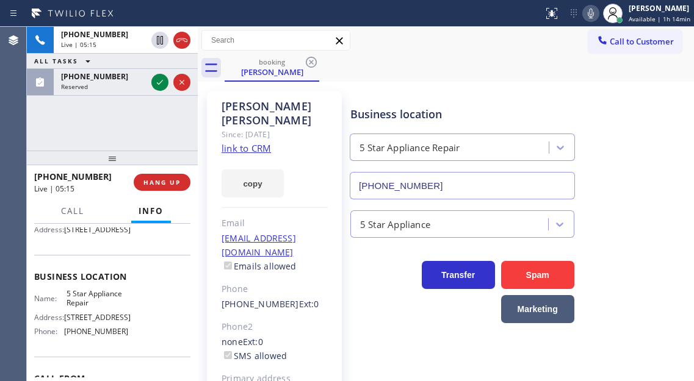
drag, startPoint x: 673, startPoint y: 127, endPoint x: 643, endPoint y: 126, distance: 29.9
click at [673, 127] on div "Business location 5 Star Appliance Repair (855) 731-4952" at bounding box center [519, 144] width 343 height 110
click at [660, 145] on div "Business location 5 Star Appliance Repair (855) 731-4952" at bounding box center [519, 144] width 343 height 110
click at [136, 84] on div "+19706914224 Live | 07:11 ALL TASKS ALL TASKS ACTIVE TASKS TASKS IN WRAP UP" at bounding box center [112, 89] width 171 height 124
click at [123, 119] on div "+19706914224 Live | 07:41 ALL TASKS ALL TASKS ACTIVE TASKS TASKS IN WRAP UP" at bounding box center [112, 89] width 171 height 124
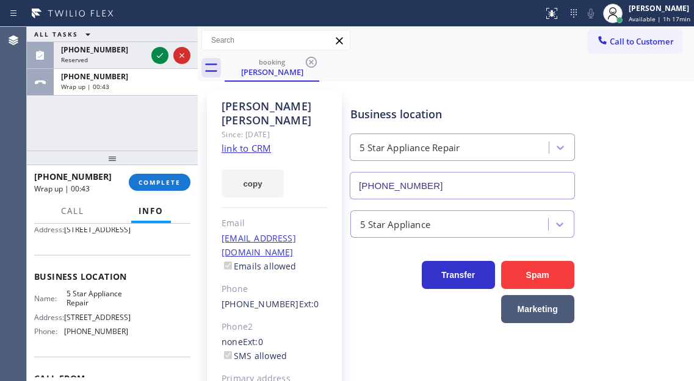
drag, startPoint x: 659, startPoint y: 191, endPoint x: 564, endPoint y: 181, distance: 96.3
click at [659, 191] on div "Business location 5 Star Appliance Repair (855) 731-4952" at bounding box center [519, 144] width 343 height 110
click at [172, 181] on span "COMPLETE" at bounding box center [159, 182] width 42 height 9
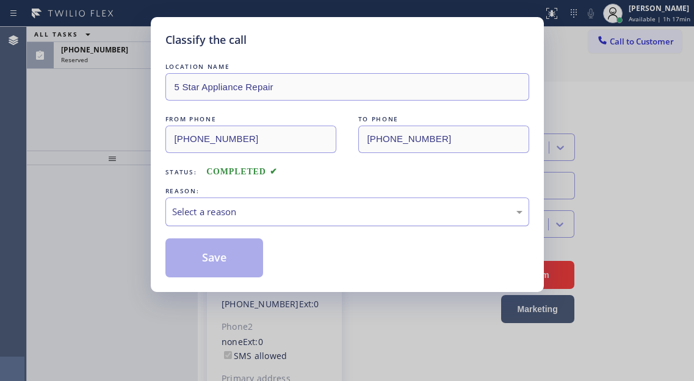
click at [304, 209] on div "Select a reason" at bounding box center [347, 212] width 350 height 14
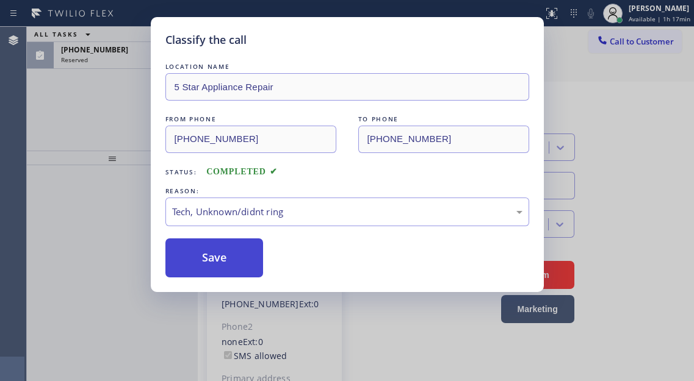
click at [242, 275] on button "Save" at bounding box center [214, 258] width 98 height 39
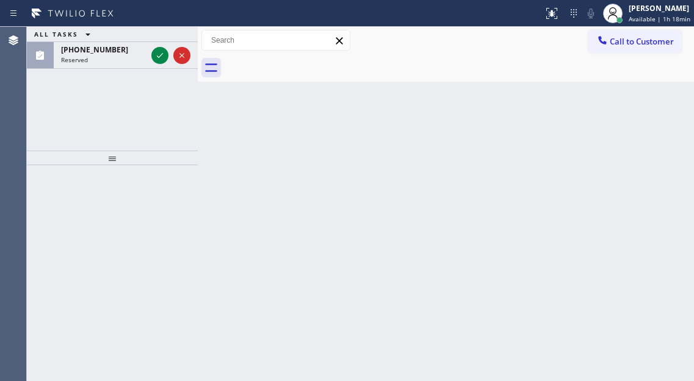
click at [642, 168] on div "Back to Dashboard Change Sender ID Customers Technicians Select a contact Outbo…" at bounding box center [446, 204] width 496 height 354
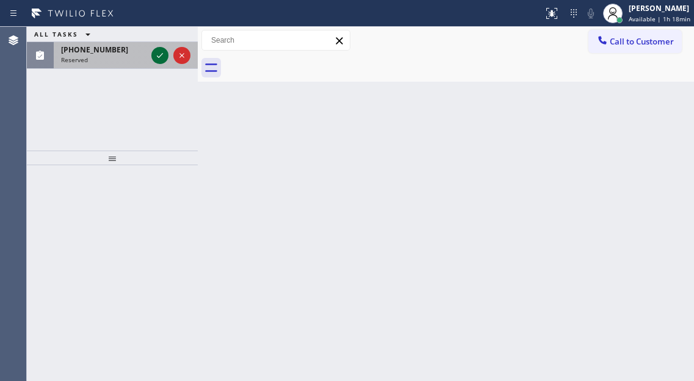
click at [153, 56] on icon at bounding box center [160, 55] width 15 height 15
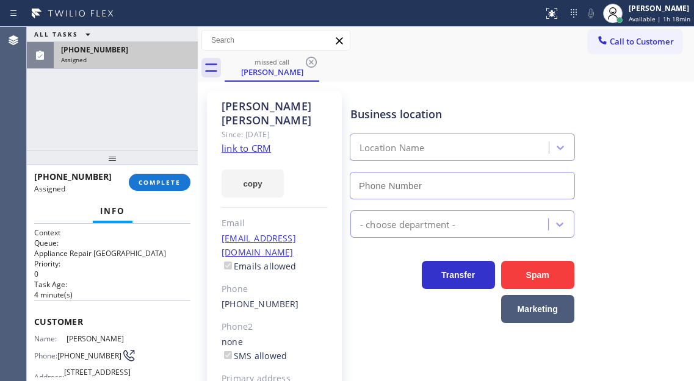
type input "(475) 244-9212"
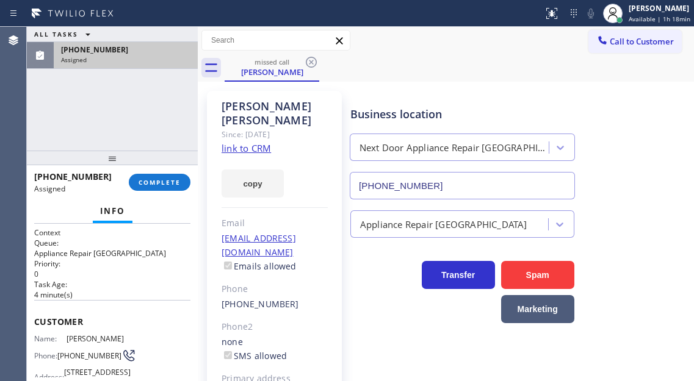
scroll to position [247, 0]
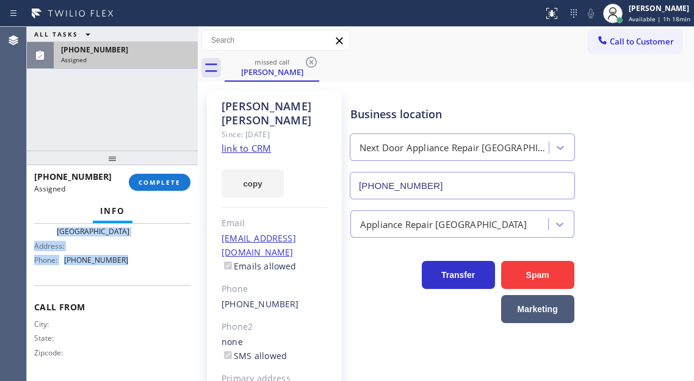
drag, startPoint x: 32, startPoint y: 315, endPoint x: 128, endPoint y: 277, distance: 103.5
click at [128, 277] on div "Context Queue: Appliance Repair High End Priority: 0 Task Age: 4 minute(s) Cust…" at bounding box center [112, 302] width 171 height 157
click at [187, 183] on button "COMPLETE" at bounding box center [160, 182] width 62 height 17
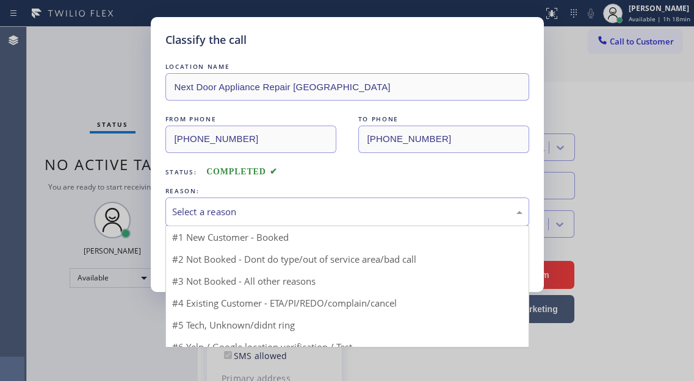
click at [309, 217] on div "Select a reason" at bounding box center [347, 212] width 350 height 14
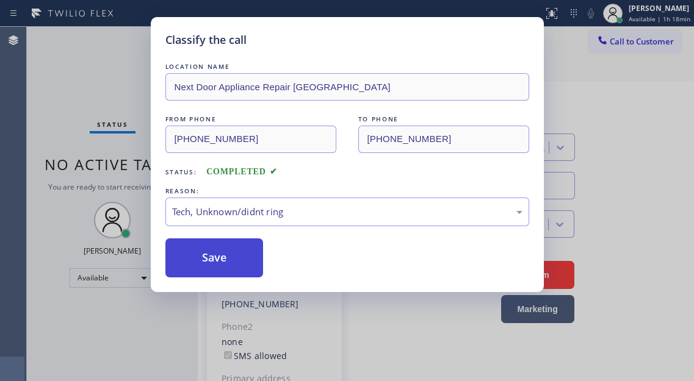
click at [248, 251] on button "Save" at bounding box center [214, 258] width 98 height 39
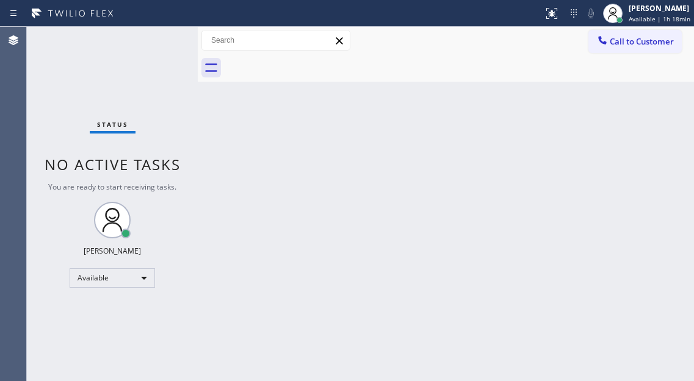
click at [688, 98] on div "Back to Dashboard Change Sender ID Customers Technicians Select a contact Outbo…" at bounding box center [446, 204] width 496 height 354
click at [164, 47] on div "Status No active tasks You are ready to start receiving tasks. Esmael Jarina Av…" at bounding box center [112, 204] width 171 height 354
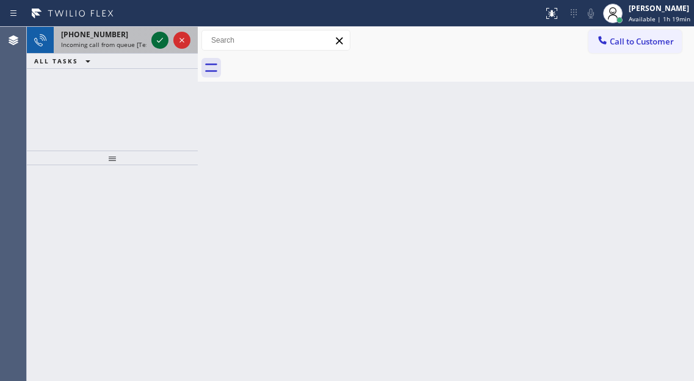
click at [163, 42] on icon at bounding box center [160, 40] width 15 height 15
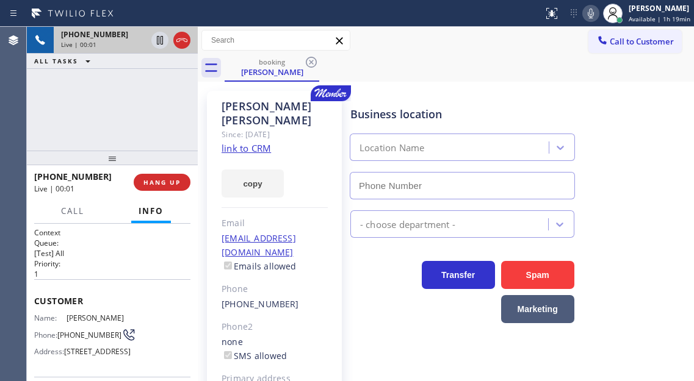
type input "(877) 777-0796"
click at [235, 142] on link "link to CRM" at bounding box center [245, 148] width 49 height 12
click at [78, 340] on span "(917) 273-6359" at bounding box center [89, 335] width 64 height 9
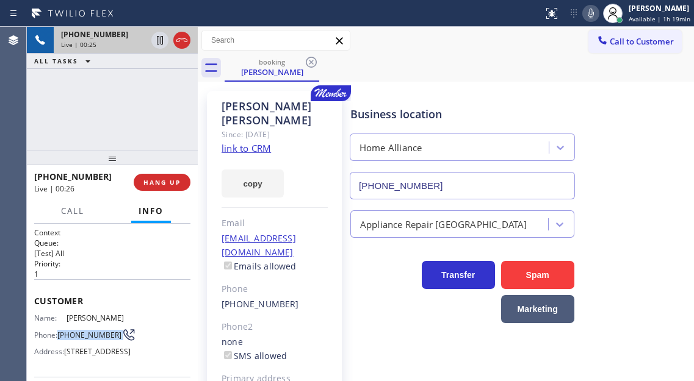
click at [78, 340] on span "(917) 273-6359" at bounding box center [89, 335] width 64 height 9
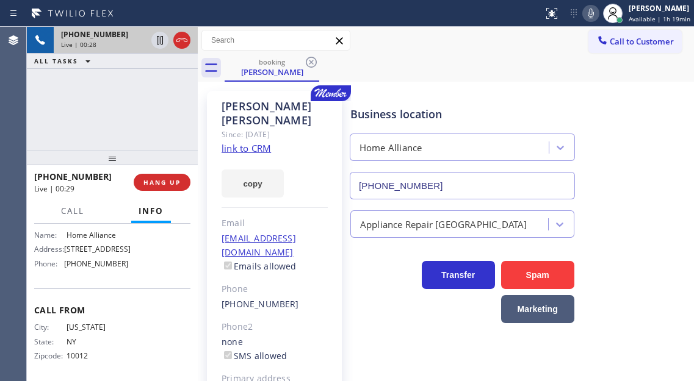
scroll to position [183, 0]
click at [95, 237] on span "Home Alliance" at bounding box center [96, 232] width 61 height 9
click at [103, 266] on span "(877) 777-0796" at bounding box center [96, 261] width 64 height 9
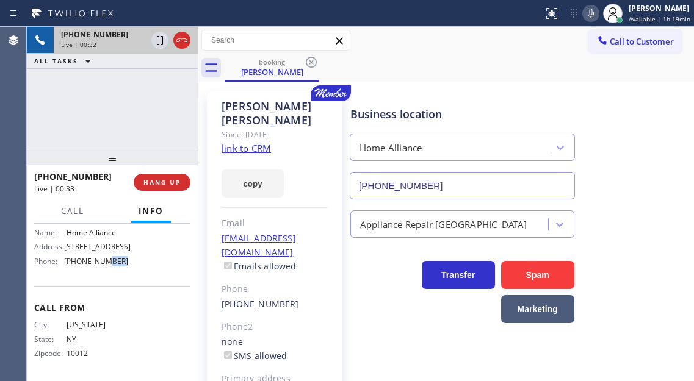
click at [103, 266] on span "(877) 777-0796" at bounding box center [96, 261] width 64 height 9
click at [135, 105] on div "+19172736359 Live | 01:52 ALL TASKS ALL TASKS ACTIVE TASKS TASKS IN WRAP UP" at bounding box center [112, 89] width 171 height 124
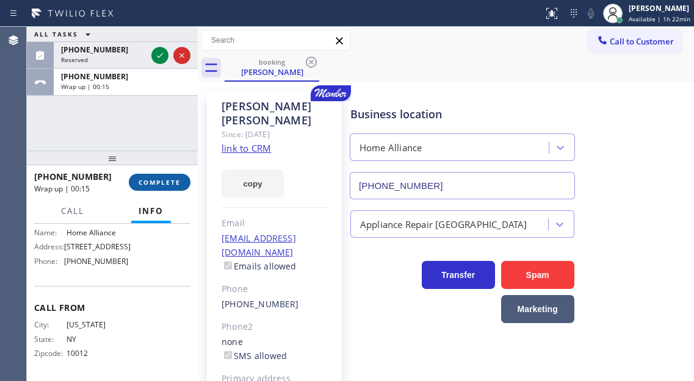
click at [168, 184] on span "COMPLETE" at bounding box center [159, 182] width 42 height 9
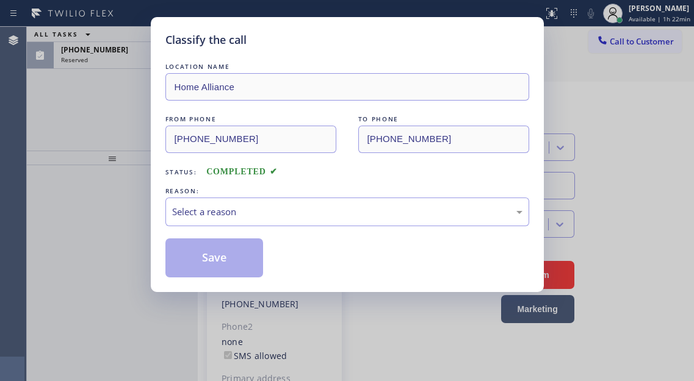
click at [318, 228] on div "LOCATION NAME Home Alliance FROM PHONE (917) 273-6359 TO PHONE (877) 777-0796 S…" at bounding box center [347, 168] width 364 height 217
click at [315, 220] on div "Select a reason" at bounding box center [347, 212] width 364 height 29
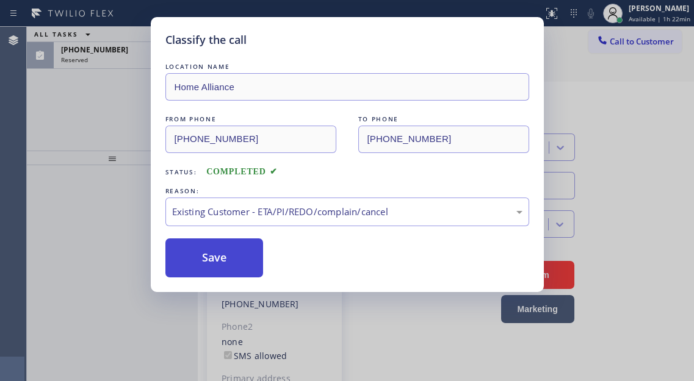
click at [235, 253] on button "Save" at bounding box center [214, 258] width 98 height 39
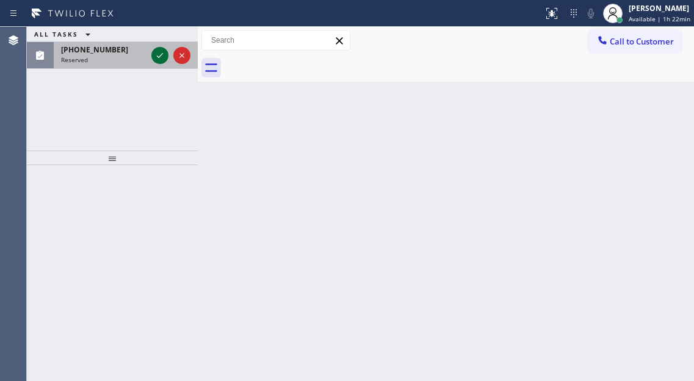
click at [154, 50] on icon at bounding box center [160, 55] width 15 height 15
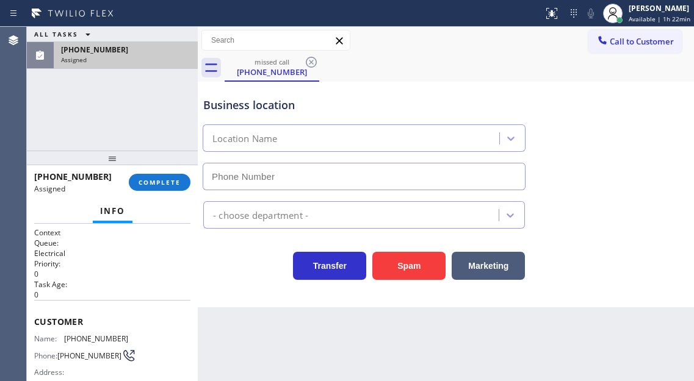
type input "(805) 749-2038"
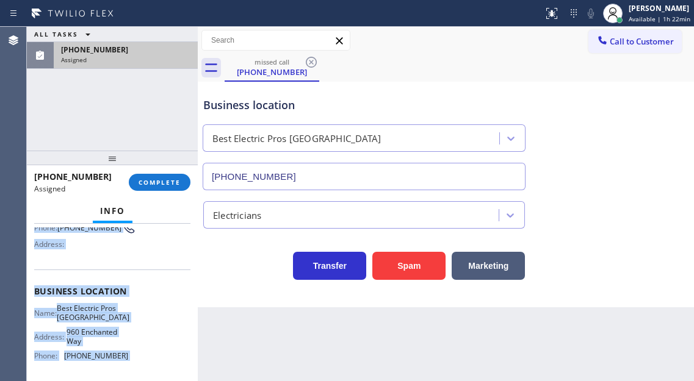
scroll to position [228, 0]
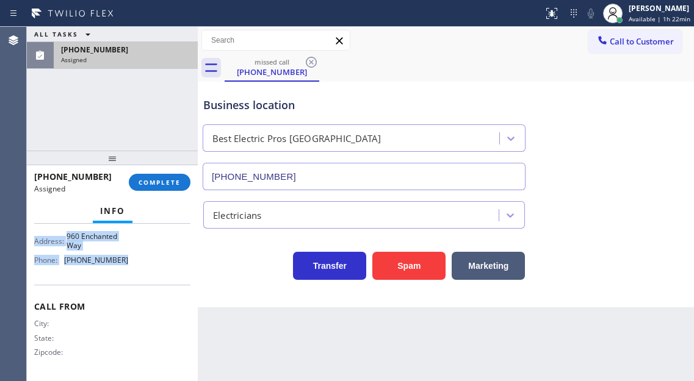
drag, startPoint x: 35, startPoint y: 322, endPoint x: 145, endPoint y: 282, distance: 117.3
click at [145, 282] on div "Context Queue: Electrical Priority: 0 Task Age: 1 minute(s) Customer Name: (424…" at bounding box center [112, 191] width 156 height 374
click at [177, 179] on span "COMPLETE" at bounding box center [159, 182] width 42 height 9
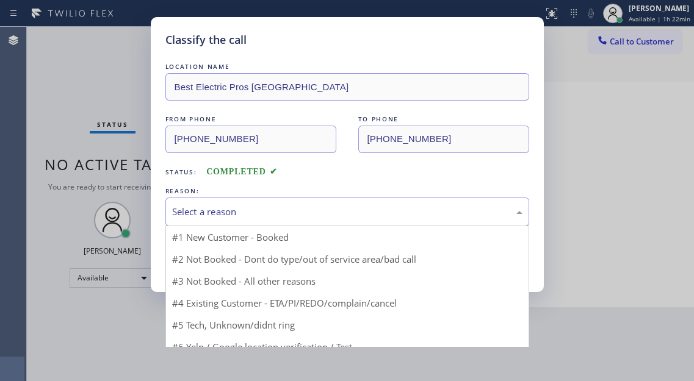
click at [293, 215] on div "Select a reason" at bounding box center [347, 212] width 350 height 14
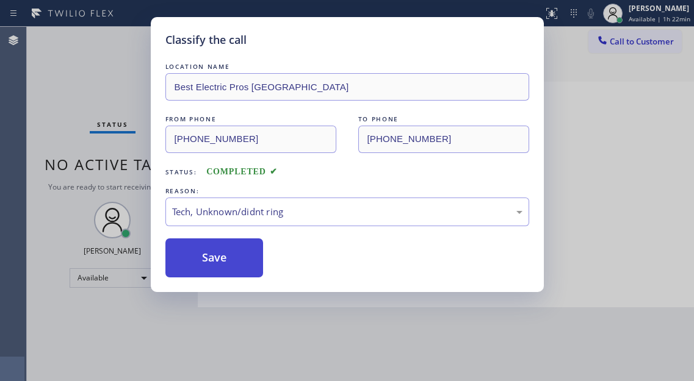
click at [249, 276] on button "Save" at bounding box center [214, 258] width 98 height 39
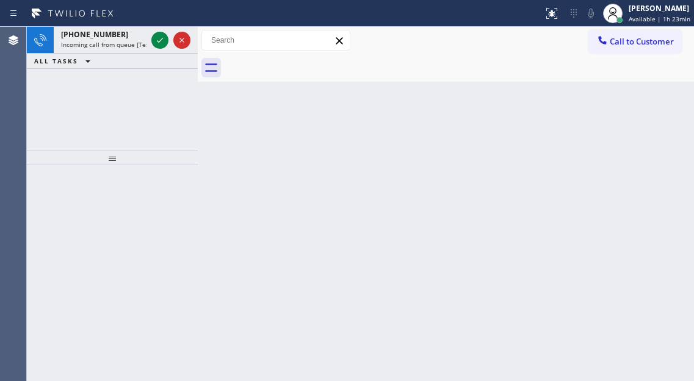
click at [646, 103] on div "Back to Dashboard Change Sender ID Customers Technicians Select a contact Outbo…" at bounding box center [446, 204] width 496 height 354
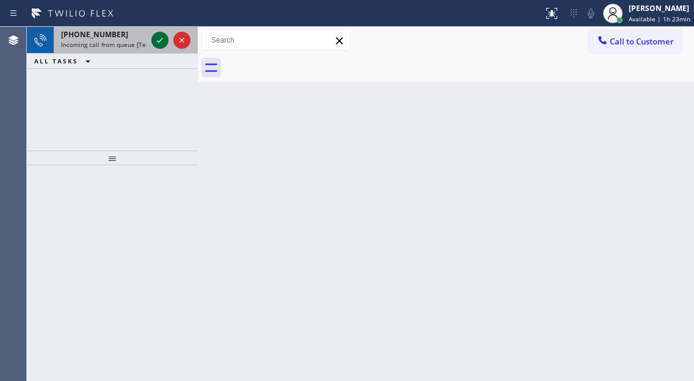
click at [159, 41] on icon at bounding box center [160, 40] width 15 height 15
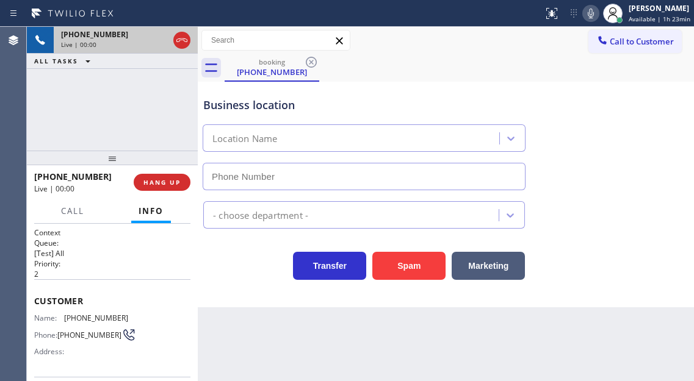
scroll to position [61, 0]
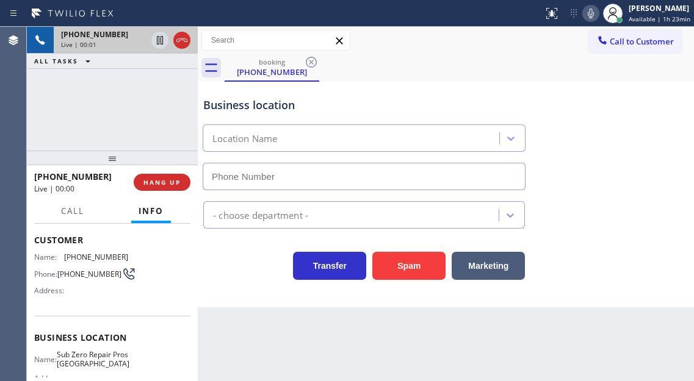
type input "(773) 985-7744"
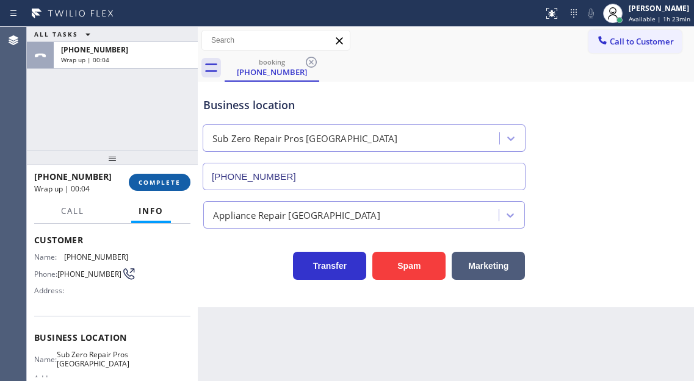
click at [153, 191] on button "COMPLETE" at bounding box center [160, 182] width 62 height 17
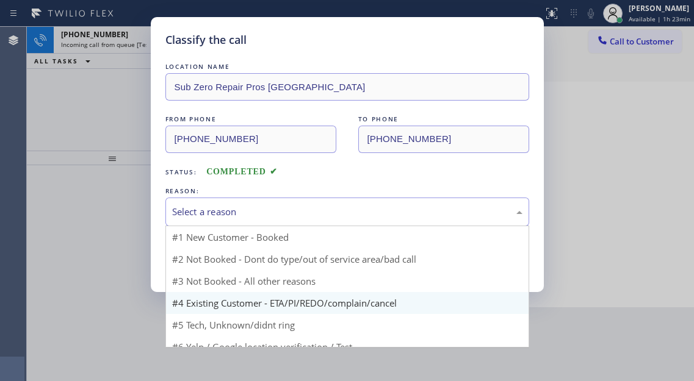
drag, startPoint x: 230, startPoint y: 212, endPoint x: 231, endPoint y: 292, distance: 80.5
click at [230, 215] on div "Select a reason" at bounding box center [347, 212] width 350 height 14
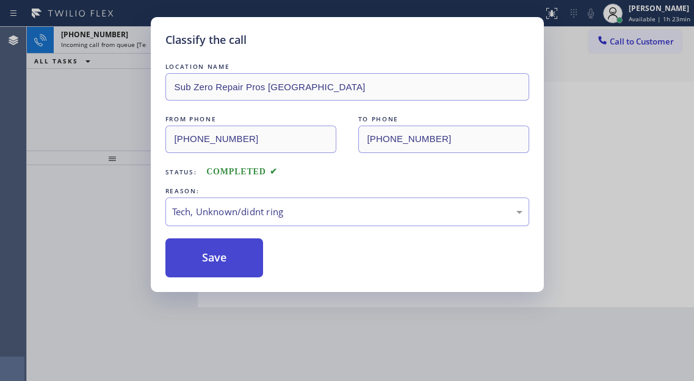
click at [218, 262] on button "Save" at bounding box center [214, 258] width 98 height 39
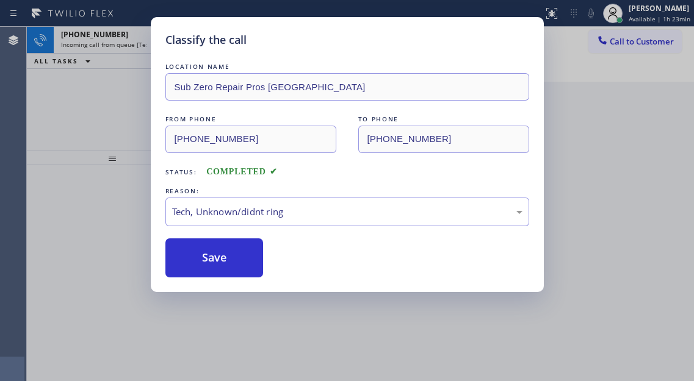
click at [125, 120] on div "Classify the call LOCATION NAME Sub Zero Repair Pros Chicago FROM PHONE (773) 7…" at bounding box center [347, 190] width 694 height 381
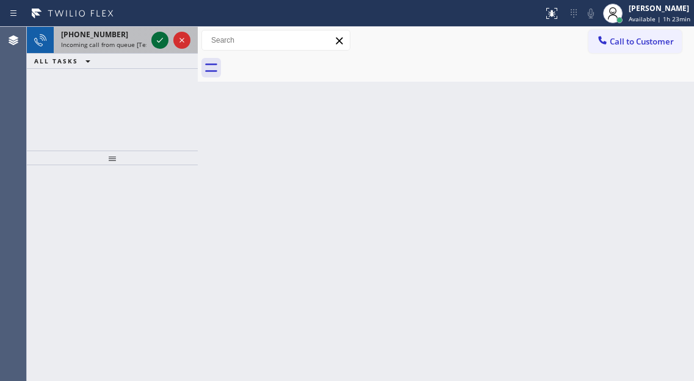
click at [159, 40] on icon at bounding box center [160, 40] width 15 height 15
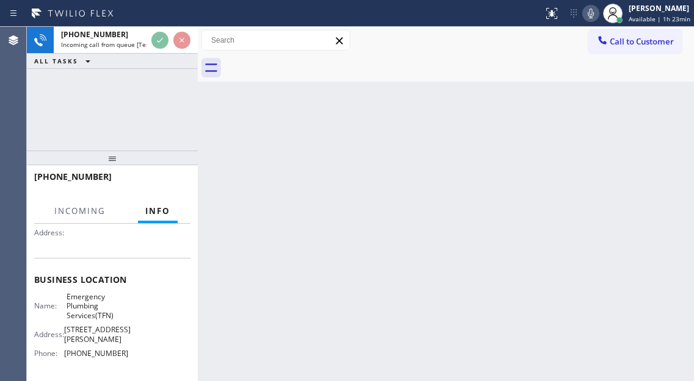
scroll to position [122, 0]
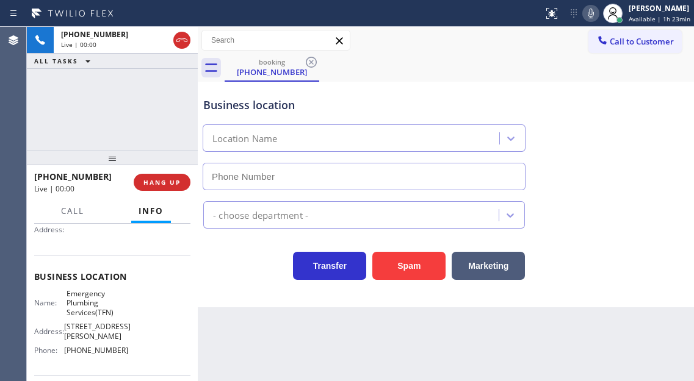
type input "(877) 786-0677"
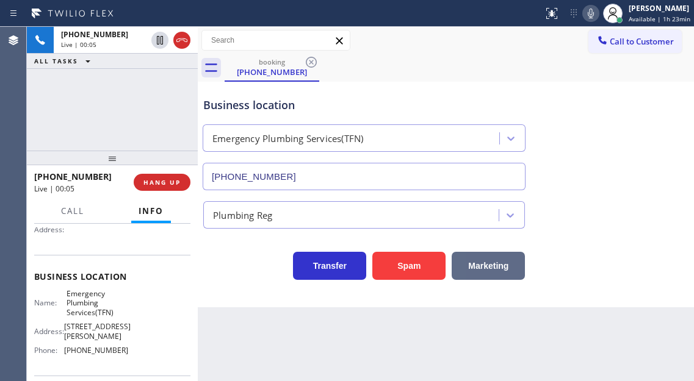
click at [481, 259] on button "Marketing" at bounding box center [487, 266] width 73 height 28
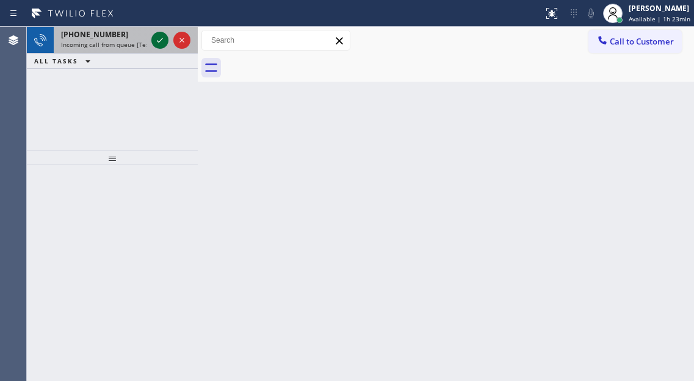
click at [160, 42] on icon at bounding box center [160, 40] width 15 height 15
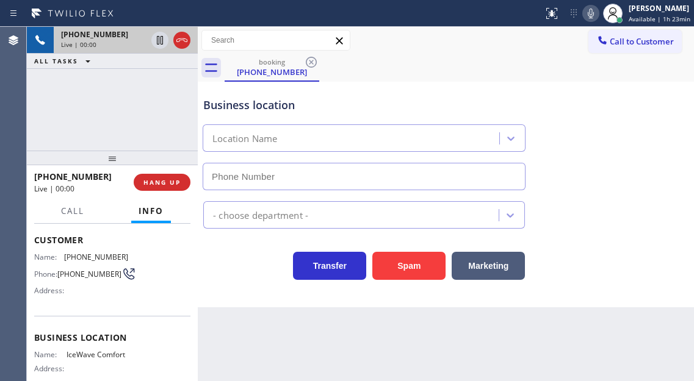
type input "(954) 869-9073"
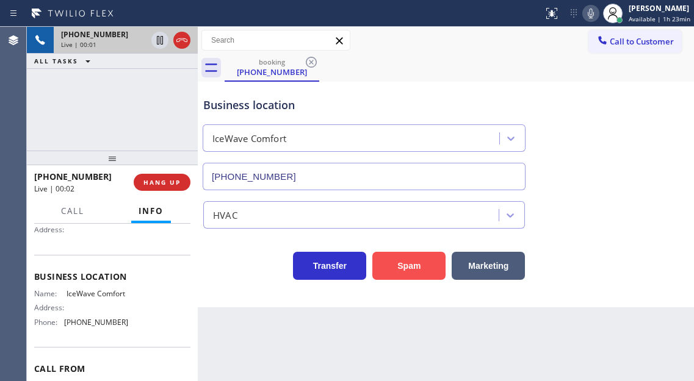
click at [404, 265] on button "Spam" at bounding box center [408, 266] width 73 height 28
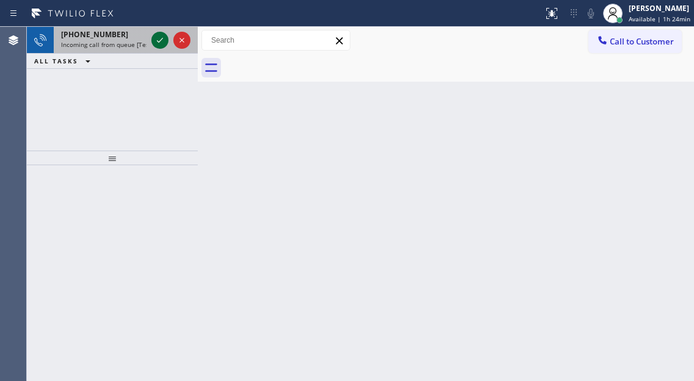
click at [159, 34] on icon at bounding box center [160, 40] width 15 height 15
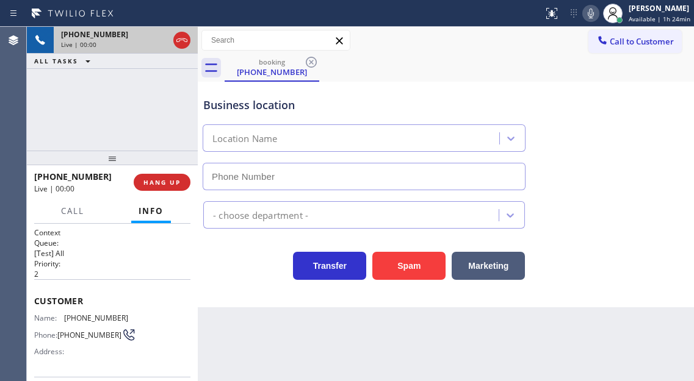
type input "(480) 923-7396"
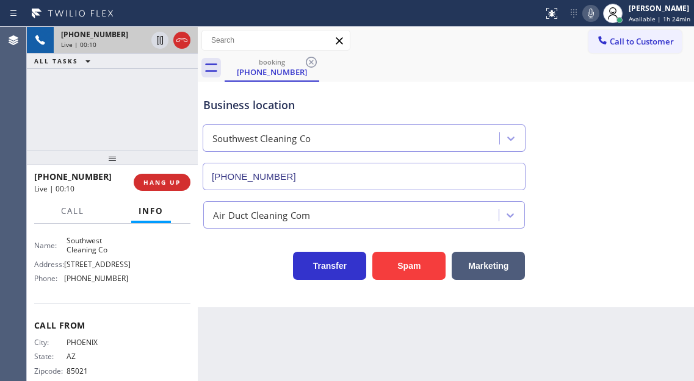
scroll to position [146, 0]
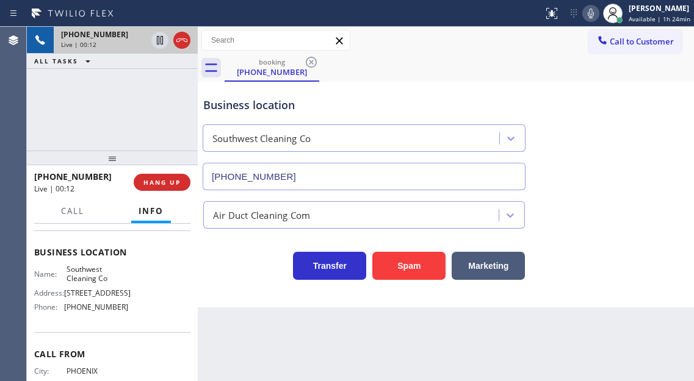
click at [99, 278] on span "Southwest Cleaning Co" at bounding box center [96, 274] width 61 height 19
click at [124, 118] on div "+14802019939 Live | 00:14 ALL TASKS ALL TASKS ACTIVE TASKS TASKS IN WRAP UP" at bounding box center [112, 89] width 171 height 124
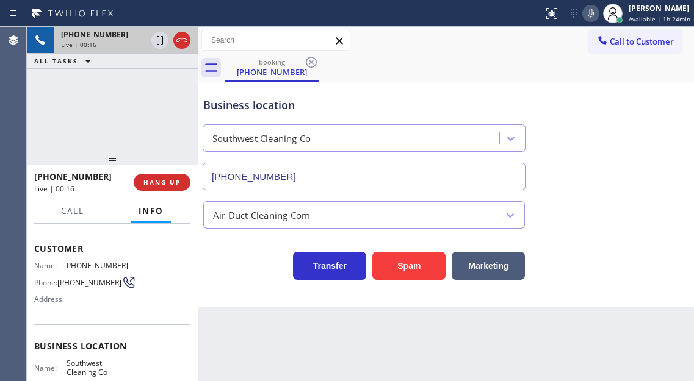
scroll to position [24, 0]
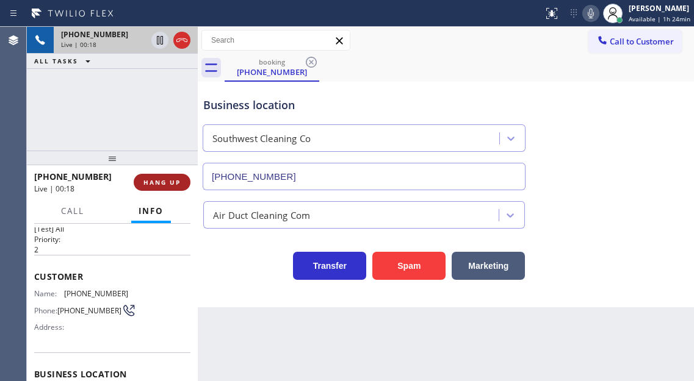
click at [167, 184] on span "HANG UP" at bounding box center [161, 182] width 37 height 9
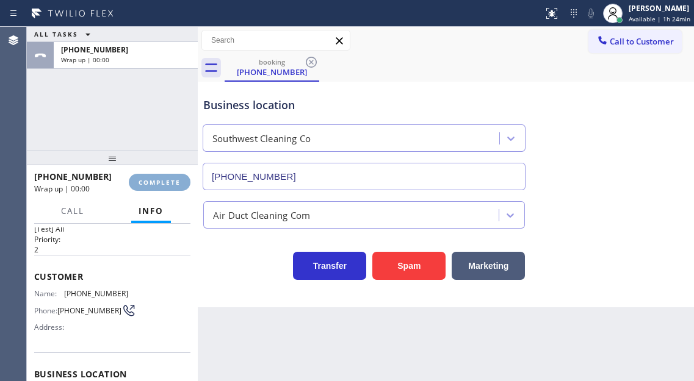
click at [167, 184] on span "COMPLETE" at bounding box center [159, 182] width 42 height 9
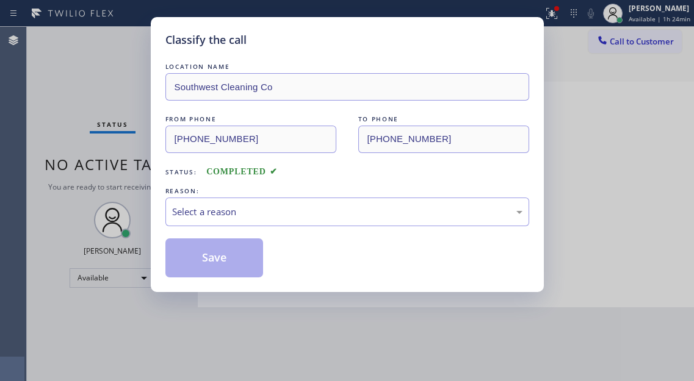
click at [296, 231] on div "LOCATION NAME Southwest Cleaning Co FROM PHONE (480) 201-9939 TO PHONE (480) 92…" at bounding box center [347, 168] width 364 height 217
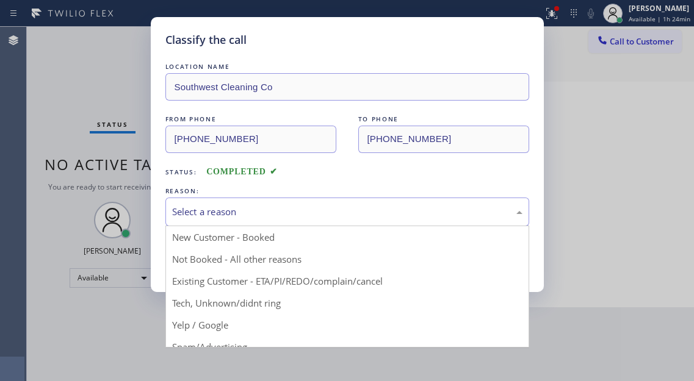
click at [299, 214] on div "Select a reason" at bounding box center [347, 212] width 350 height 14
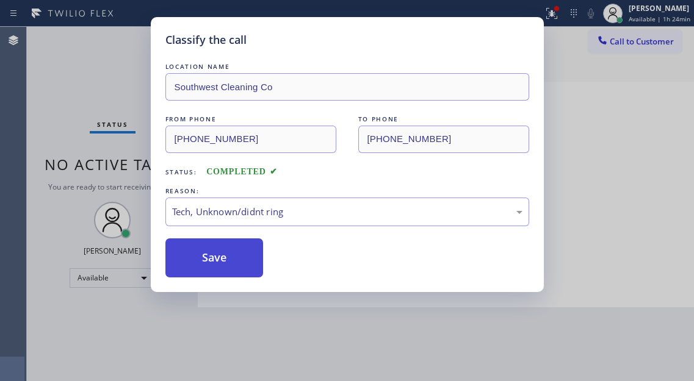
click at [232, 255] on button "Save" at bounding box center [214, 258] width 98 height 39
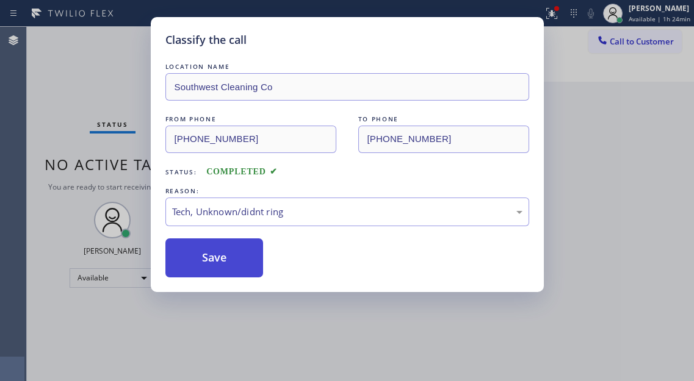
click at [232, 255] on button "Save" at bounding box center [214, 258] width 98 height 39
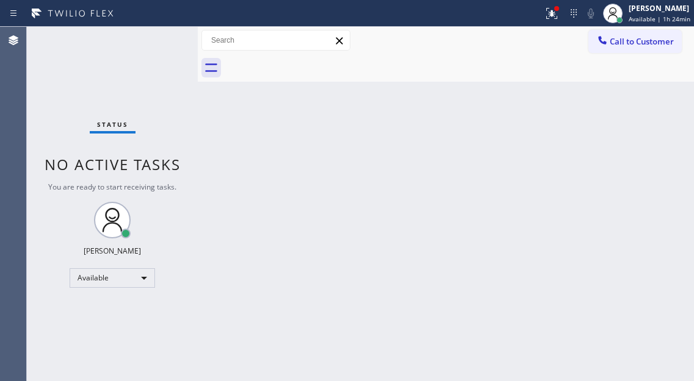
click at [121, 45] on div "Status No active tasks You are ready to start receiving tasks. Esmael Jarina Av…" at bounding box center [112, 204] width 171 height 354
click at [157, 29] on div "Status No active tasks You are ready to start receiving tasks. Esmael Jarina Av…" at bounding box center [112, 204] width 171 height 354
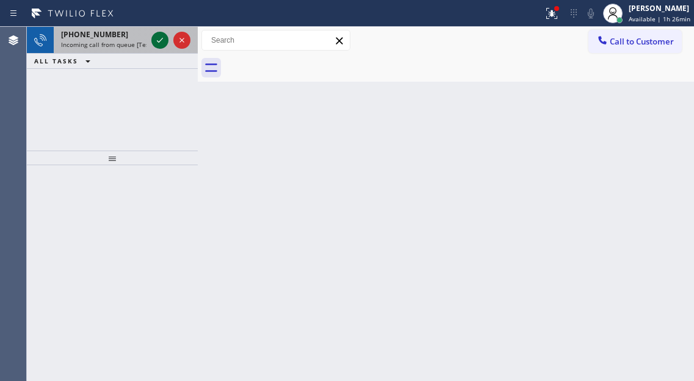
click at [154, 43] on icon at bounding box center [160, 40] width 15 height 15
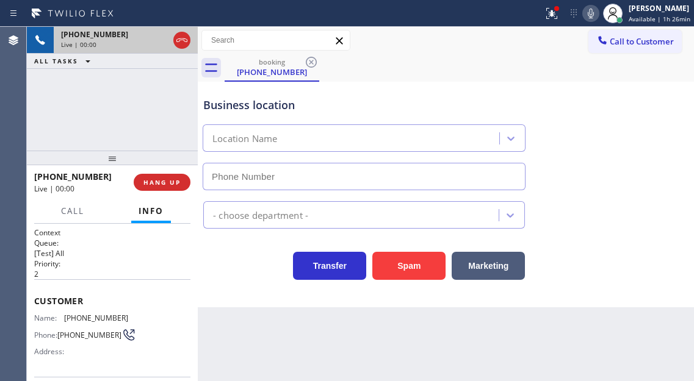
type input "(720) 897-1197"
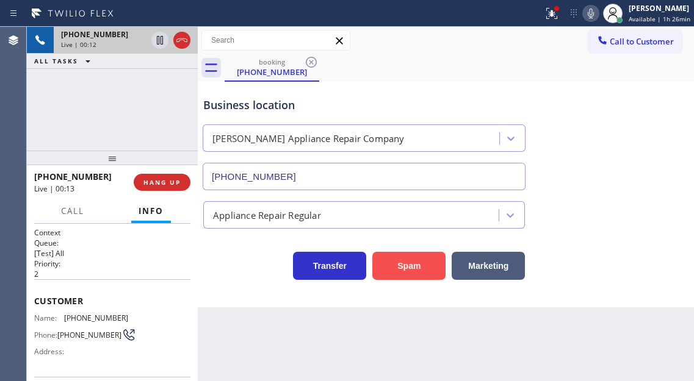
click at [420, 262] on button "Spam" at bounding box center [408, 266] width 73 height 28
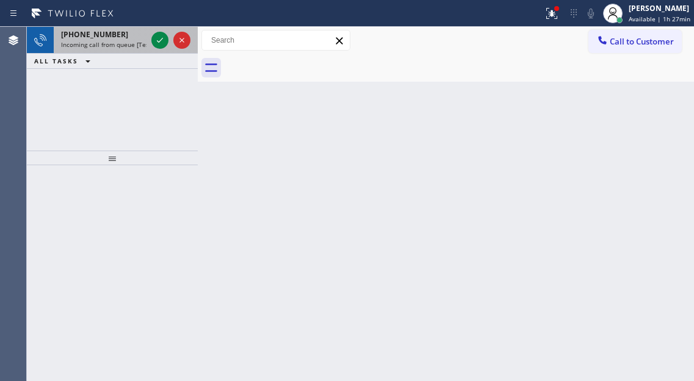
click at [121, 33] on div "+14244225067" at bounding box center [103, 34] width 85 height 10
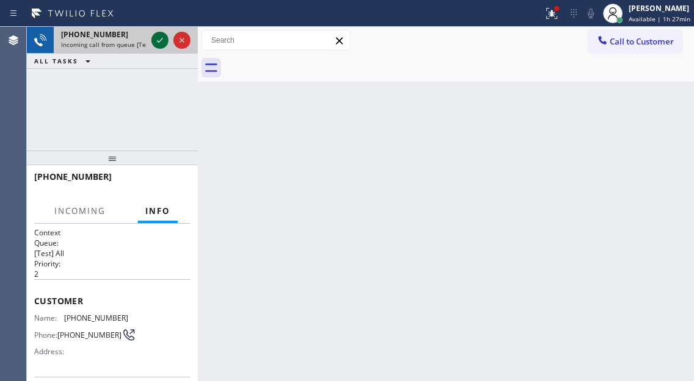
click at [153, 38] on icon at bounding box center [160, 40] width 15 height 15
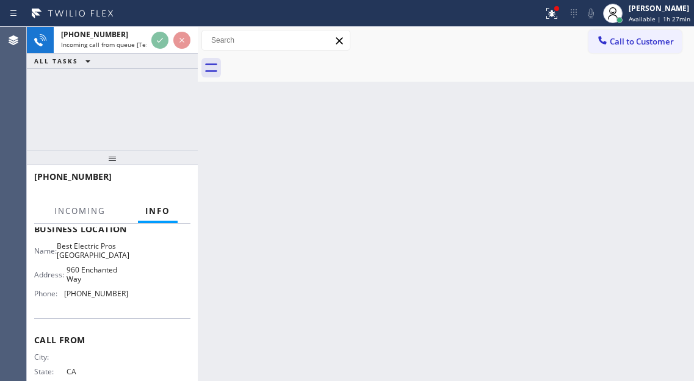
scroll to position [183, 0]
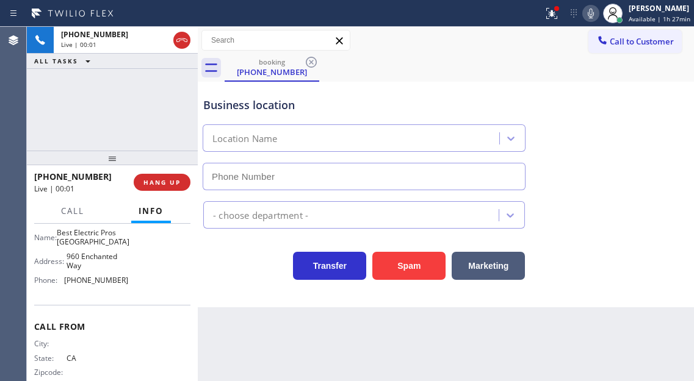
type input "(805) 749-2038"
click at [155, 137] on div "+14244225067 Live | 00:07 ALL TASKS ALL TASKS ACTIVE TASKS TASKS IN WRAP UP" at bounding box center [112, 89] width 171 height 124
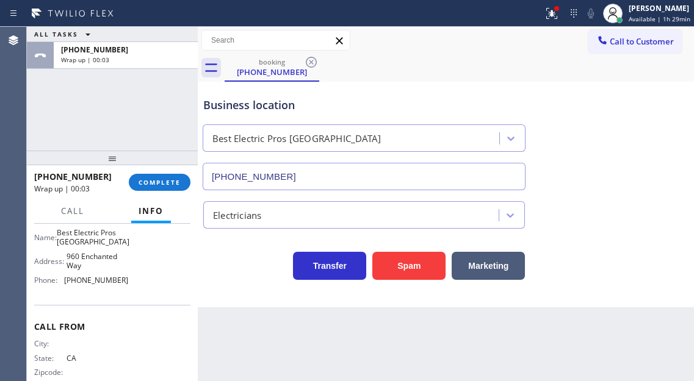
click at [169, 193] on div "+14244225067 Wrap up | 00:03 COMPLETE" at bounding box center [112, 183] width 156 height 32
click at [169, 190] on button "COMPLETE" at bounding box center [160, 182] width 62 height 17
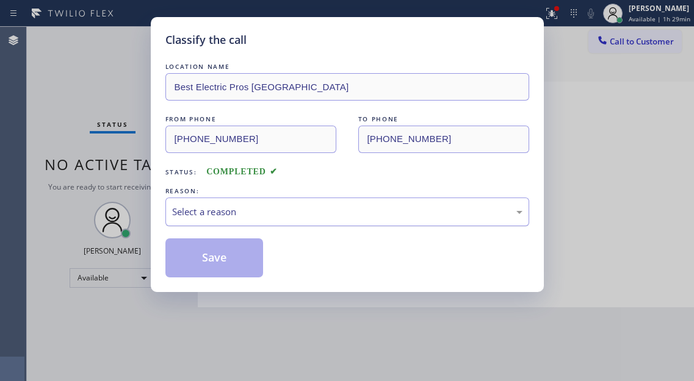
click at [262, 226] on div "Select a reason" at bounding box center [347, 212] width 364 height 29
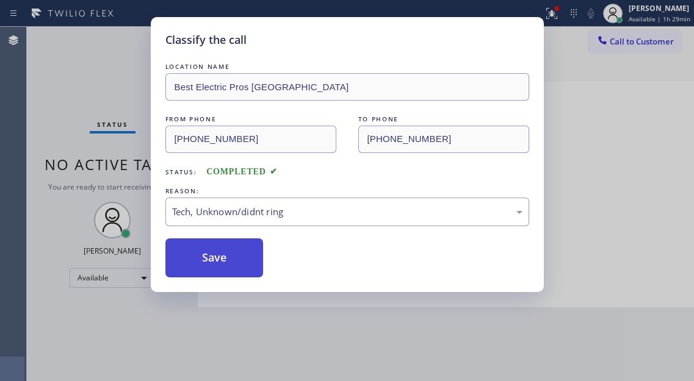
click at [221, 256] on button "Save" at bounding box center [214, 258] width 98 height 39
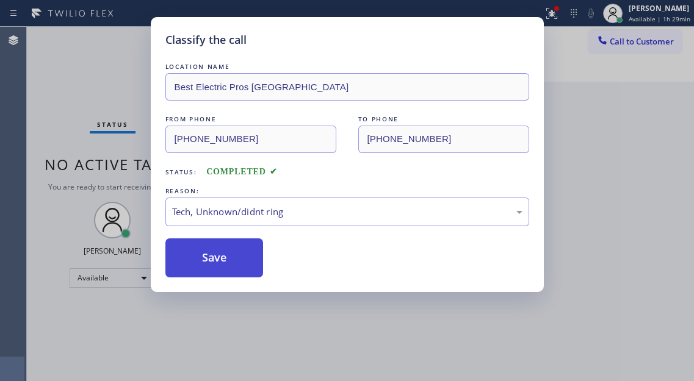
click at [221, 256] on button "Save" at bounding box center [214, 258] width 98 height 39
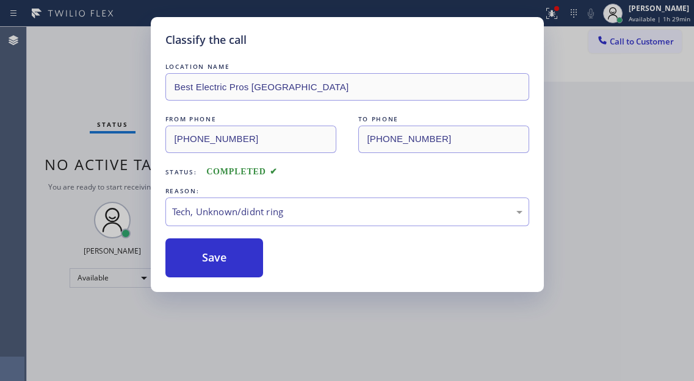
drag, startPoint x: 85, startPoint y: 47, endPoint x: 91, endPoint y: 51, distance: 7.1
click at [85, 48] on div "Classify the call LOCATION NAME Best Electric Pros Simi Valley FROM PHONE (424)…" at bounding box center [347, 190] width 694 height 381
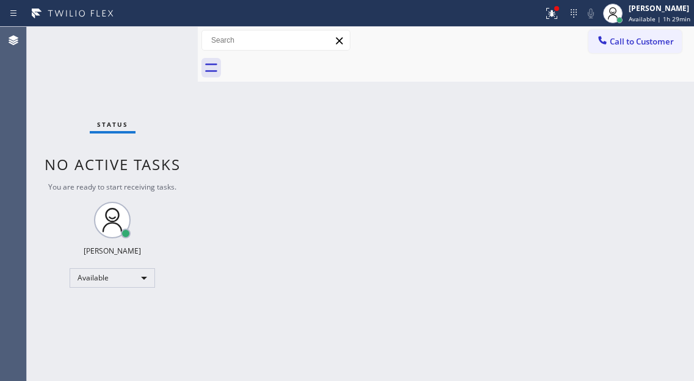
click at [159, 37] on div "Status No active tasks You are ready to start receiving tasks. Esmael Jarina Av…" at bounding box center [112, 204] width 171 height 354
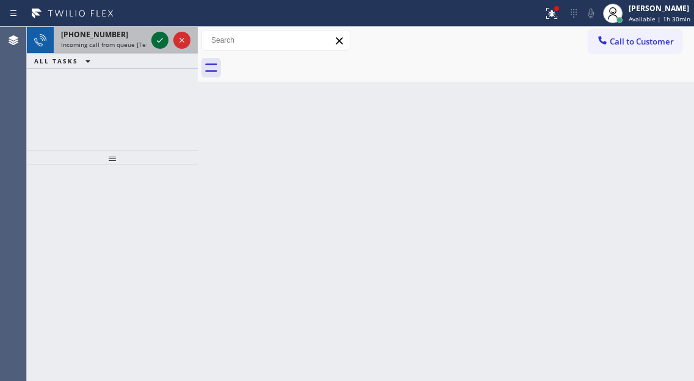
click at [159, 37] on icon at bounding box center [160, 40] width 15 height 15
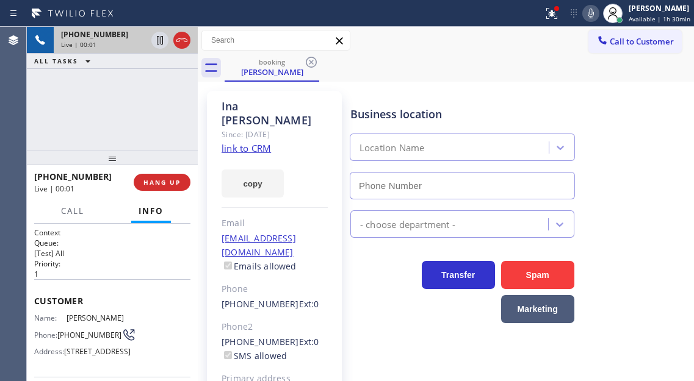
type input "(855) 731-4952"
click at [242, 142] on link "link to CRM" at bounding box center [245, 148] width 49 height 12
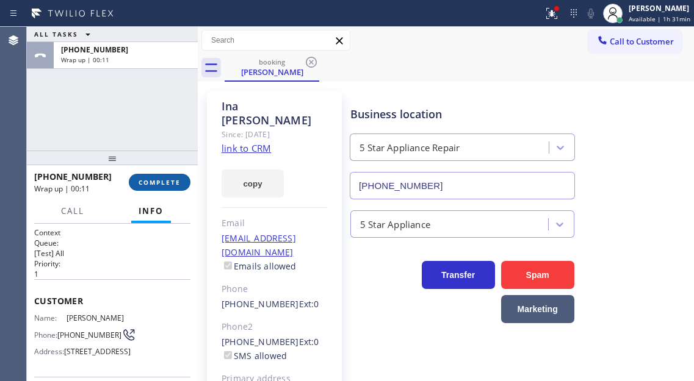
click at [162, 178] on span "COMPLETE" at bounding box center [159, 182] width 42 height 9
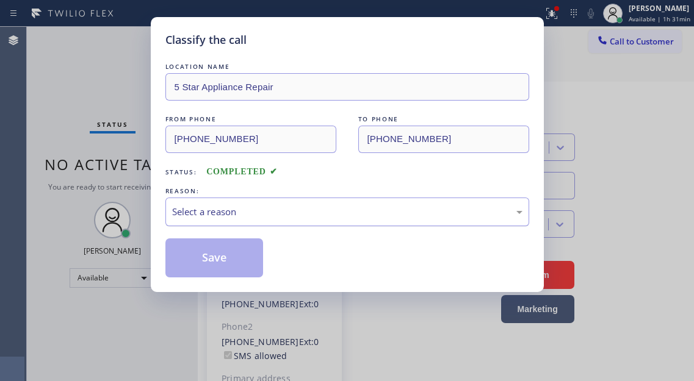
click at [296, 201] on div "Select a reason" at bounding box center [347, 212] width 364 height 29
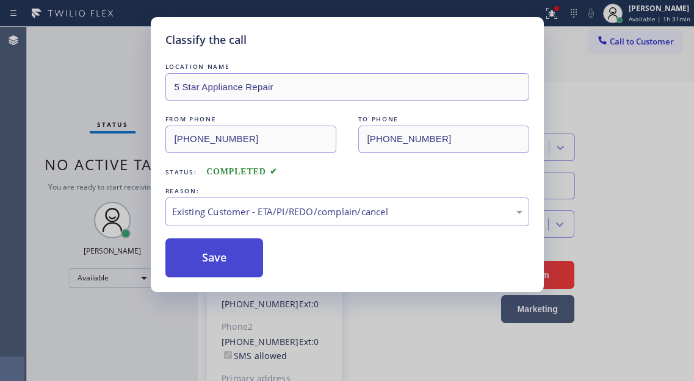
click at [248, 270] on button "Save" at bounding box center [214, 258] width 98 height 39
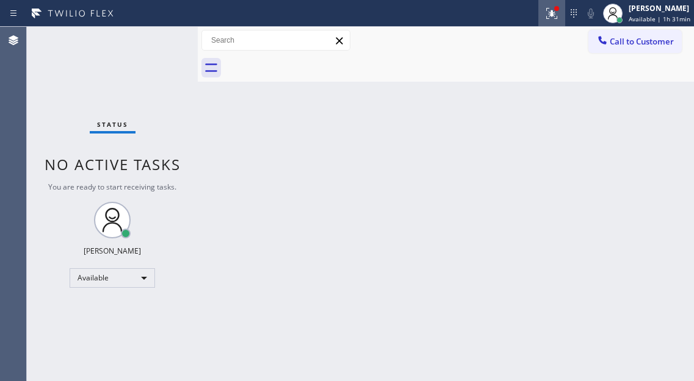
click at [555, 26] on button at bounding box center [551, 13] width 27 height 27
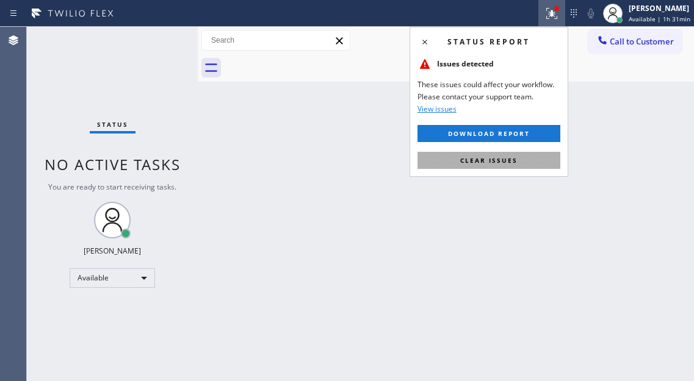
click at [520, 162] on button "Clear issues" at bounding box center [488, 160] width 143 height 17
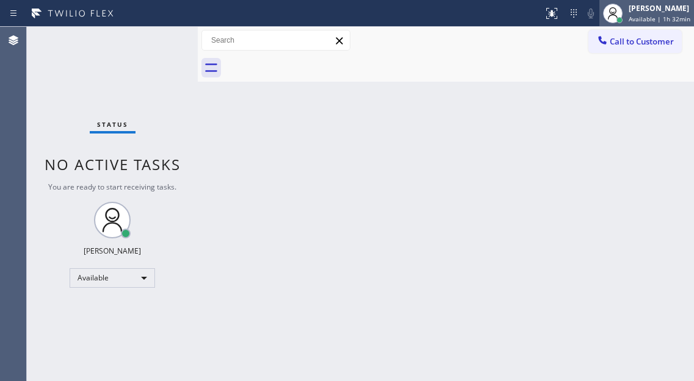
click at [665, 16] on span "Available | 1h 32min" at bounding box center [659, 19] width 62 height 9
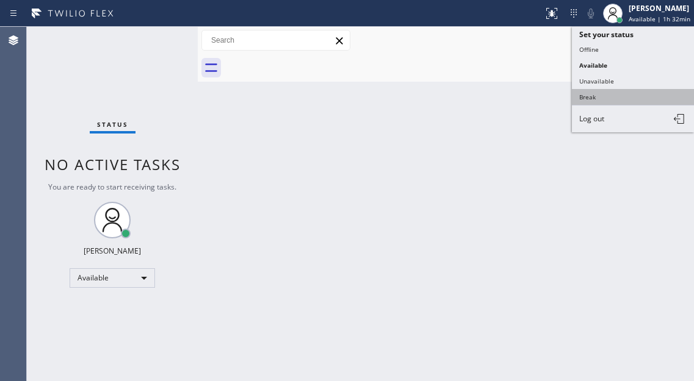
click at [611, 96] on button "Break" at bounding box center [633, 97] width 122 height 16
